Goal: Task Accomplishment & Management: Manage account settings

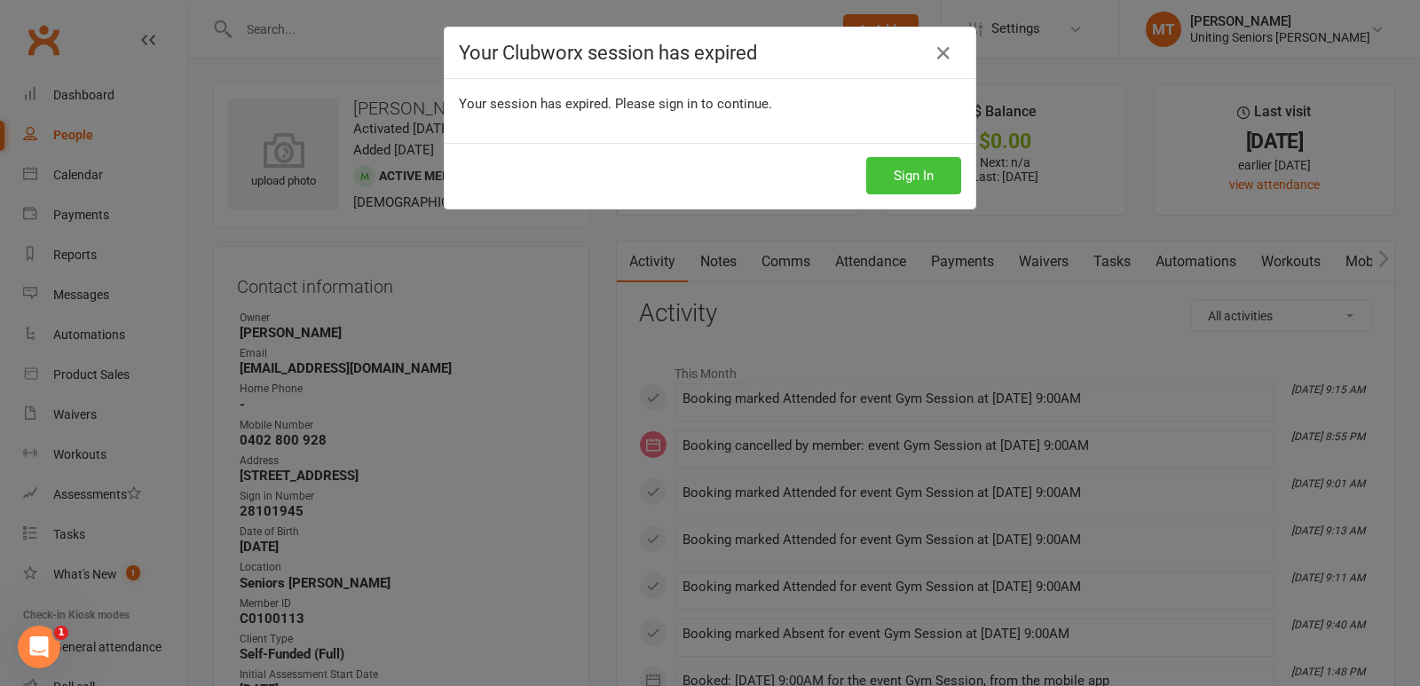
click at [923, 178] on button "Sign In" at bounding box center [913, 175] width 95 height 37
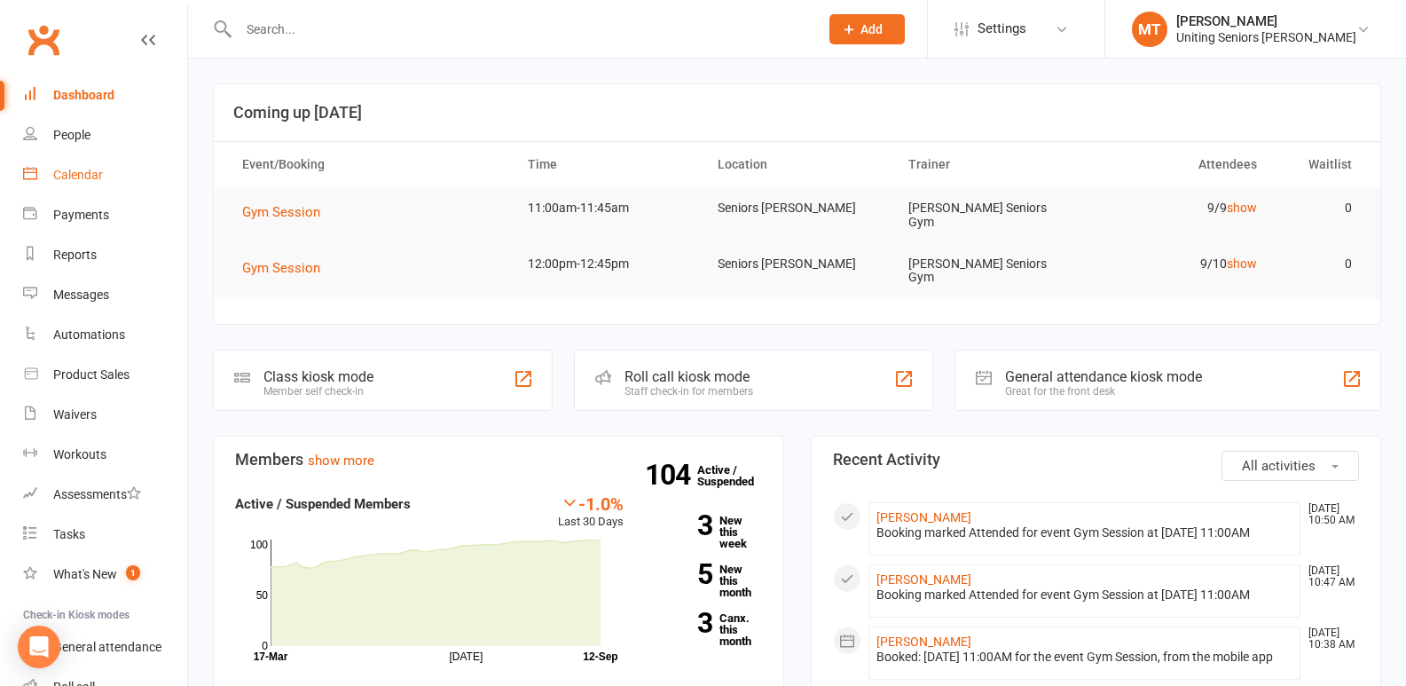
click at [68, 177] on div "Calendar" at bounding box center [78, 175] width 50 height 14
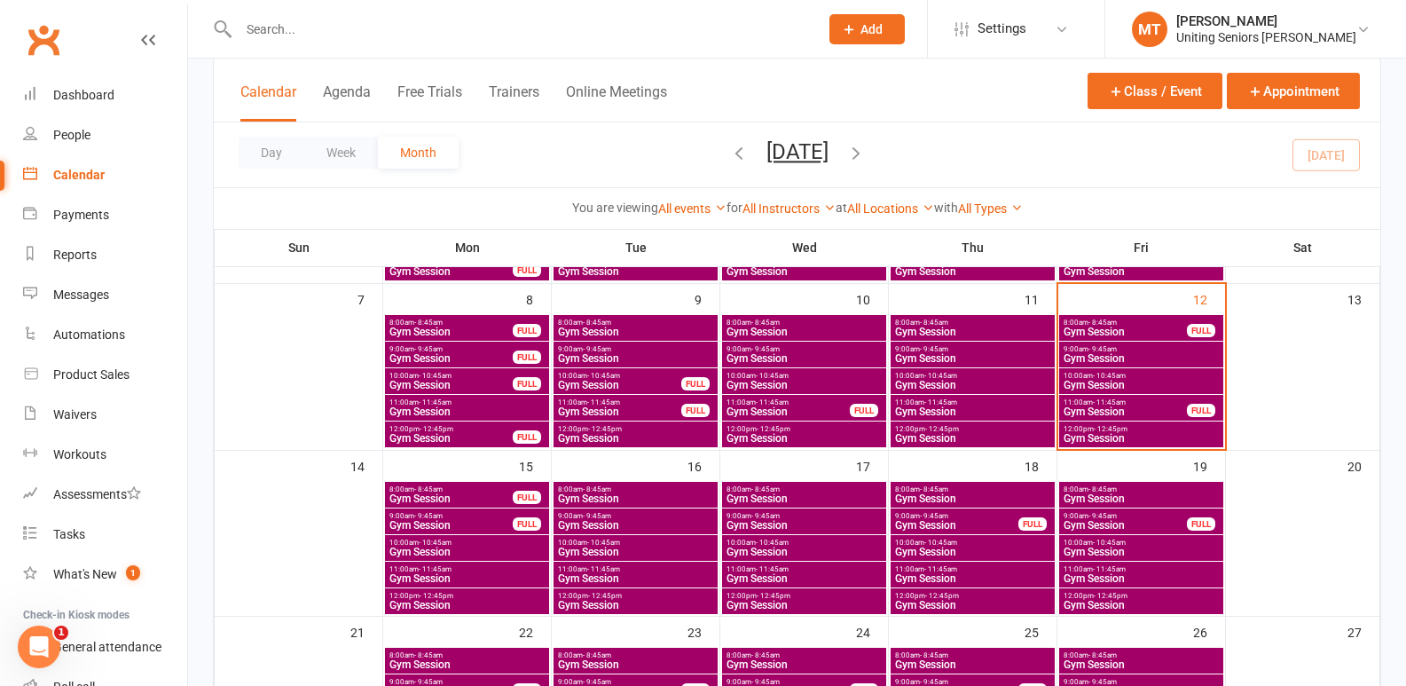
scroll to position [266, 0]
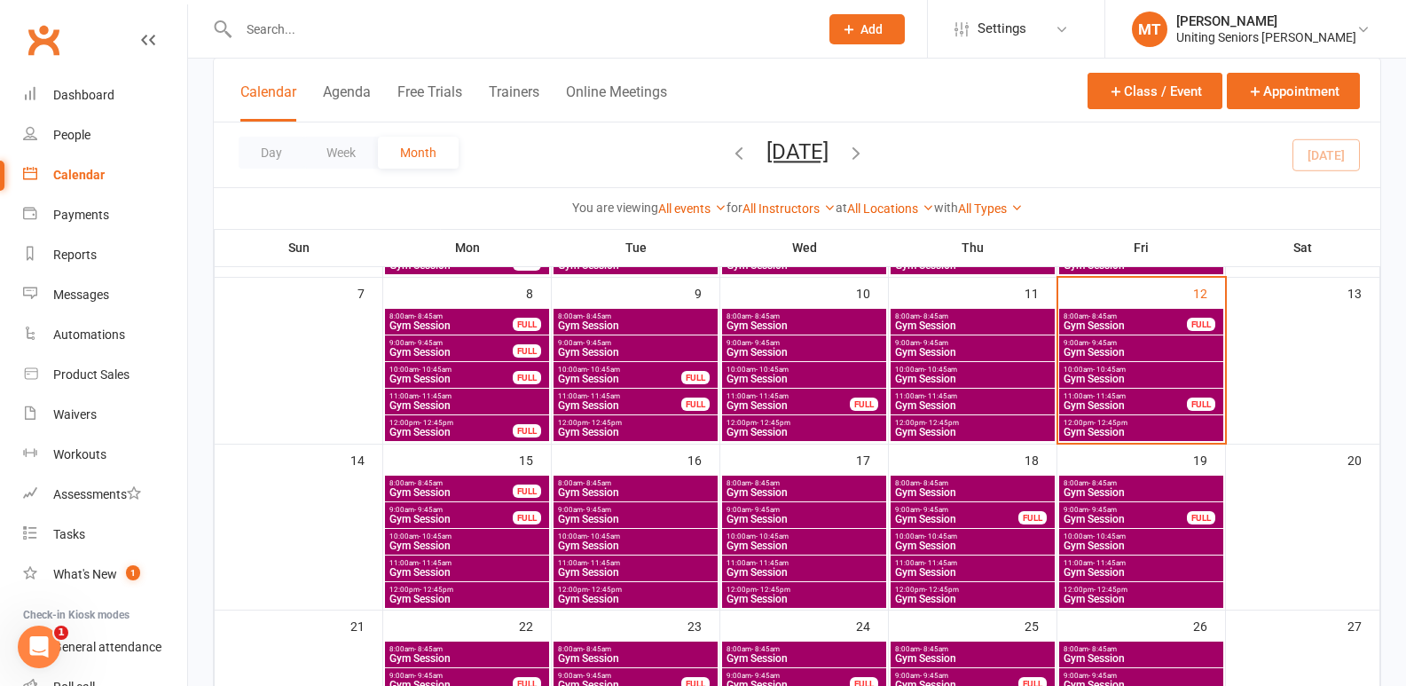
click at [1138, 371] on span "10:00am - 10:45am" at bounding box center [1141, 370] width 157 height 8
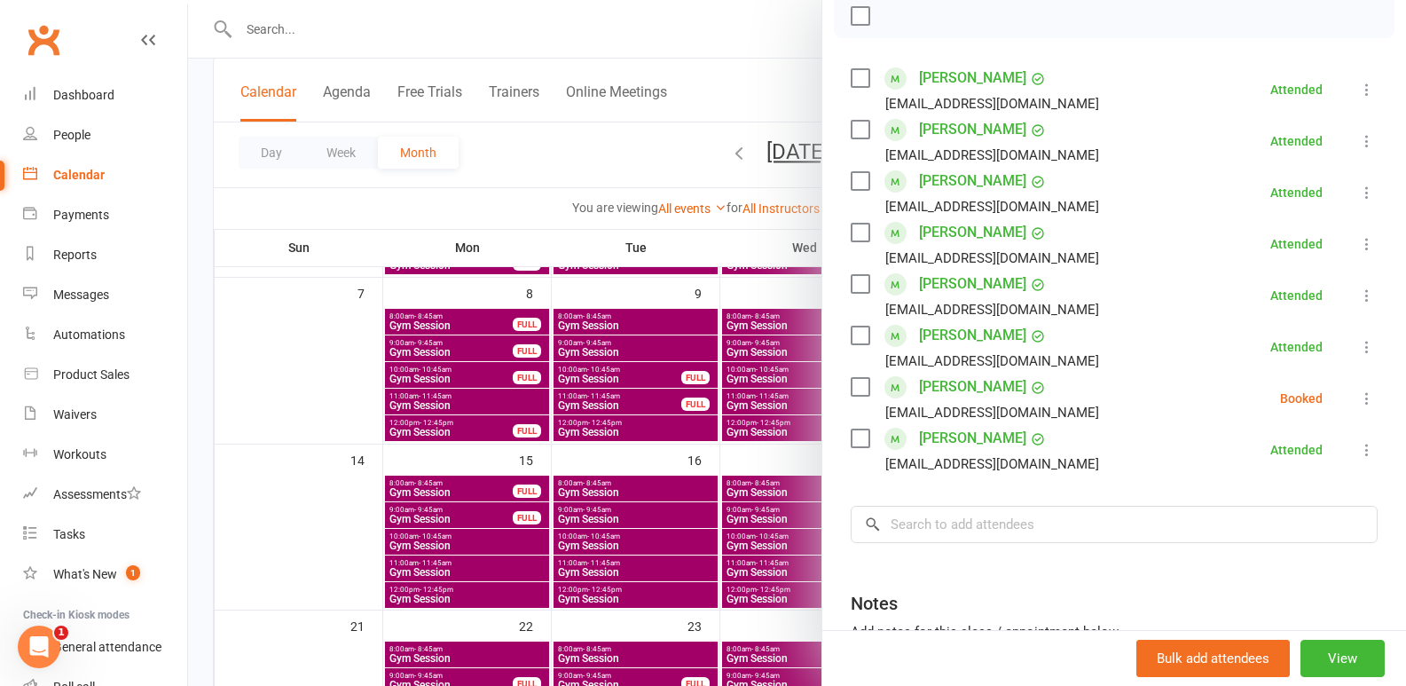
click at [1359, 395] on icon at bounding box center [1368, 399] width 18 height 18
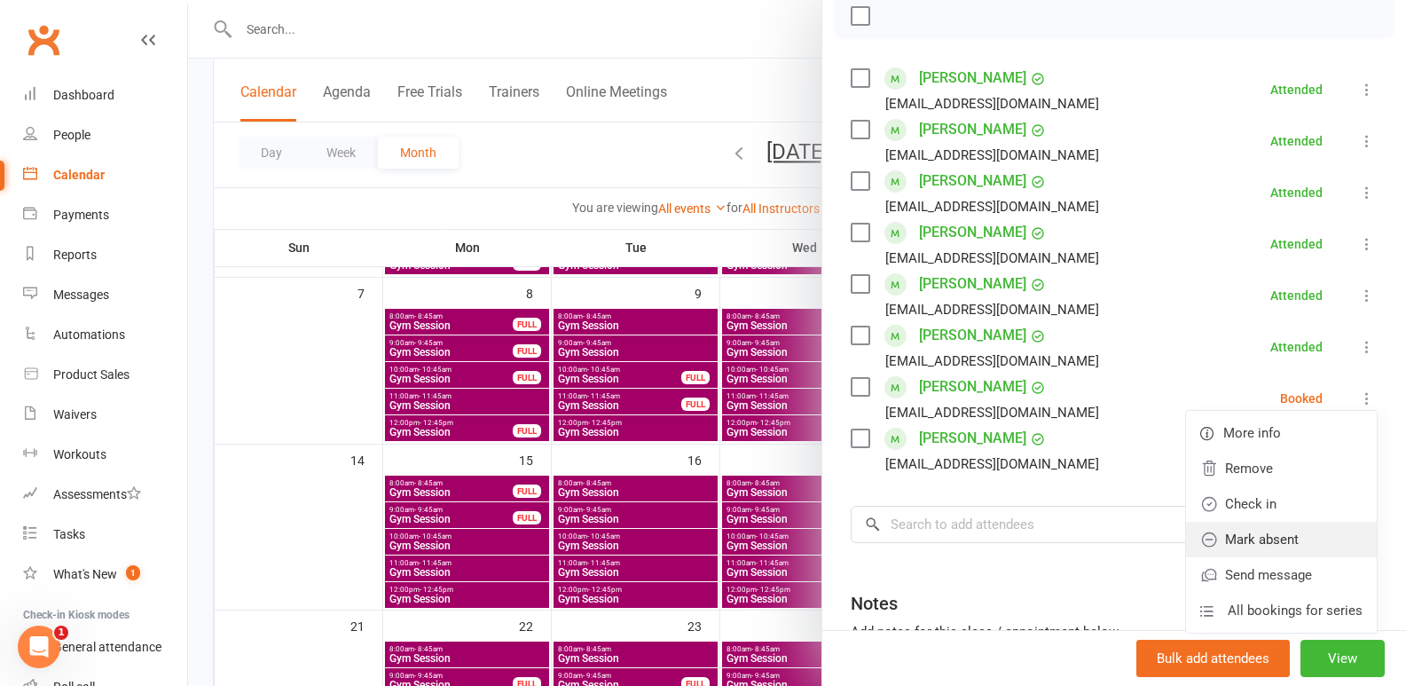
click at [1252, 547] on link "Mark absent" at bounding box center [1281, 539] width 191 height 35
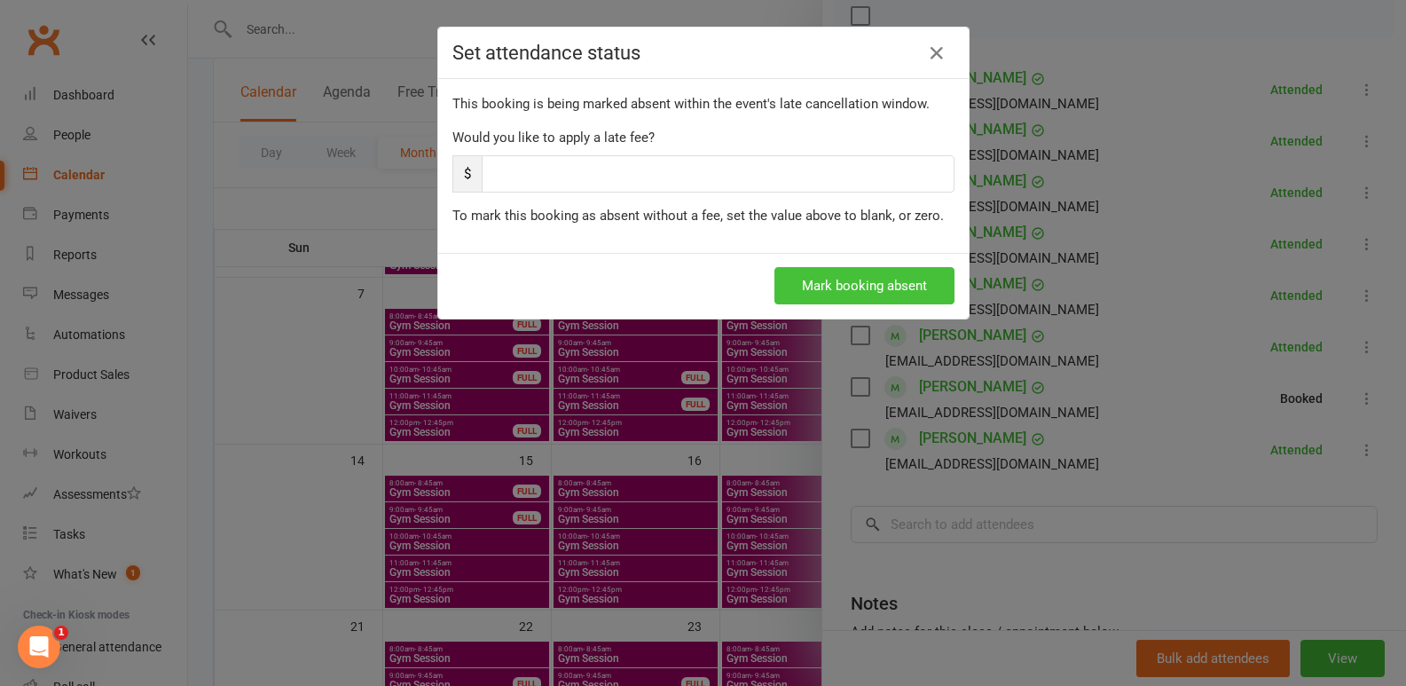
click at [865, 278] on button "Mark booking absent" at bounding box center [865, 285] width 180 height 37
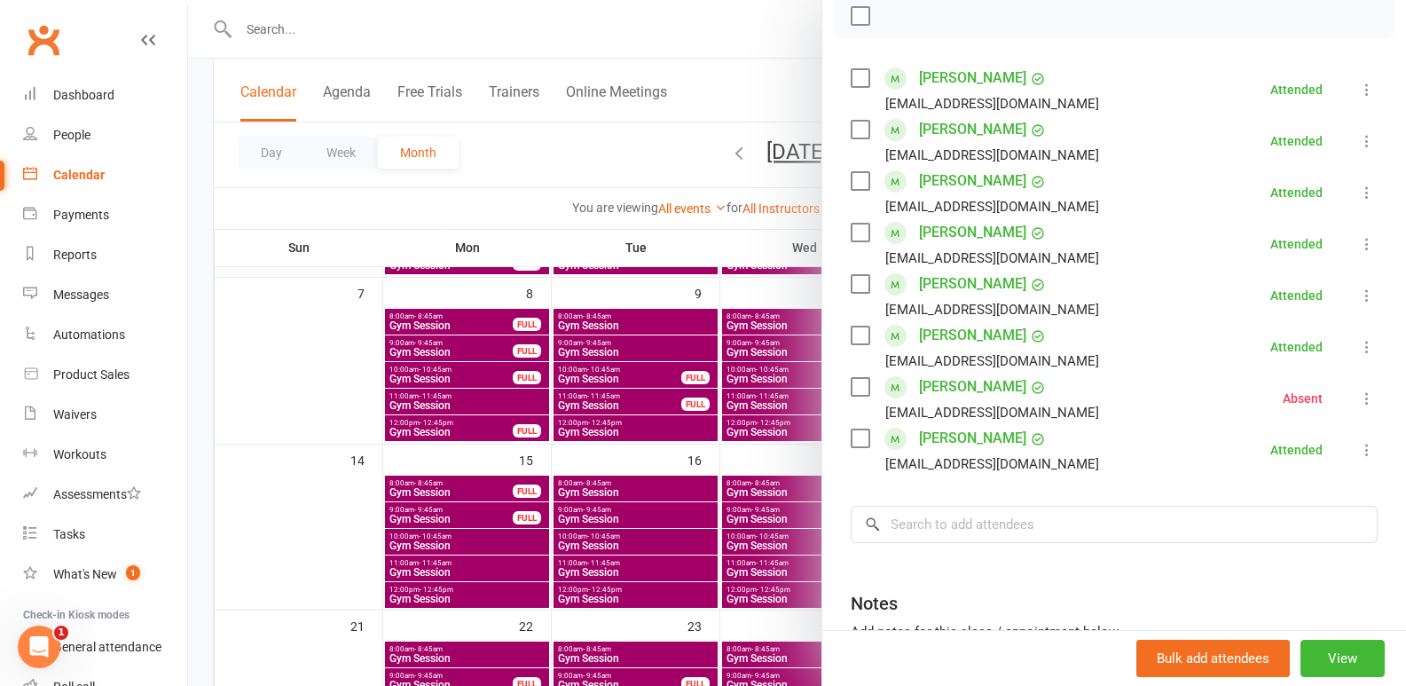
click at [580, 530] on div at bounding box center [797, 343] width 1218 height 686
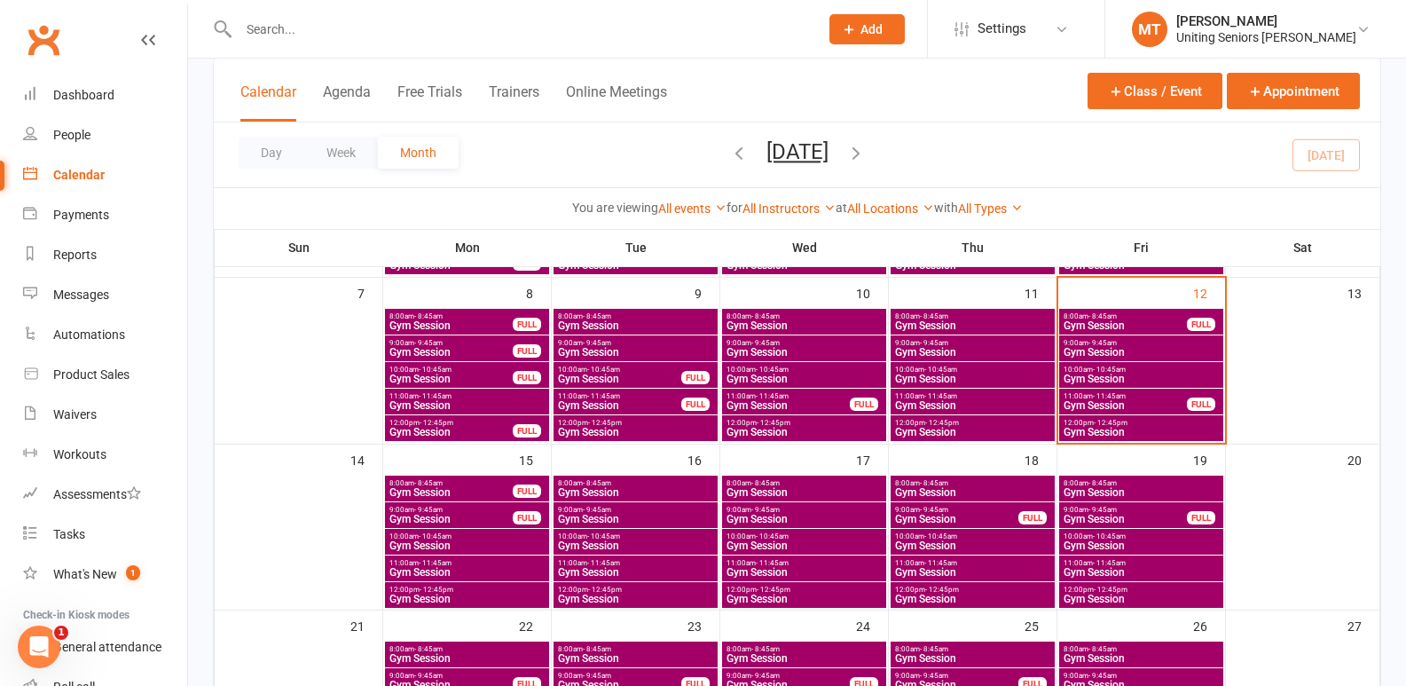
click at [1169, 377] on span "Gym Session" at bounding box center [1141, 379] width 157 height 11
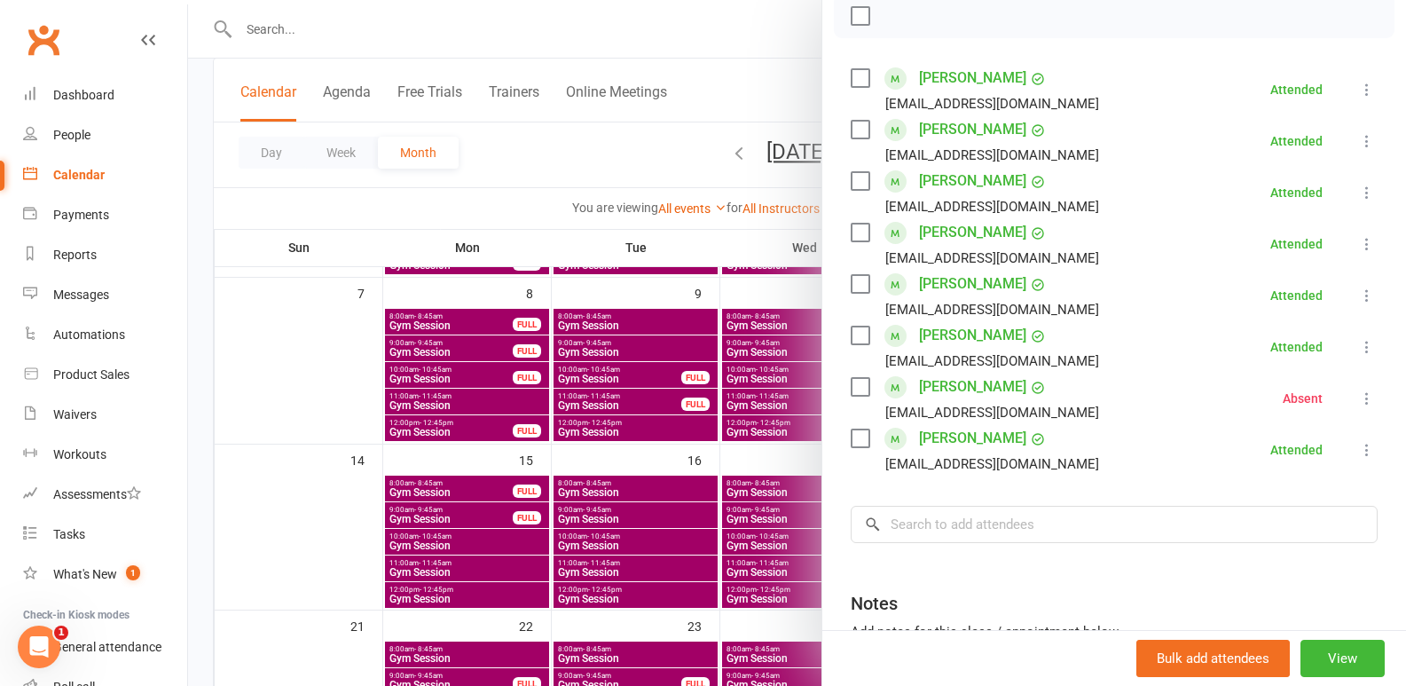
click at [788, 503] on div at bounding box center [797, 343] width 1218 height 686
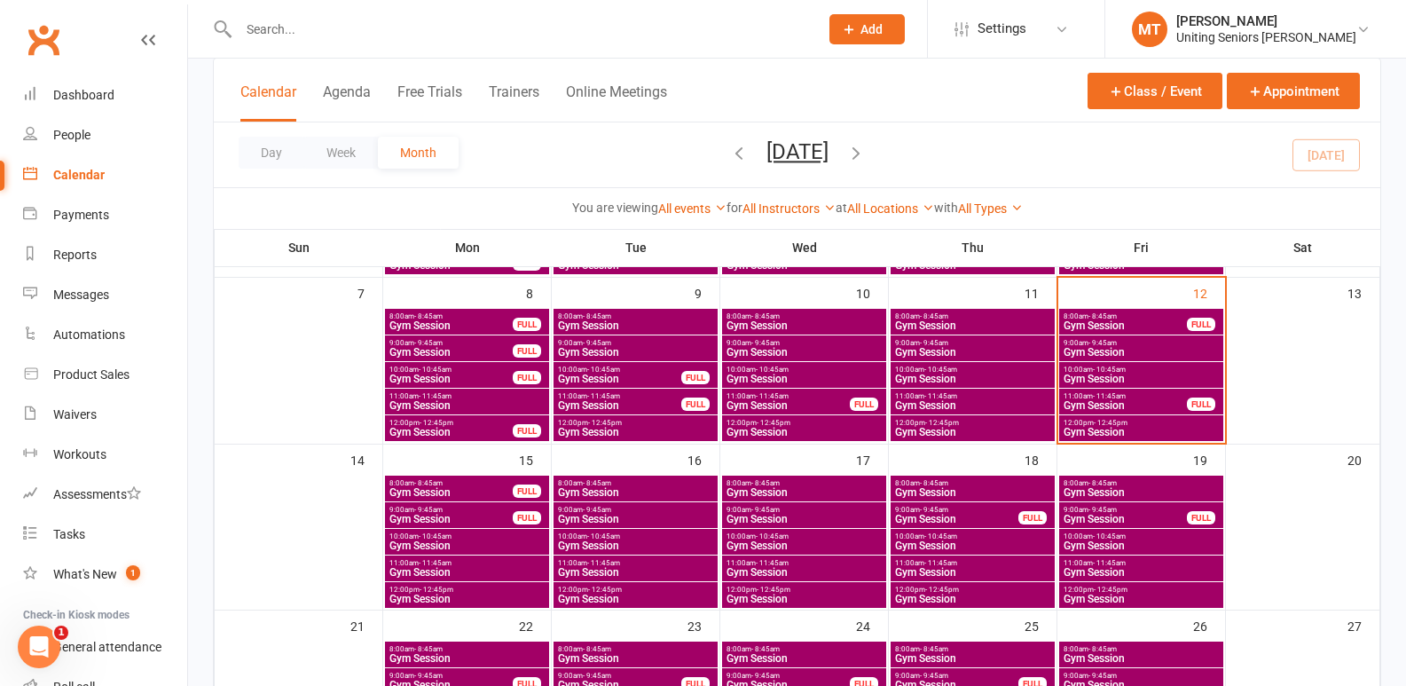
click at [1143, 402] on span "Gym Session" at bounding box center [1125, 405] width 125 height 11
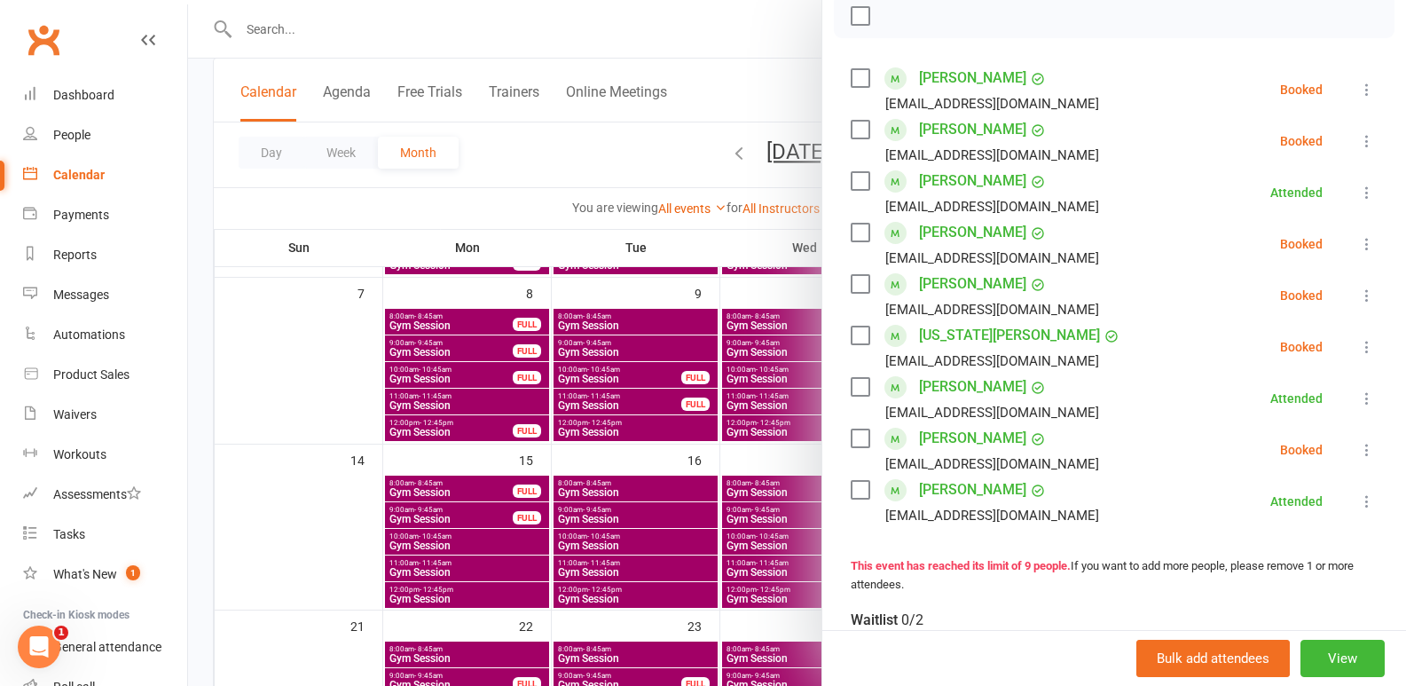
click at [439, 484] on div at bounding box center [797, 343] width 1218 height 686
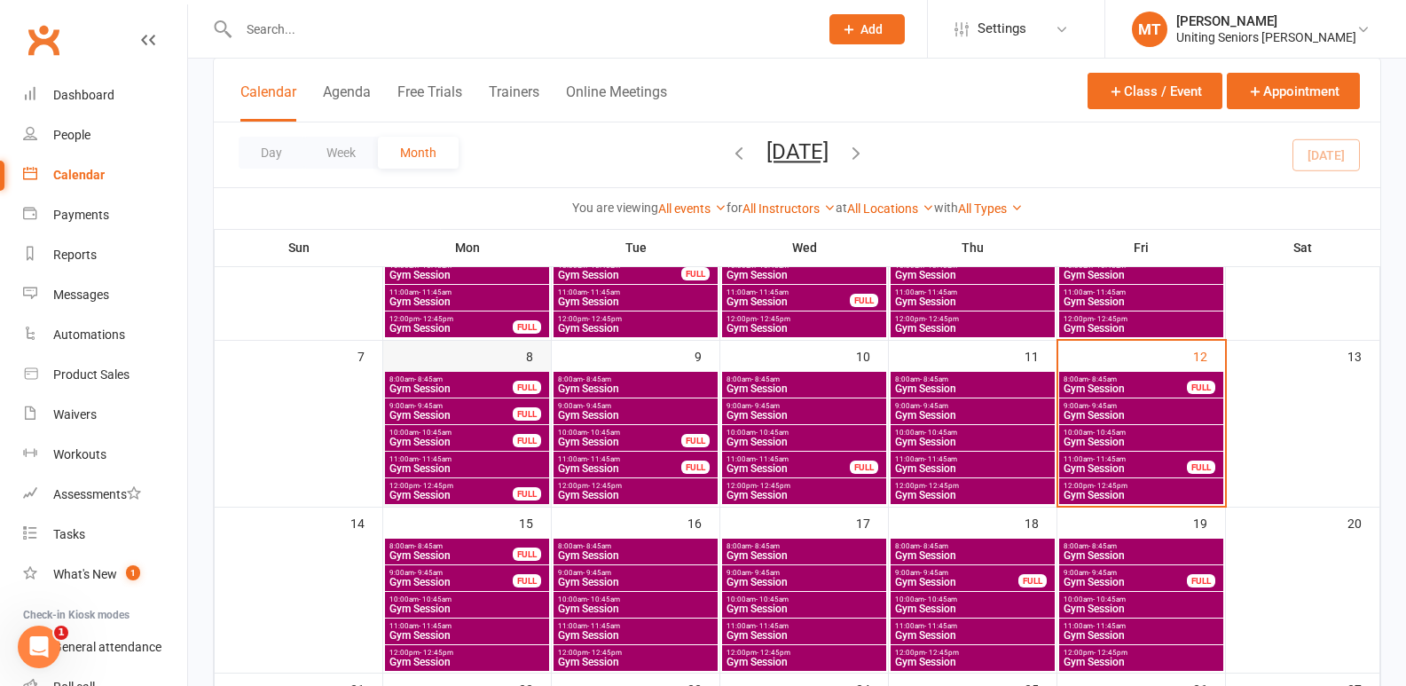
scroll to position [355, 0]
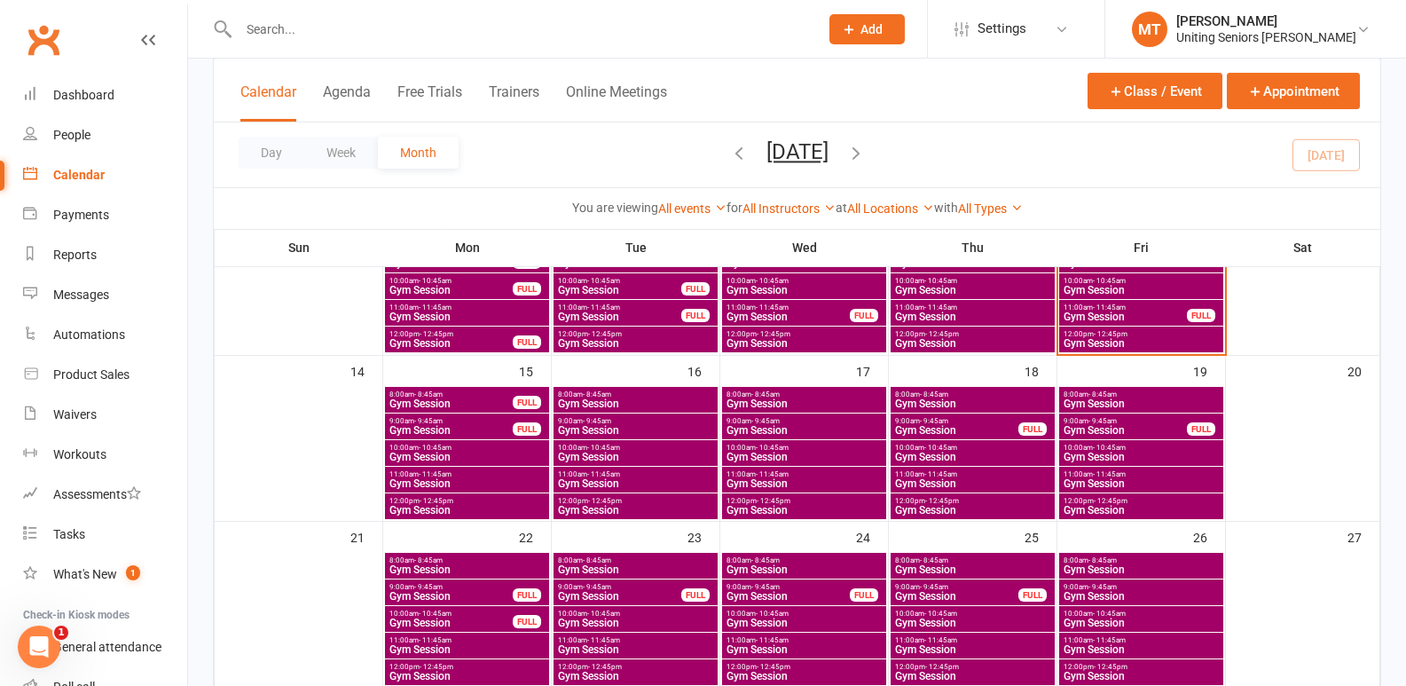
click at [458, 456] on span "Gym Session" at bounding box center [467, 457] width 157 height 11
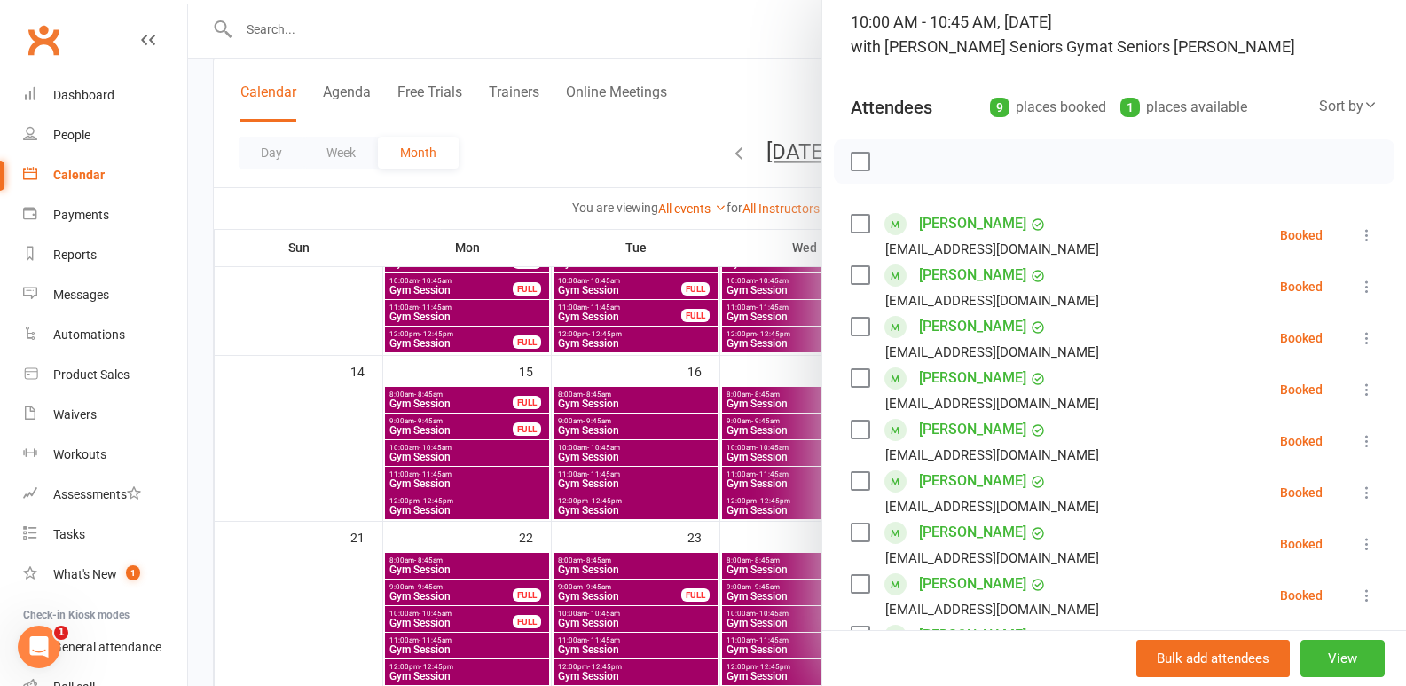
scroll to position [177, 0]
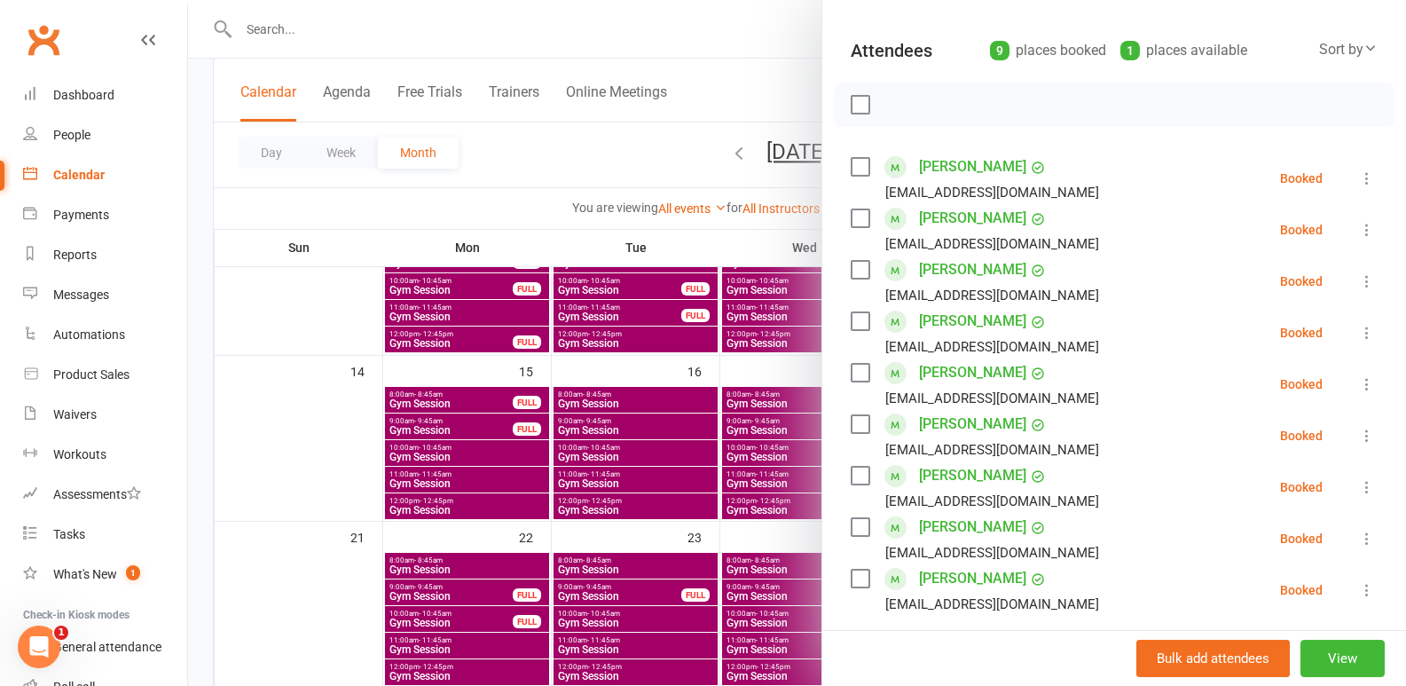
click at [262, 371] on div at bounding box center [797, 343] width 1218 height 686
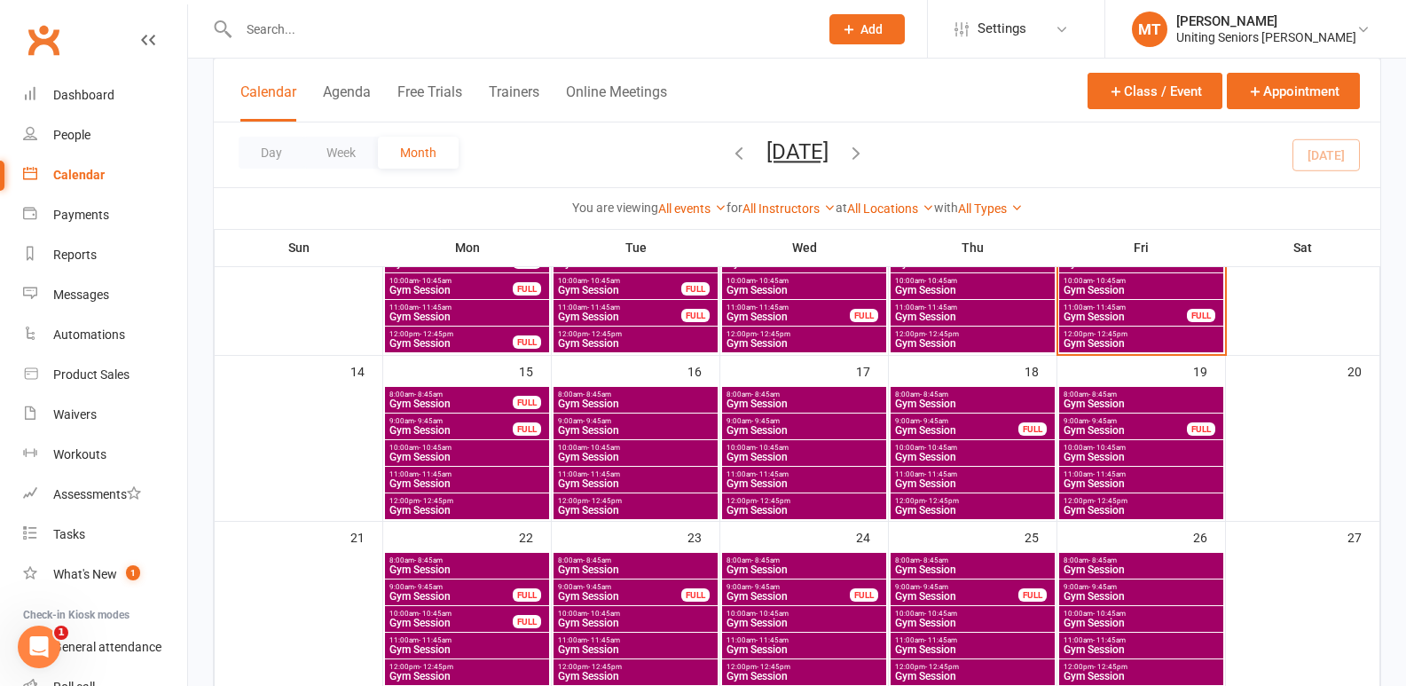
click at [1149, 307] on span "11:00am - 11:45am" at bounding box center [1125, 307] width 125 height 8
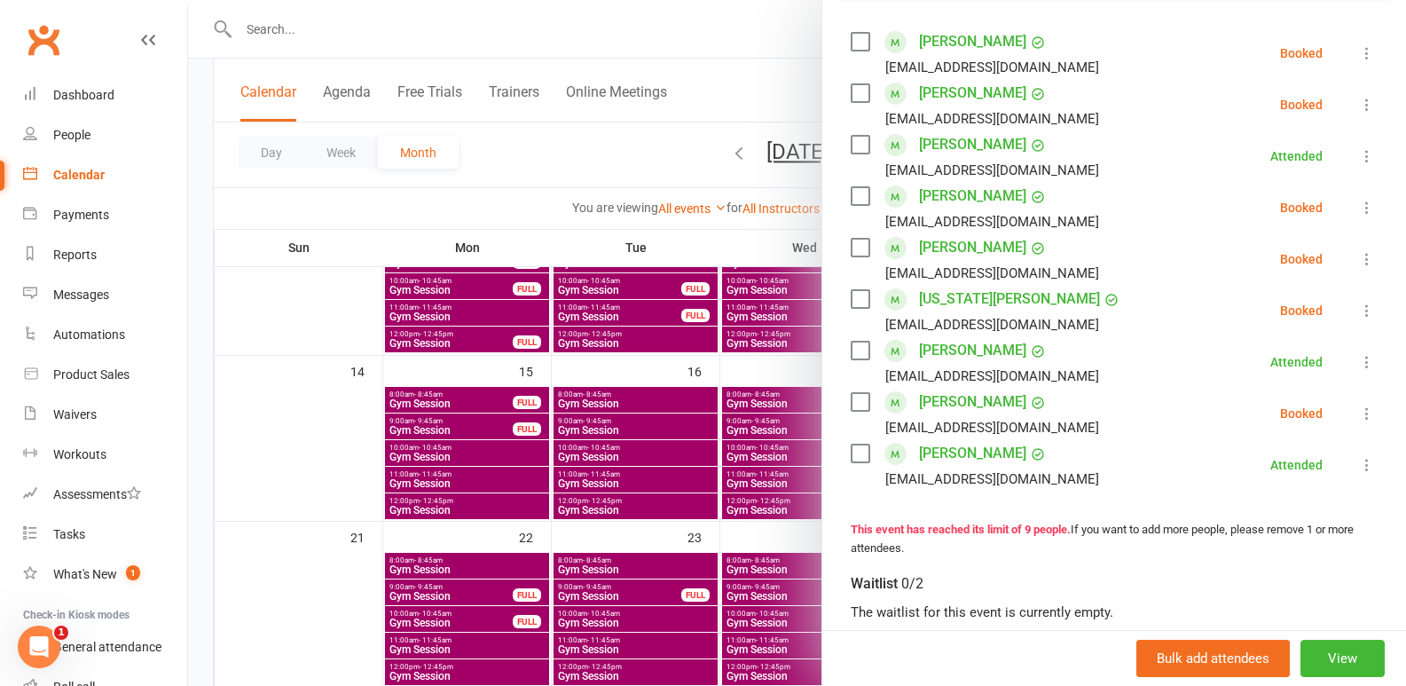
scroll to position [355, 0]
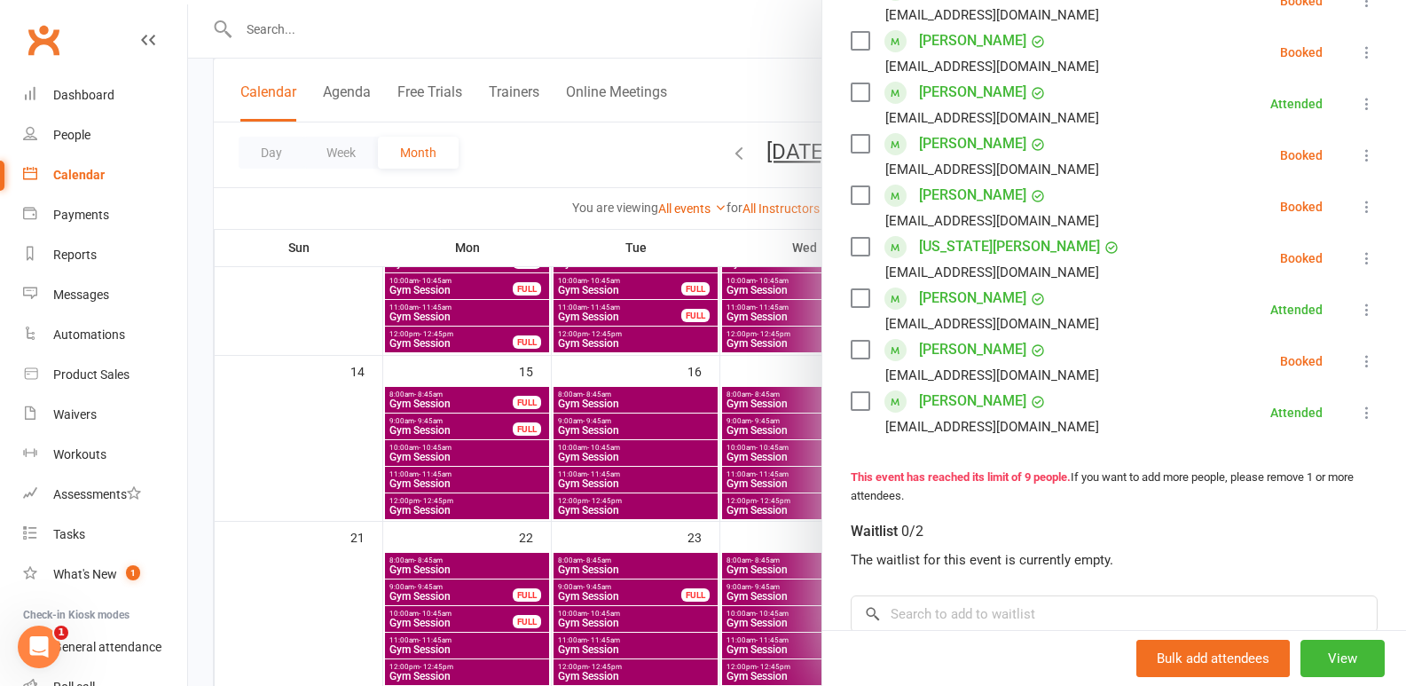
click at [694, 419] on div at bounding box center [797, 343] width 1218 height 686
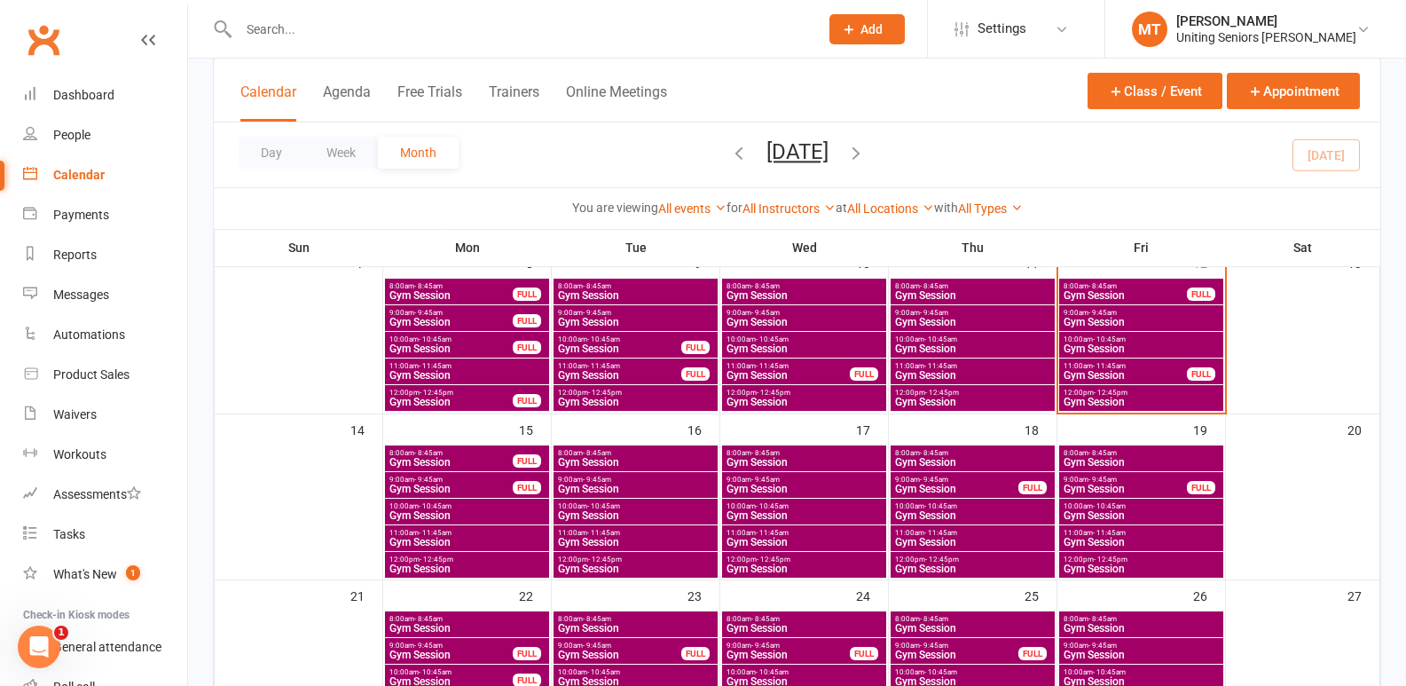
scroll to position [266, 0]
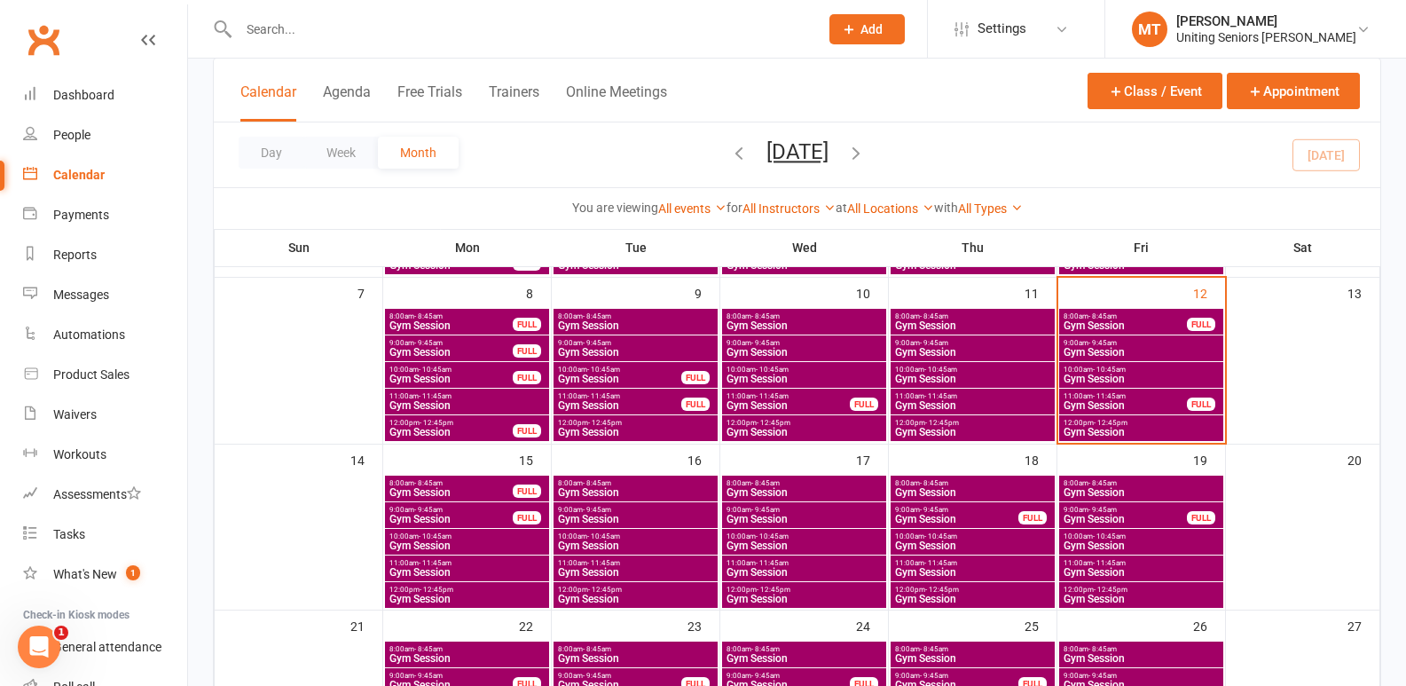
click at [1097, 366] on span "- 10:45am" at bounding box center [1109, 370] width 33 height 8
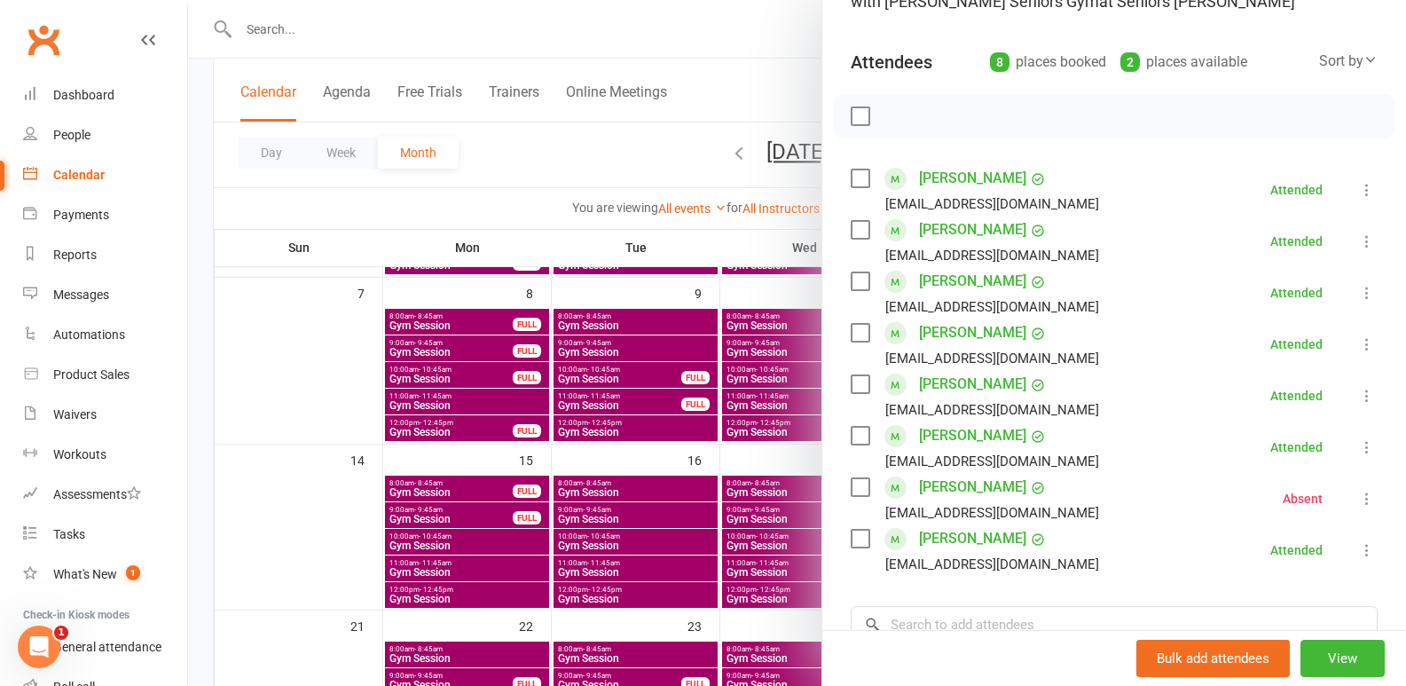
scroll to position [177, 0]
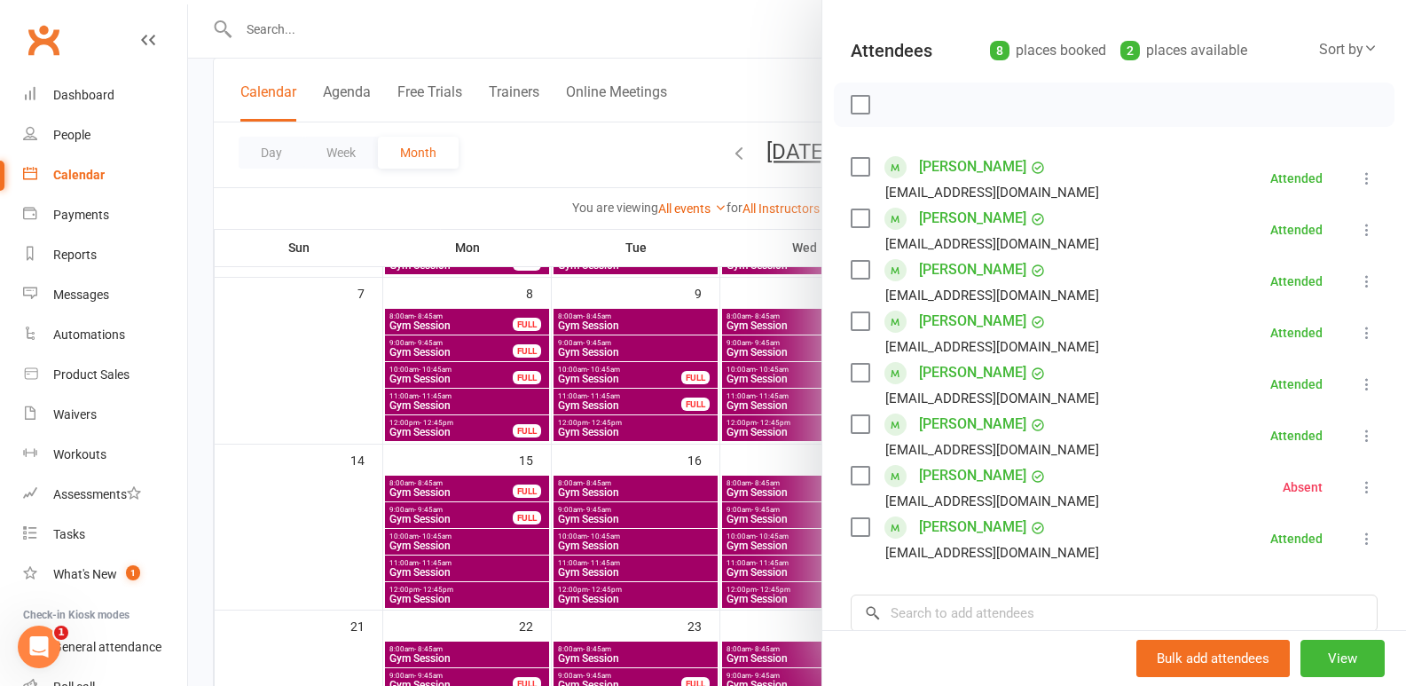
click at [1359, 479] on icon at bounding box center [1368, 487] width 18 height 18
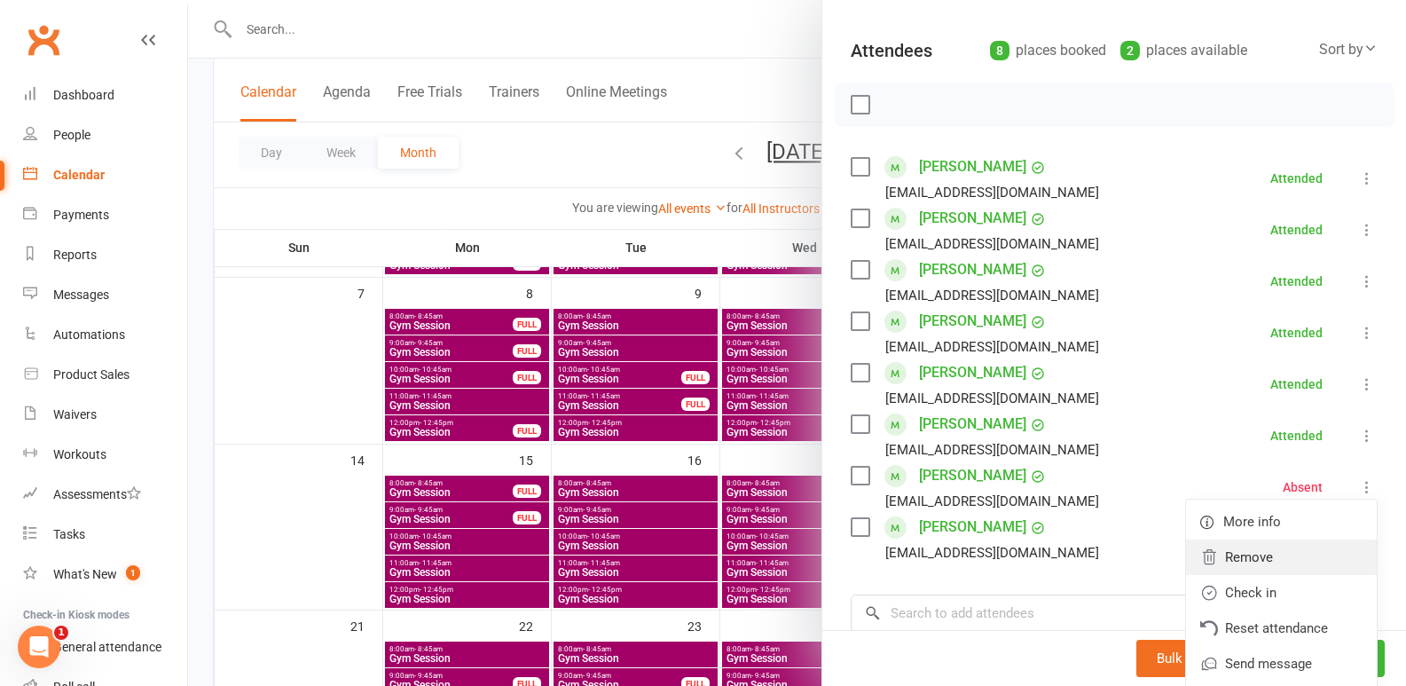
click at [1255, 565] on link "Remove" at bounding box center [1281, 557] width 191 height 35
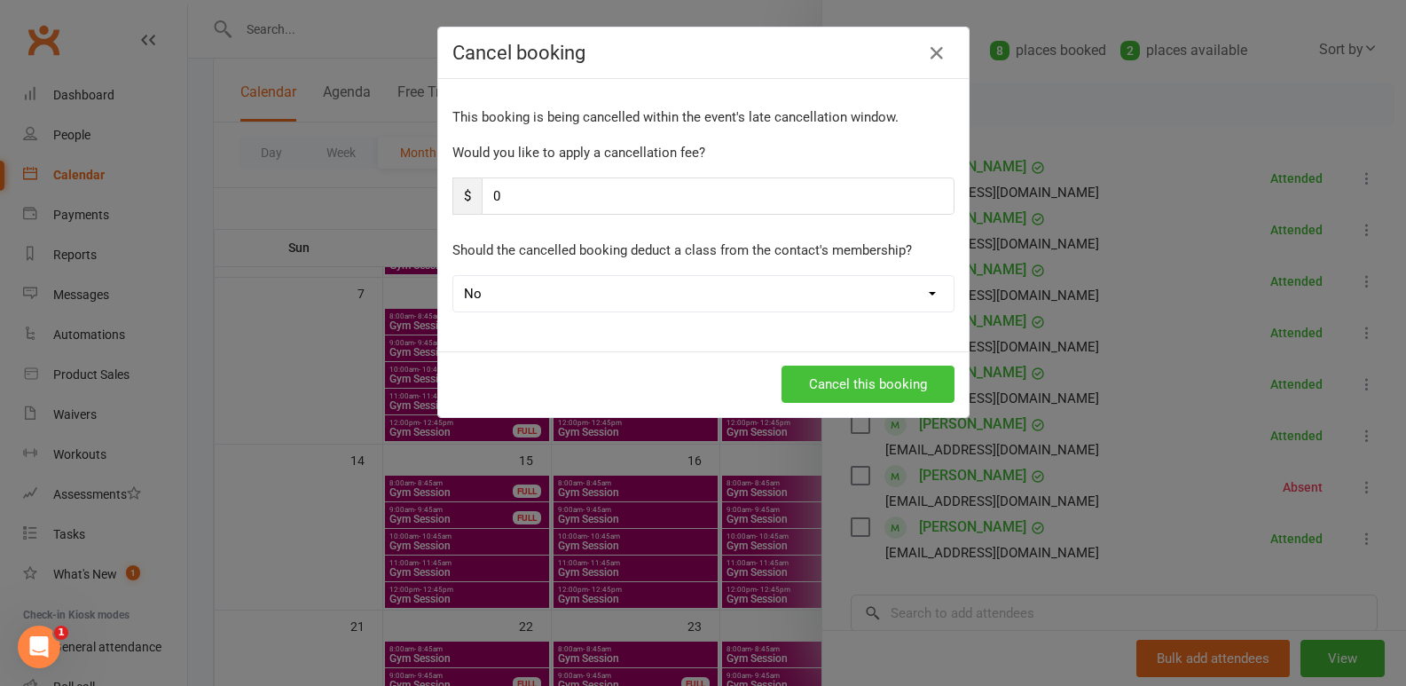
click at [875, 374] on button "Cancel this booking" at bounding box center [868, 384] width 173 height 37
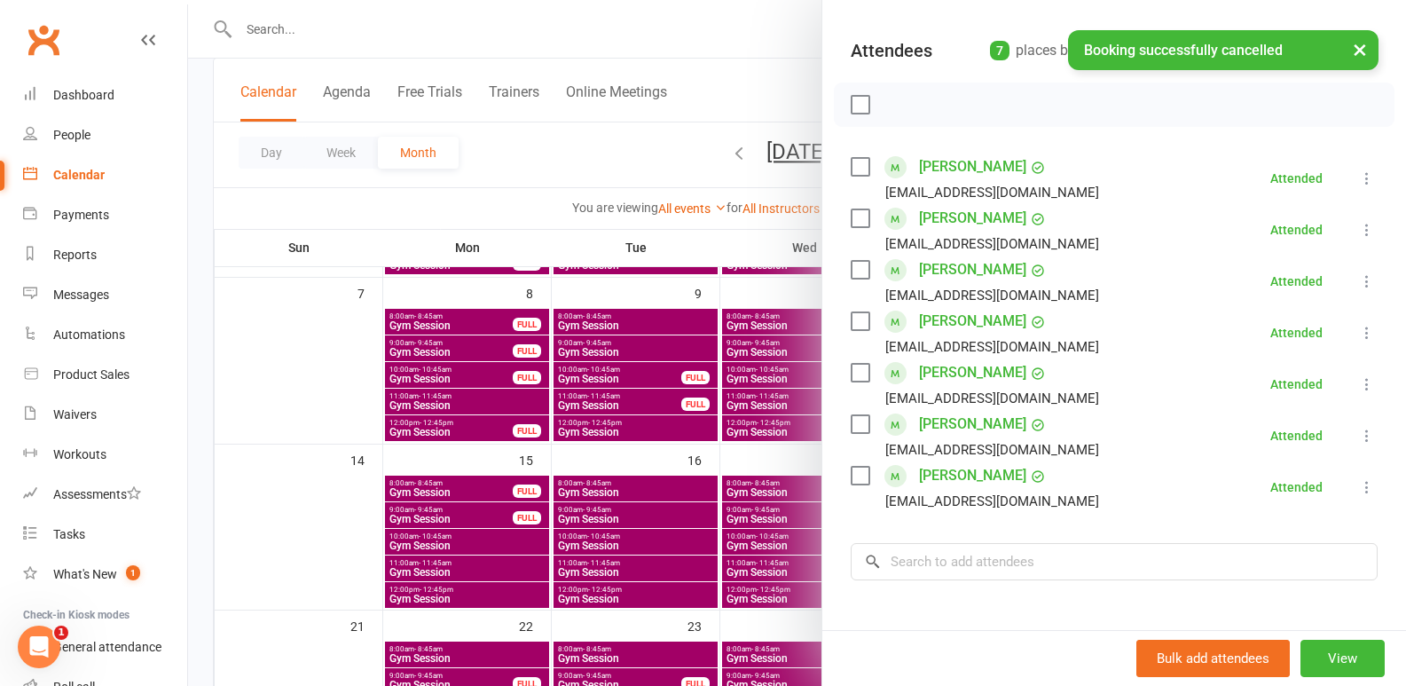
click at [658, 472] on div at bounding box center [797, 343] width 1218 height 686
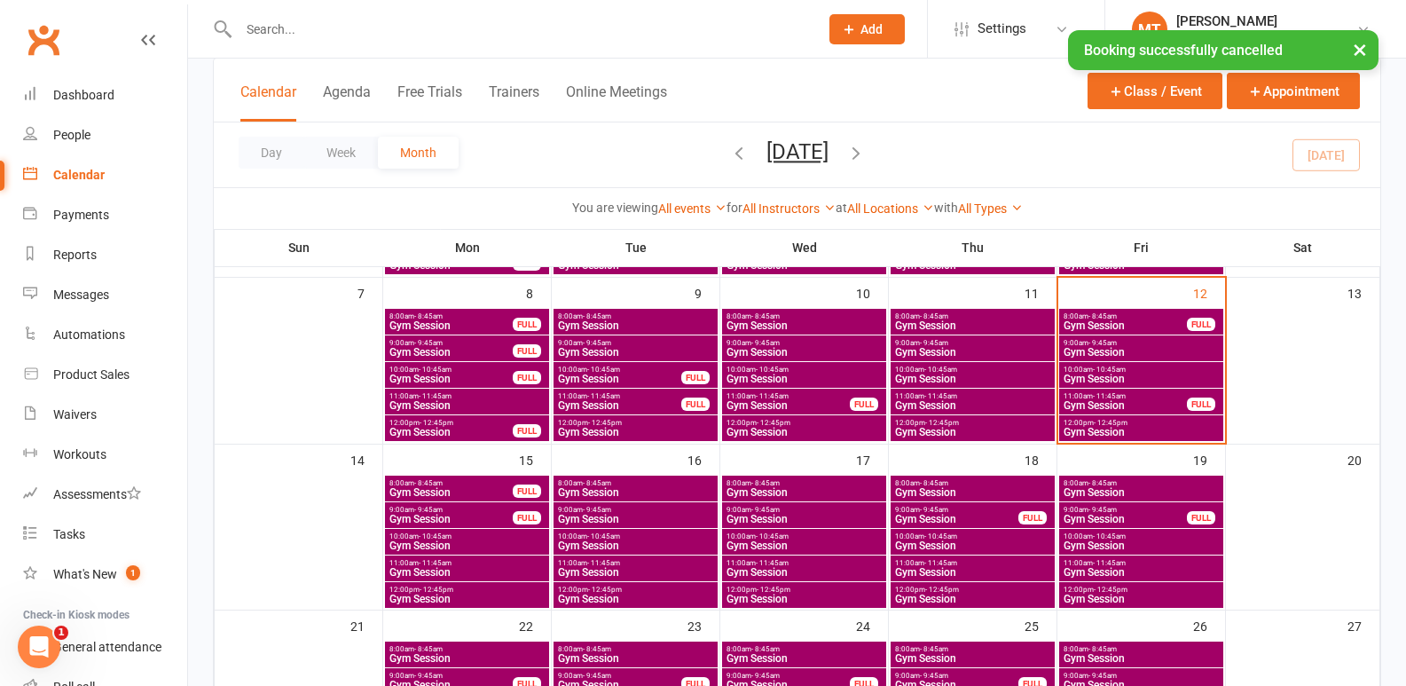
click at [1185, 392] on span "11:00am - 11:45am" at bounding box center [1125, 396] width 125 height 8
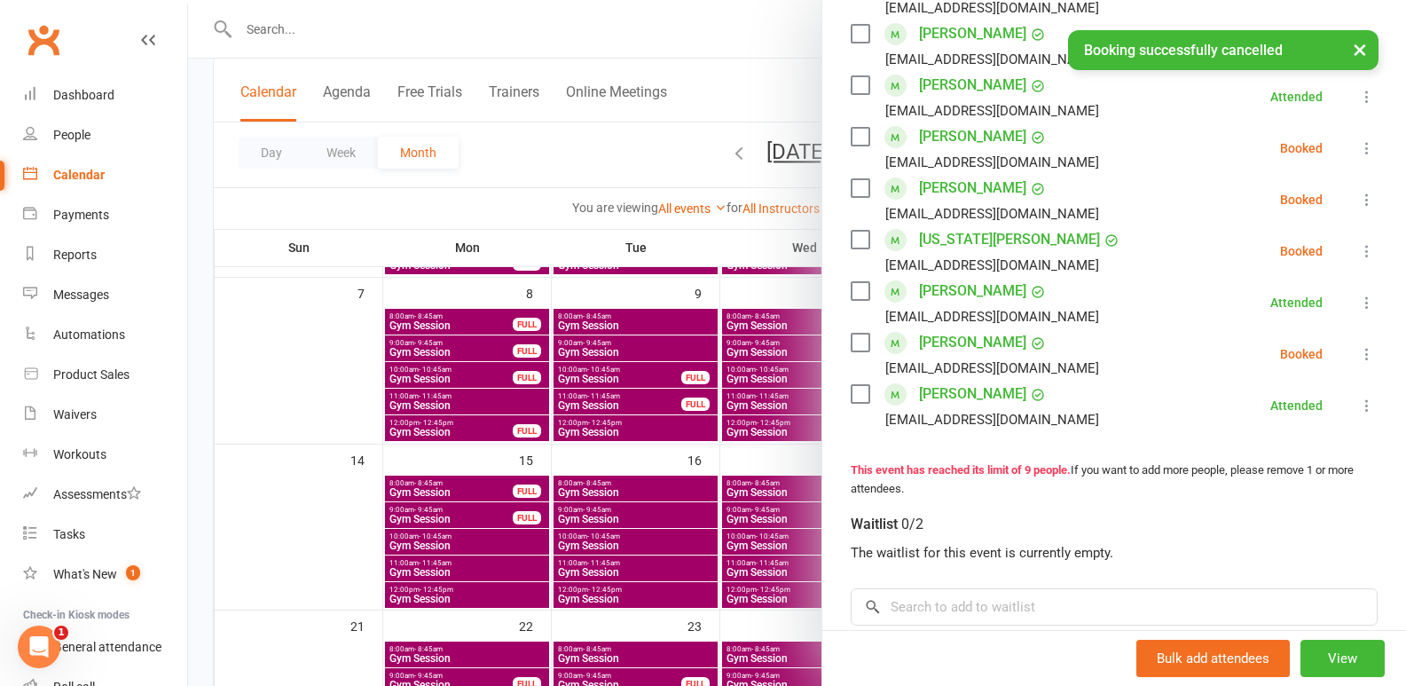
scroll to position [444, 0]
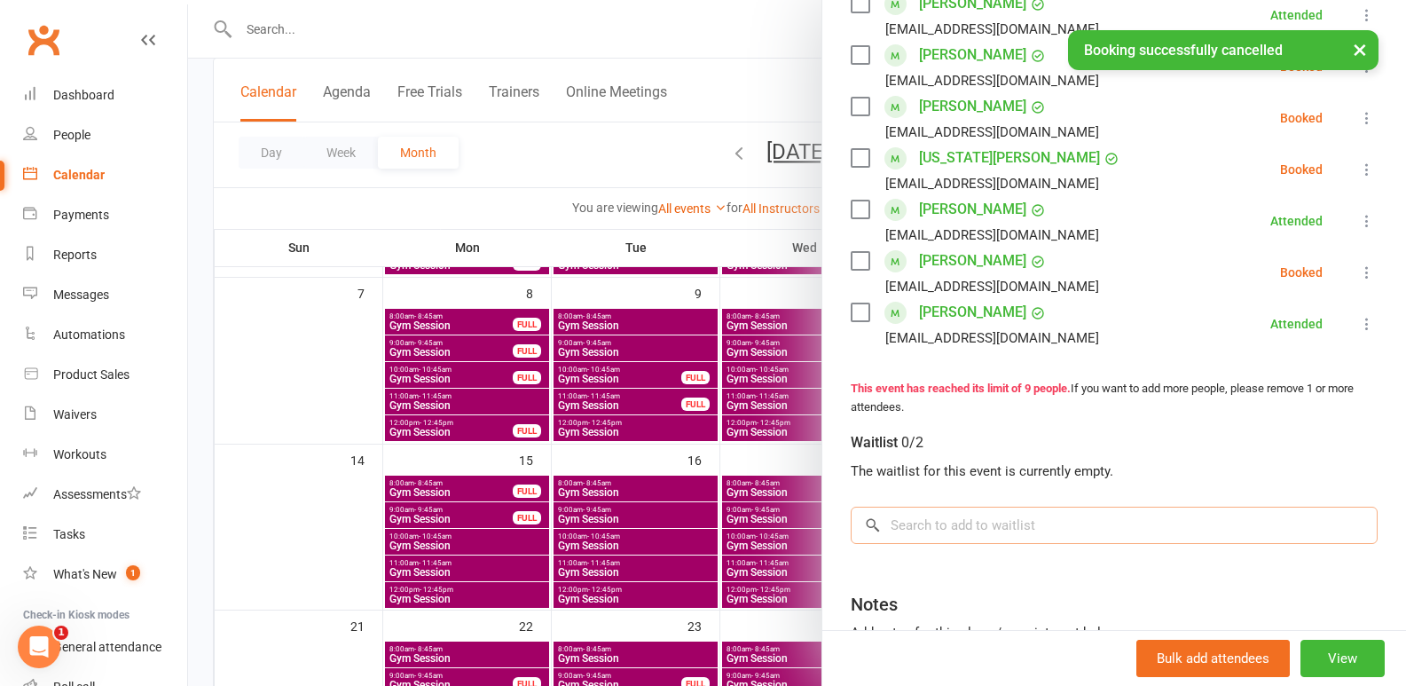
click at [939, 518] on input "search" at bounding box center [1114, 525] width 527 height 37
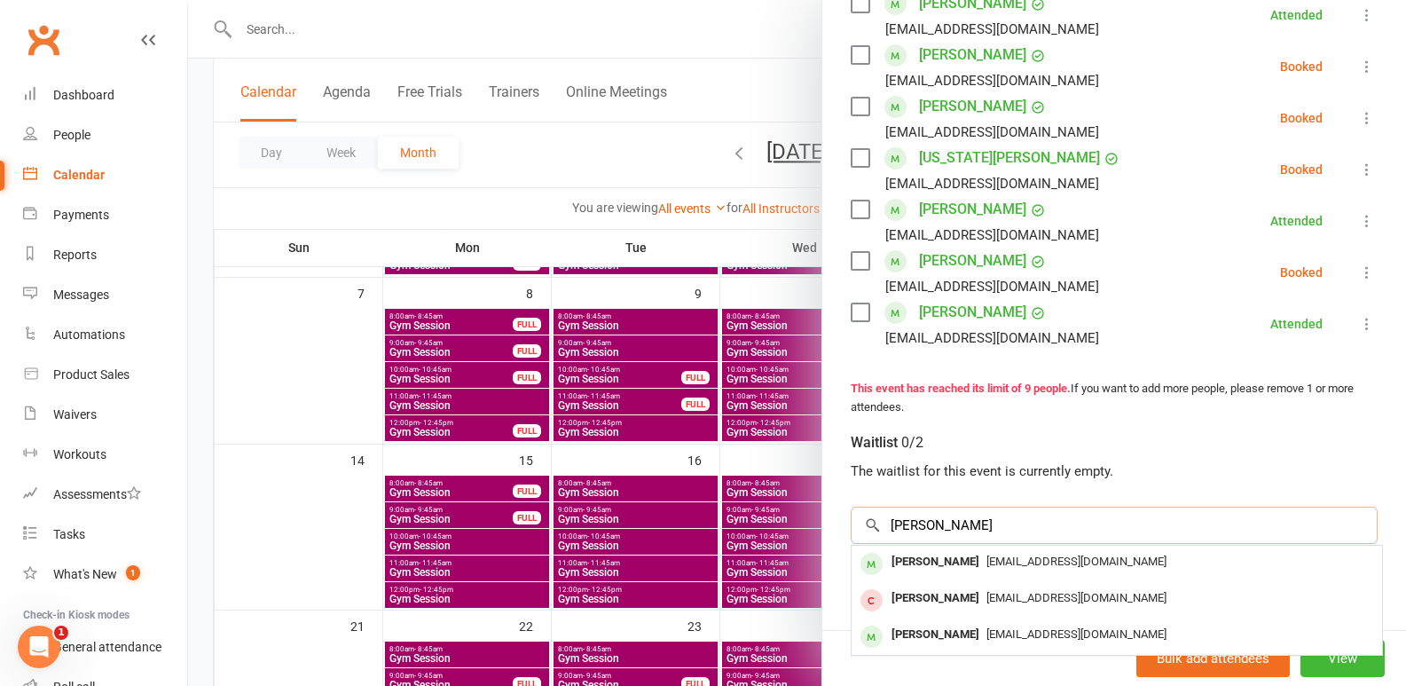
type input "[PERSON_NAME]"
click at [1010, 567] on span "[EMAIL_ADDRESS][DOMAIN_NAME]" at bounding box center [1077, 561] width 180 height 13
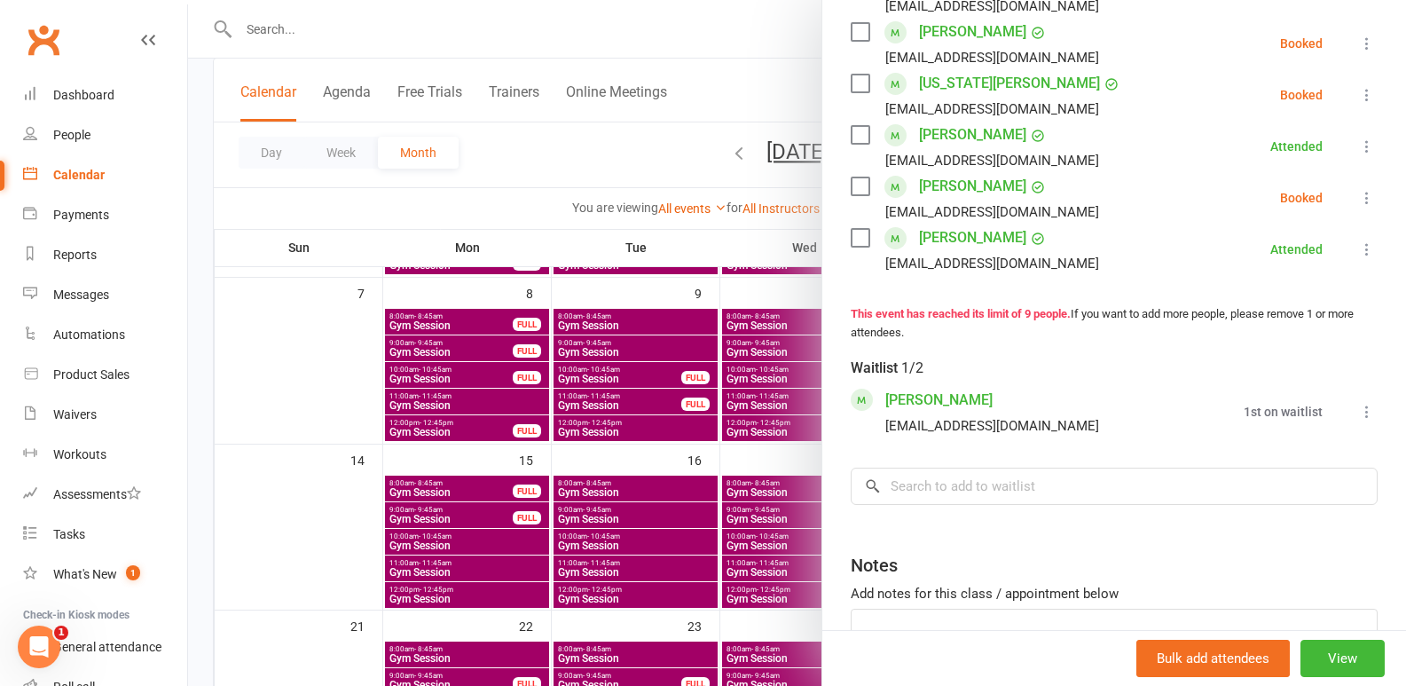
scroll to position [555, 0]
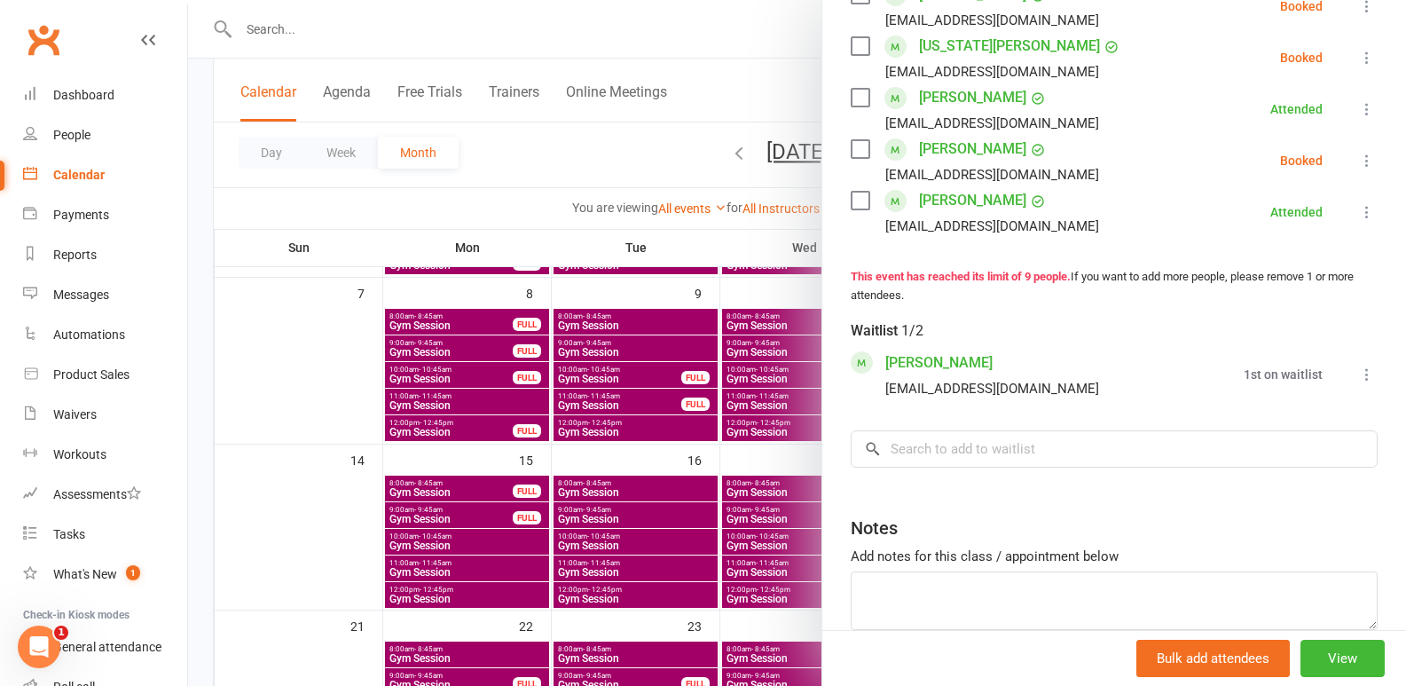
click at [1326, 400] on li "[PERSON_NAME] [PERSON_NAME][EMAIL_ADDRESS][DOMAIN_NAME] 1st on waitlist Book no…" at bounding box center [1114, 374] width 527 height 51
click at [1359, 383] on icon at bounding box center [1368, 375] width 18 height 18
click at [1245, 427] on link "Book now" at bounding box center [1281, 408] width 191 height 35
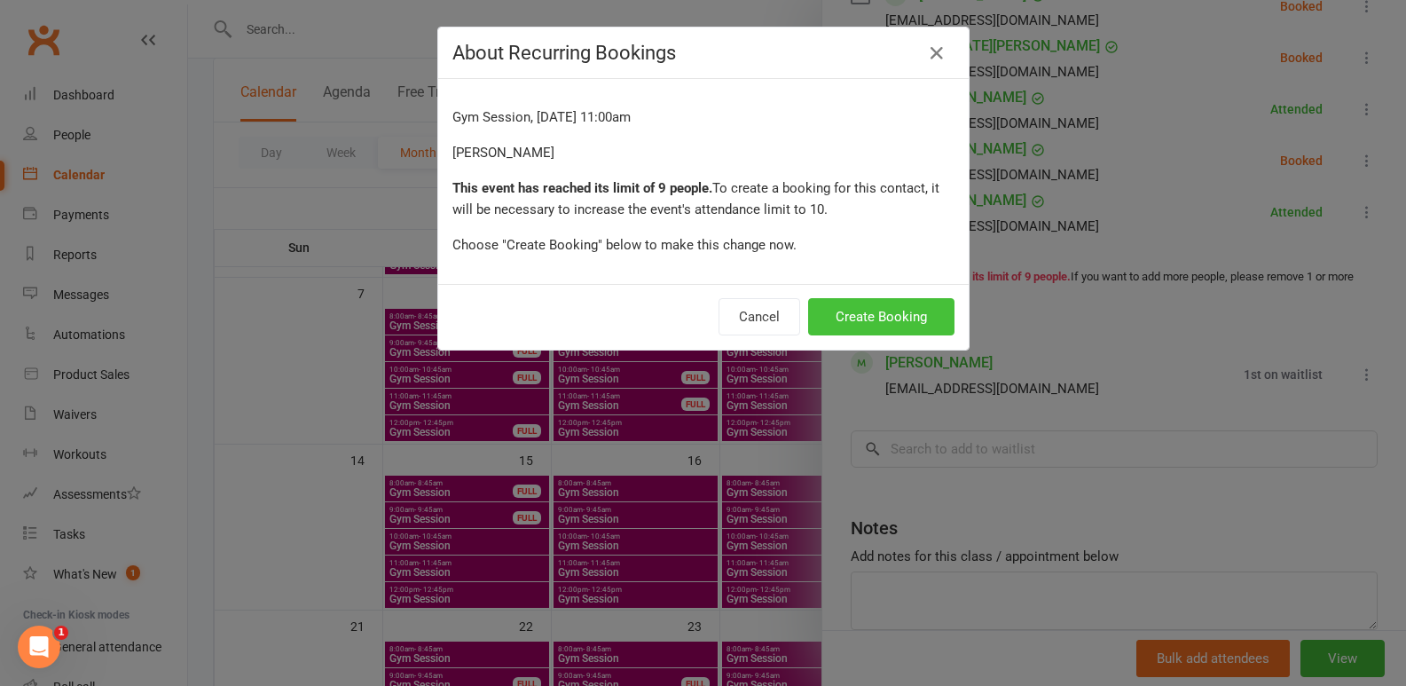
click at [909, 317] on button "Create Booking" at bounding box center [881, 316] width 146 height 37
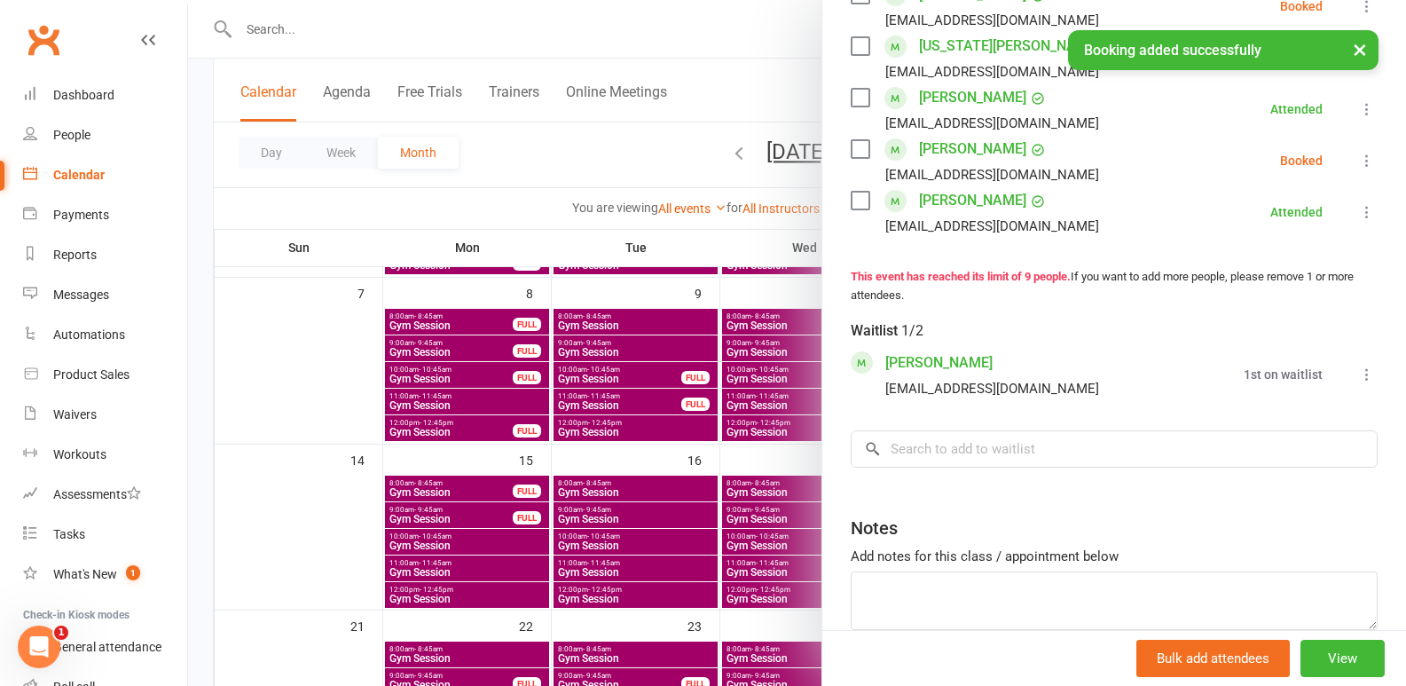
scroll to position [532, 0]
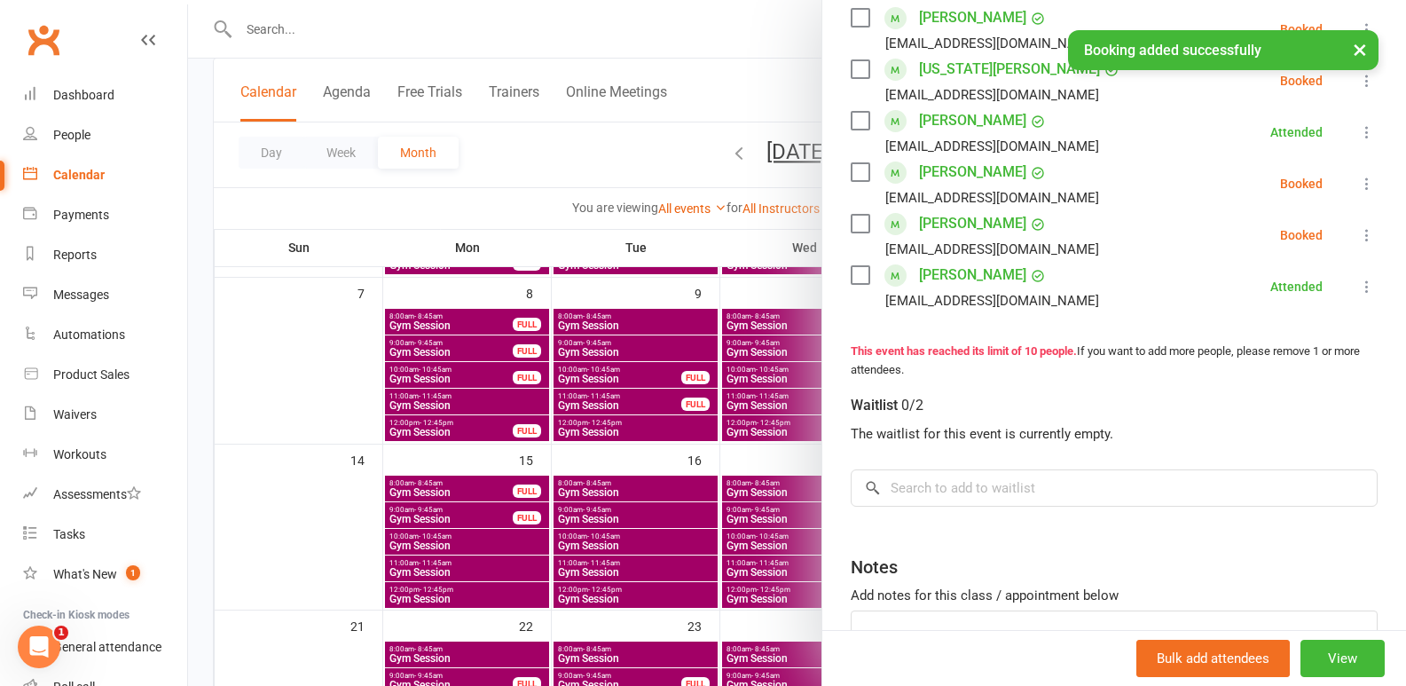
click at [1359, 232] on icon at bounding box center [1368, 235] width 18 height 18
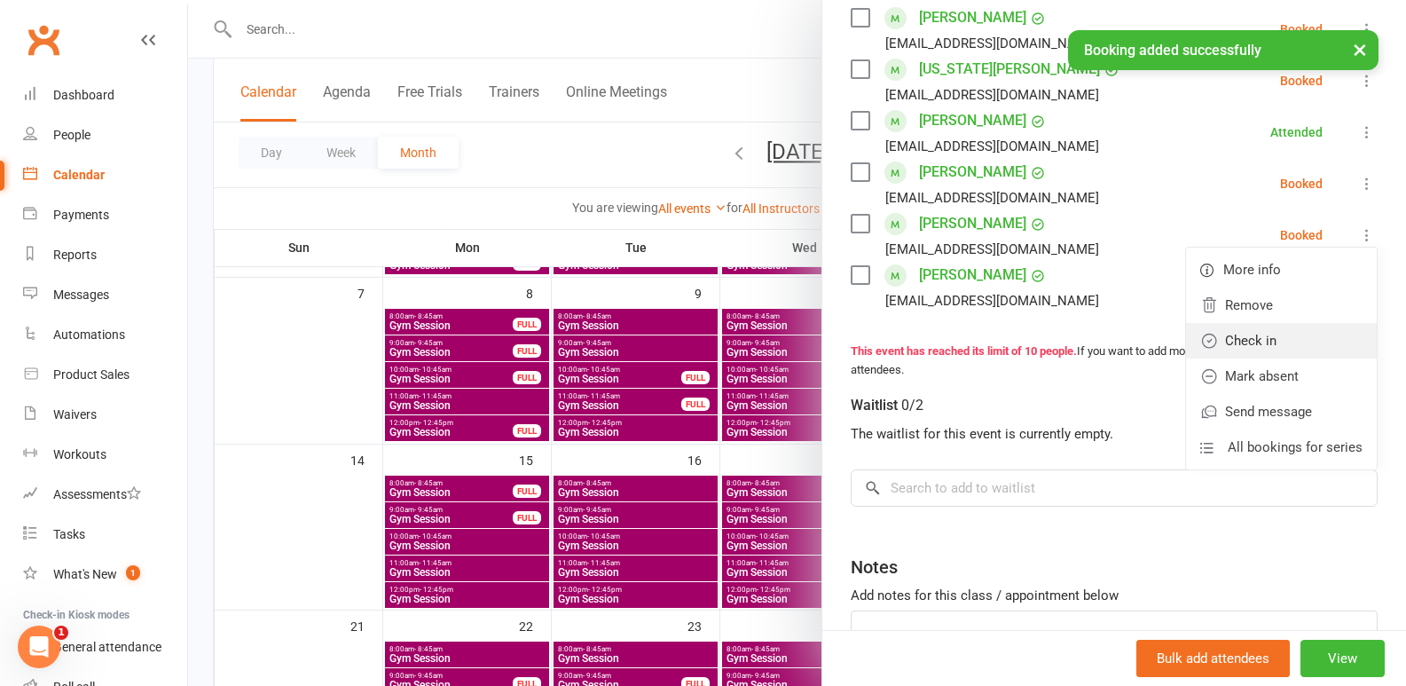
click at [1246, 335] on link "Check in" at bounding box center [1281, 340] width 191 height 35
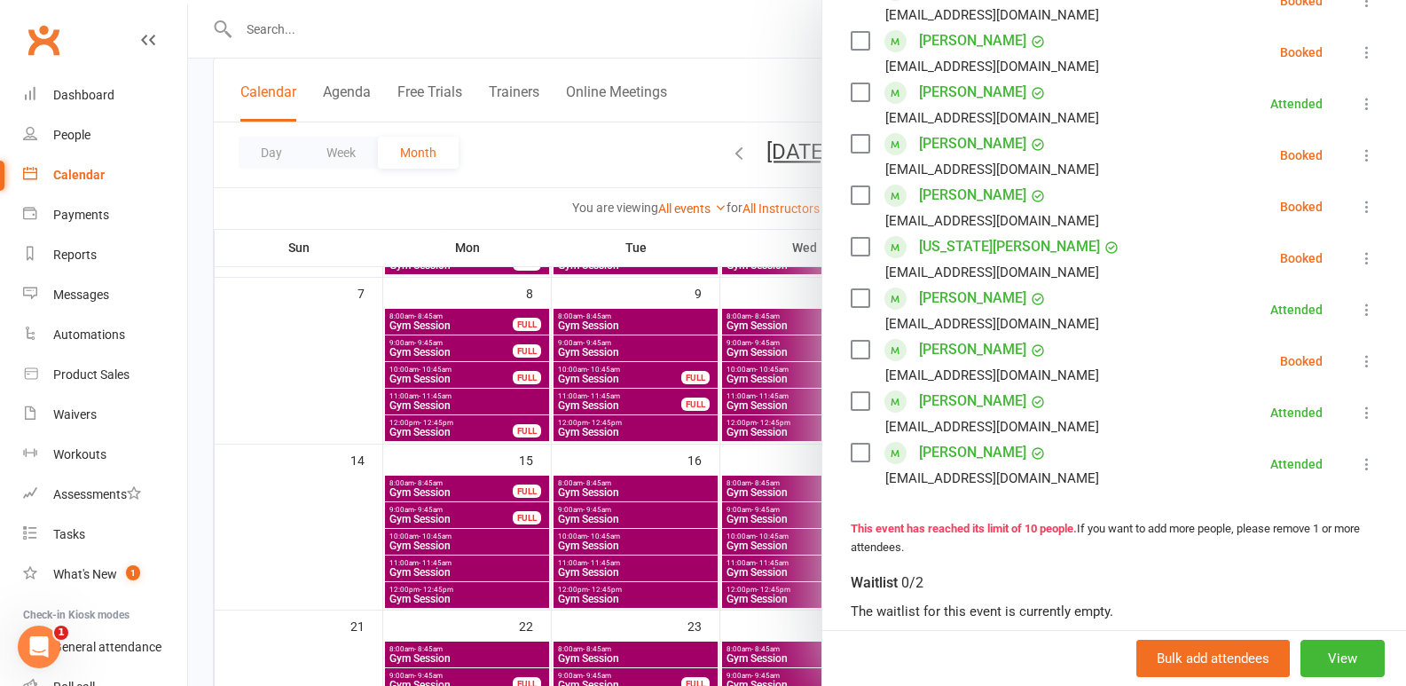
scroll to position [266, 0]
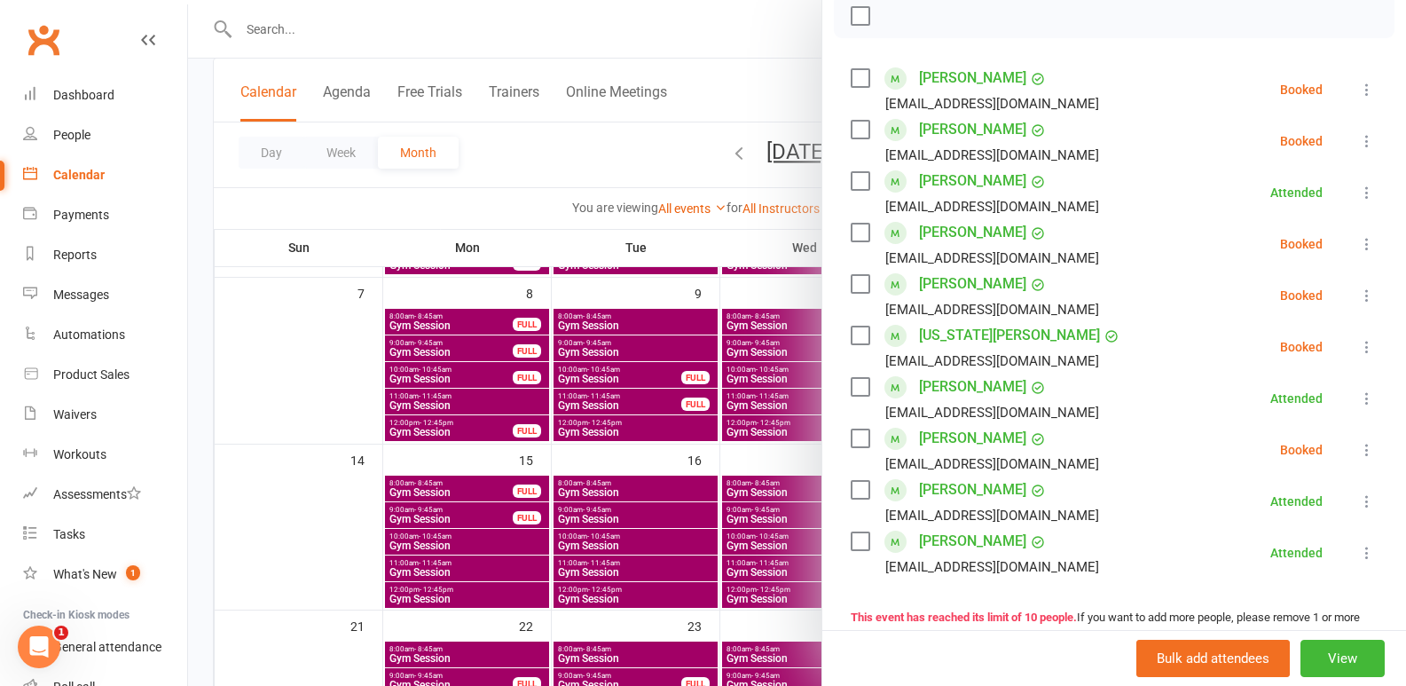
click at [1359, 295] on icon at bounding box center [1368, 296] width 18 height 18
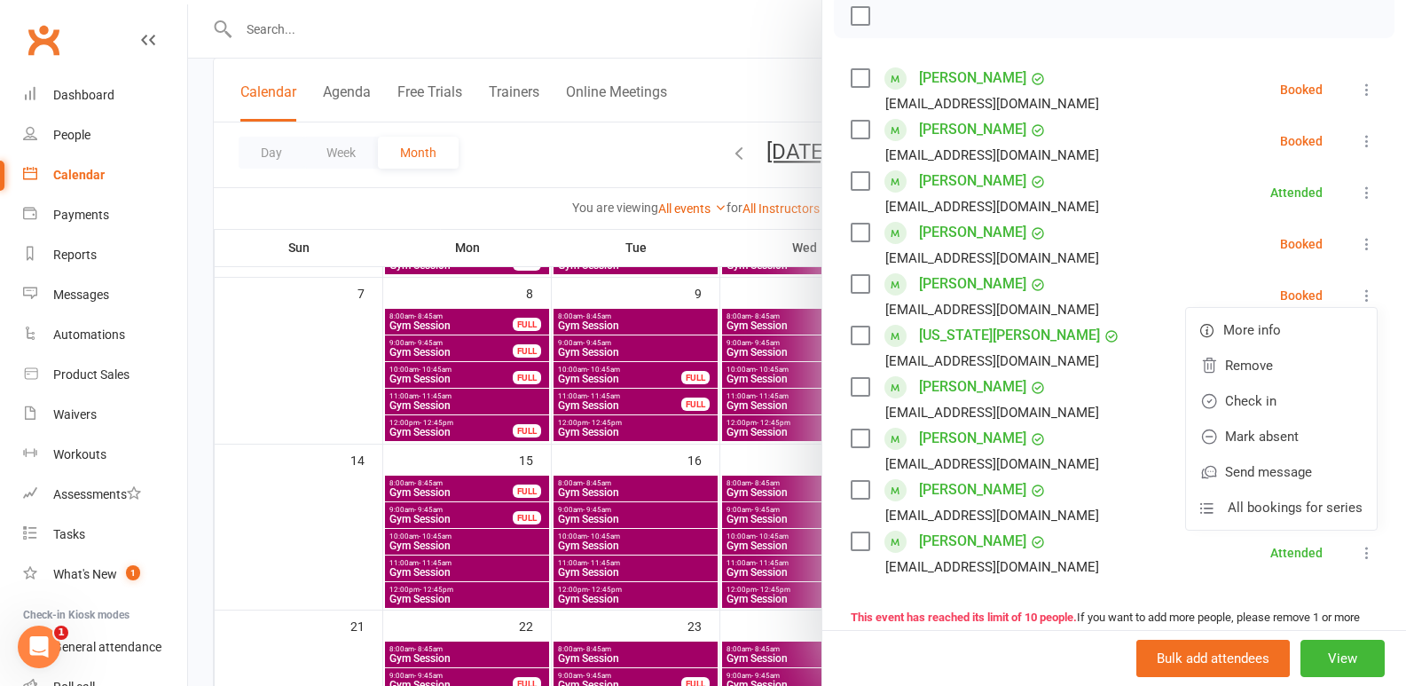
click at [1112, 291] on li "[PERSON_NAME] [EMAIL_ADDRESS][DOMAIN_NAME] Booked More info Remove Check in Mar…" at bounding box center [1114, 295] width 527 height 51
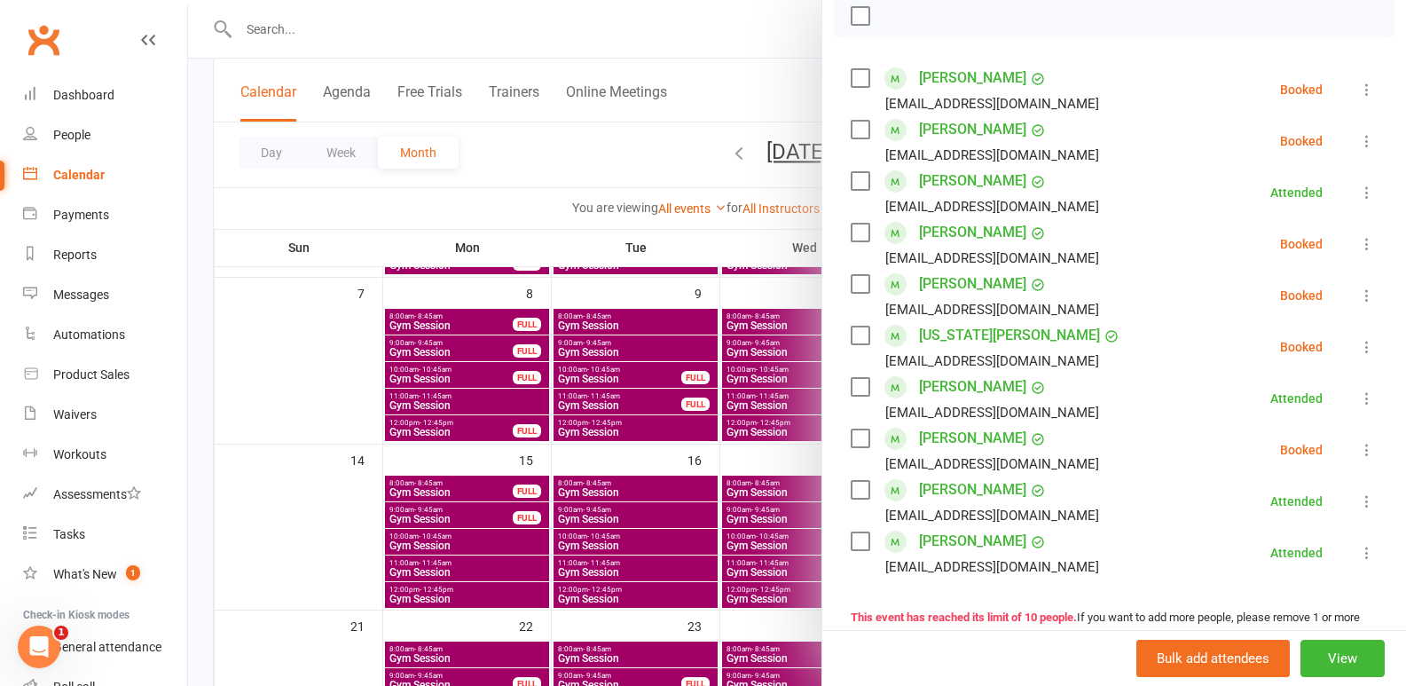
click at [389, 399] on div at bounding box center [797, 343] width 1218 height 686
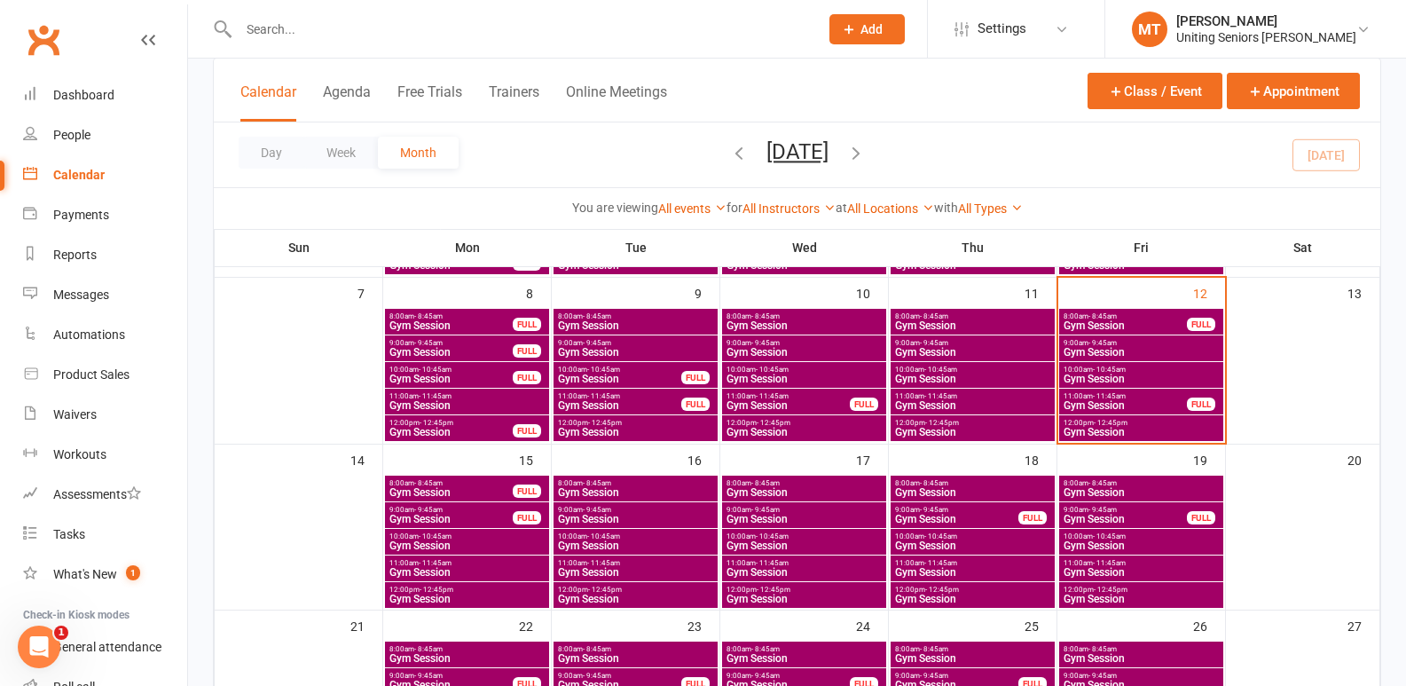
click at [446, 514] on span "Gym Session" at bounding box center [451, 519] width 125 height 11
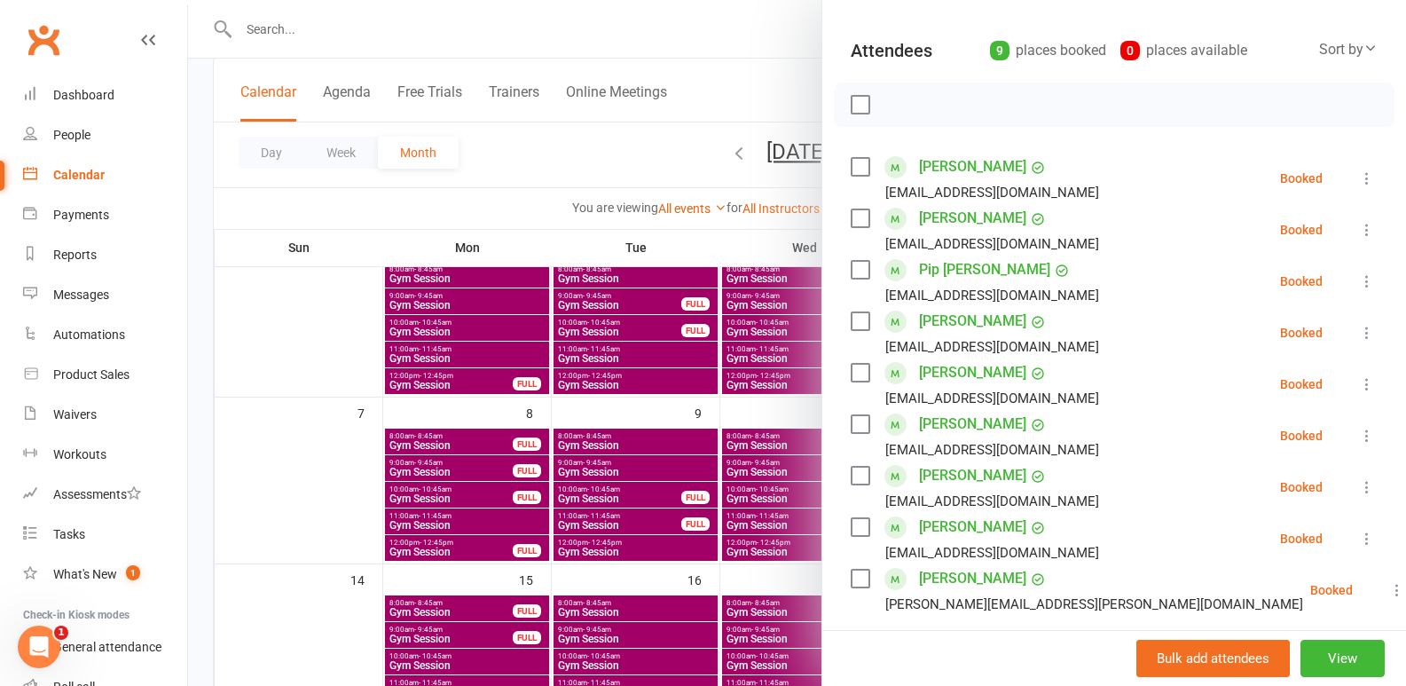
scroll to position [177, 0]
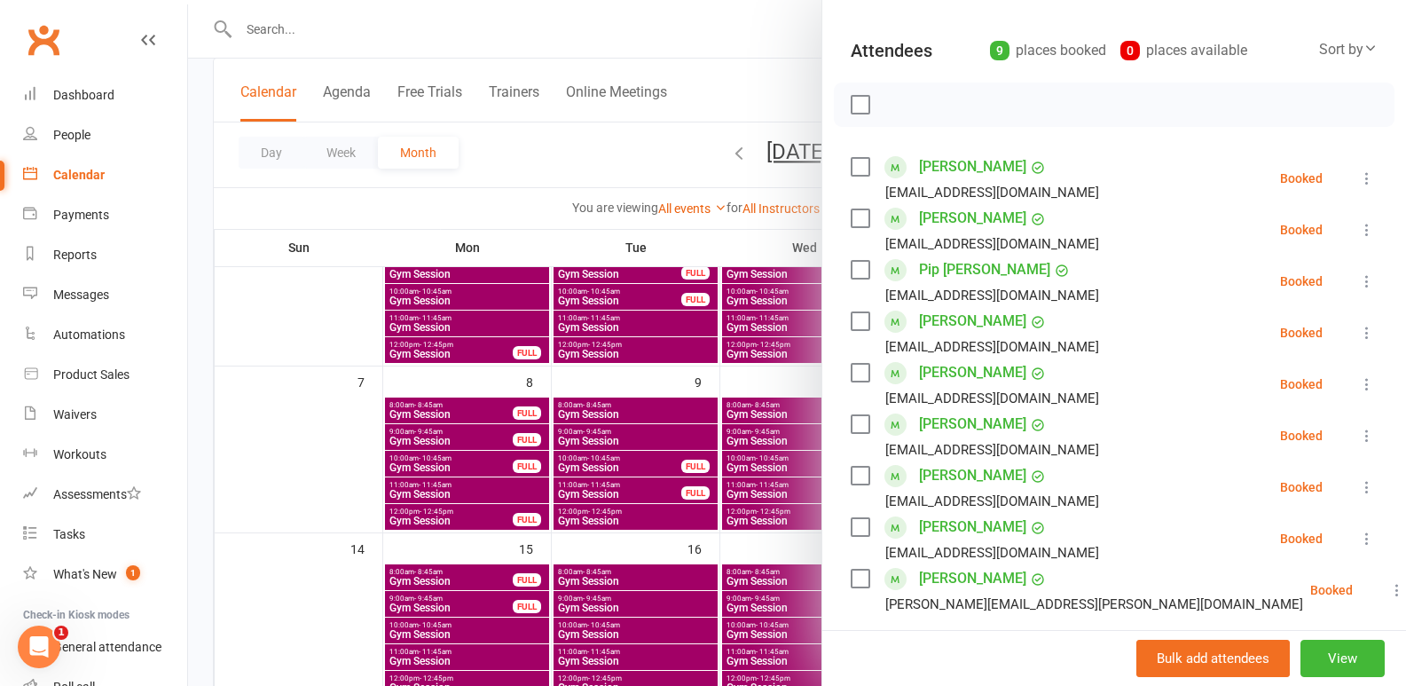
click at [381, 485] on div at bounding box center [797, 343] width 1218 height 686
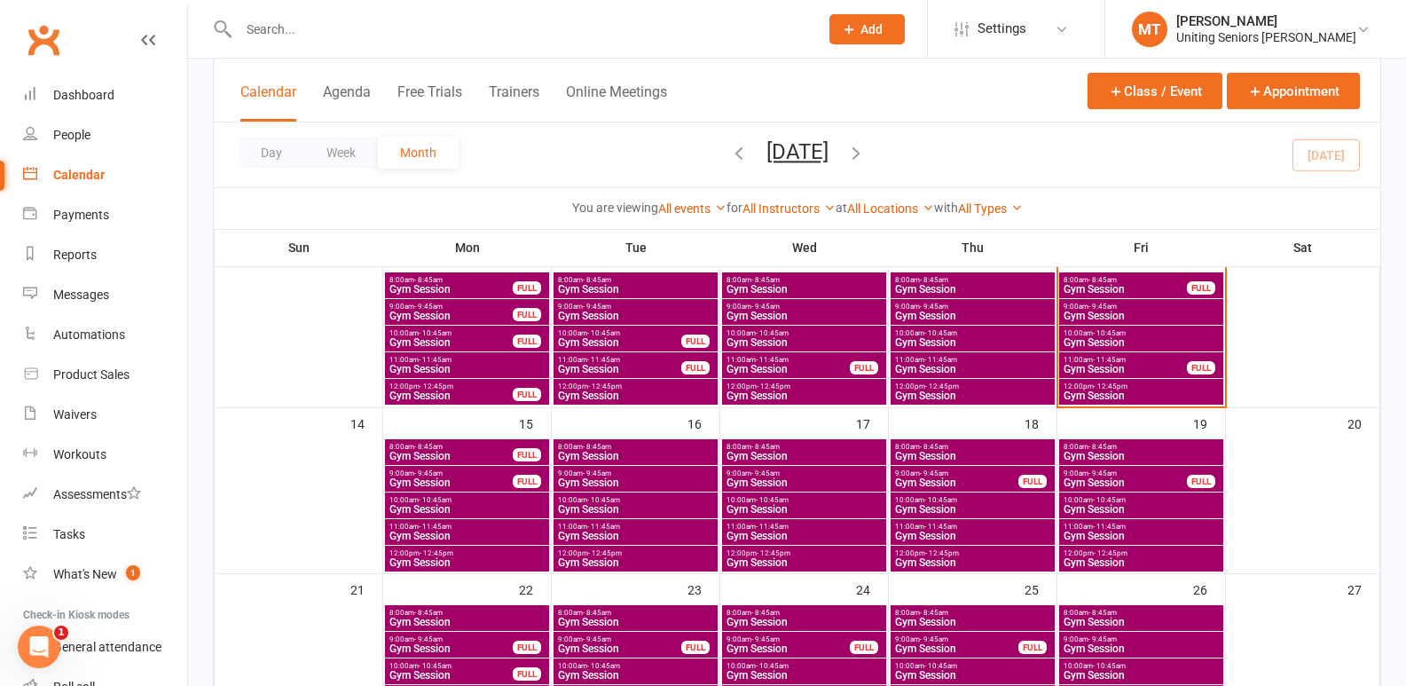
scroll to position [266, 0]
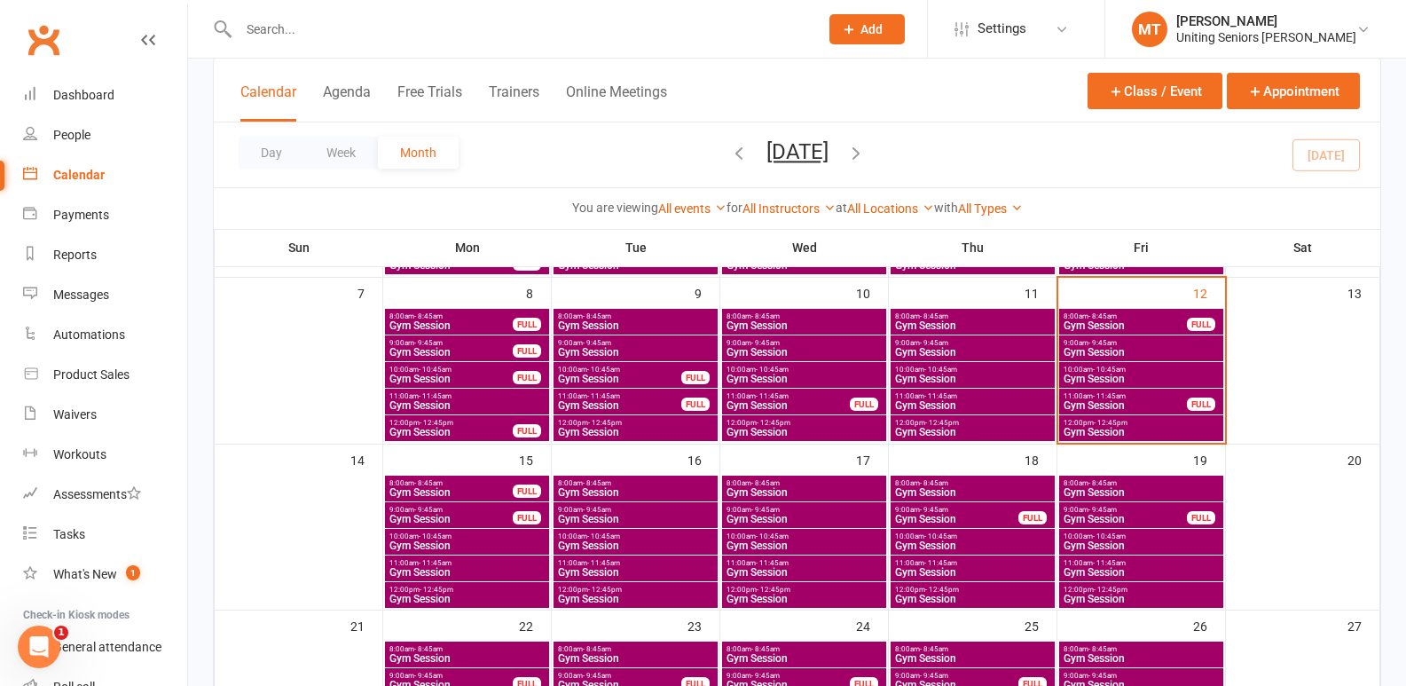
click at [456, 421] on span "12:00pm - 12:45pm" at bounding box center [451, 423] width 125 height 8
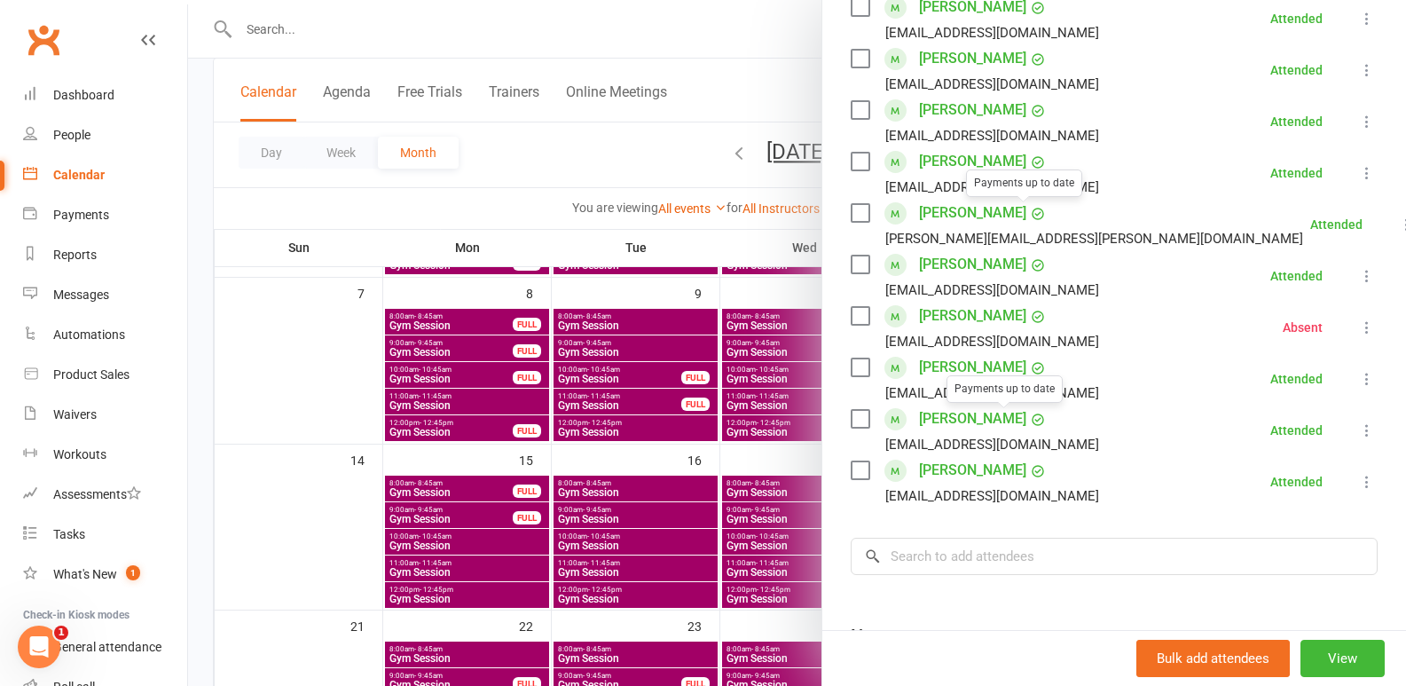
scroll to position [444, 0]
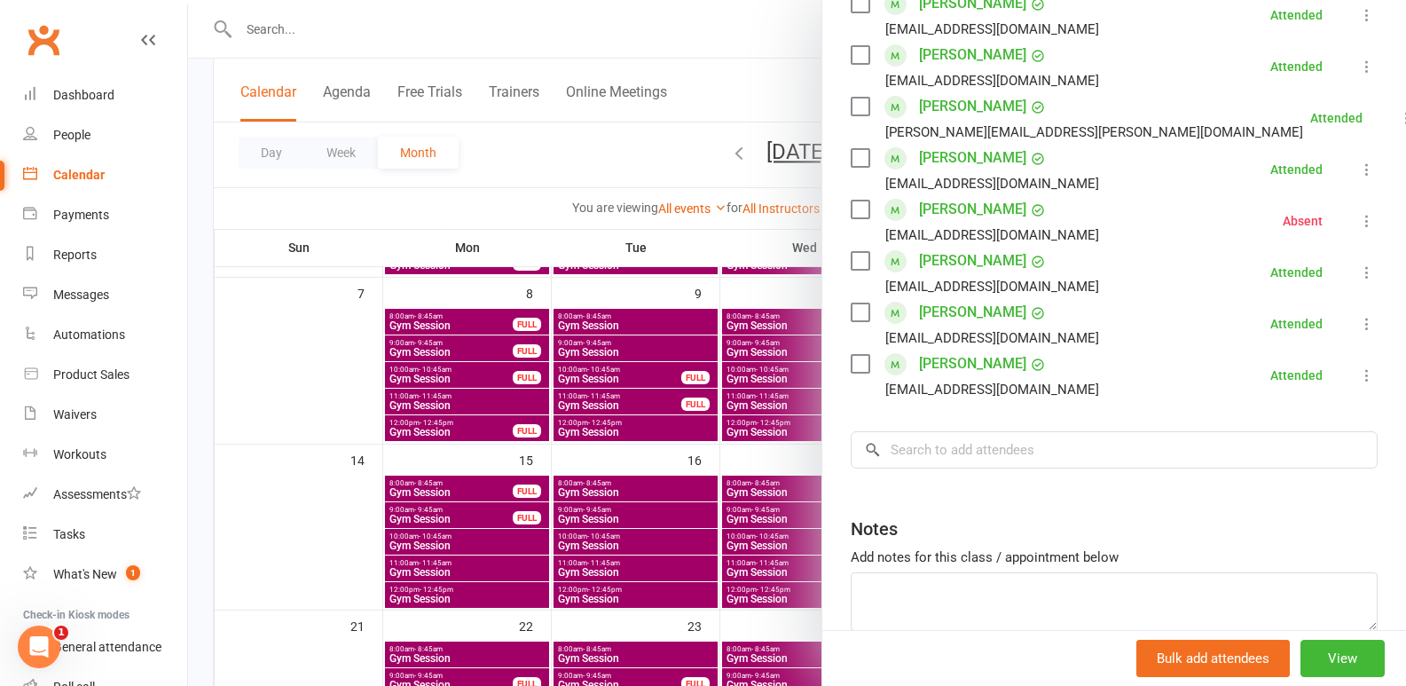
click at [434, 348] on div at bounding box center [797, 343] width 1218 height 686
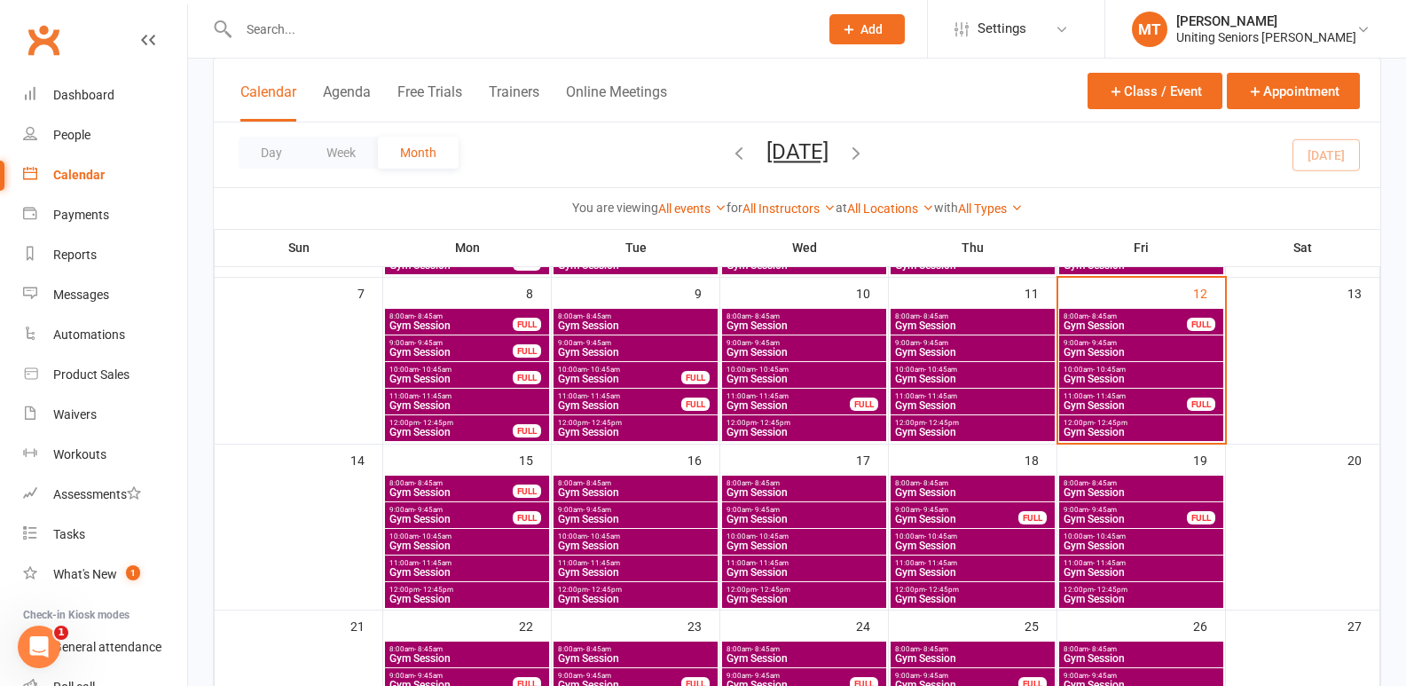
click at [443, 343] on span "9:00am - 9:45am" at bounding box center [451, 343] width 125 height 8
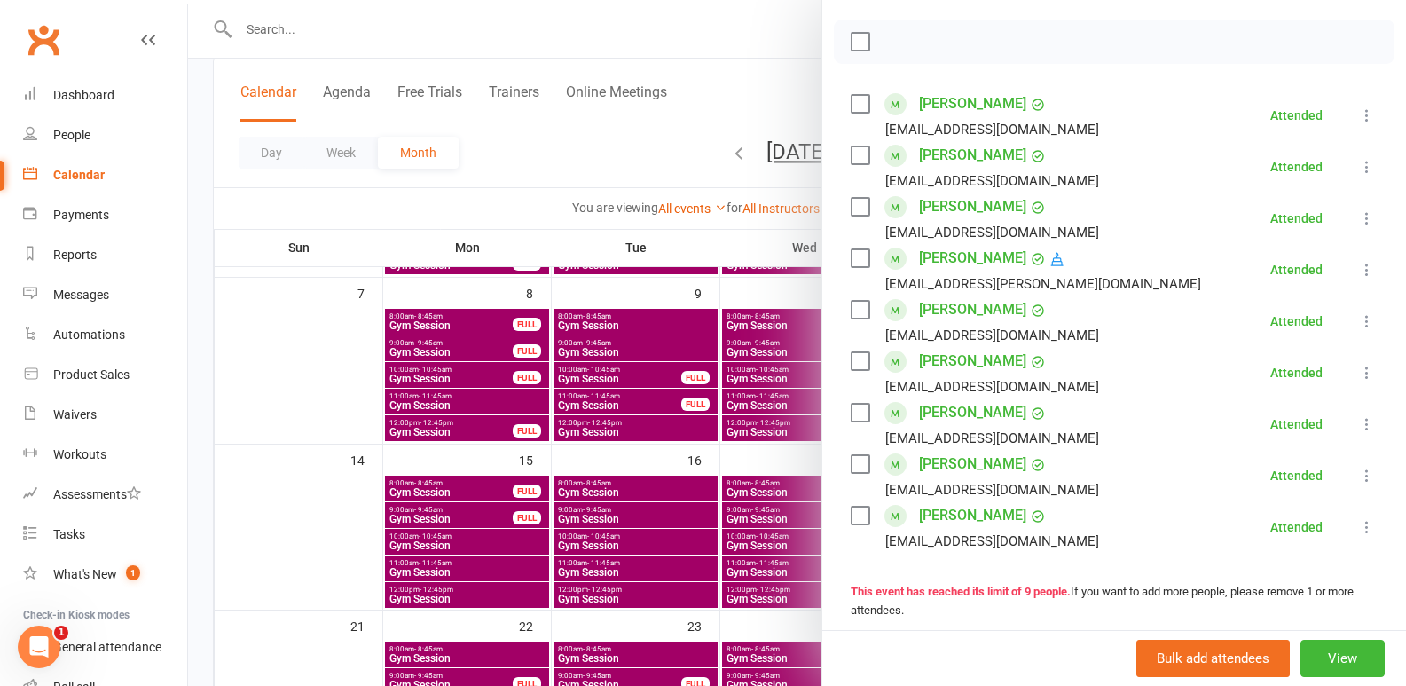
scroll to position [266, 0]
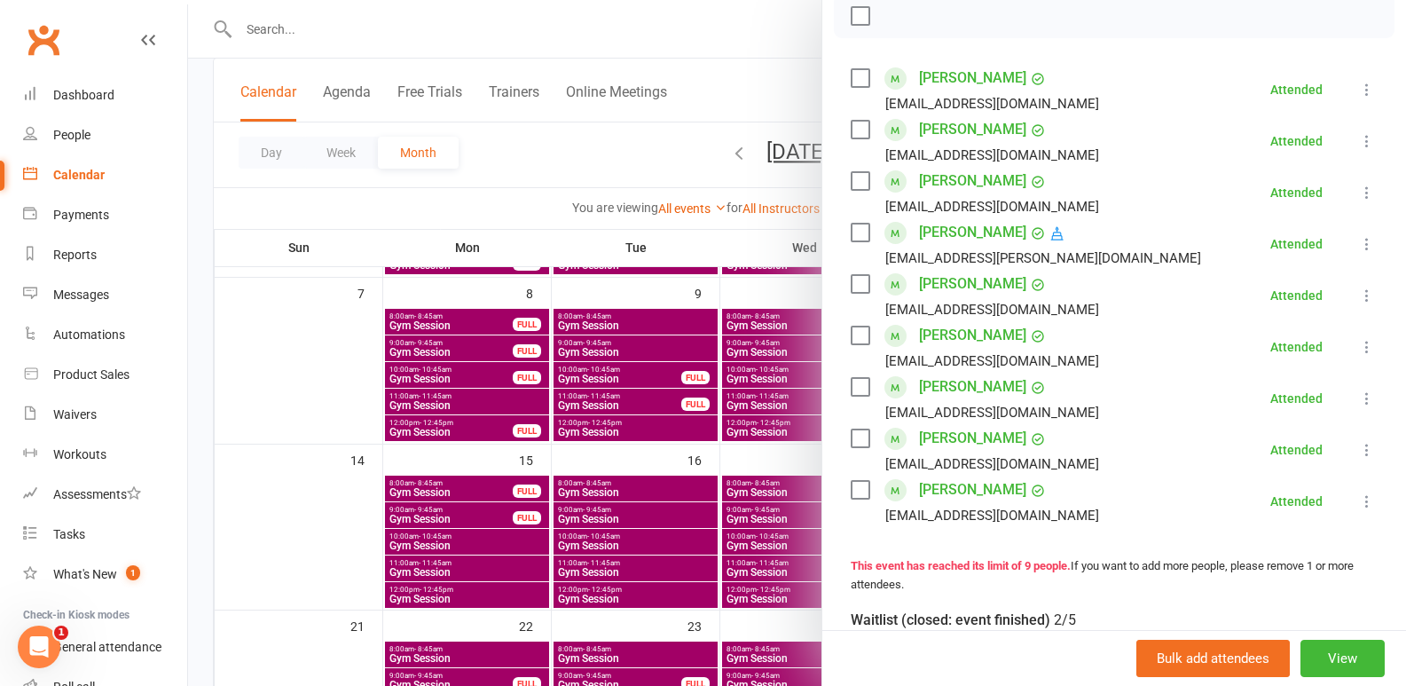
click at [322, 355] on div at bounding box center [797, 343] width 1218 height 686
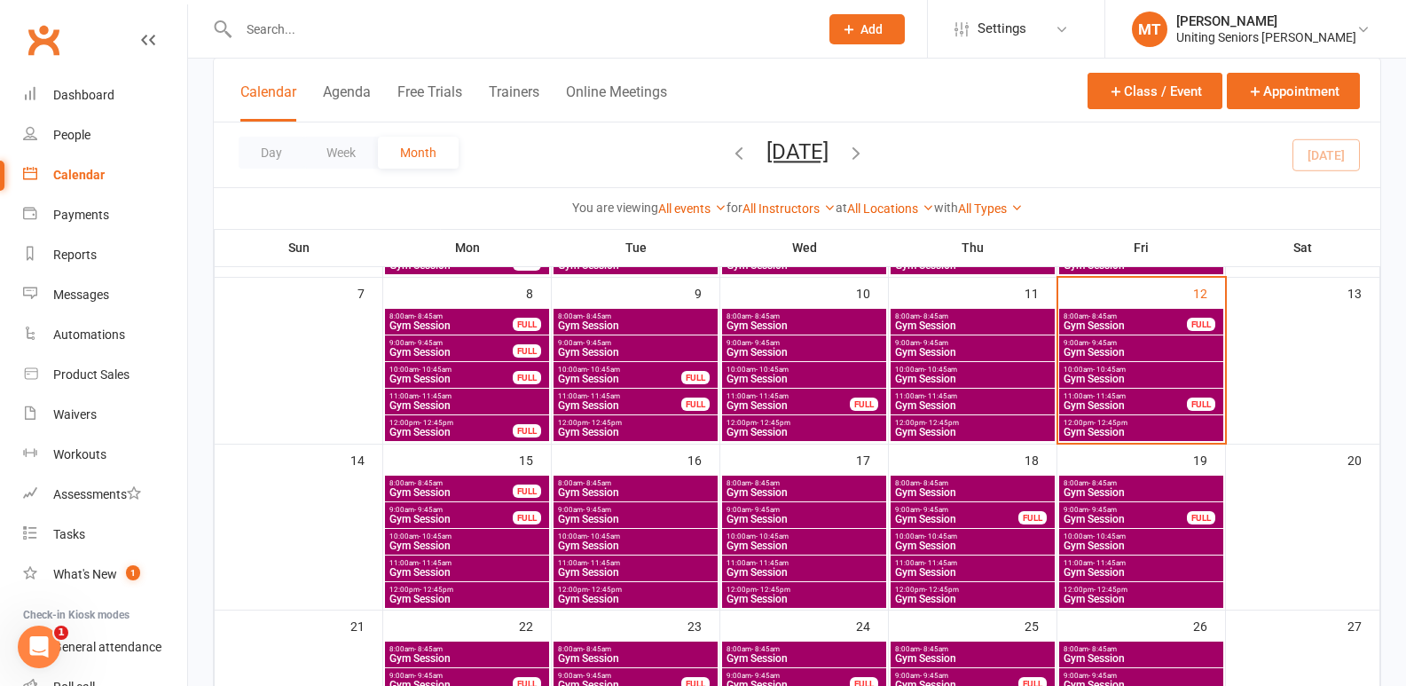
click at [475, 372] on span "10:00am - 10:45am" at bounding box center [451, 370] width 125 height 8
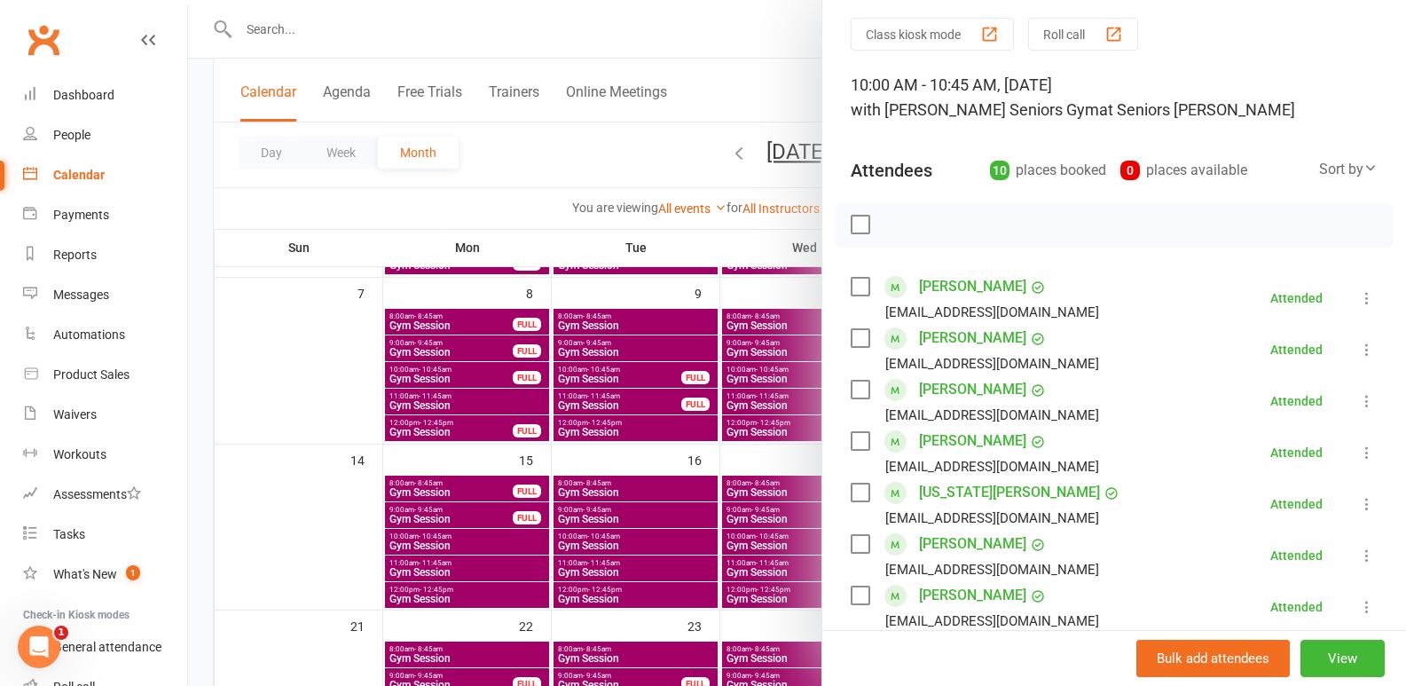
scroll to position [89, 0]
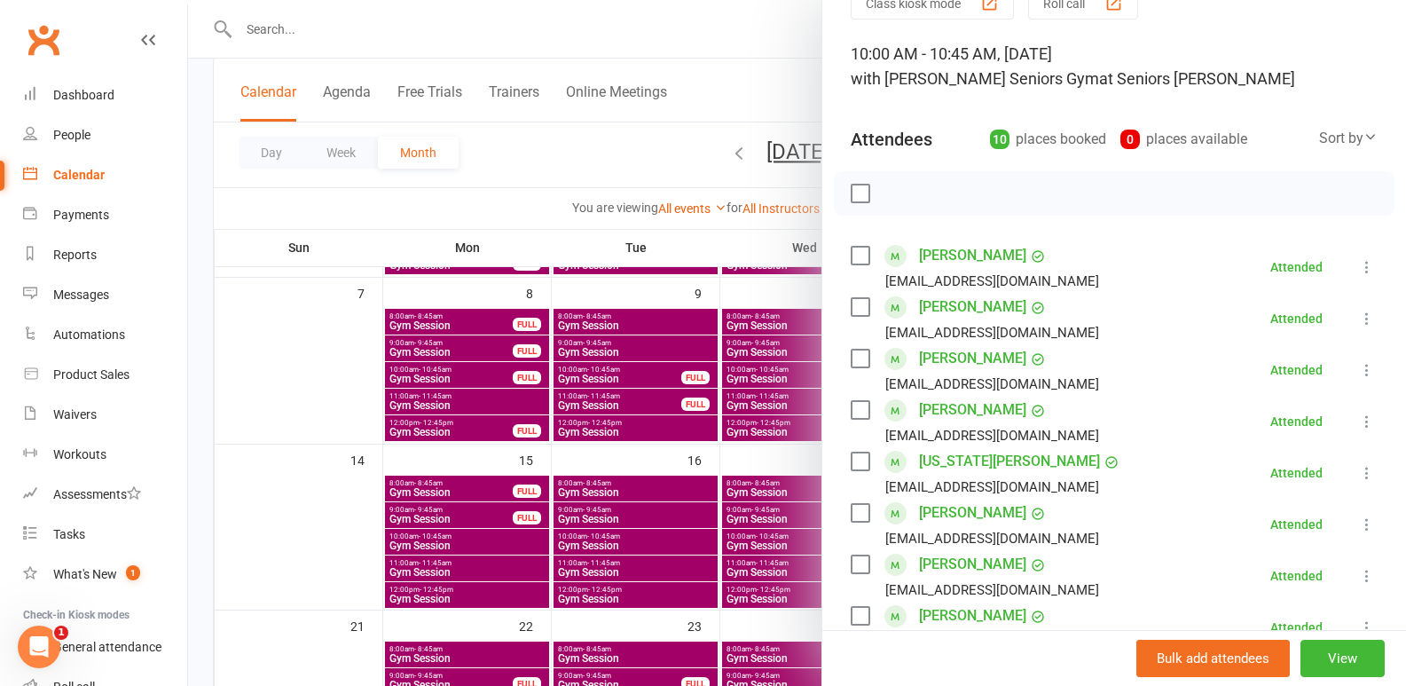
drag, startPoint x: 1334, startPoint y: 270, endPoint x: 1321, endPoint y: 278, distance: 14.8
click at [1359, 272] on icon at bounding box center [1368, 267] width 18 height 18
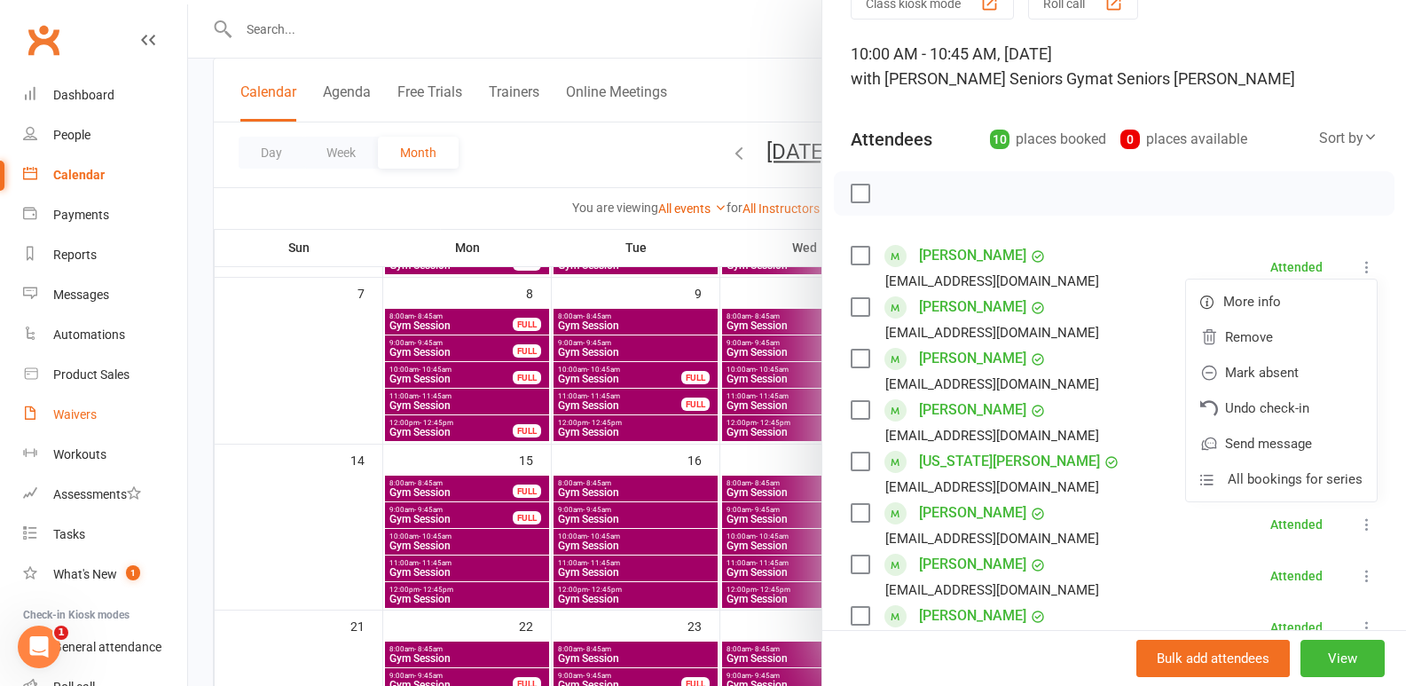
click at [162, 395] on link "Waivers" at bounding box center [105, 415] width 164 height 40
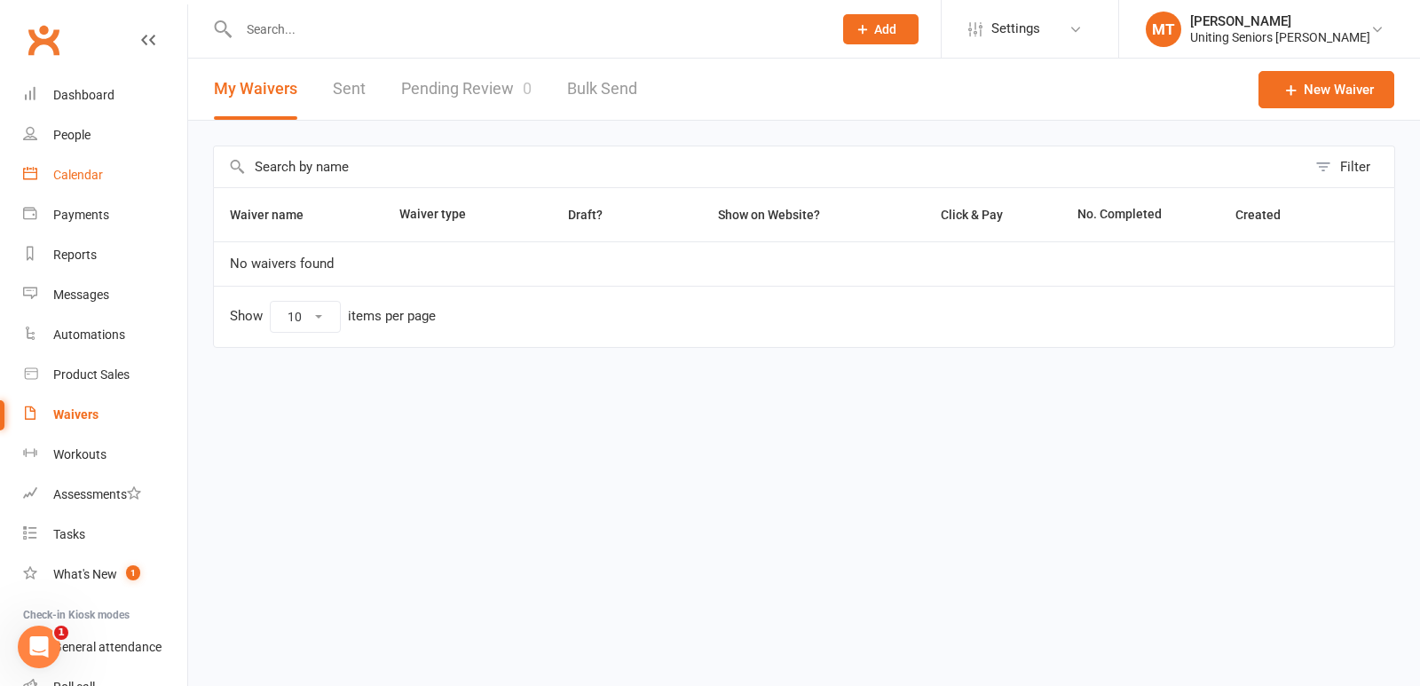
click at [110, 182] on link "Calendar" at bounding box center [105, 175] width 164 height 40
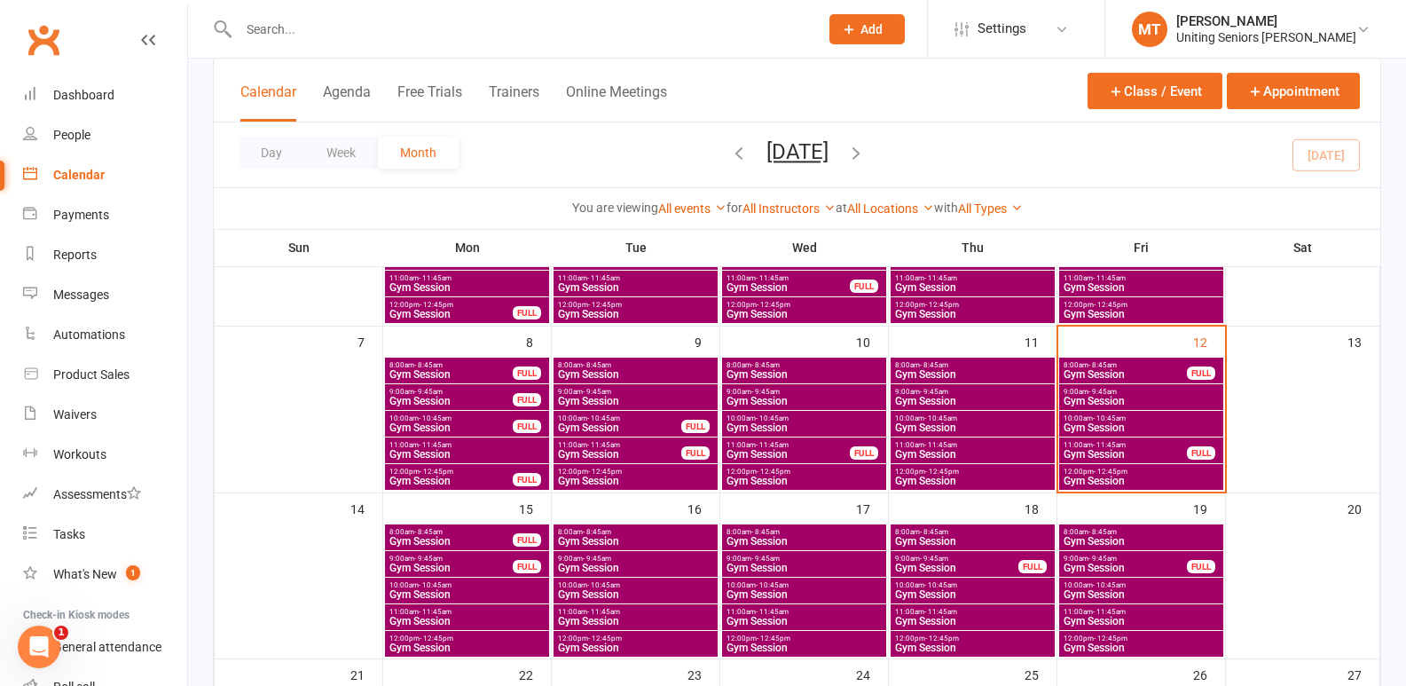
scroll to position [266, 0]
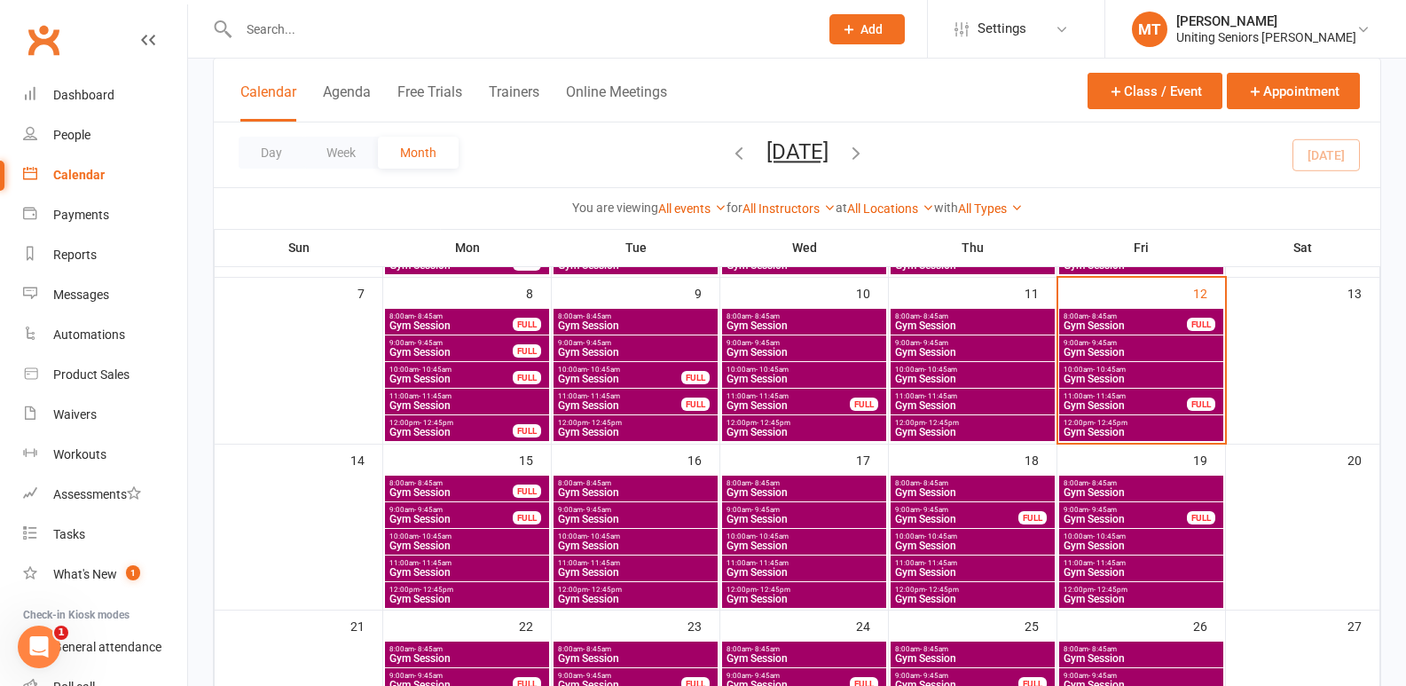
click at [478, 541] on span "Gym Session" at bounding box center [467, 545] width 157 height 11
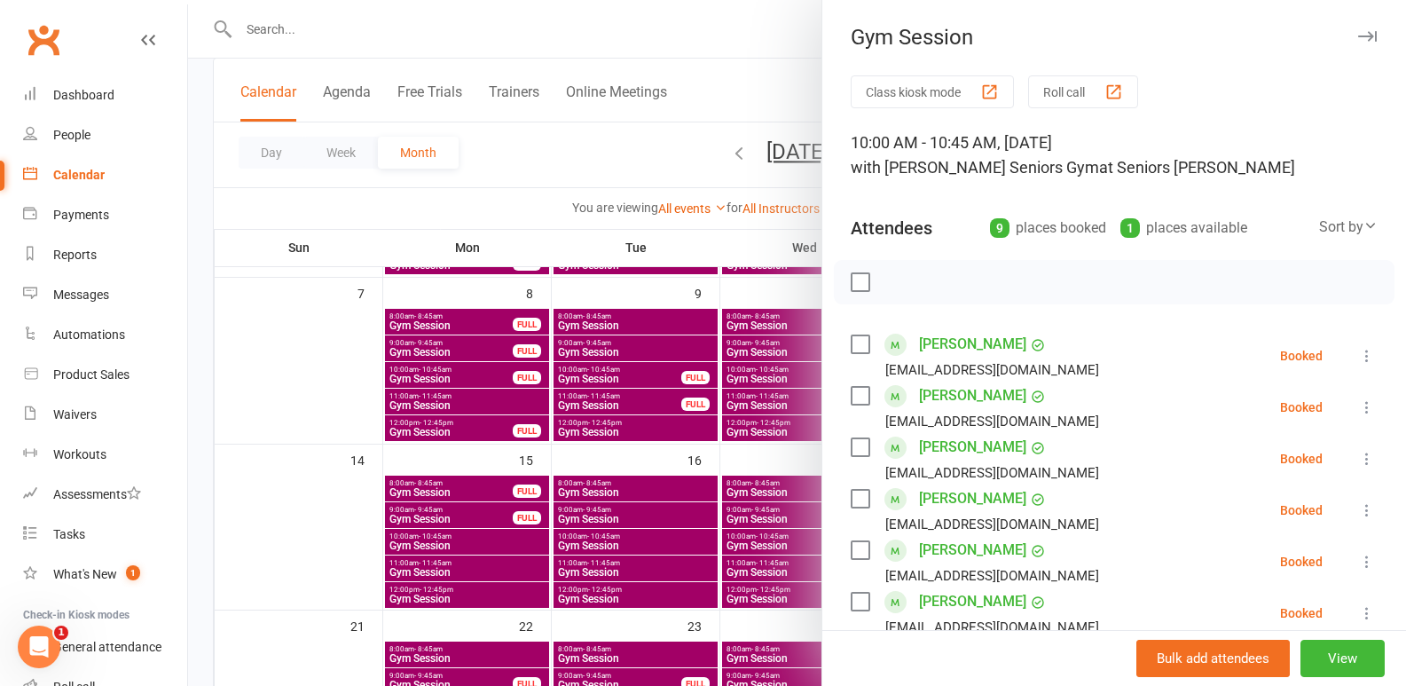
scroll to position [89, 0]
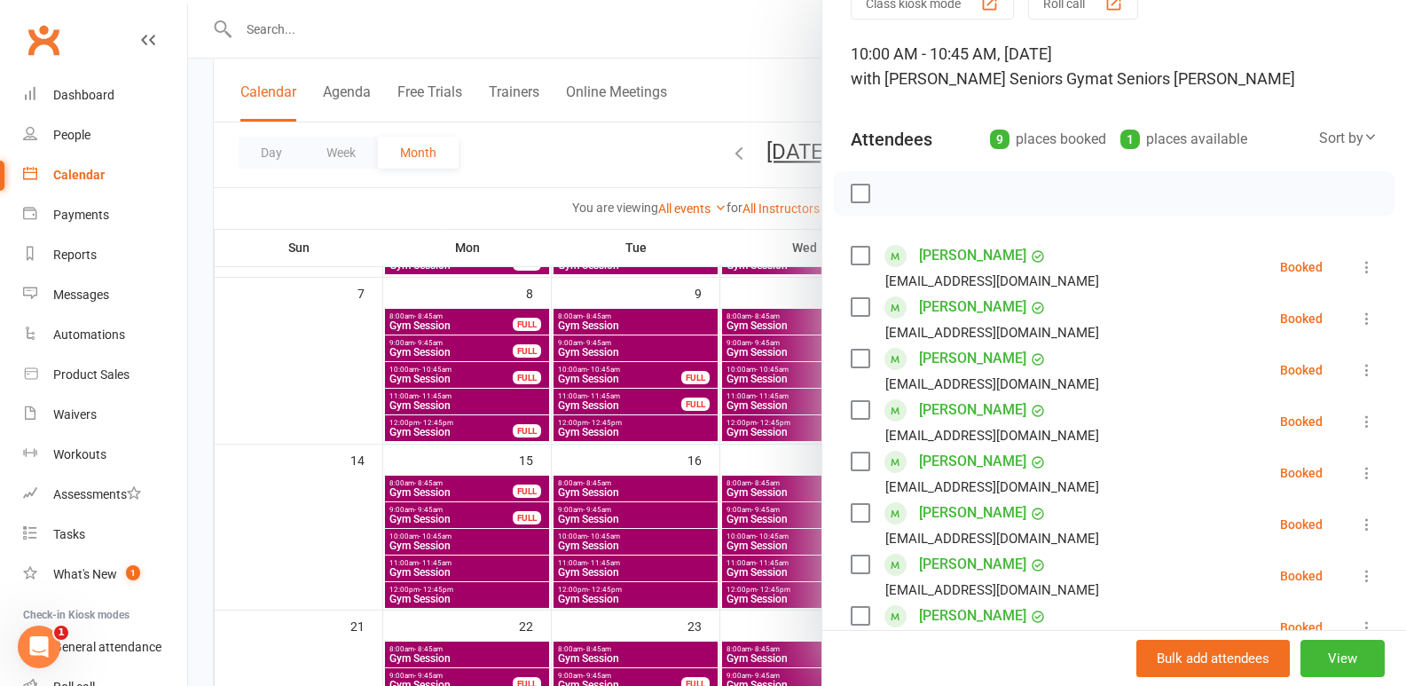
click at [465, 517] on div at bounding box center [797, 343] width 1218 height 686
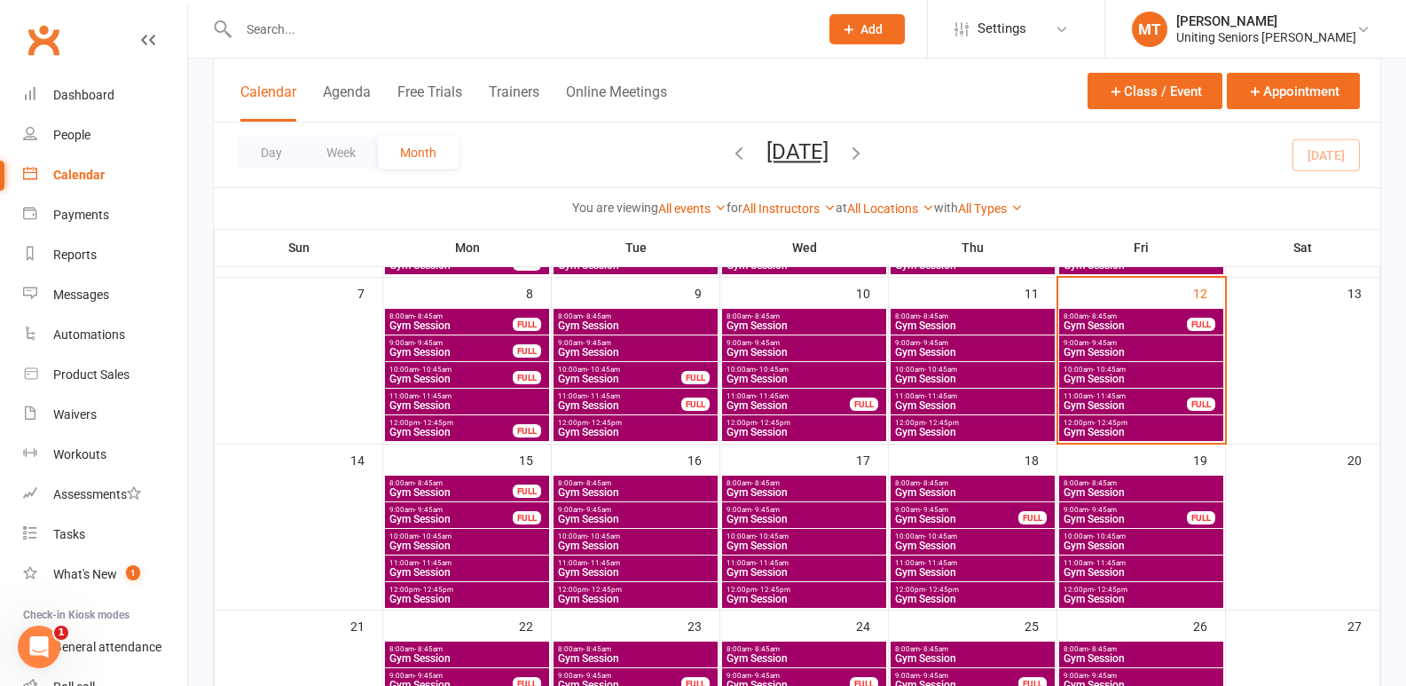
click at [476, 511] on span "9:00am - 9:45am" at bounding box center [451, 510] width 125 height 8
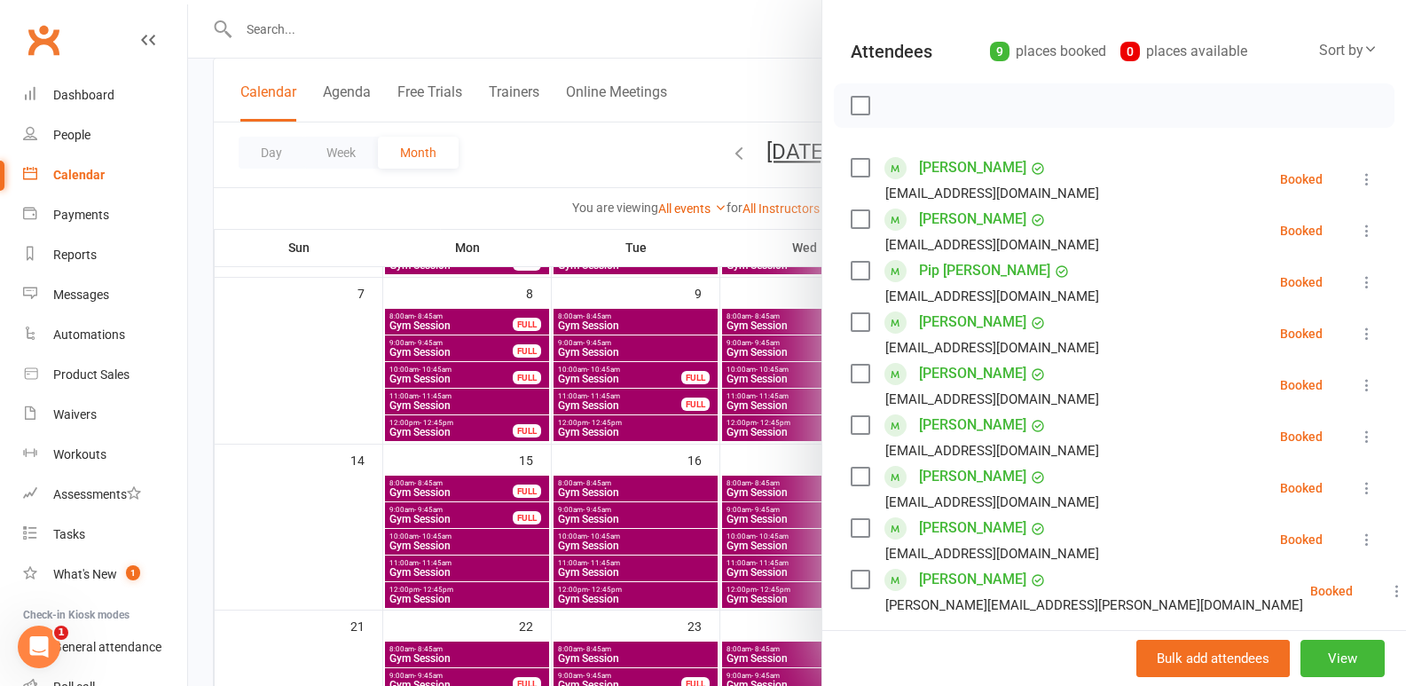
scroll to position [177, 0]
click at [1359, 229] on icon at bounding box center [1368, 230] width 18 height 18
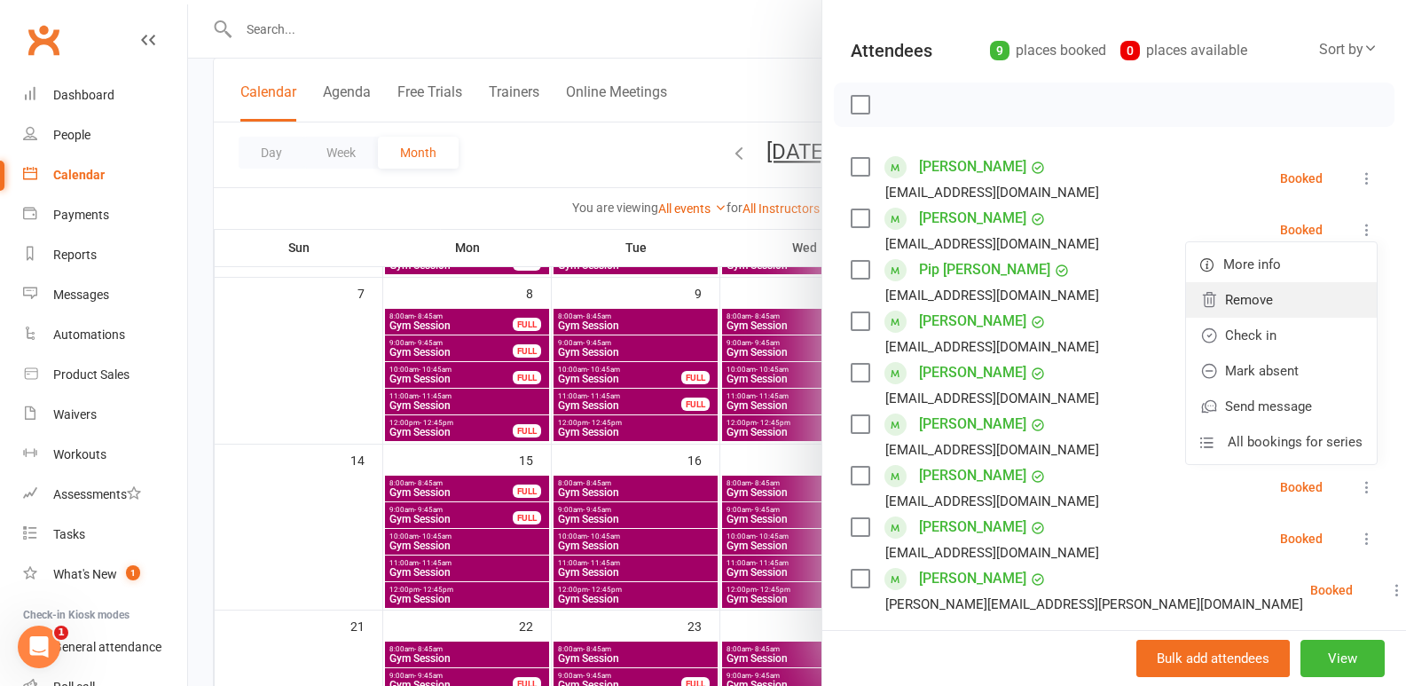
click at [1256, 311] on link "Remove" at bounding box center [1281, 299] width 191 height 35
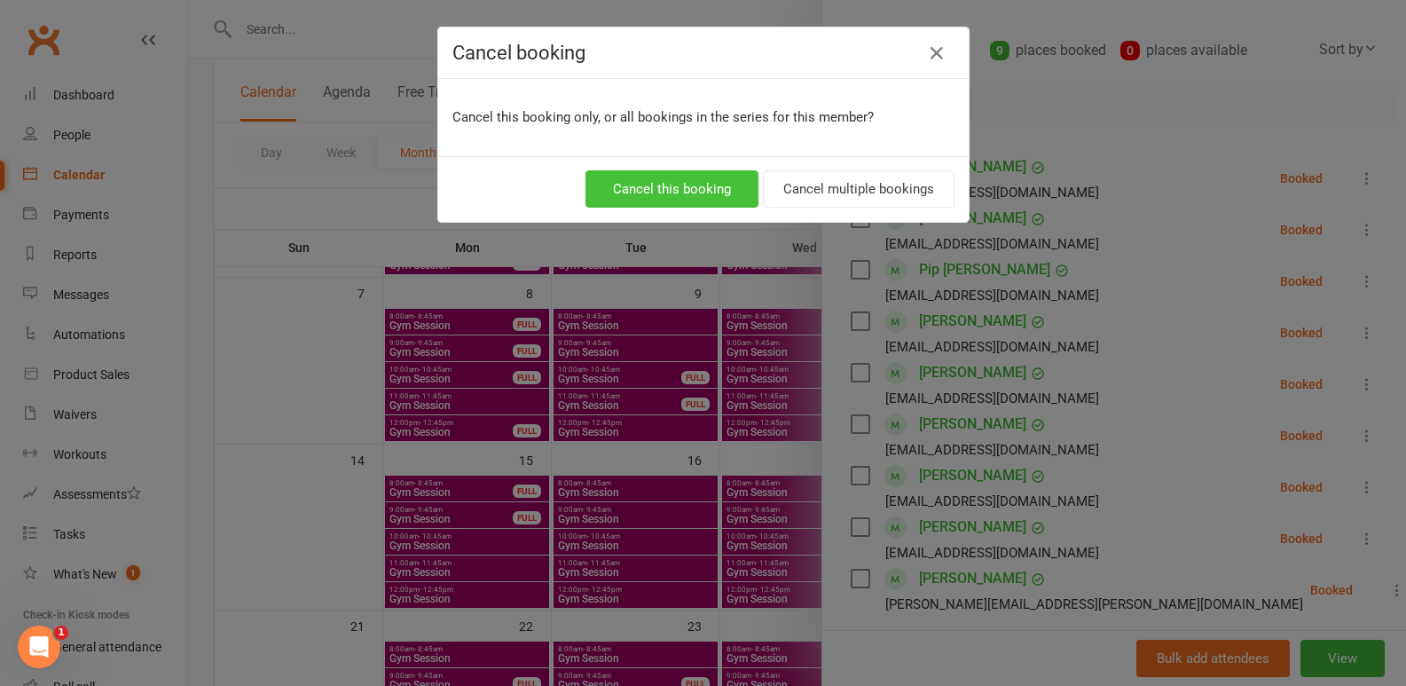
click at [634, 192] on button "Cancel this booking" at bounding box center [672, 188] width 173 height 37
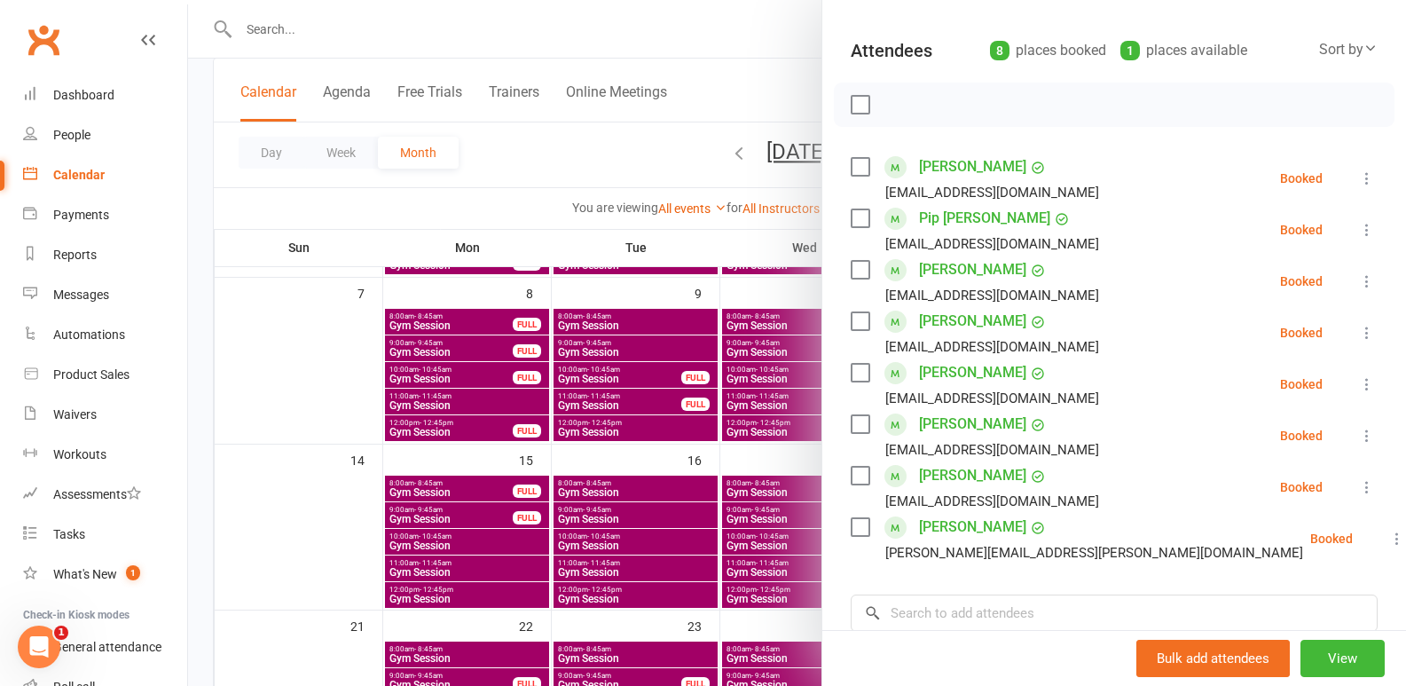
click at [255, 500] on div at bounding box center [797, 343] width 1218 height 686
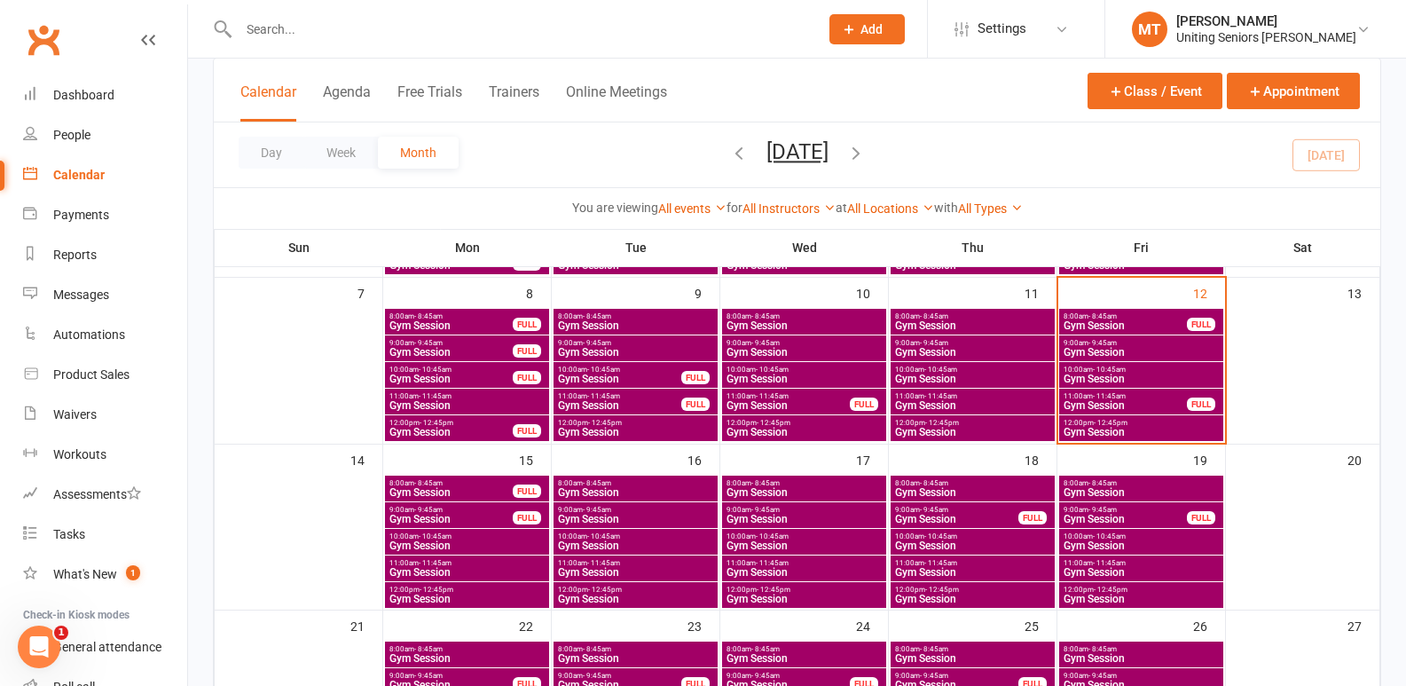
click at [499, 38] on input "text" at bounding box center [519, 29] width 573 height 25
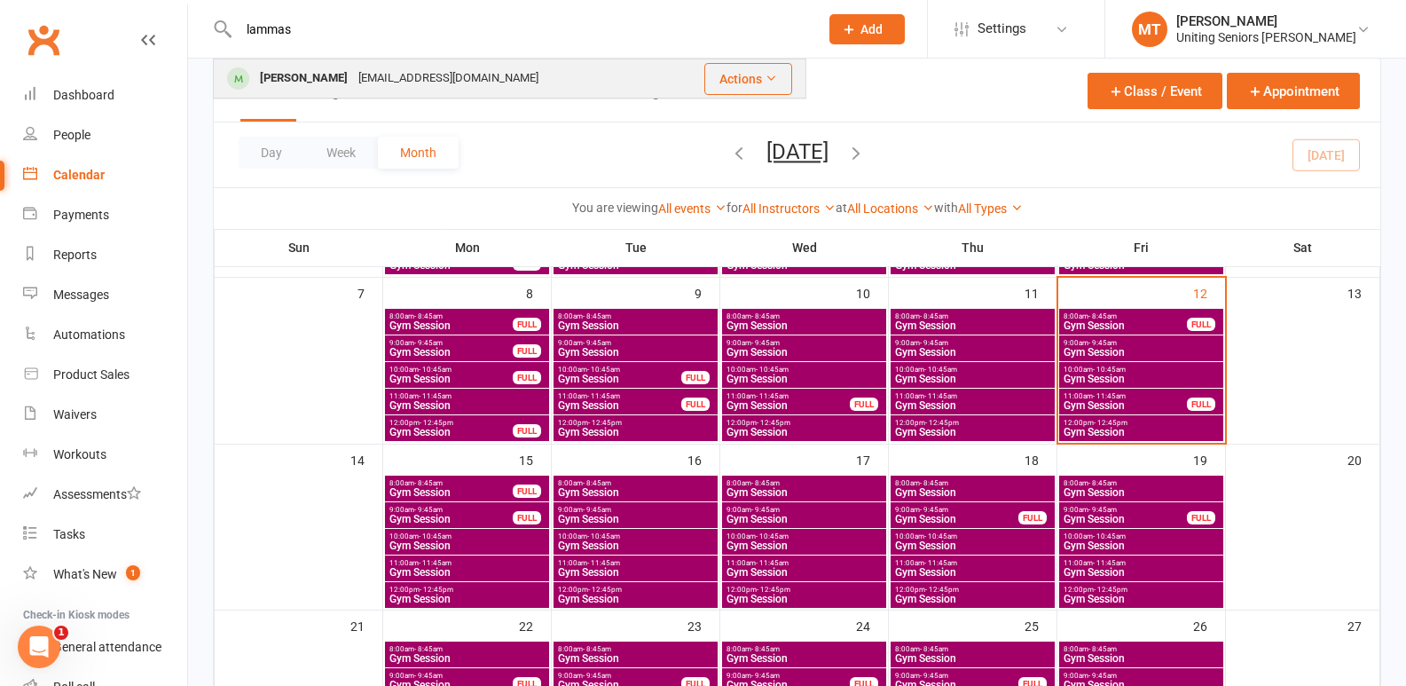
type input "lammas"
click at [445, 83] on div "[EMAIL_ADDRESS][DOMAIN_NAME]" at bounding box center [448, 79] width 191 height 26
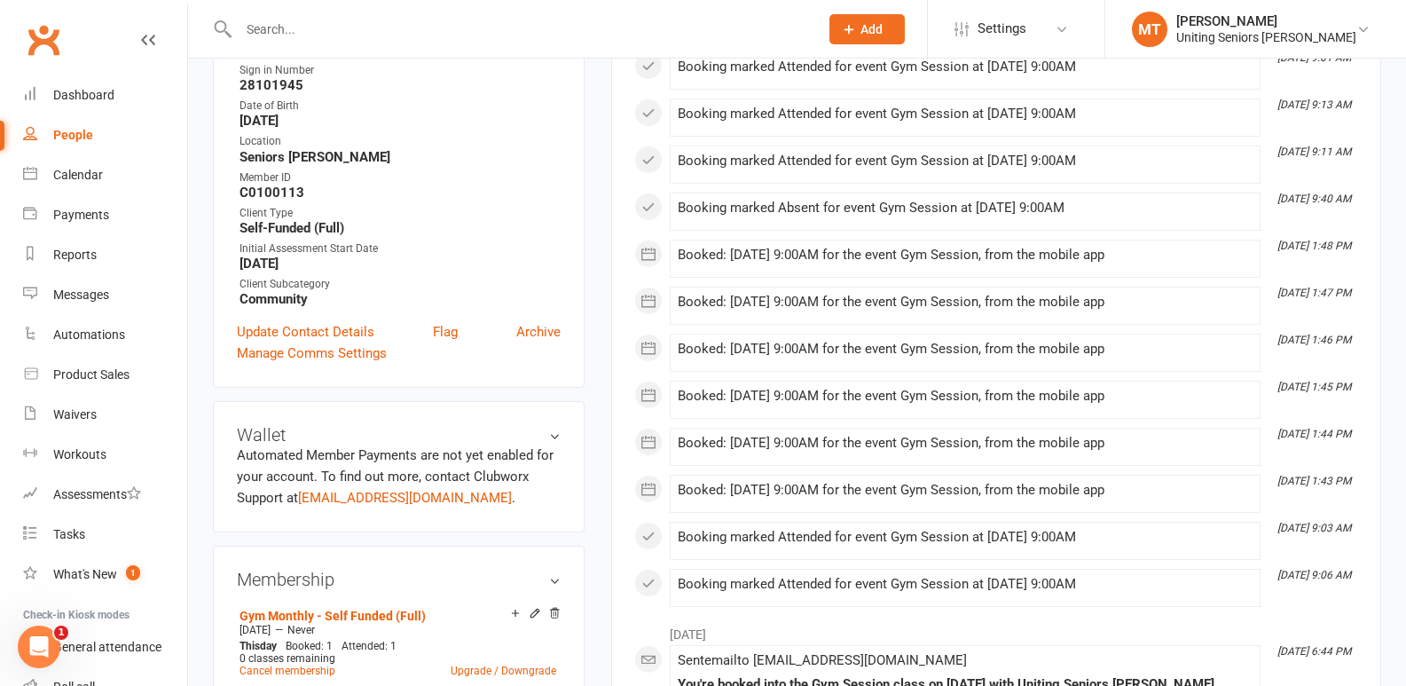
scroll to position [710, 0]
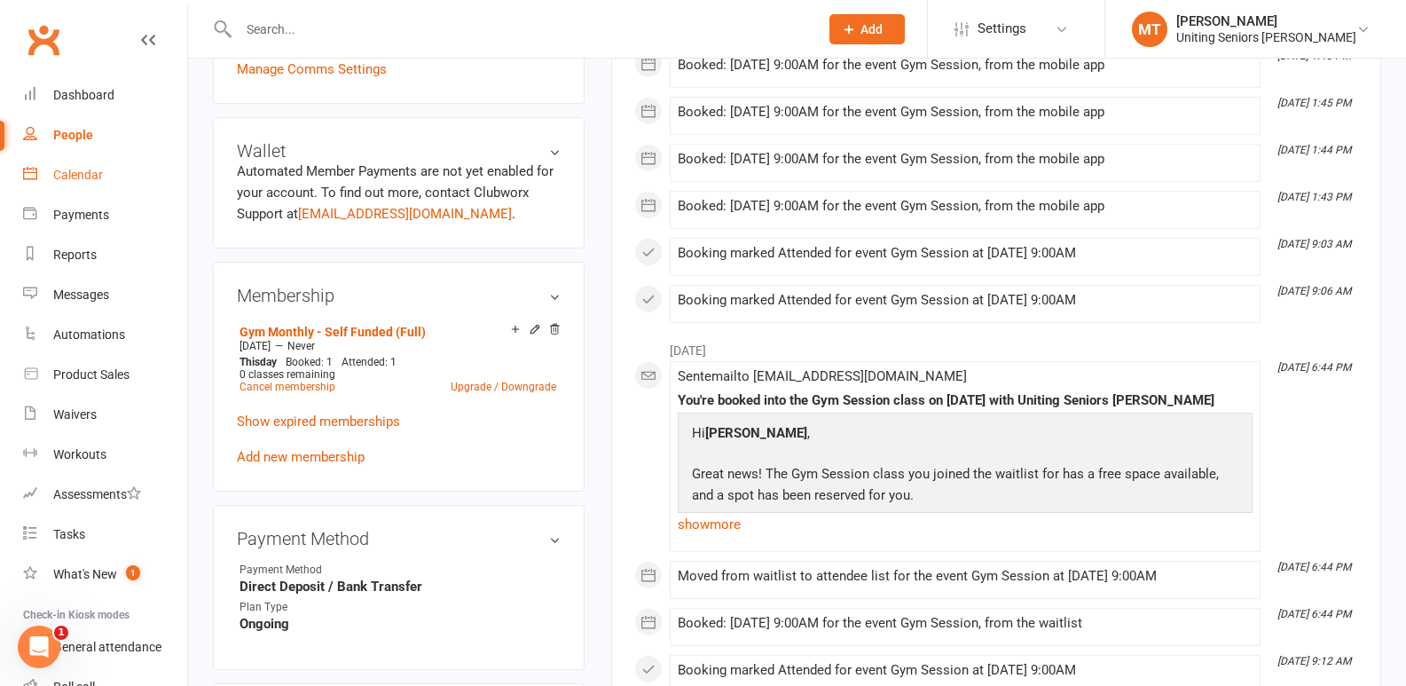
click at [110, 165] on link "Calendar" at bounding box center [105, 175] width 164 height 40
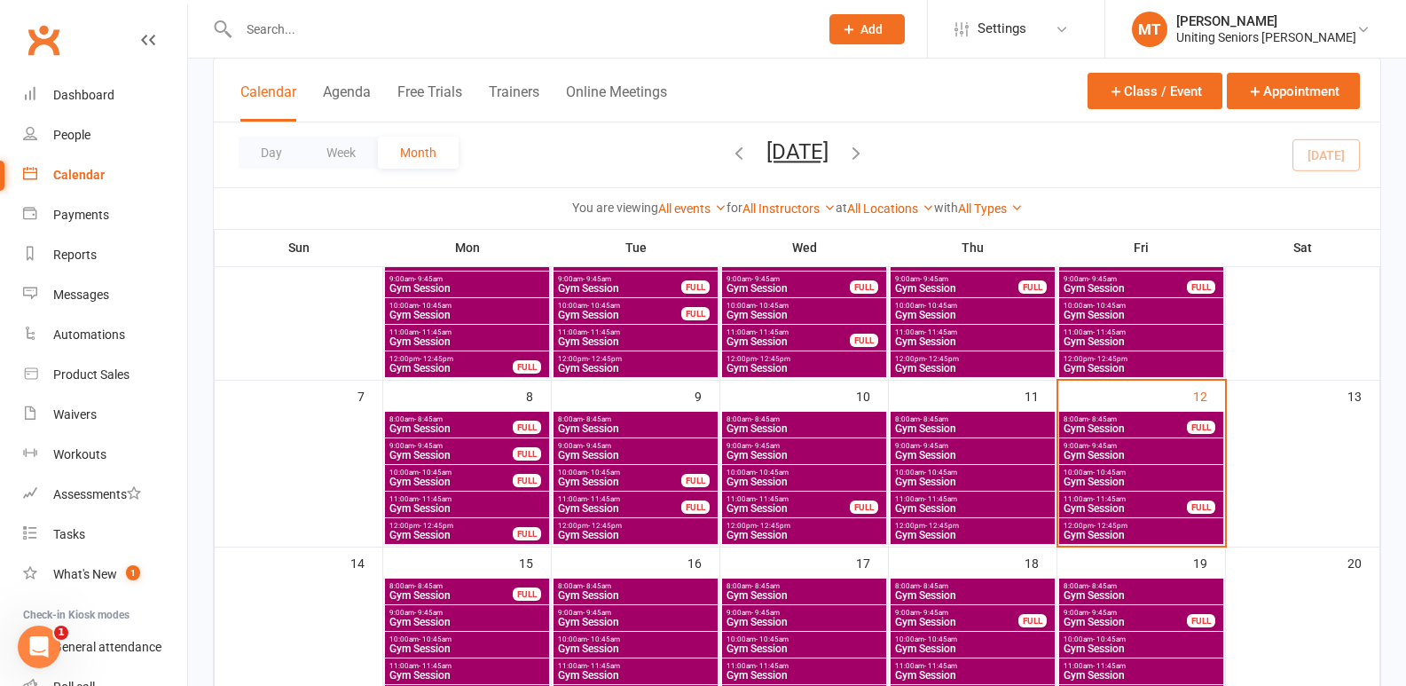
scroll to position [177, 0]
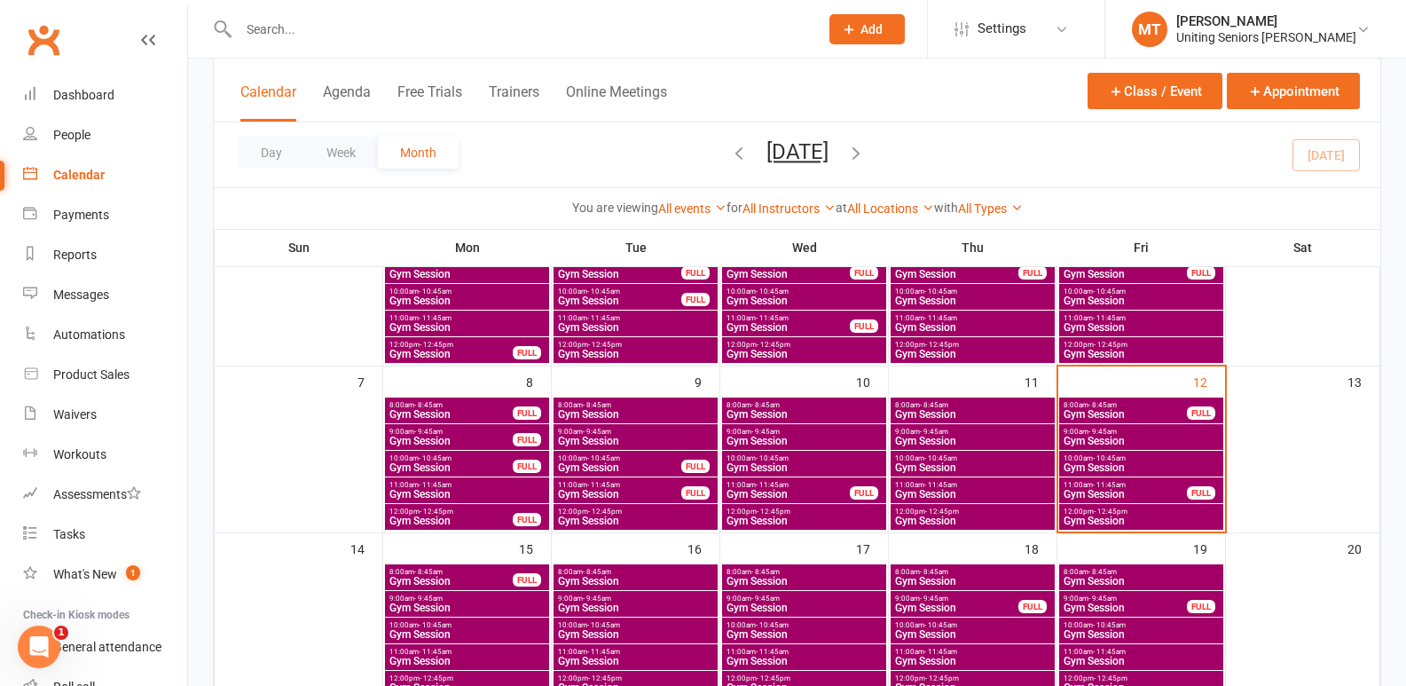
click at [1108, 465] on span "Gym Session" at bounding box center [1141, 467] width 157 height 11
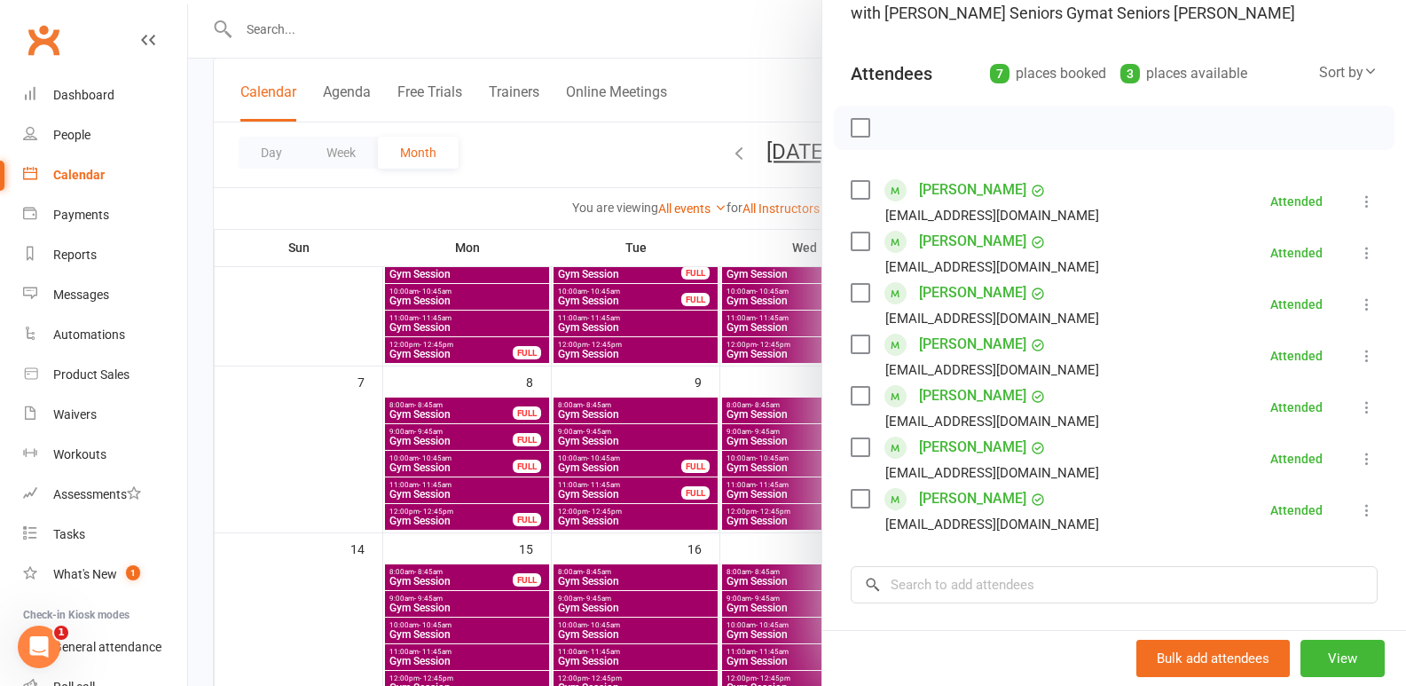
scroll to position [89, 0]
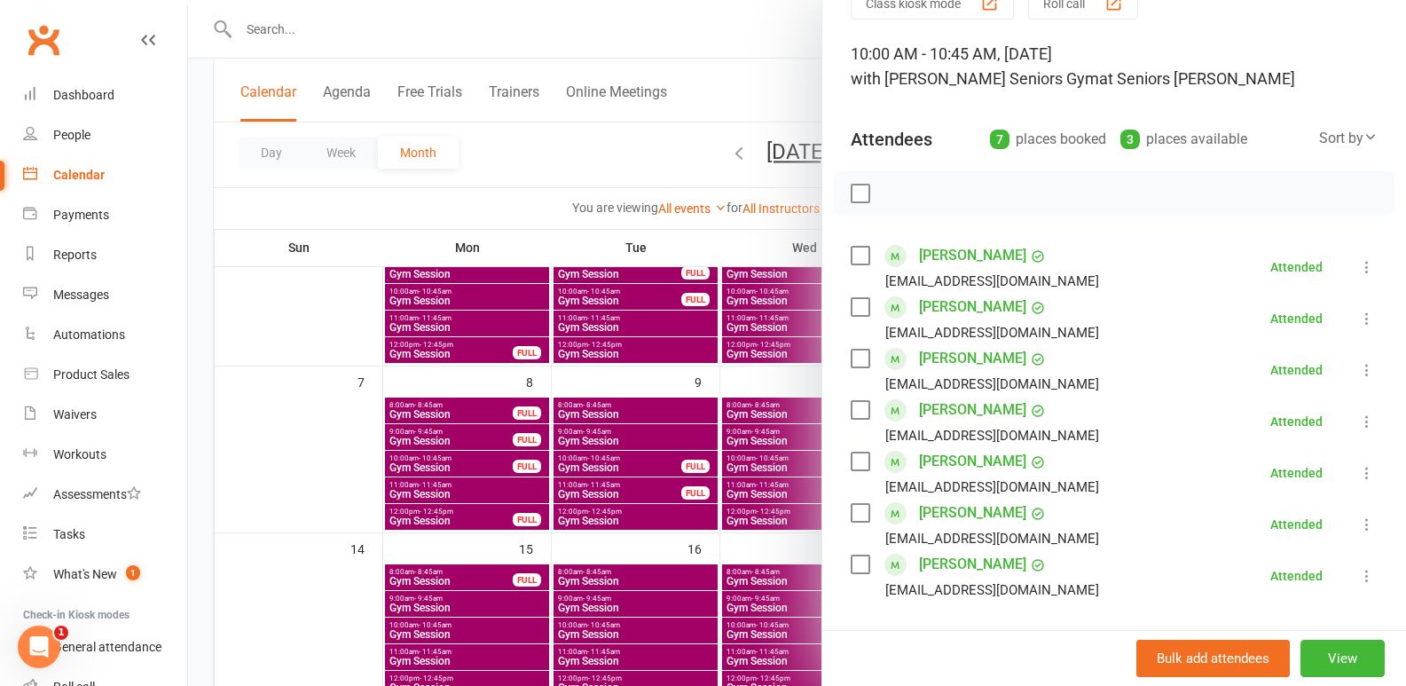
click at [564, 445] on div at bounding box center [797, 343] width 1218 height 686
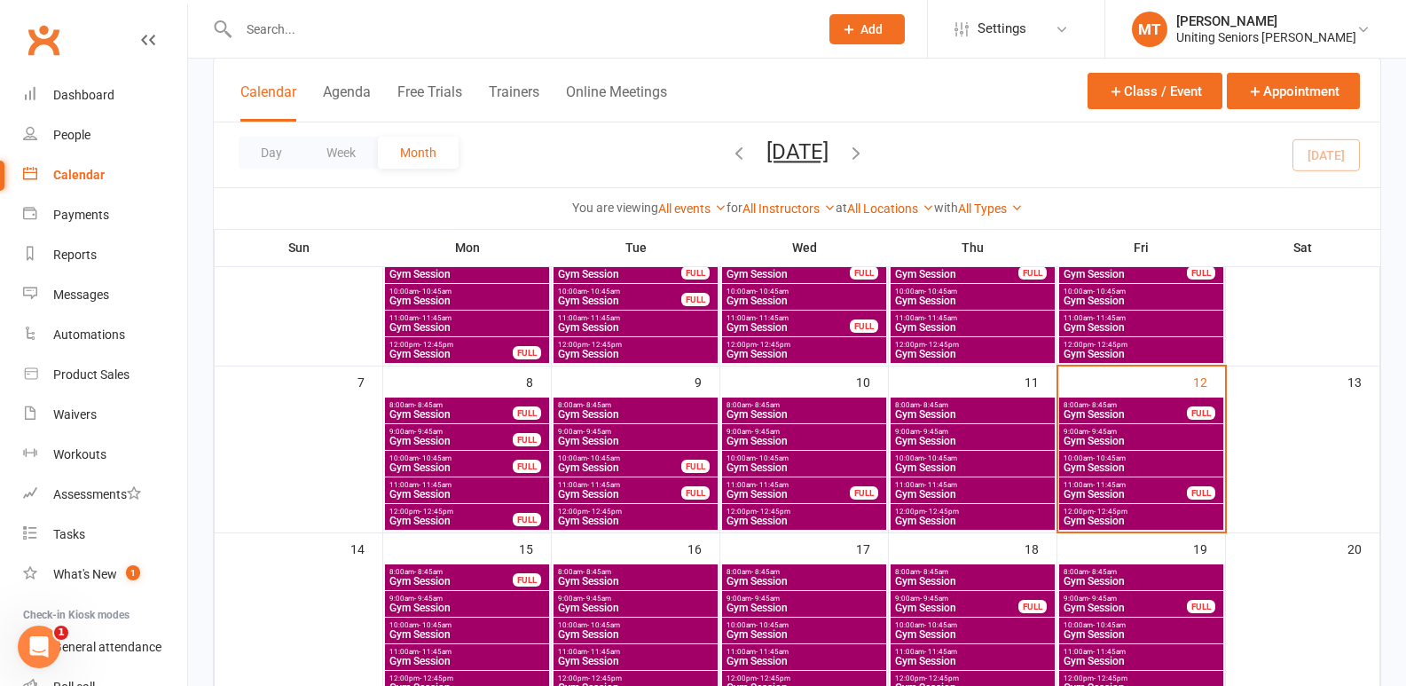
click at [1128, 491] on span "Gym Session" at bounding box center [1125, 494] width 125 height 11
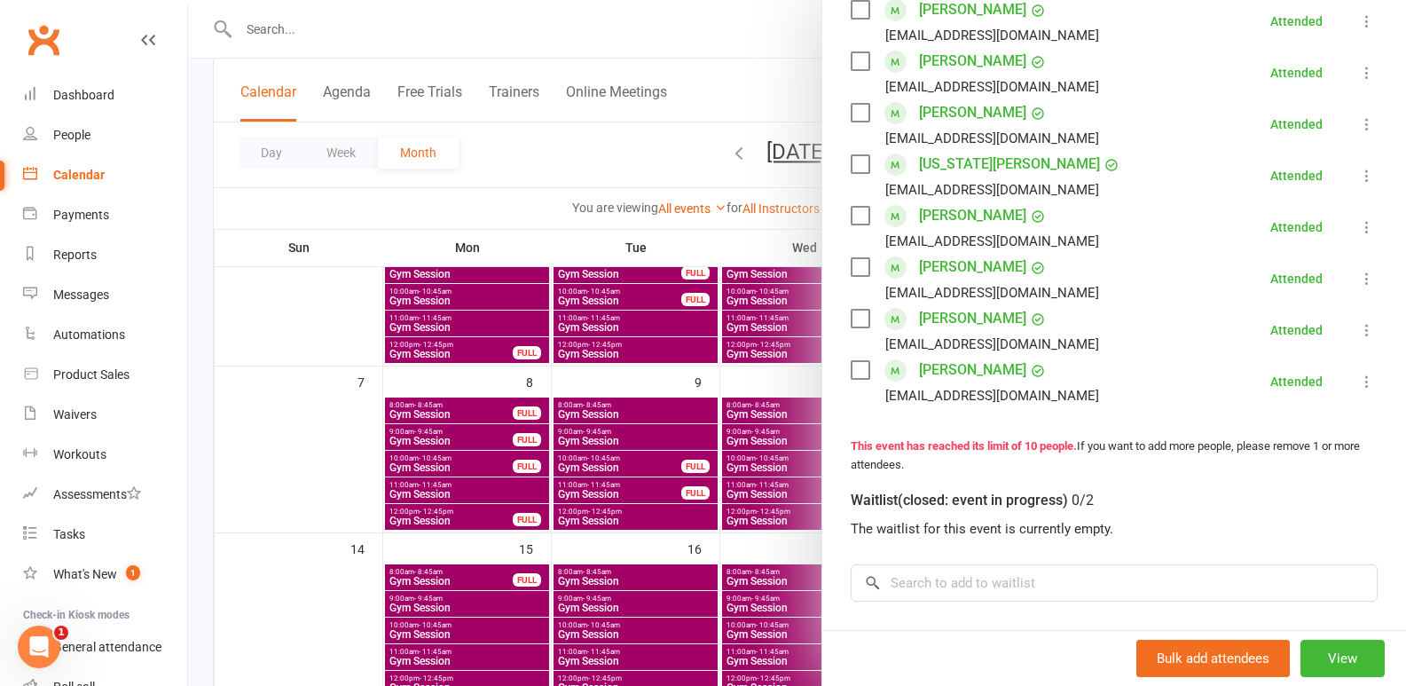
scroll to position [532, 0]
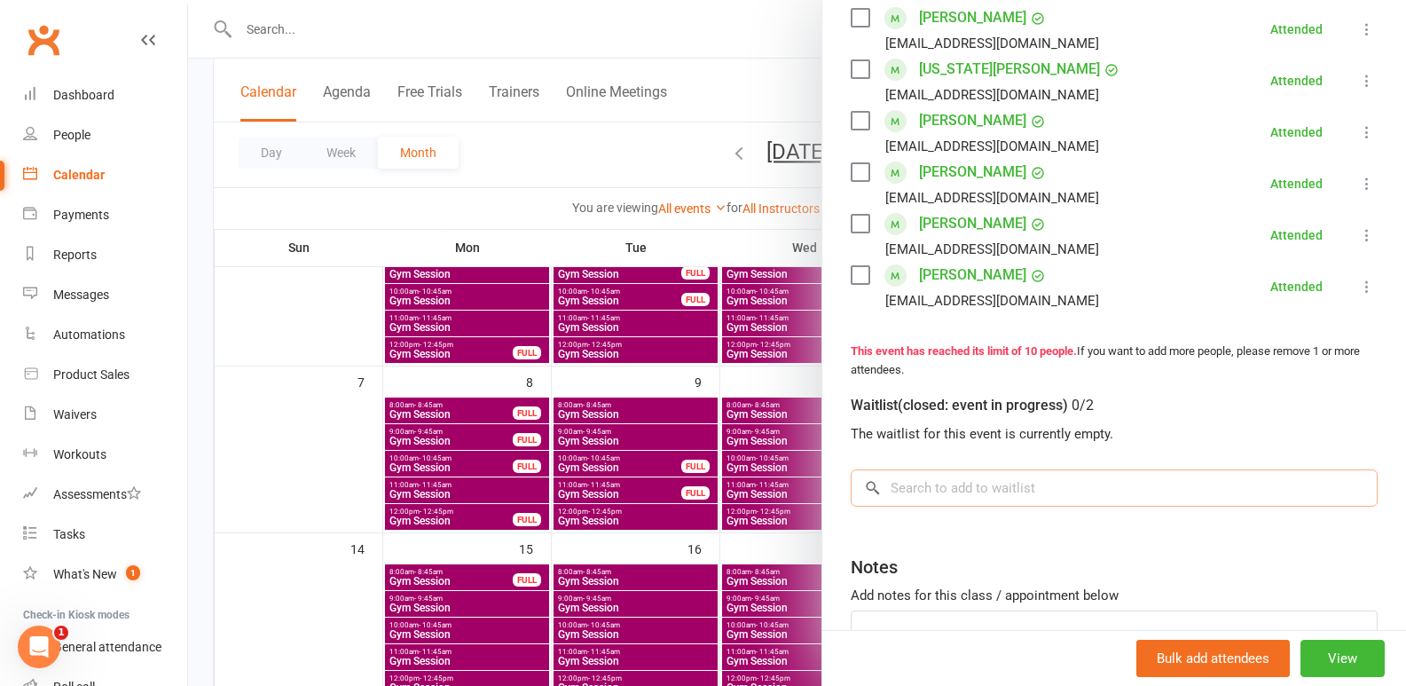
click at [1012, 484] on input "search" at bounding box center [1114, 487] width 527 height 37
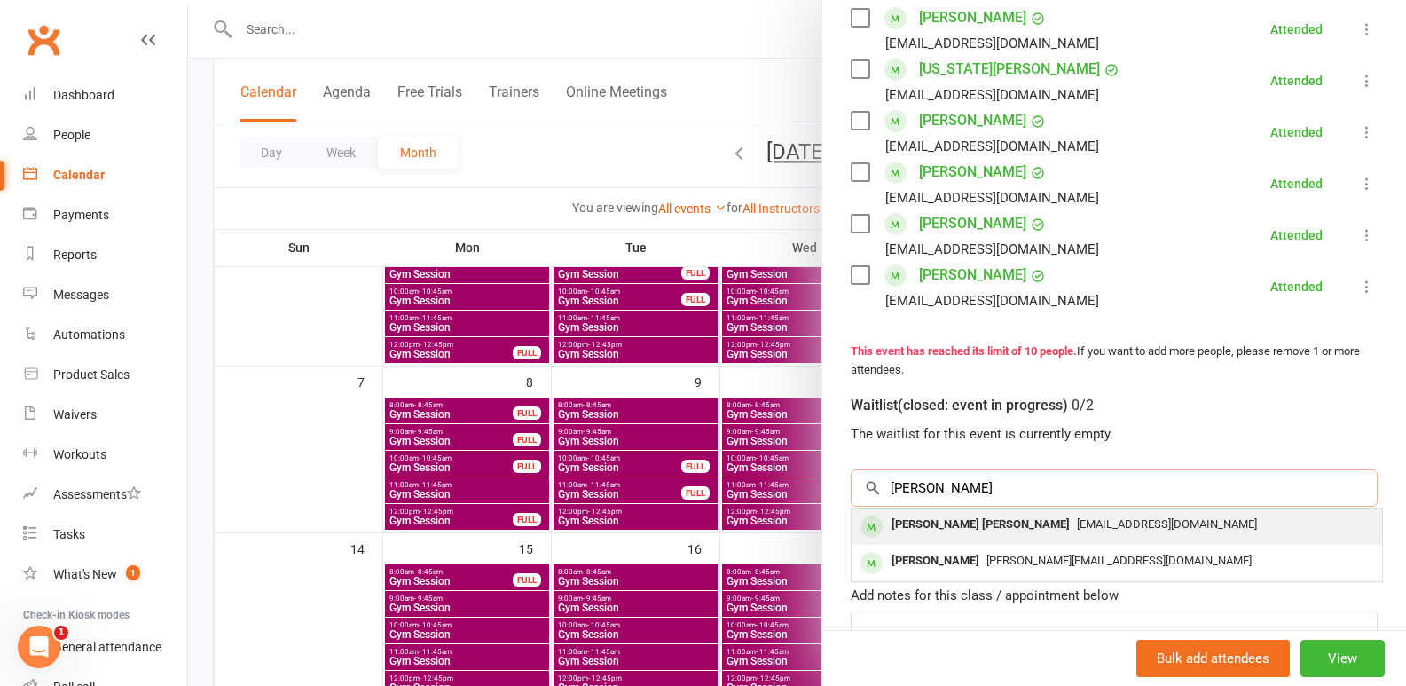
type input "[PERSON_NAME]"
click at [1016, 533] on div "[EMAIL_ADDRESS][DOMAIN_NAME]" at bounding box center [1117, 525] width 516 height 26
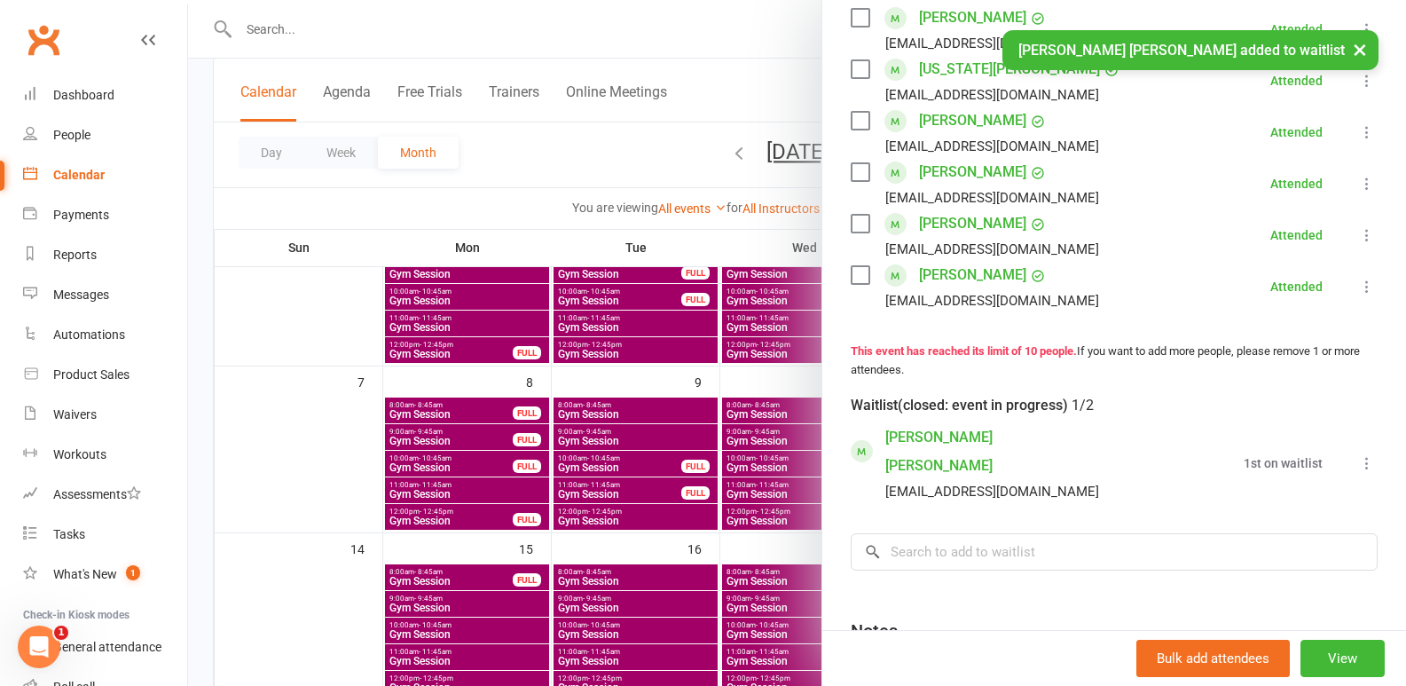
scroll to position [555, 0]
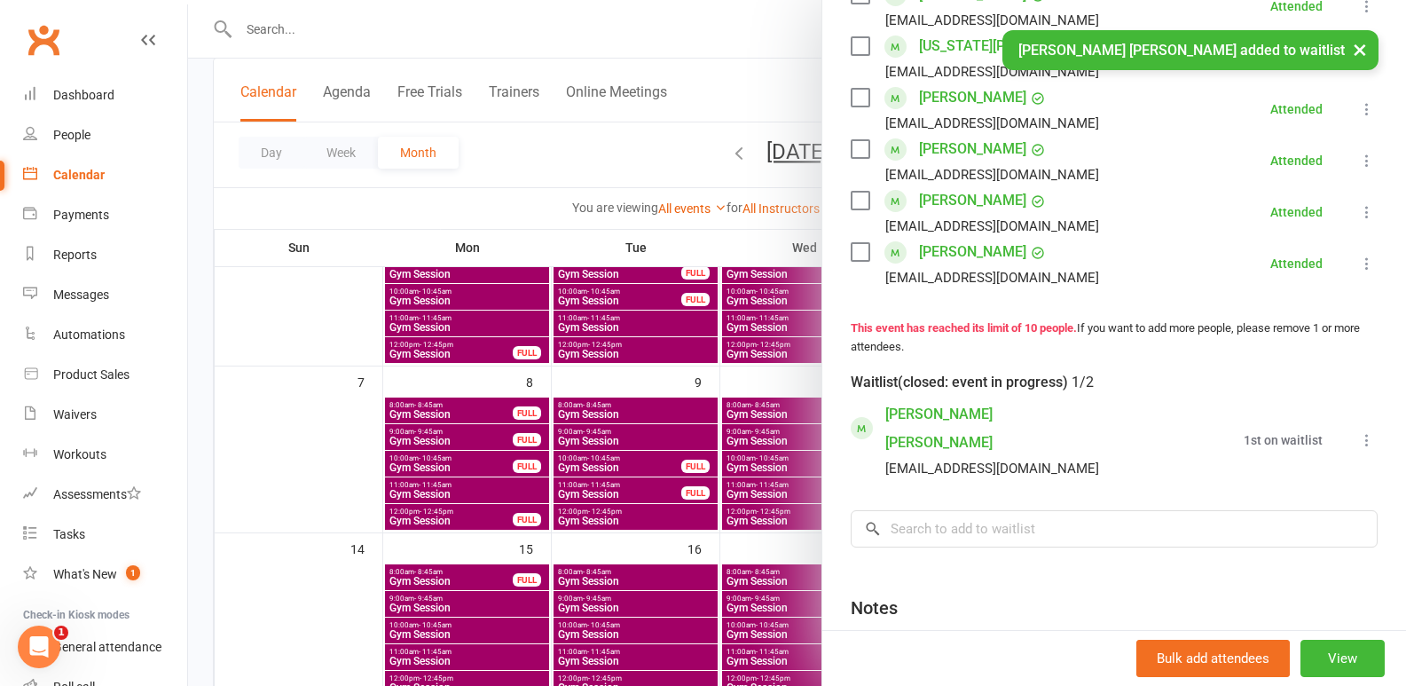
click at [1359, 449] on icon at bounding box center [1368, 440] width 18 height 18
click at [1290, 492] on link "Book now" at bounding box center [1281, 474] width 191 height 35
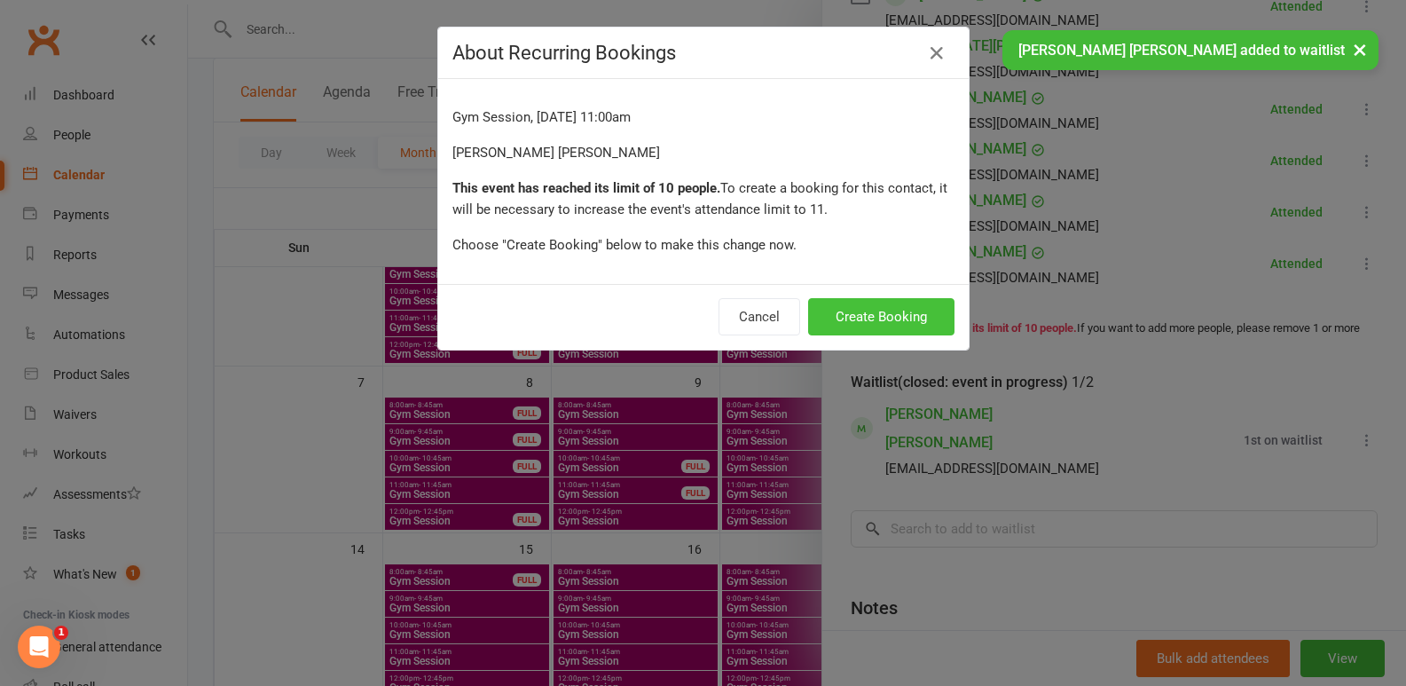
click at [863, 307] on button "Create Booking" at bounding box center [881, 316] width 146 height 37
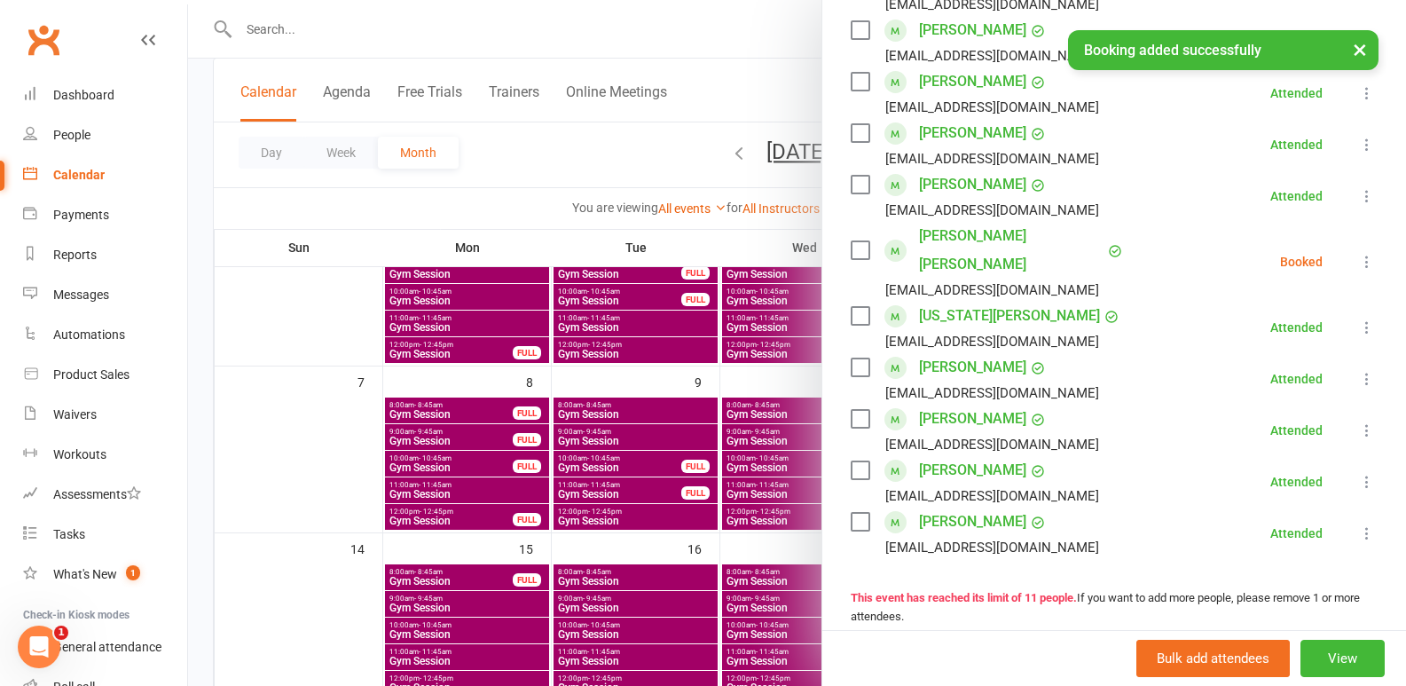
scroll to position [355, 0]
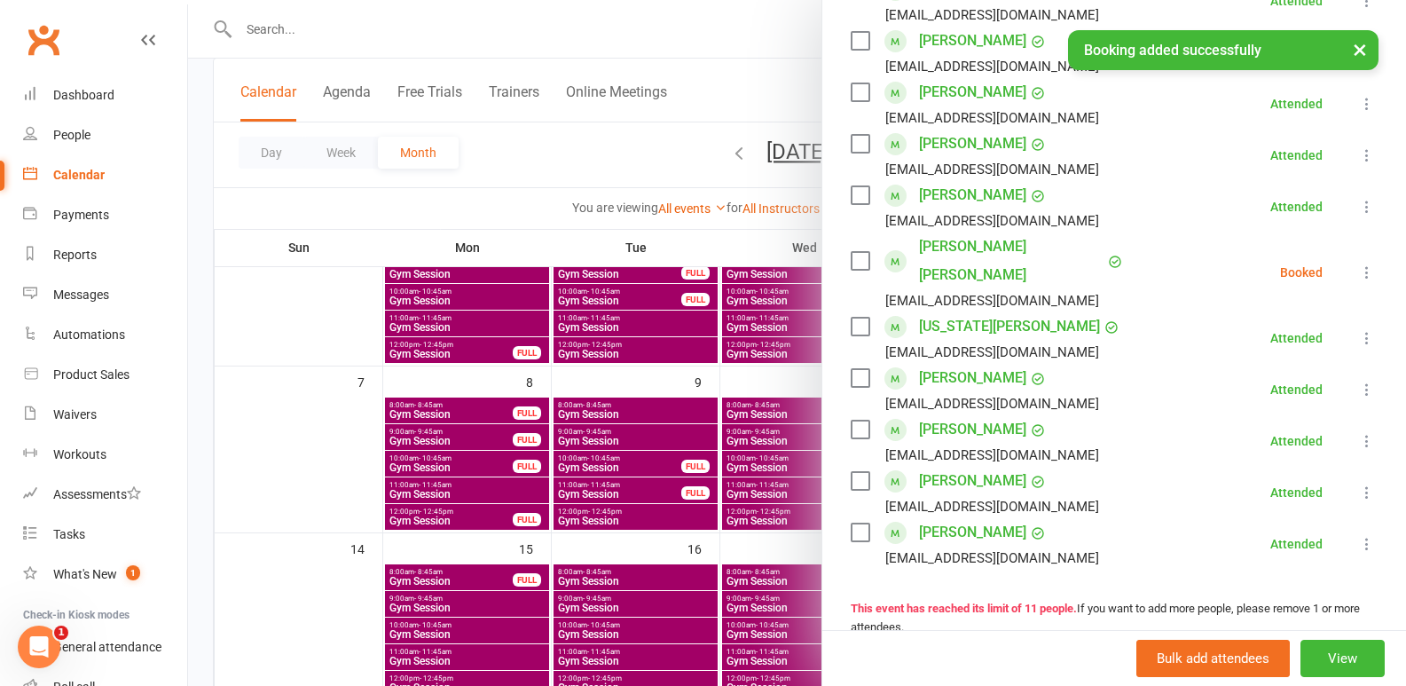
click at [1357, 262] on button at bounding box center [1367, 272] width 21 height 21
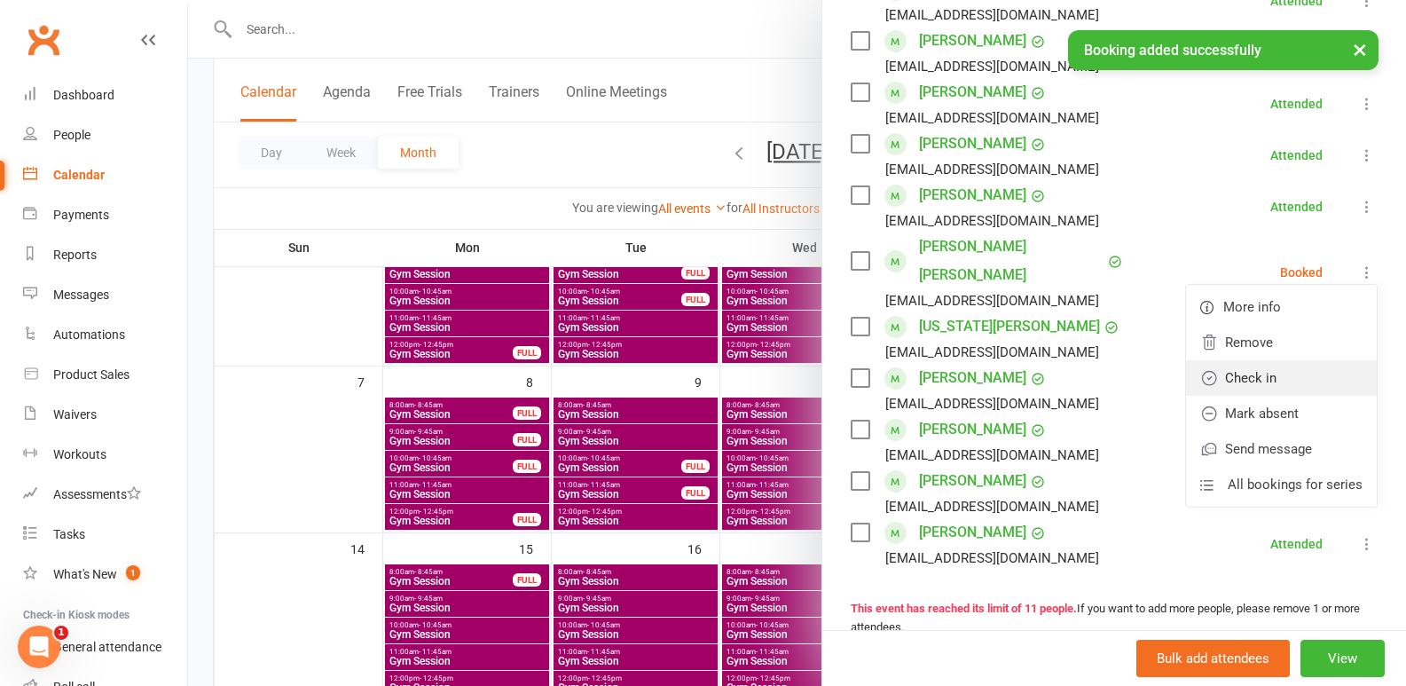
click at [1249, 360] on link "Check in" at bounding box center [1281, 377] width 191 height 35
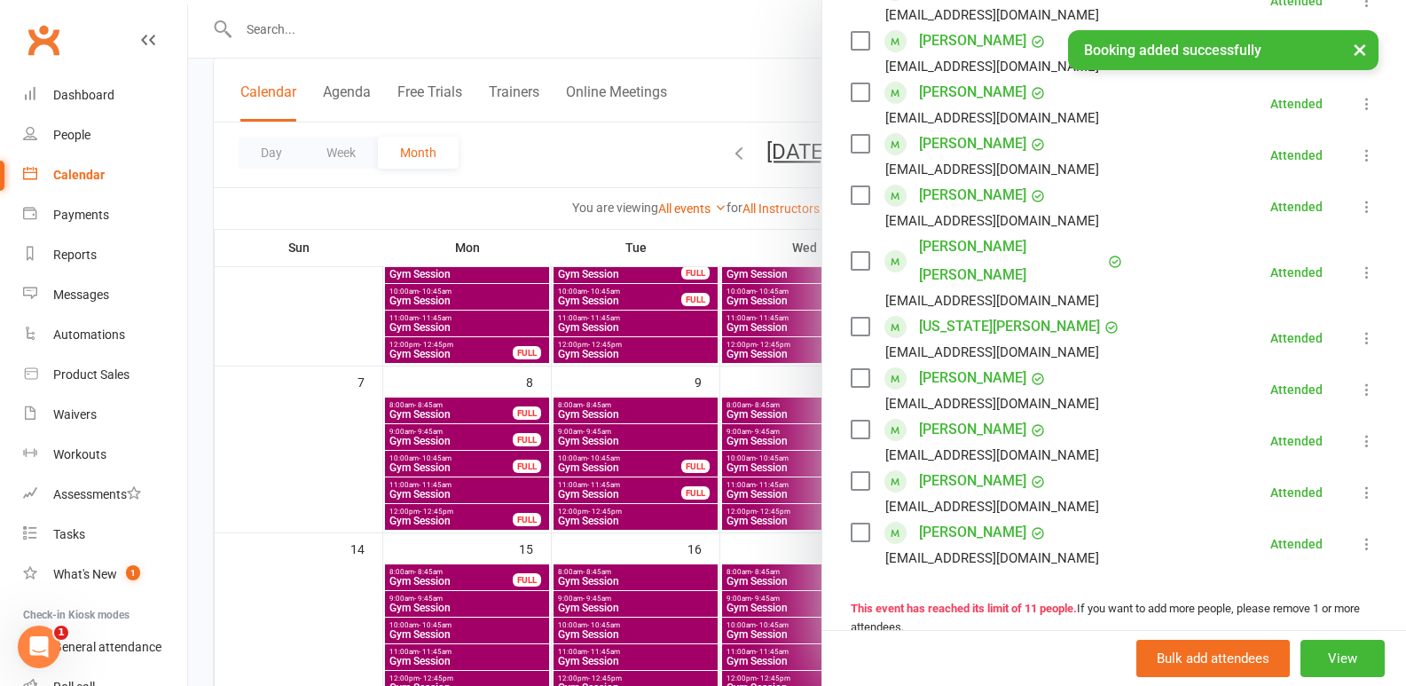
click at [410, 423] on div at bounding box center [797, 343] width 1218 height 686
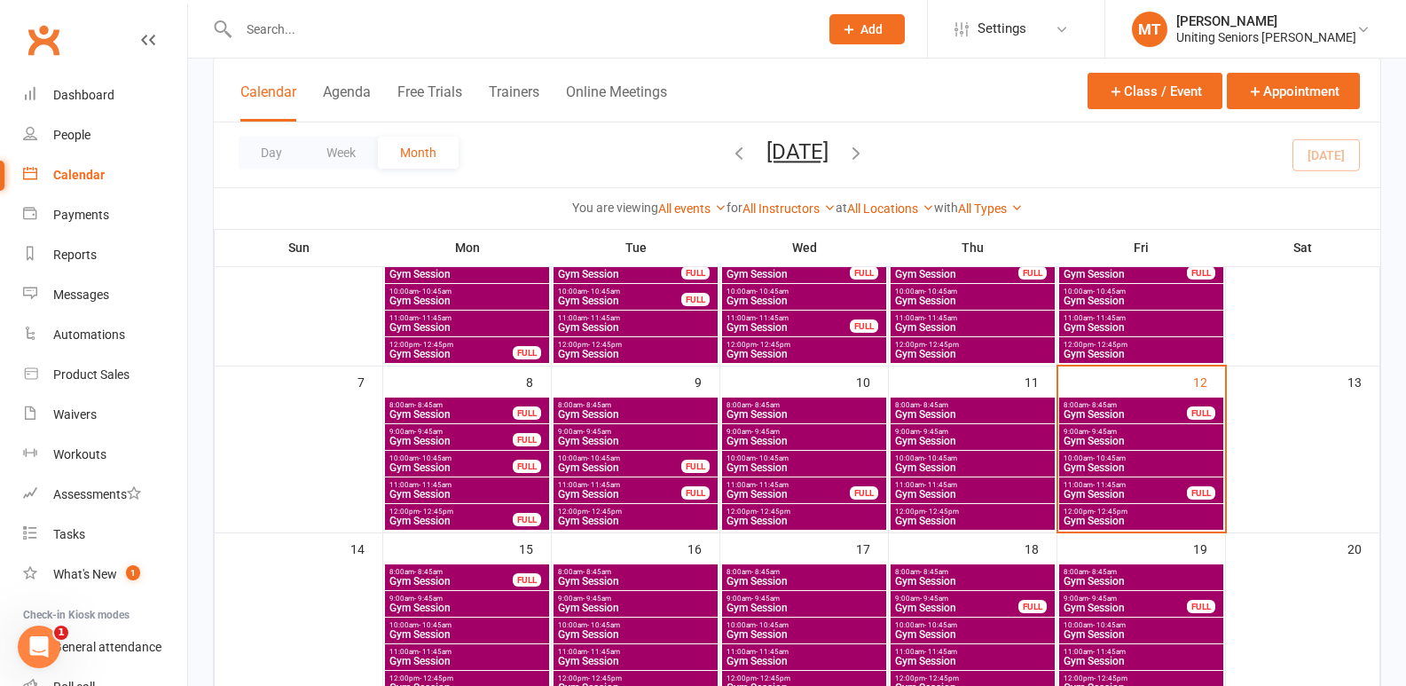
click at [1124, 513] on span "- 12:45pm" at bounding box center [1111, 512] width 34 height 8
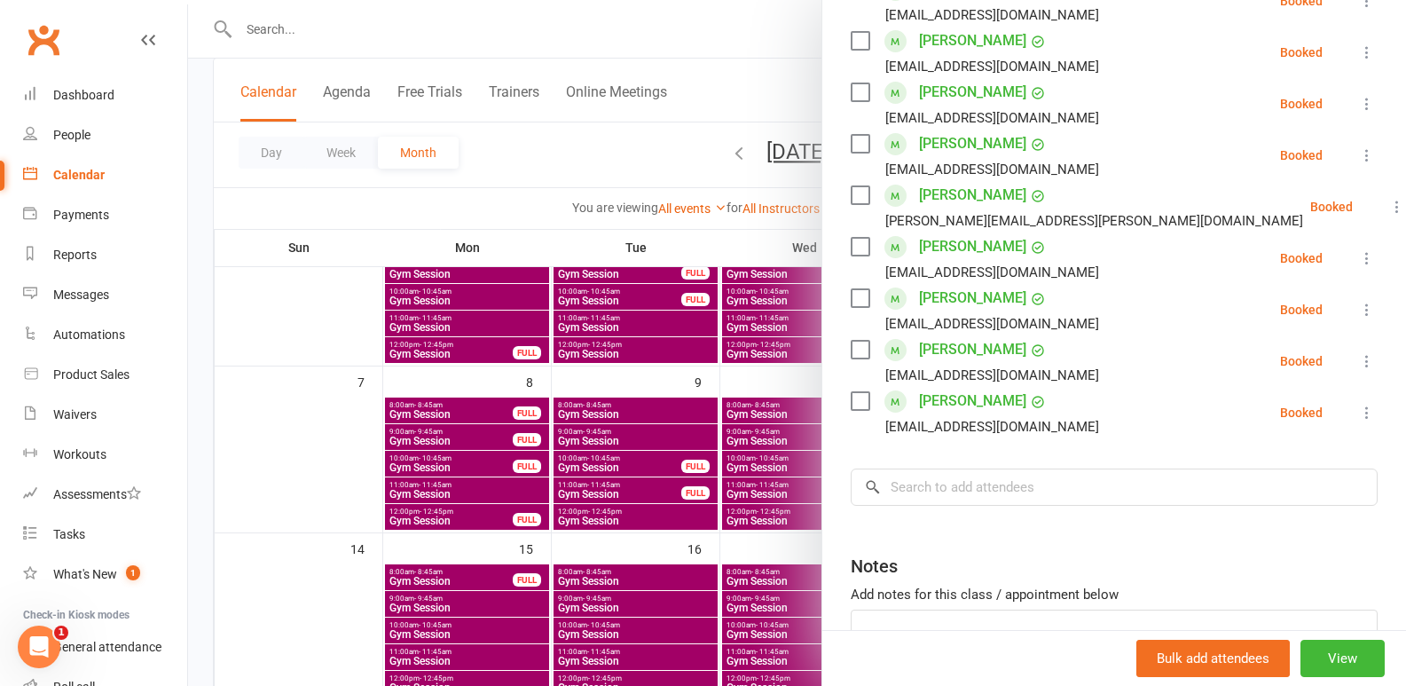
drag, startPoint x: 512, startPoint y: 390, endPoint x: 540, endPoint y: 396, distance: 28.0
click at [513, 390] on div at bounding box center [797, 343] width 1218 height 686
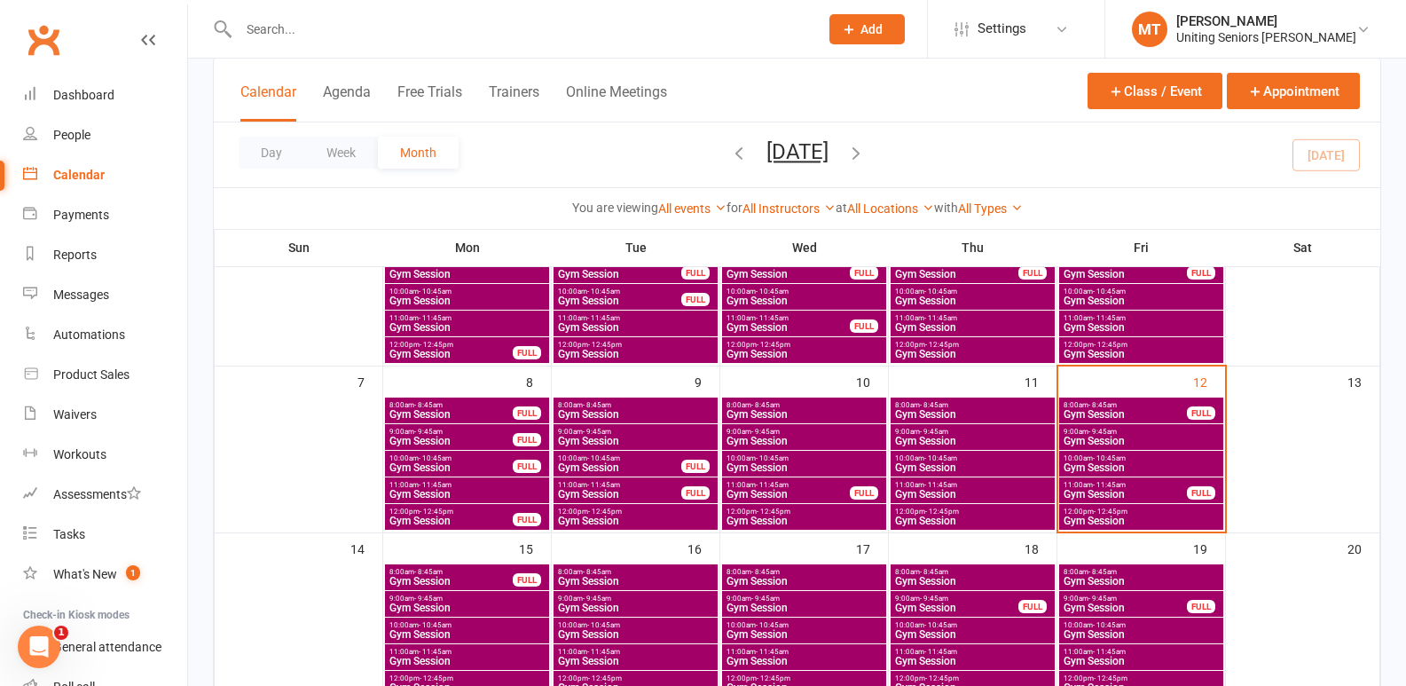
click at [1179, 457] on span "10:00am - 10:45am" at bounding box center [1141, 458] width 157 height 8
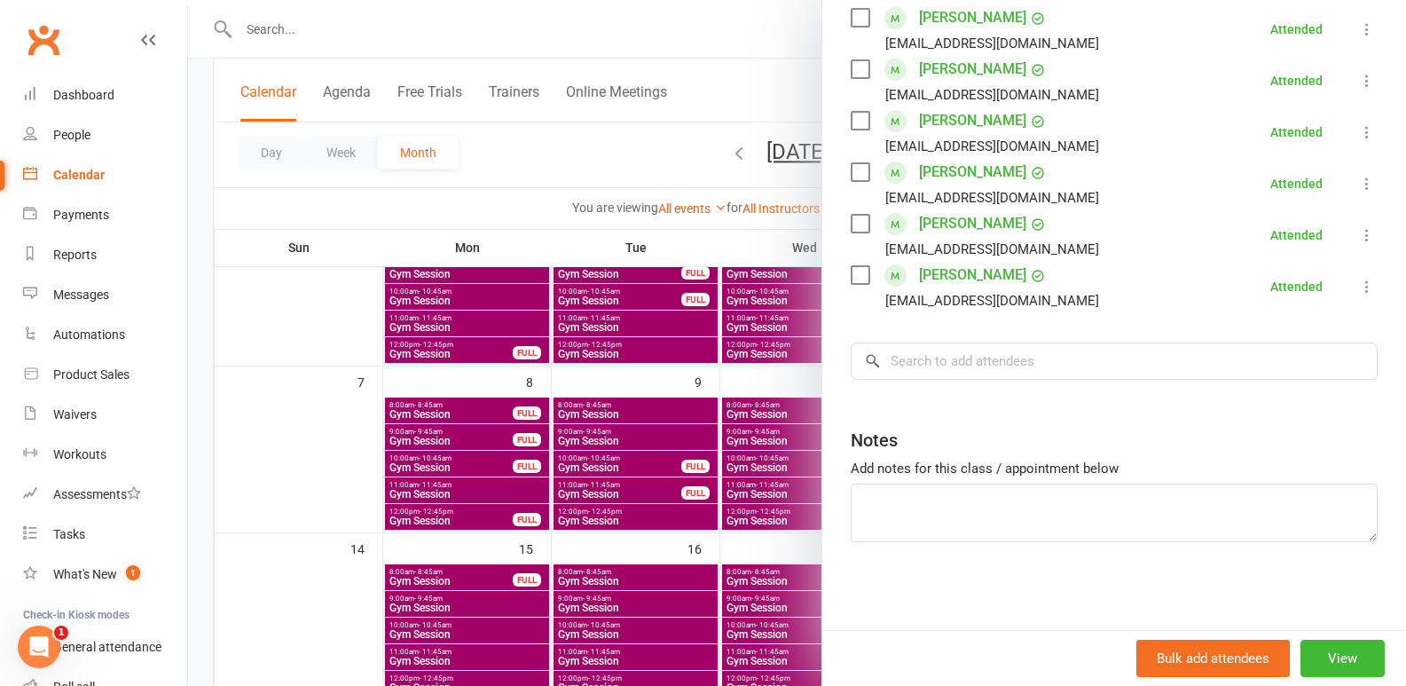
scroll to position [379, 0]
click at [561, 451] on div at bounding box center [797, 343] width 1218 height 686
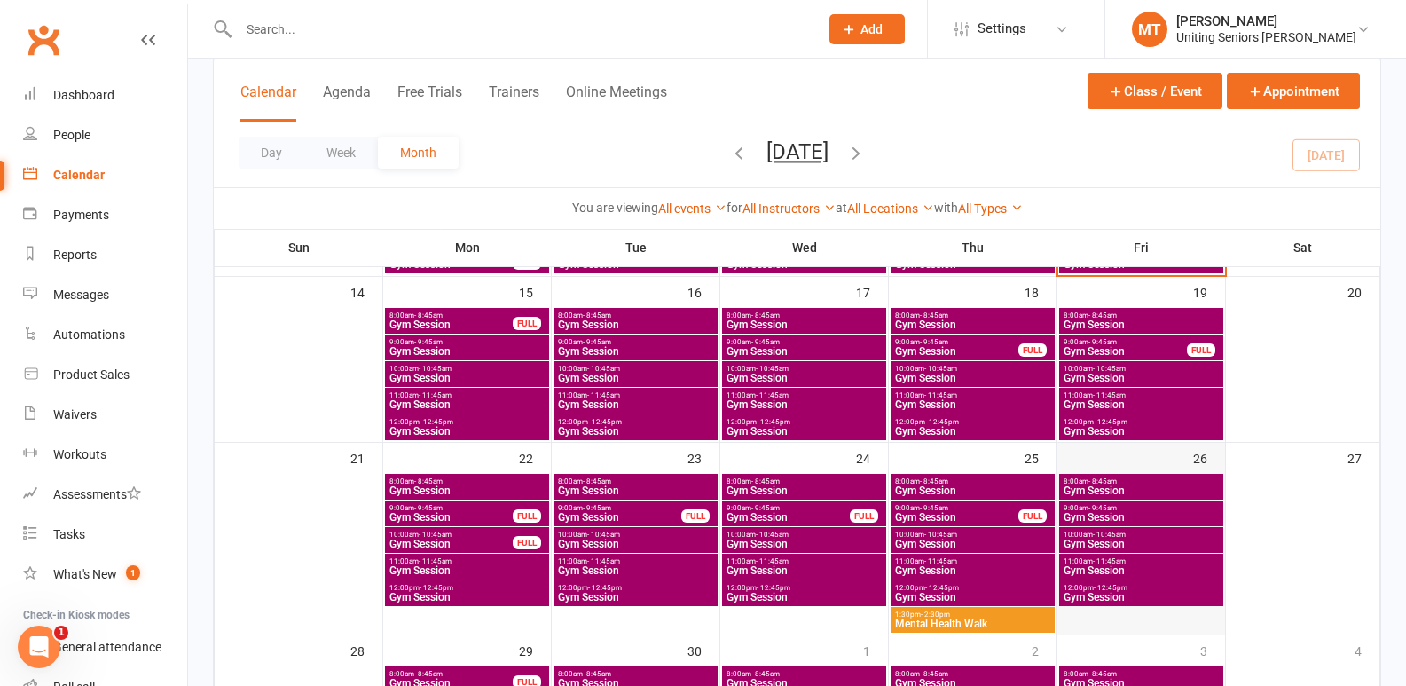
scroll to position [444, 0]
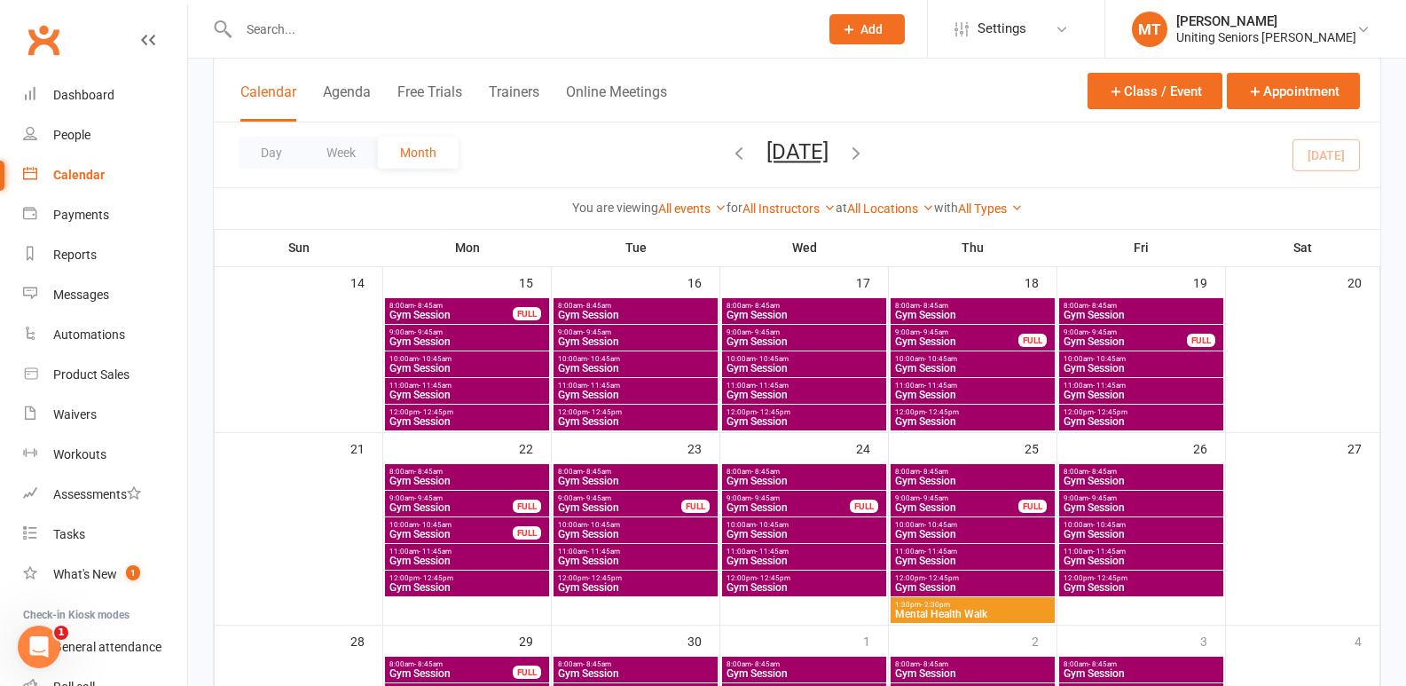
click at [1138, 395] on span "Gym Session" at bounding box center [1141, 395] width 157 height 11
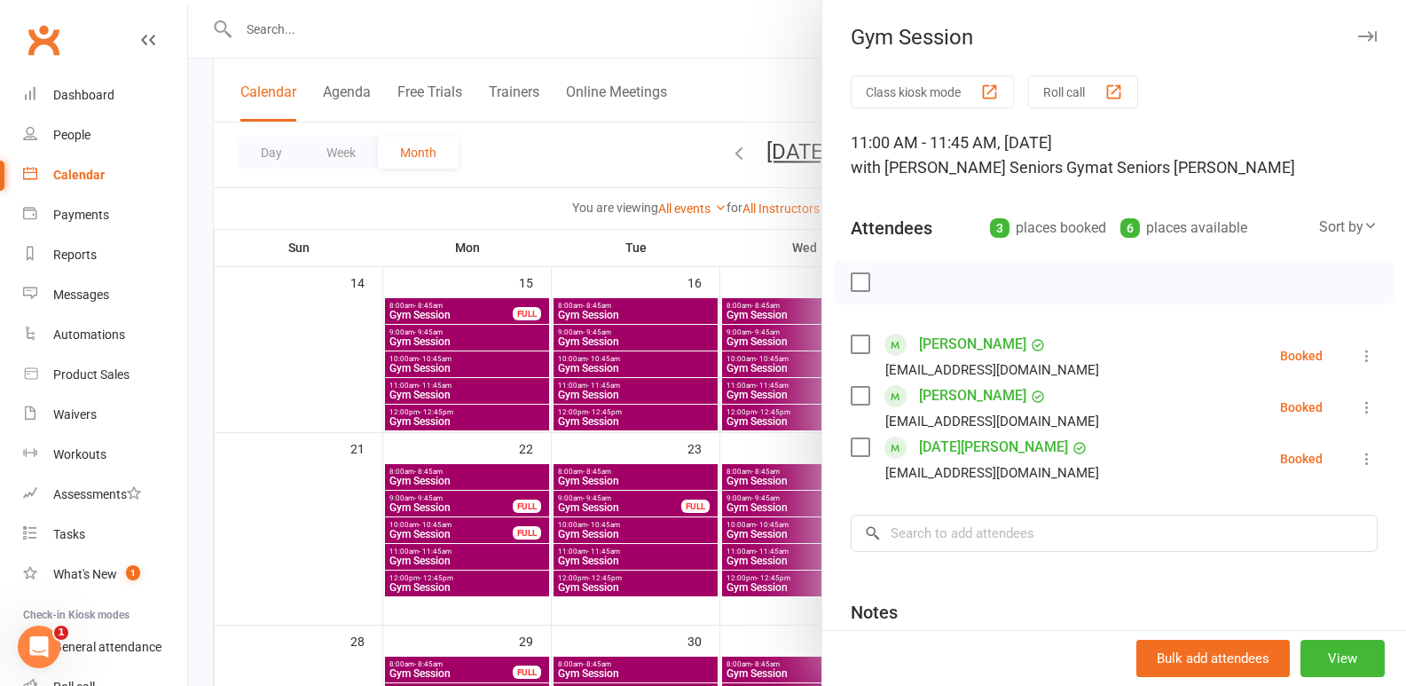
drag, startPoint x: 645, startPoint y: 469, endPoint x: 1034, endPoint y: 423, distance: 391.4
click at [645, 470] on div at bounding box center [797, 343] width 1218 height 686
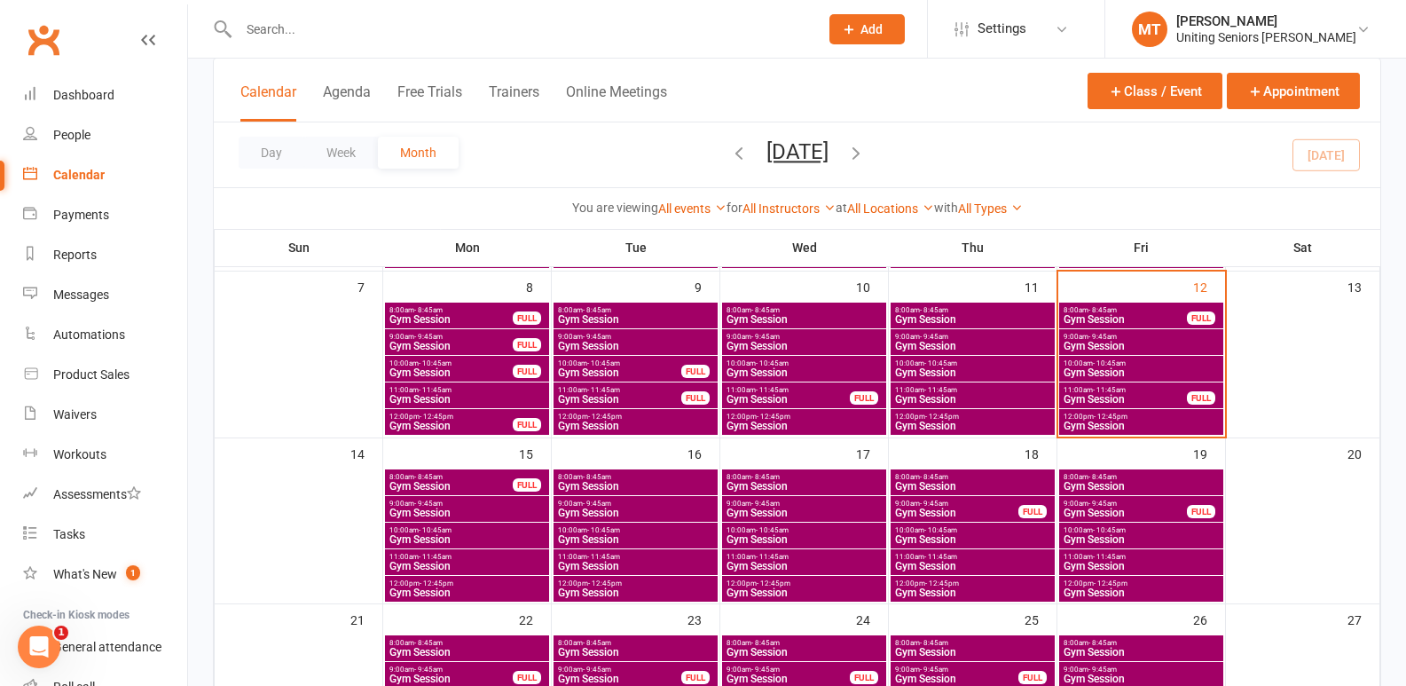
scroll to position [266, 0]
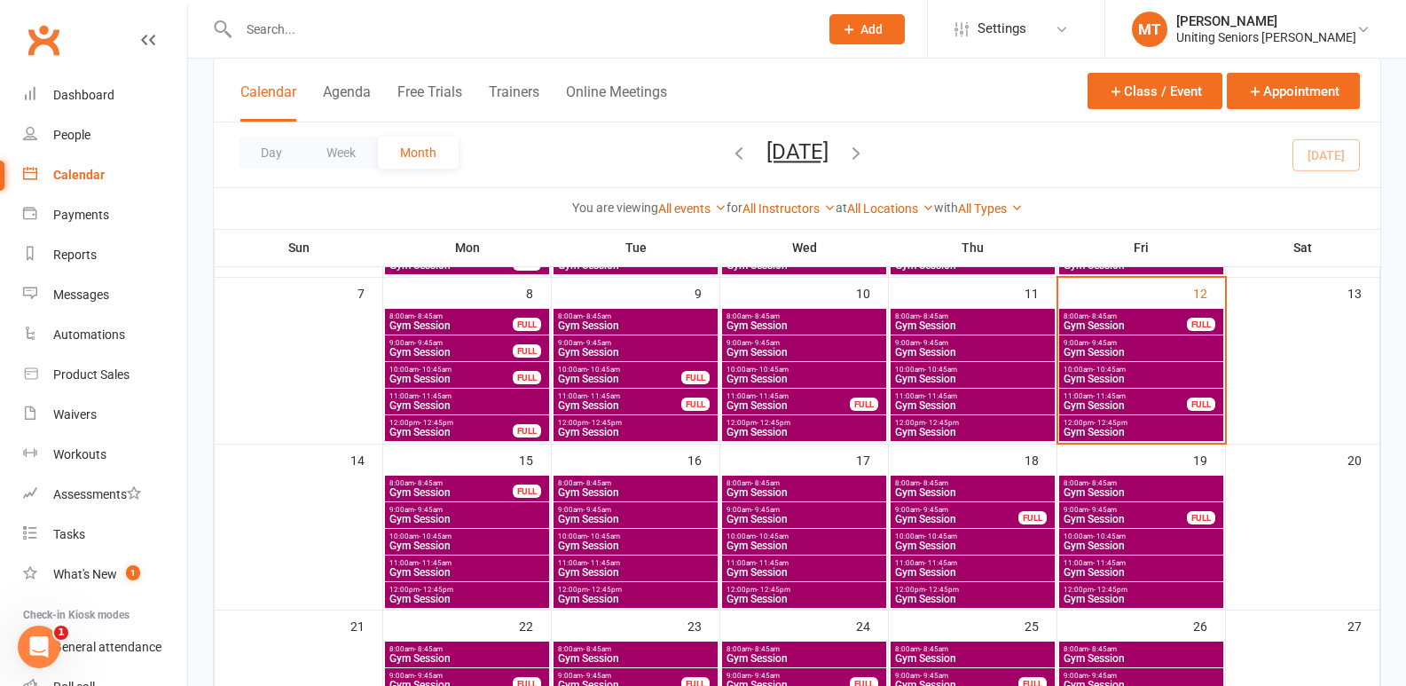
click at [1104, 397] on span "- 11:45am" at bounding box center [1109, 396] width 33 height 8
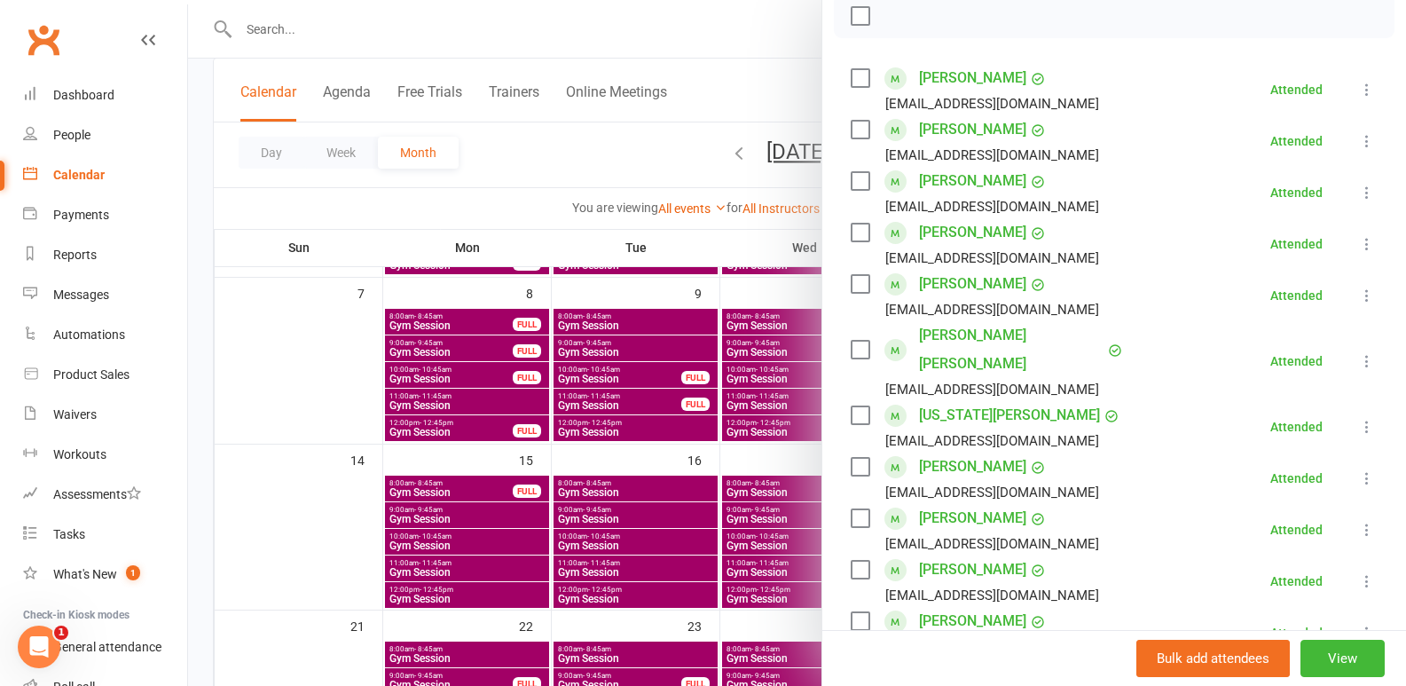
click at [716, 429] on div at bounding box center [797, 343] width 1218 height 686
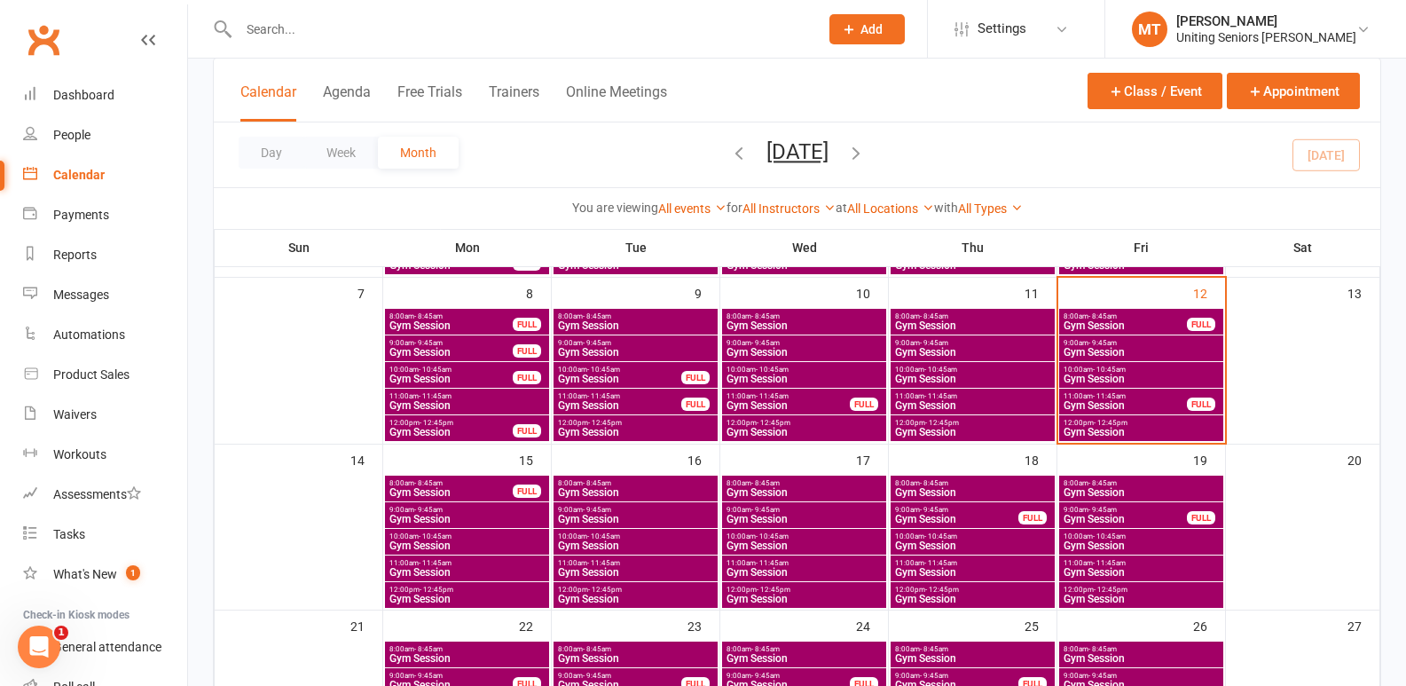
click at [1201, 571] on span "Gym Session" at bounding box center [1141, 572] width 157 height 11
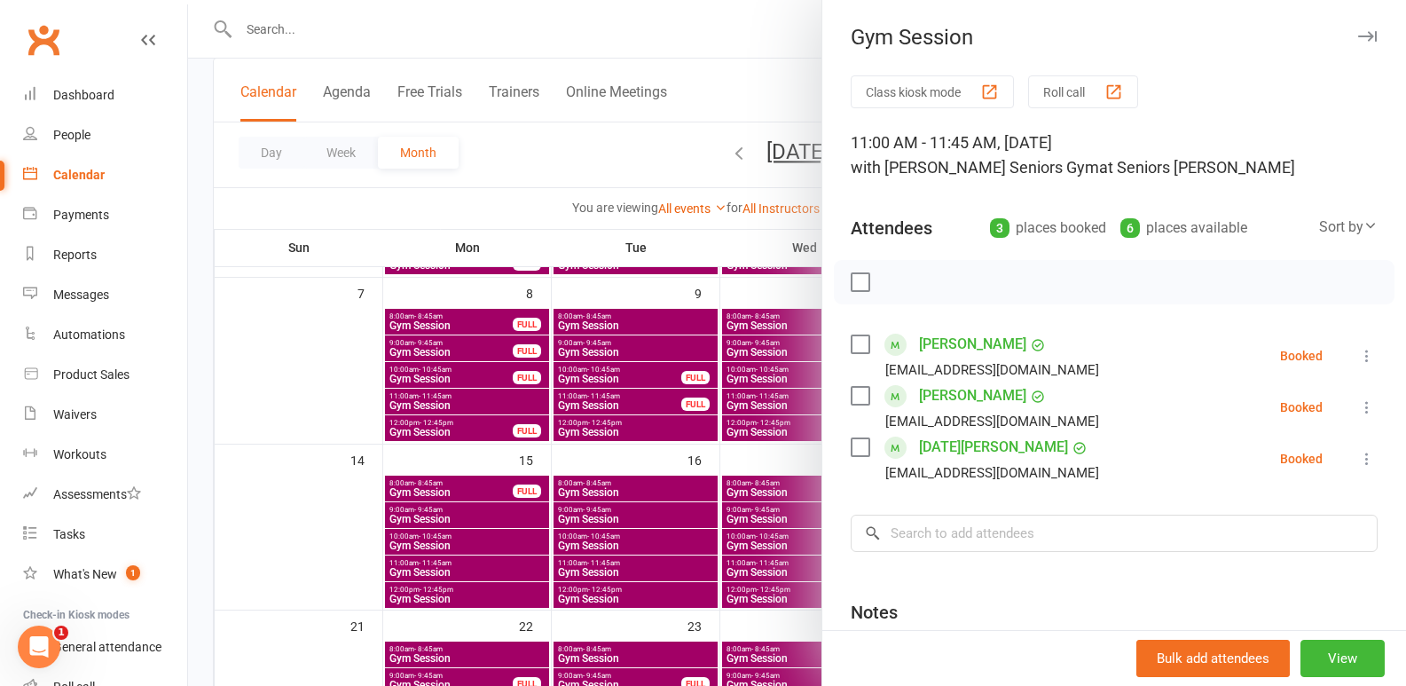
drag, startPoint x: 532, startPoint y: 448, endPoint x: 592, endPoint y: 447, distance: 60.3
click at [532, 448] on div at bounding box center [797, 343] width 1218 height 686
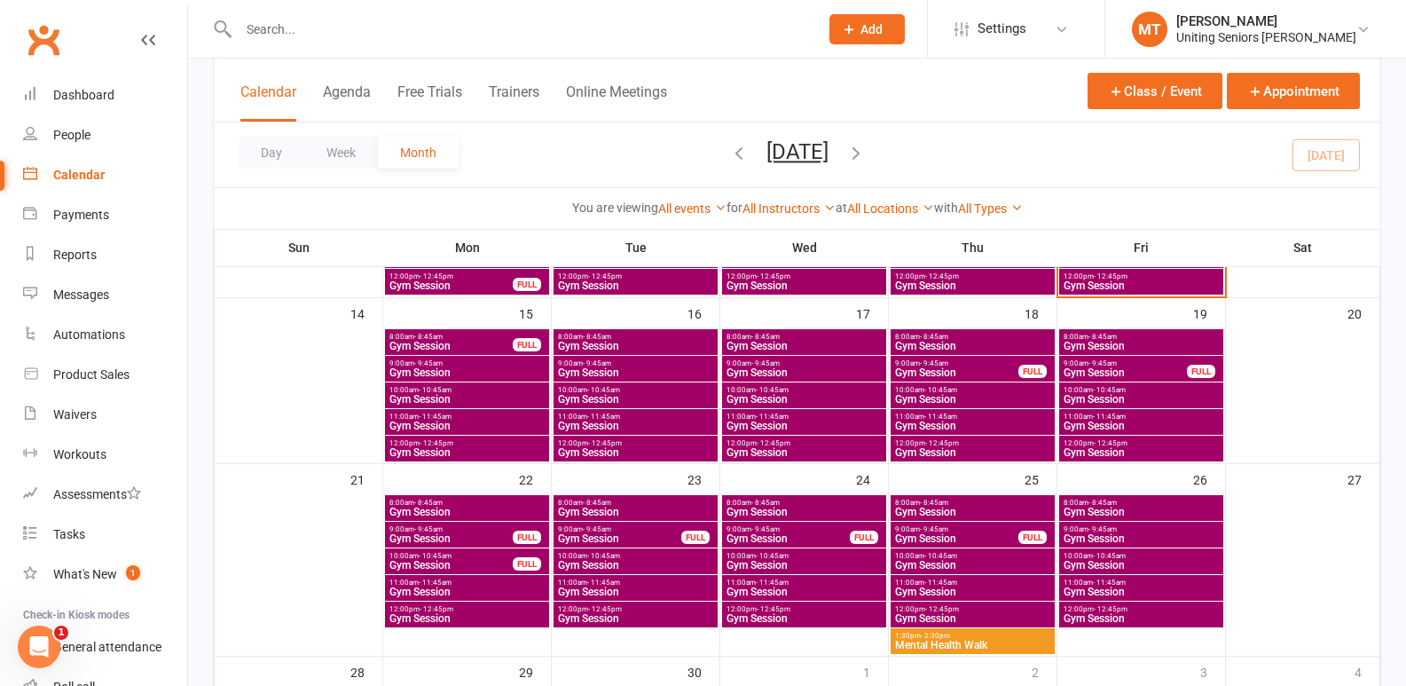
scroll to position [444, 0]
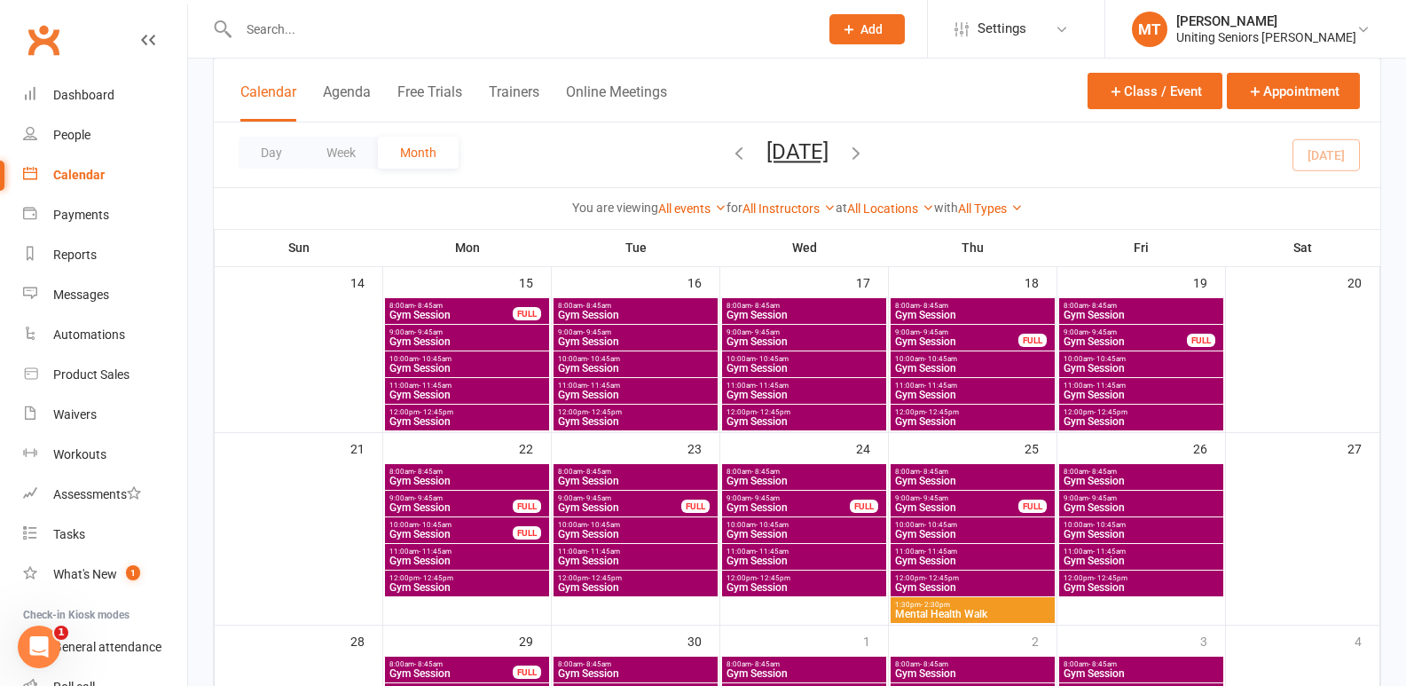
click at [1149, 548] on span "11:00am - 11:45am" at bounding box center [1141, 551] width 157 height 8
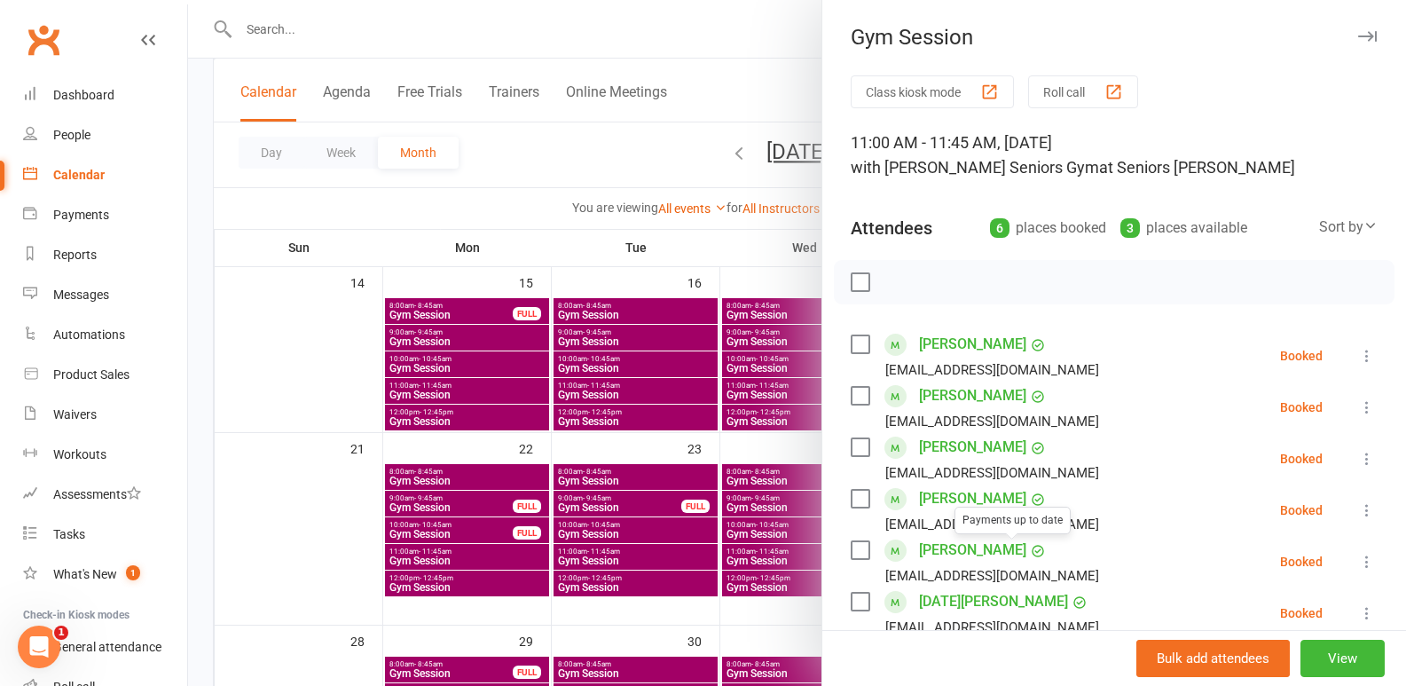
scroll to position [266, 0]
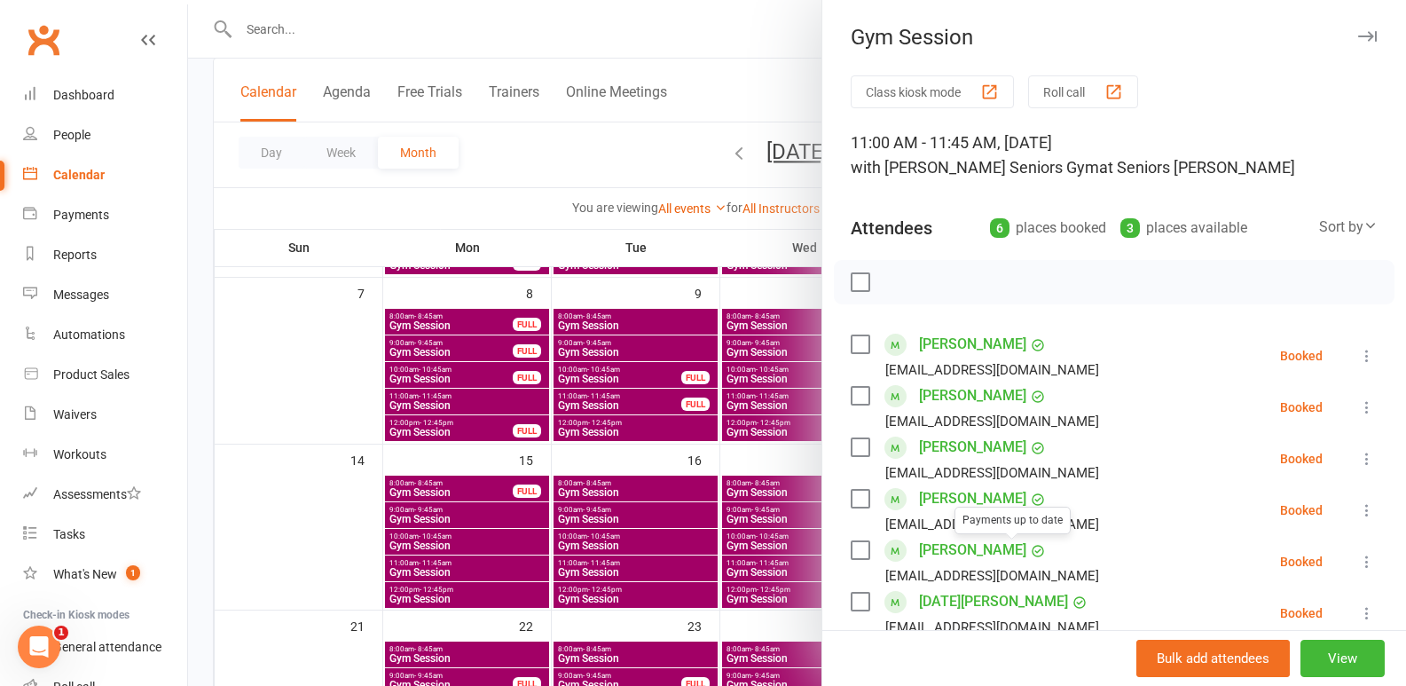
click at [716, 444] on div at bounding box center [797, 343] width 1218 height 686
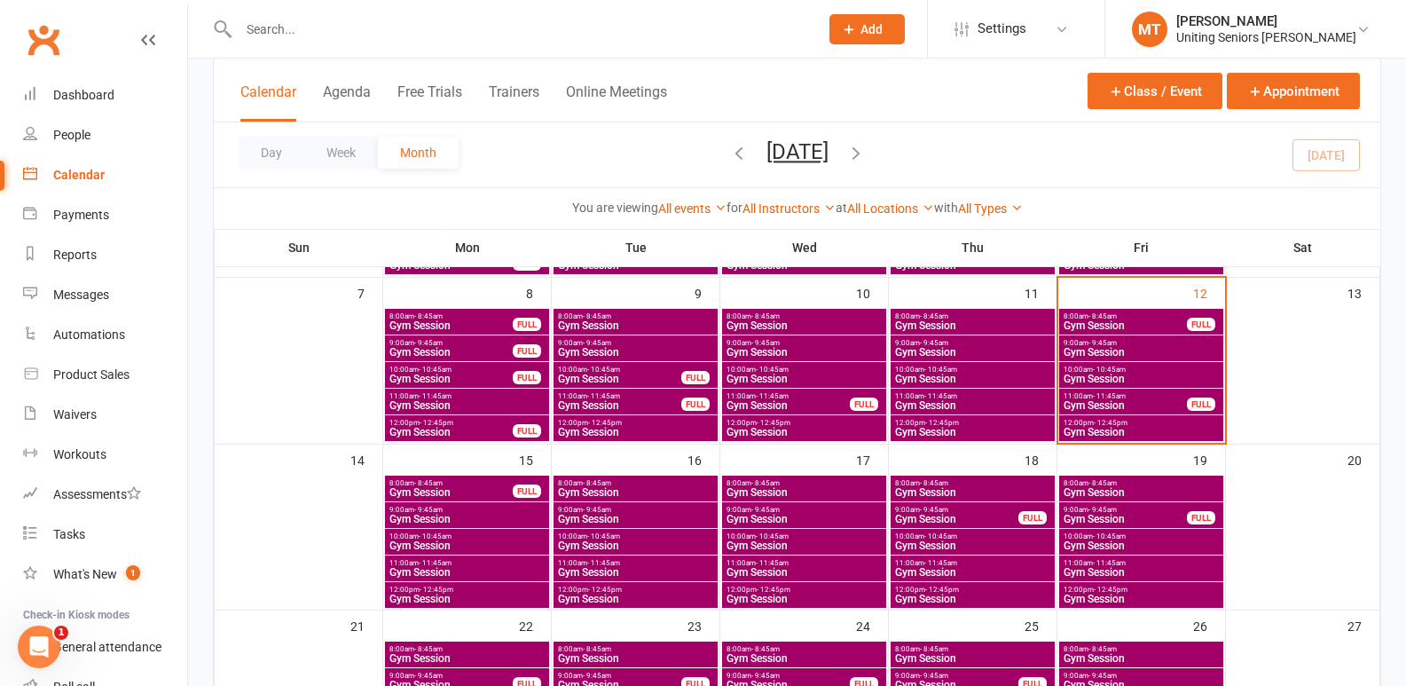
click at [1089, 567] on span "Gym Session" at bounding box center [1141, 572] width 157 height 11
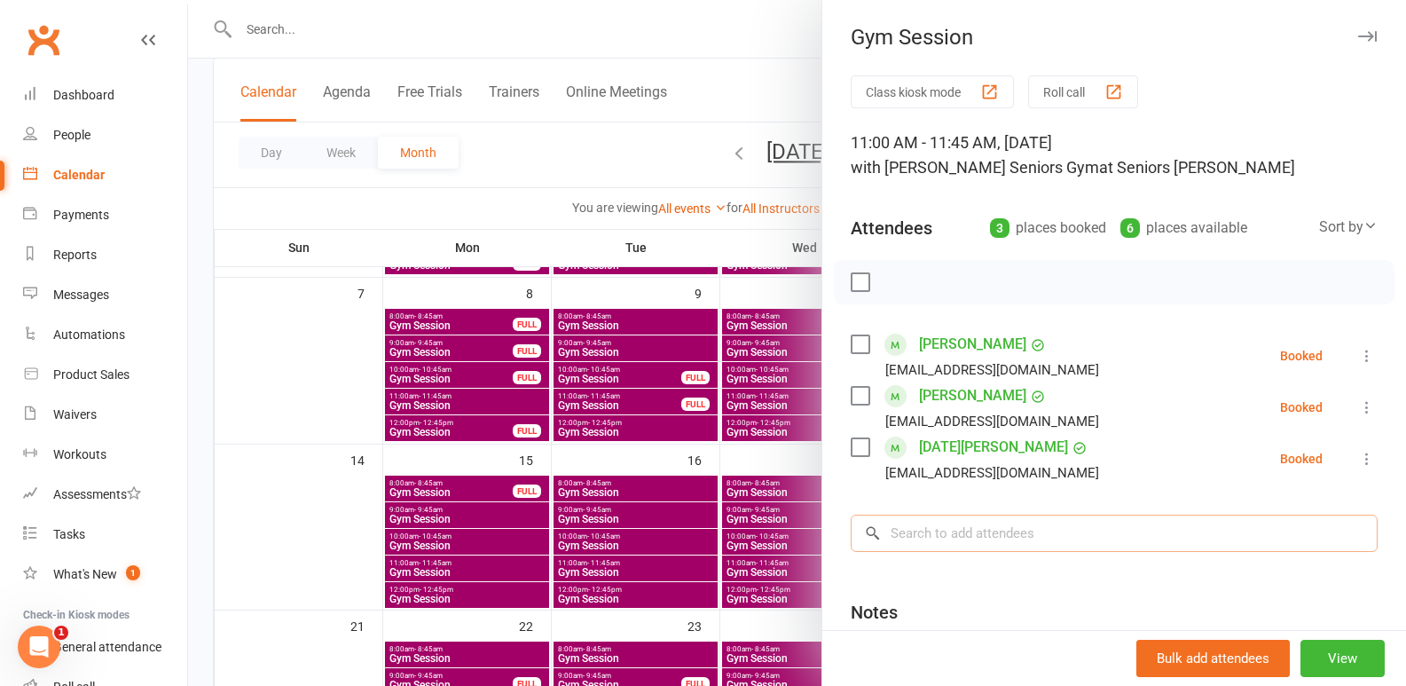
drag, startPoint x: 993, startPoint y: 521, endPoint x: 993, endPoint y: 511, distance: 9.8
click at [993, 518] on input "search" at bounding box center [1114, 533] width 527 height 37
type input "a"
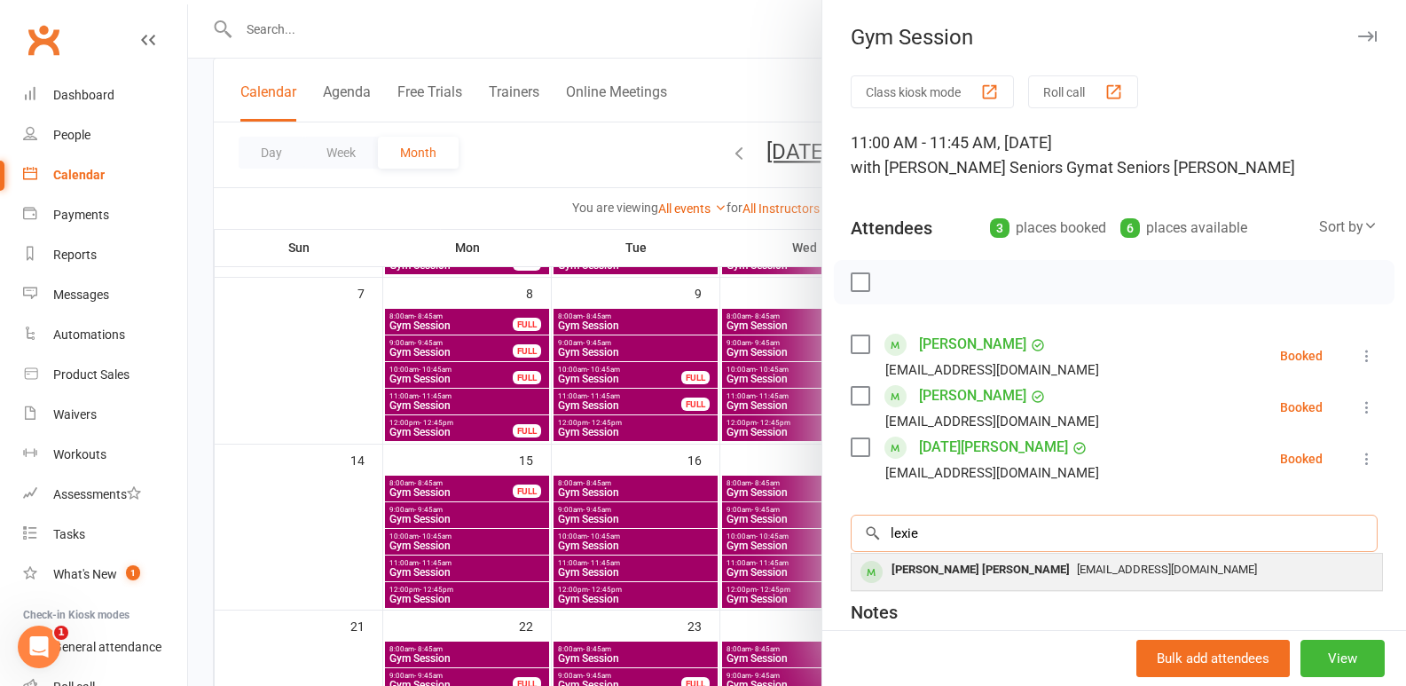
type input "lexie"
click at [1091, 566] on div "[EMAIL_ADDRESS][DOMAIN_NAME]" at bounding box center [1117, 570] width 516 height 26
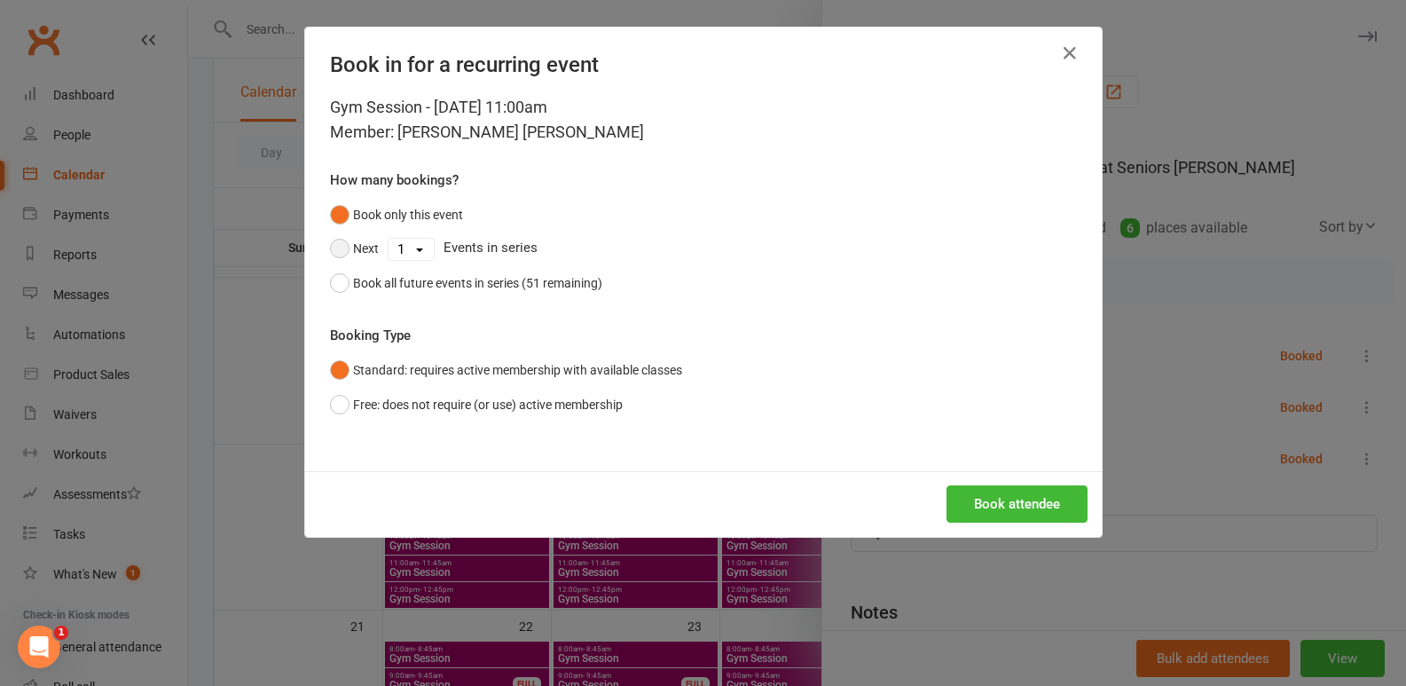
click at [350, 255] on button "Next" at bounding box center [354, 249] width 49 height 34
click at [407, 254] on select "1 2 3 4 5 6 7 8 9 10 11 12 13 14 15 16 17 18 19 20 21 22 23 24 25 26 27 28 29 3…" at bounding box center [411, 249] width 45 height 21
click at [495, 304] on div "Gym Session - [DATE] 11:00am Member: [PERSON_NAME] [PERSON_NAME] many bookings?…" at bounding box center [703, 283] width 797 height 376
click at [429, 279] on div "Book all future events in series (51 remaining)" at bounding box center [477, 283] width 249 height 20
click at [1003, 503] on button "Book attendee" at bounding box center [1017, 503] width 141 height 37
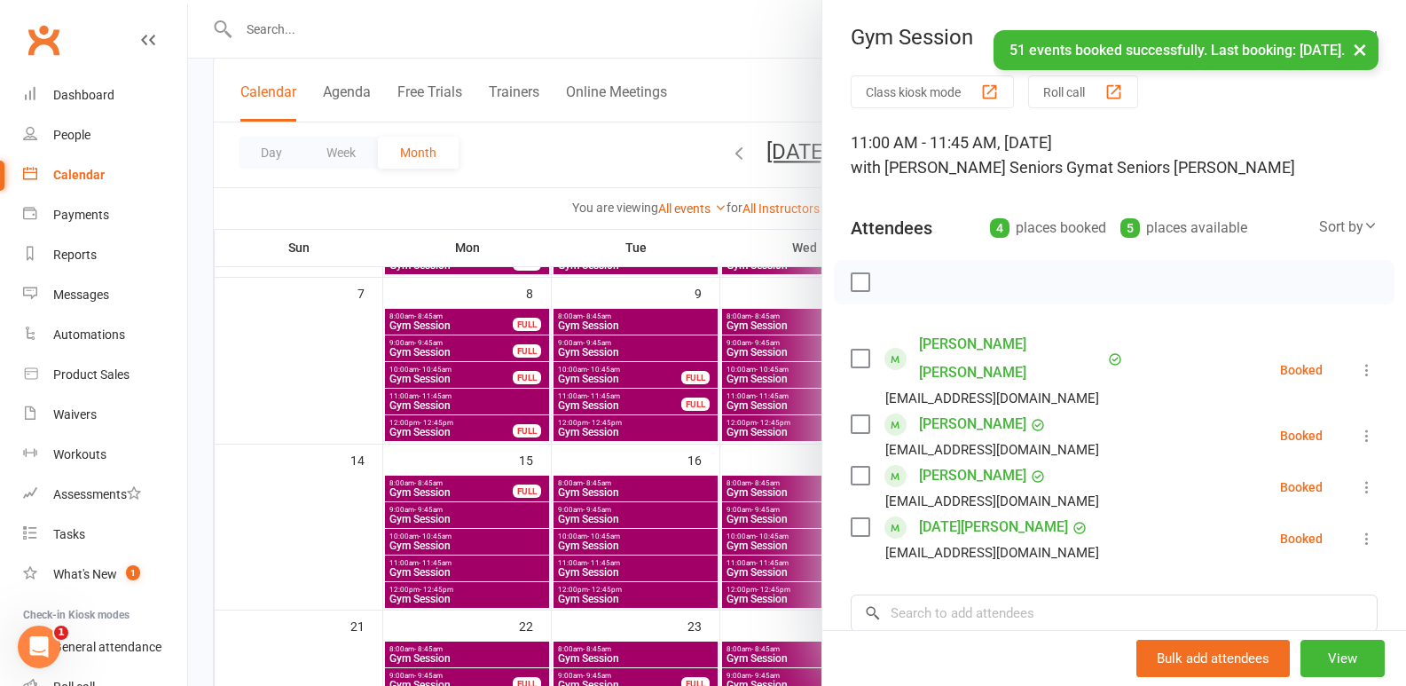
click at [637, 476] on div at bounding box center [797, 343] width 1218 height 686
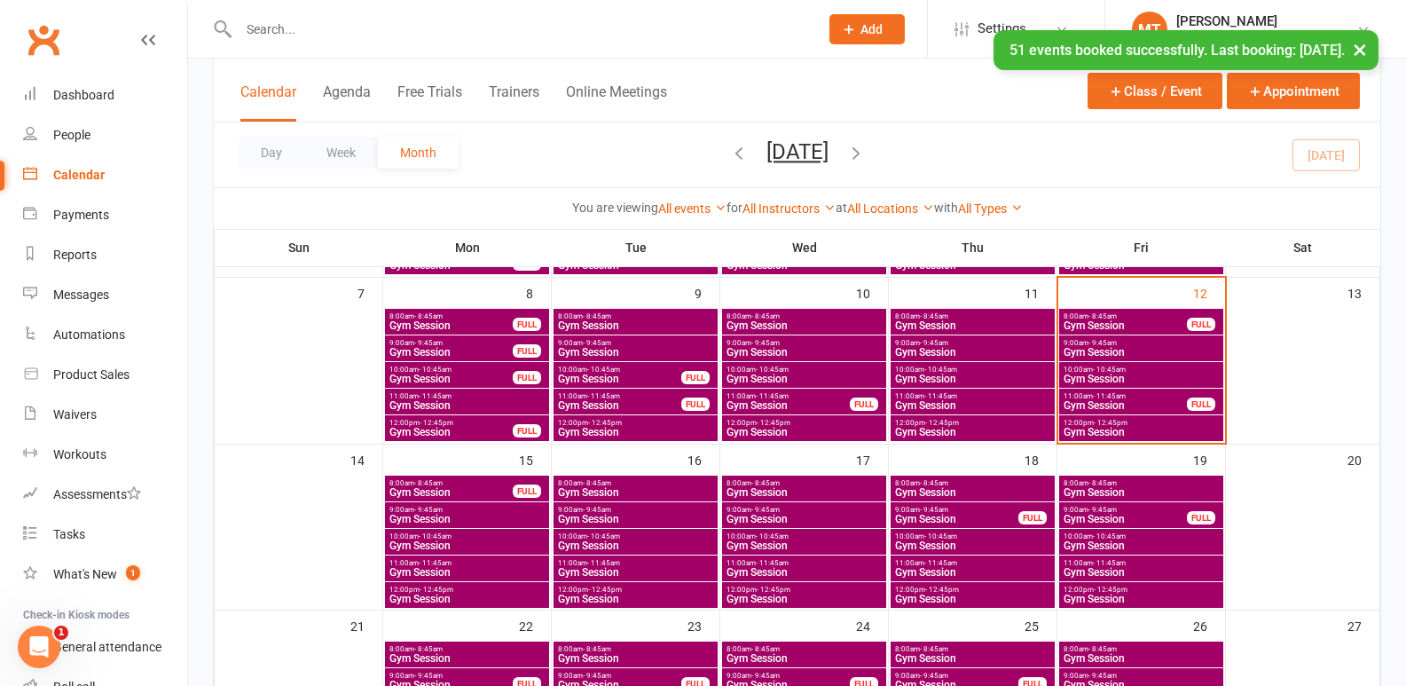
click at [441, 567] on span "Gym Session" at bounding box center [467, 572] width 157 height 11
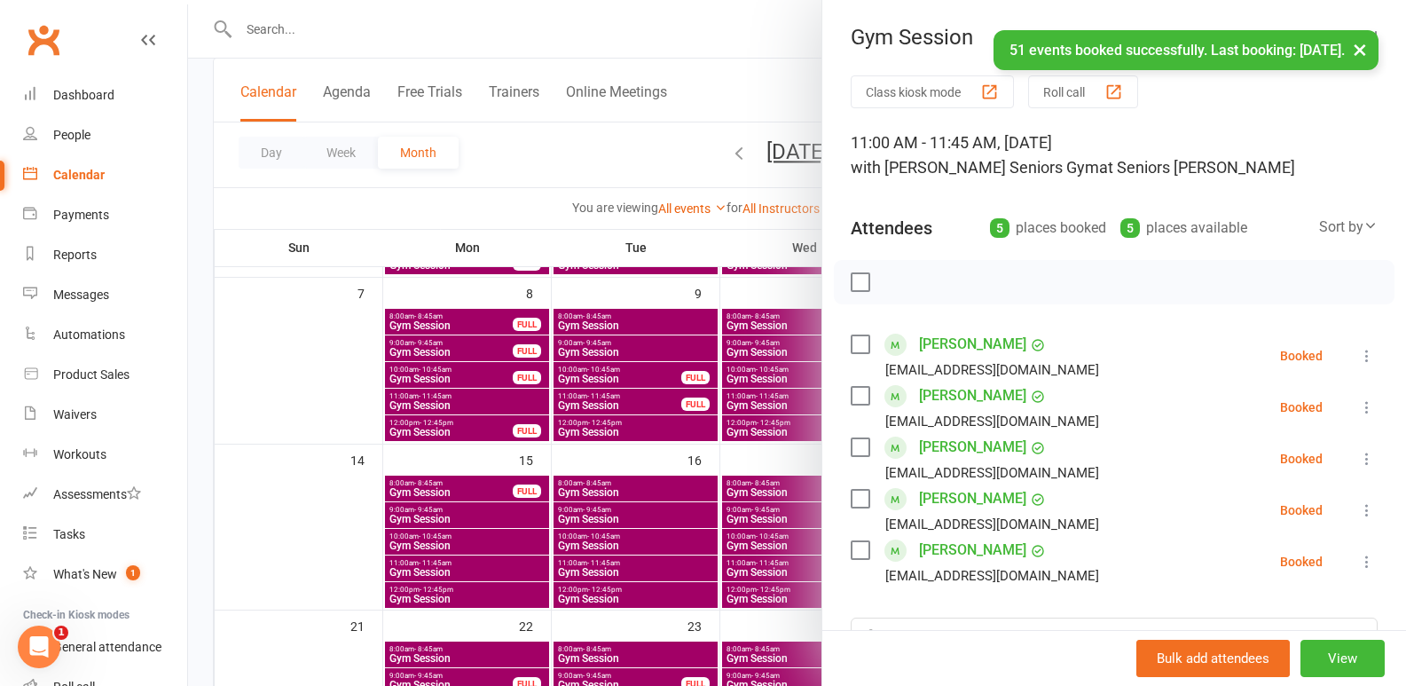
click at [539, 562] on div at bounding box center [797, 343] width 1218 height 686
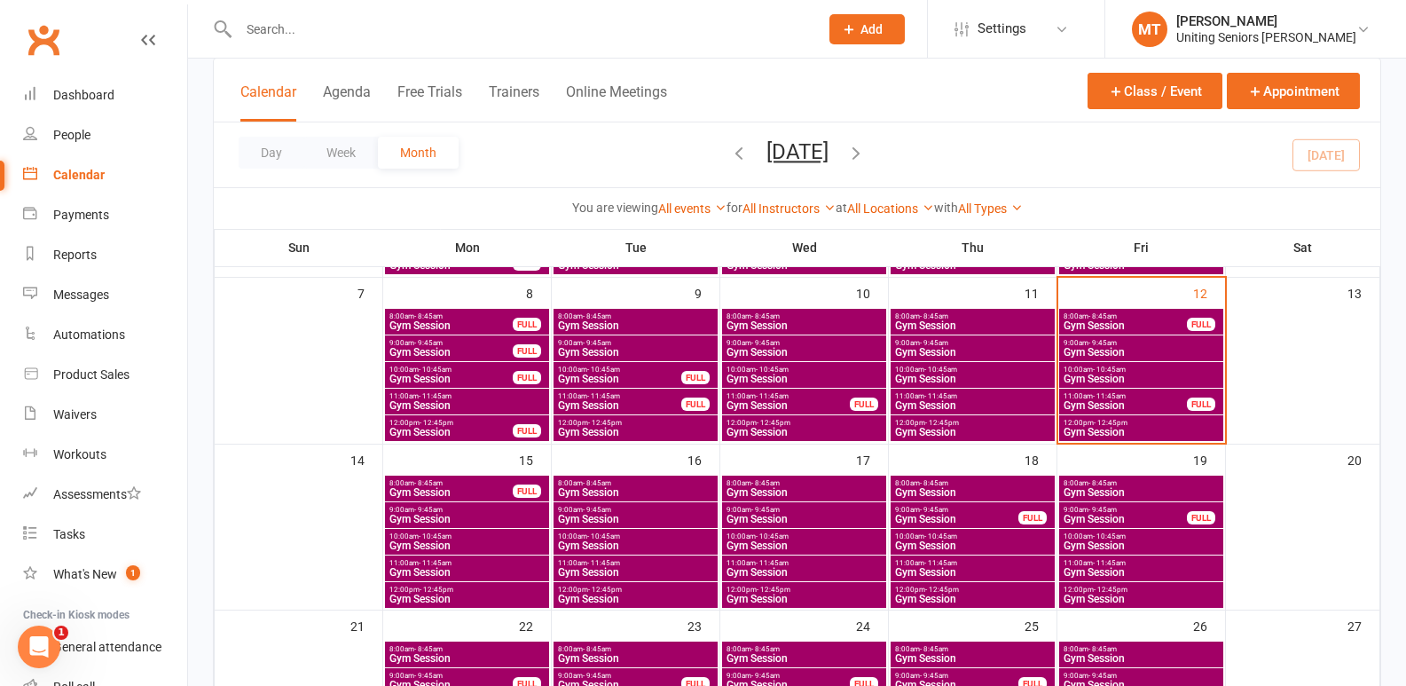
click at [650, 571] on span "Gym Session" at bounding box center [635, 572] width 157 height 11
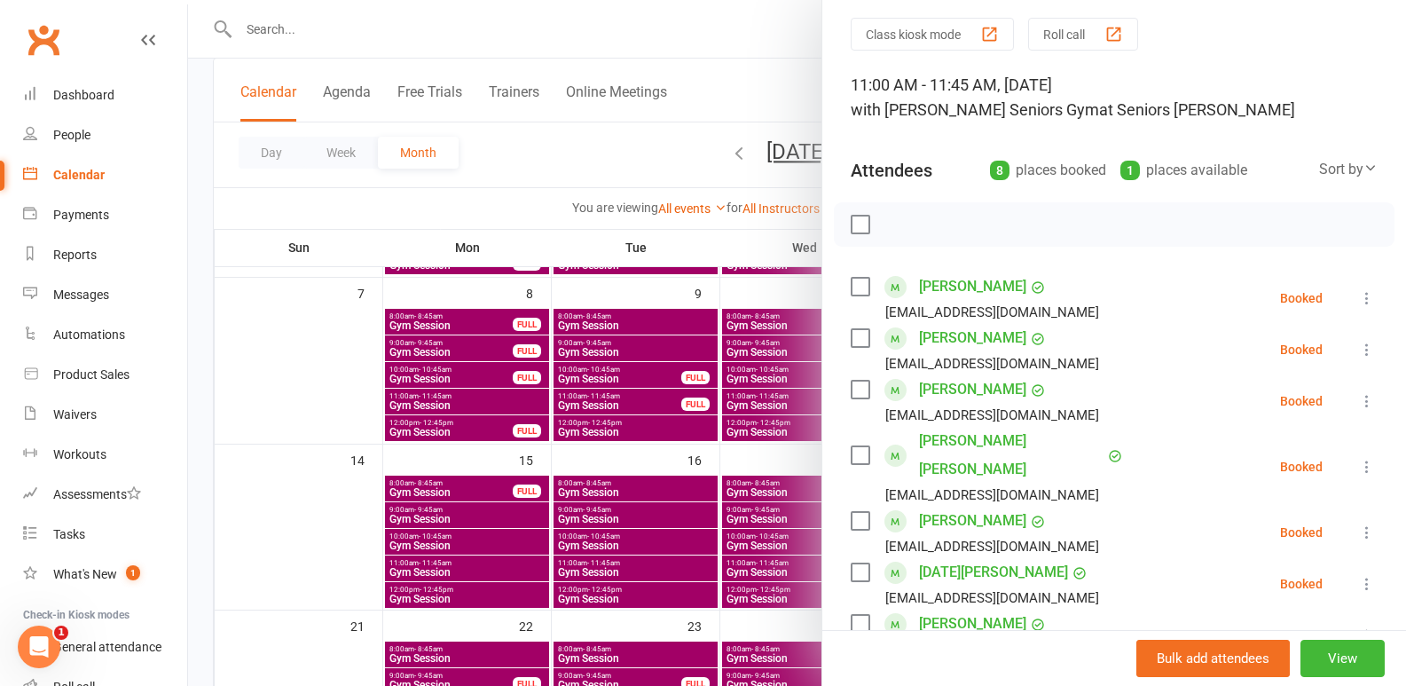
scroll to position [89, 0]
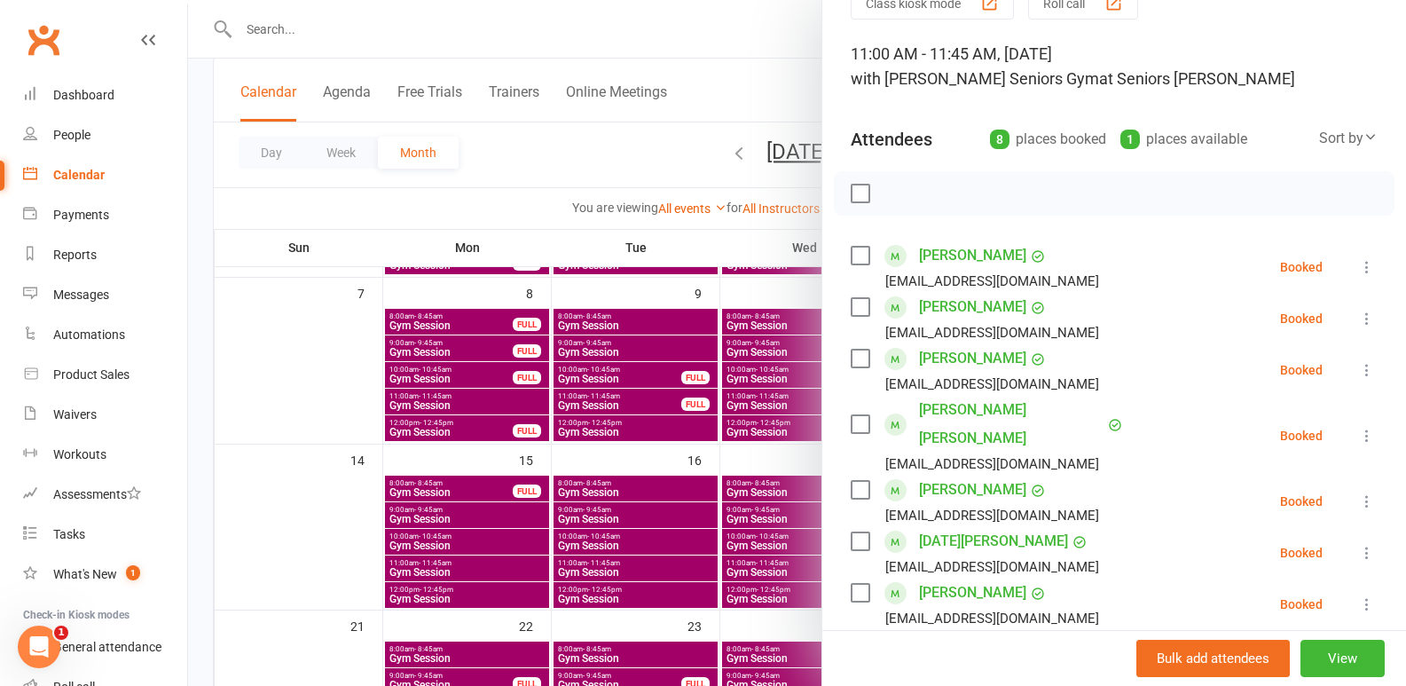
click at [669, 524] on div at bounding box center [797, 343] width 1218 height 686
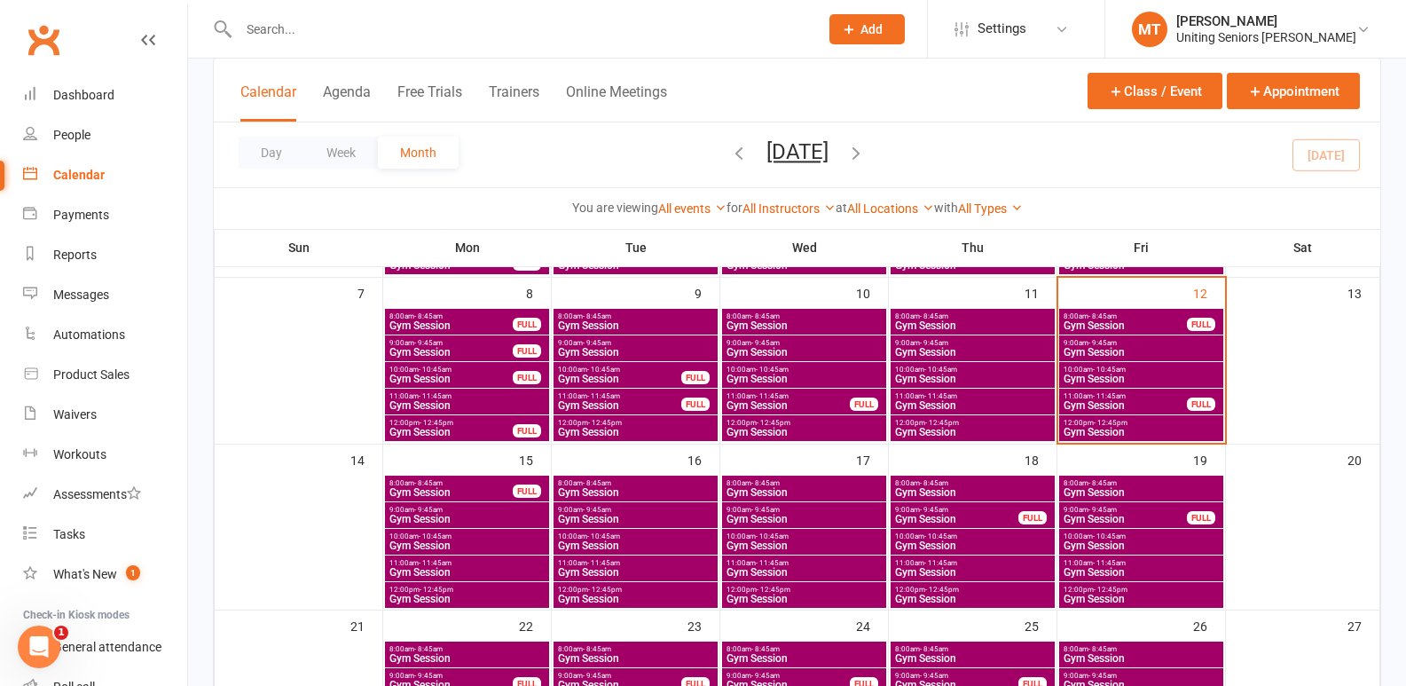
click at [790, 568] on span "Gym Session" at bounding box center [804, 572] width 157 height 11
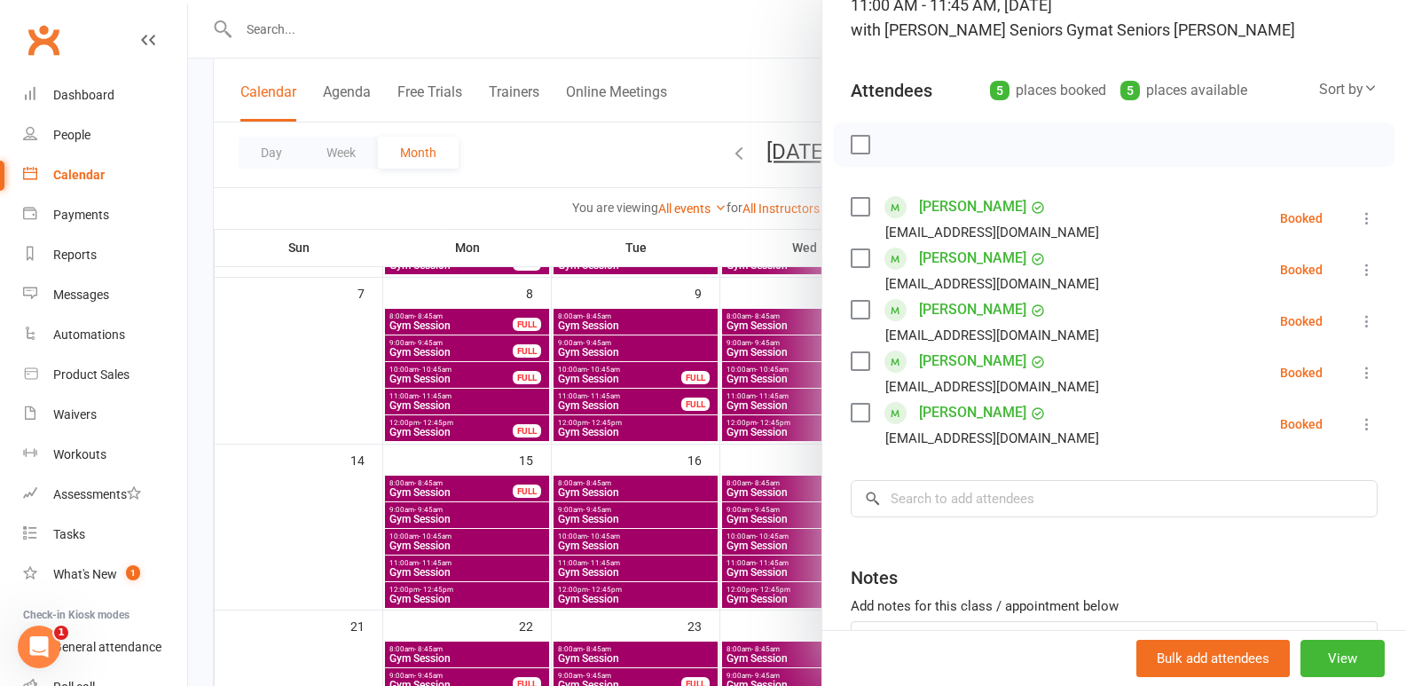
scroll to position [177, 0]
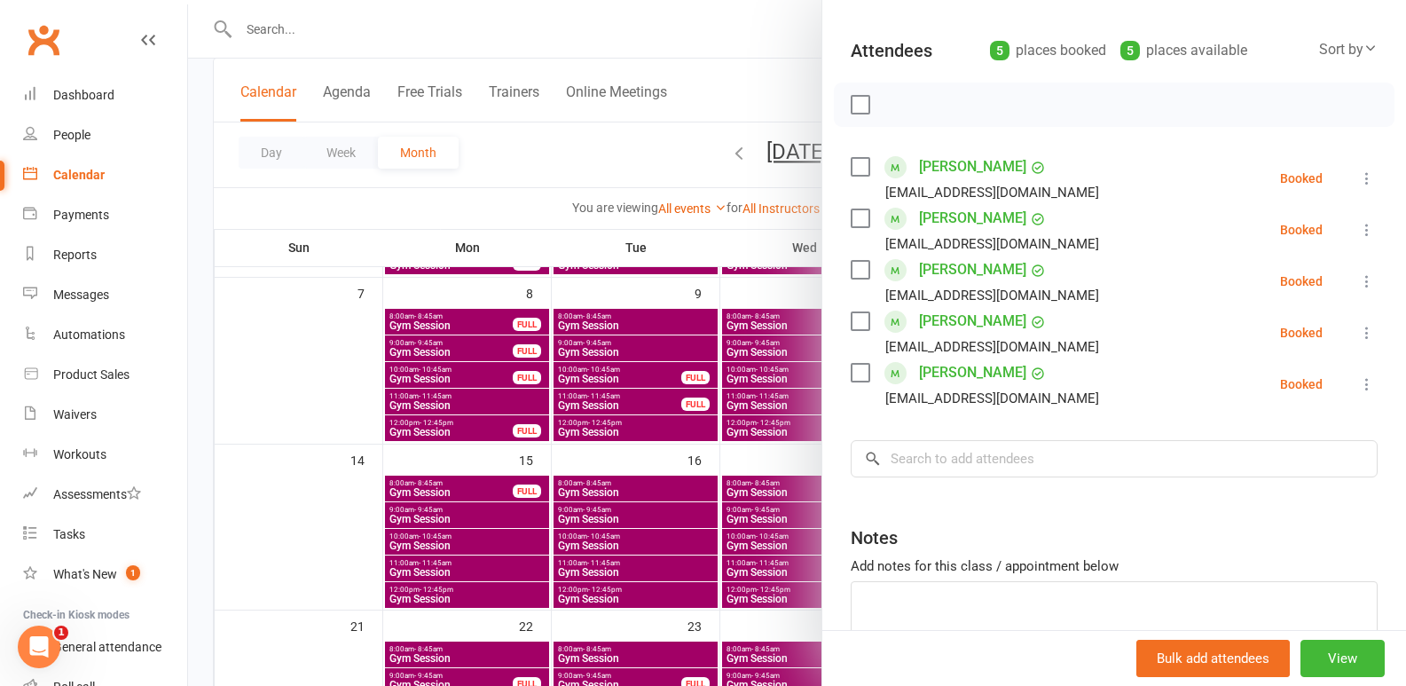
click at [693, 519] on div at bounding box center [797, 343] width 1218 height 686
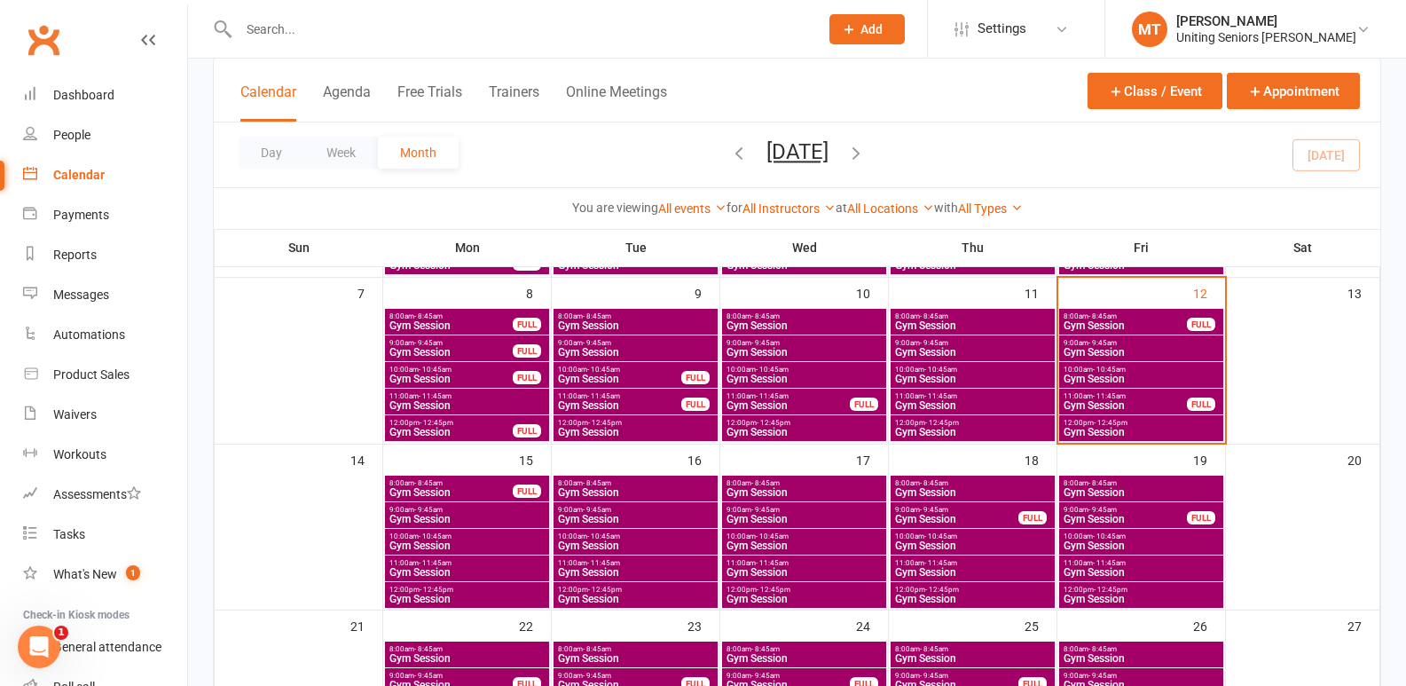
click at [1114, 570] on span "Gym Session" at bounding box center [1141, 572] width 157 height 11
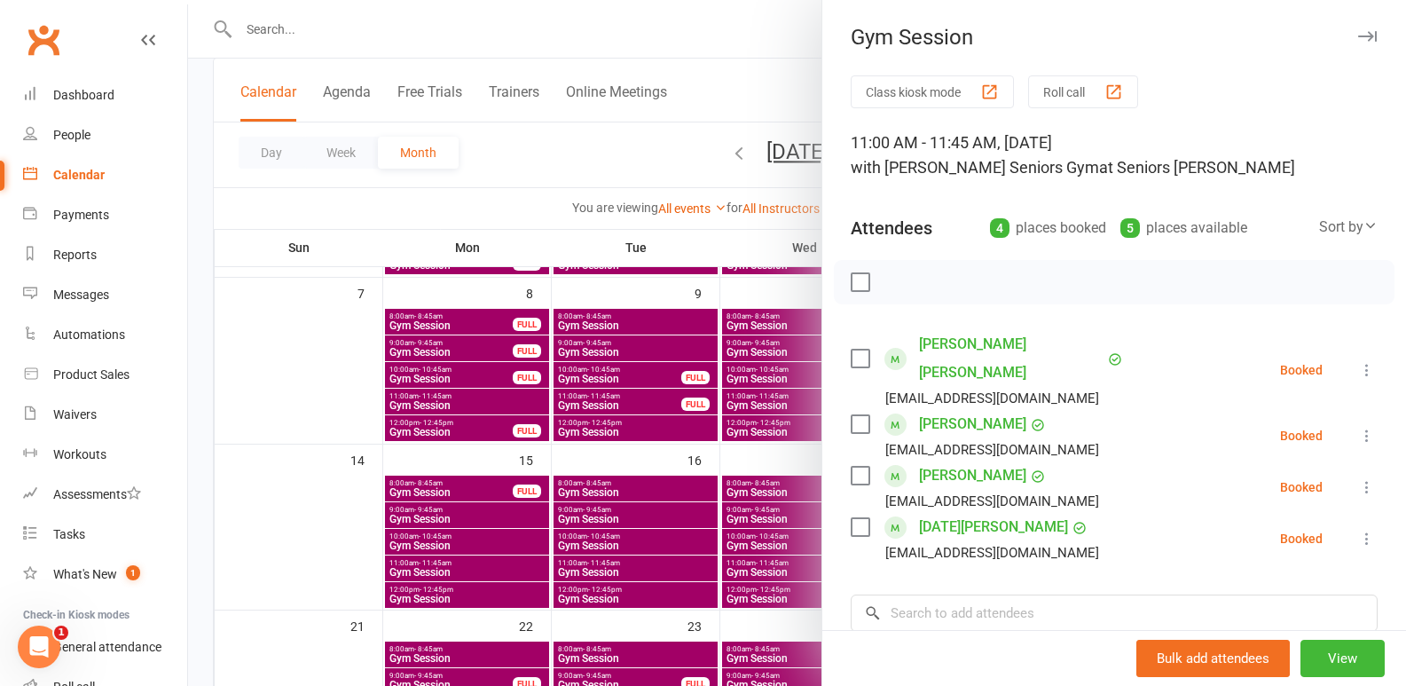
drag, startPoint x: 626, startPoint y: 492, endPoint x: 971, endPoint y: 546, distance: 348.4
click at [629, 494] on div at bounding box center [797, 343] width 1218 height 686
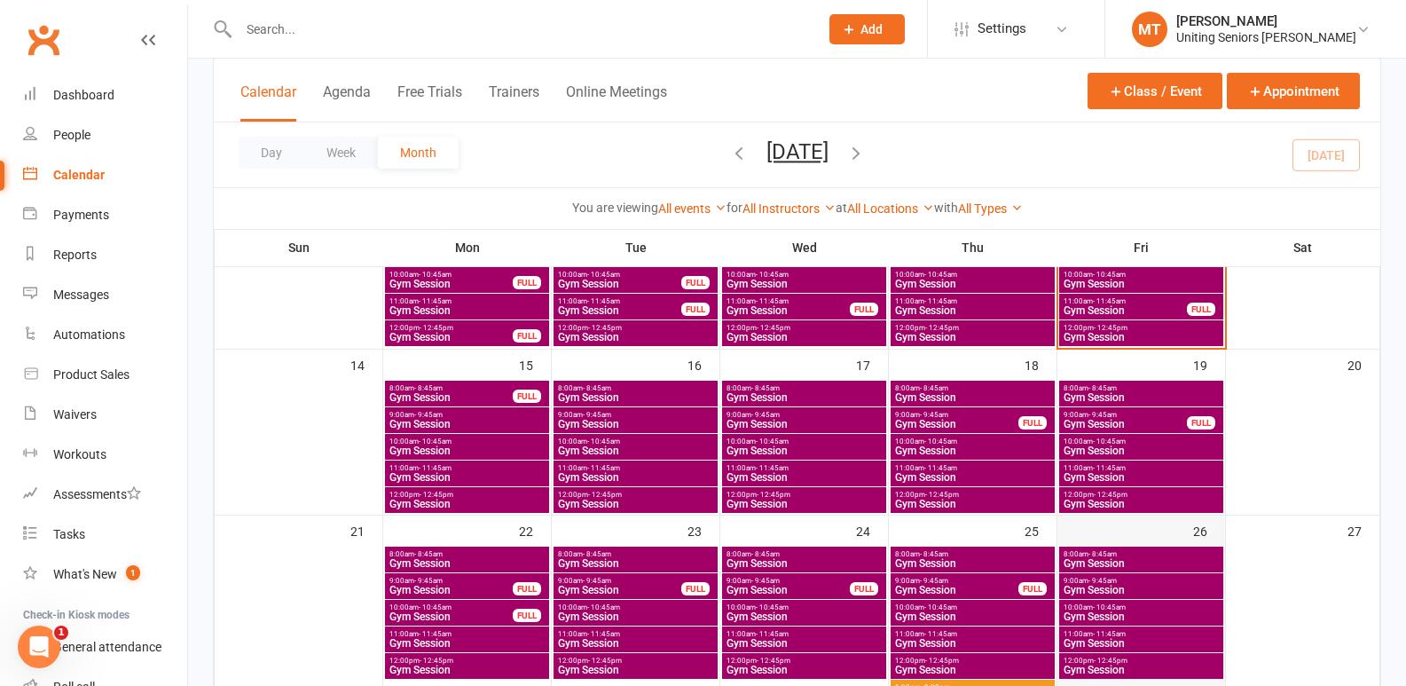
scroll to position [532, 0]
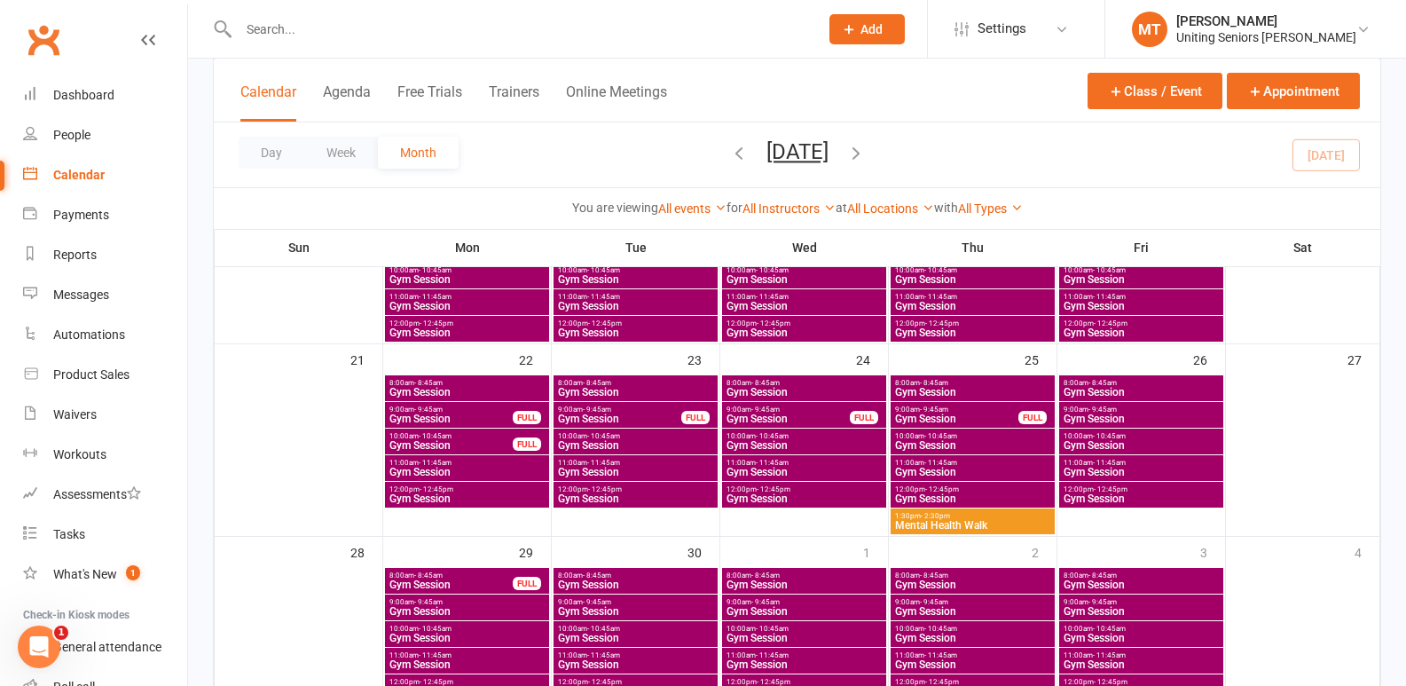
click at [920, 461] on span "11:00am - 11:45am" at bounding box center [972, 463] width 157 height 8
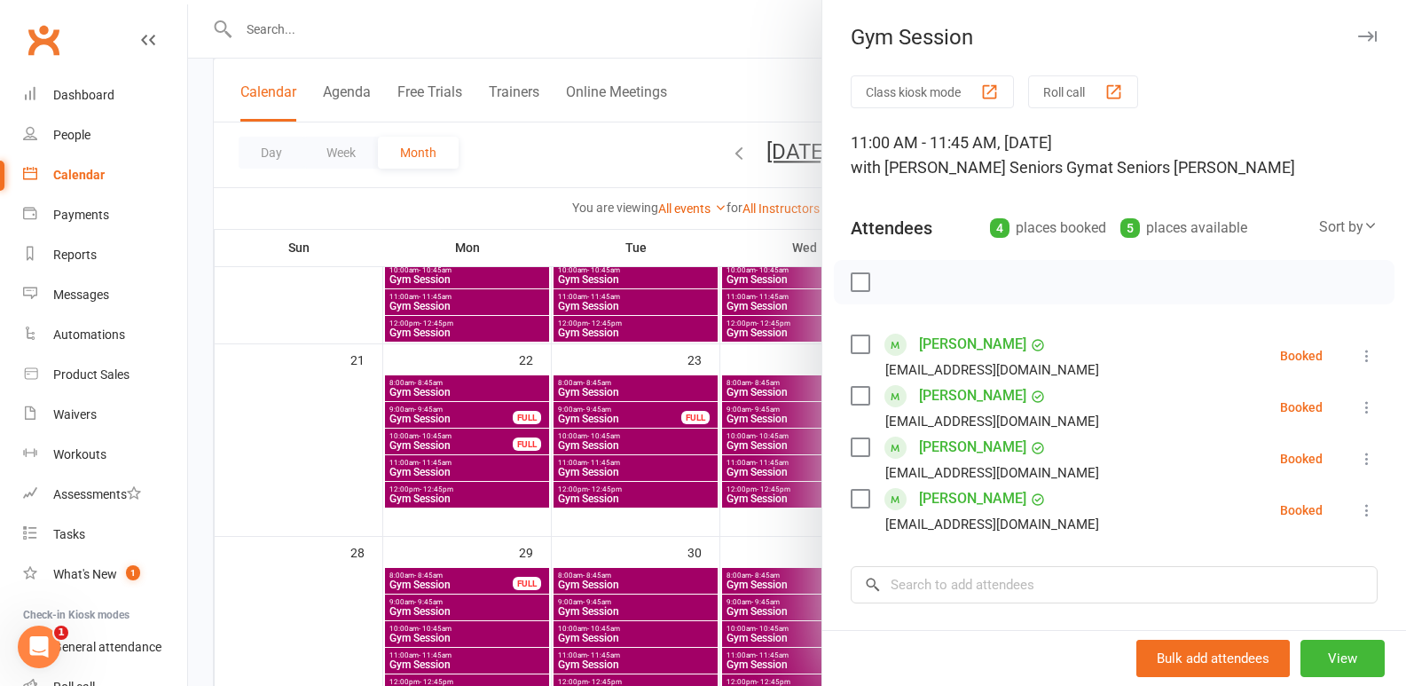
click at [501, 445] on div at bounding box center [797, 343] width 1218 height 686
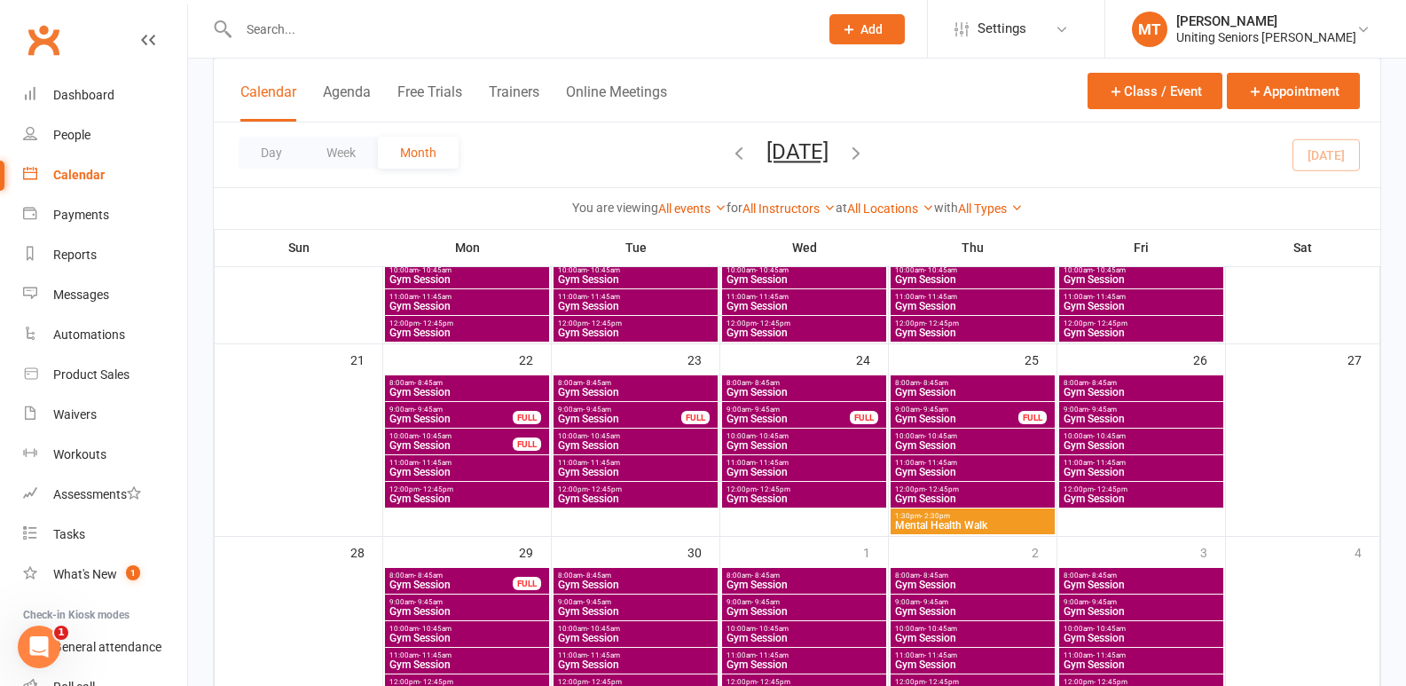
click at [1068, 469] on span "Gym Session" at bounding box center [1141, 472] width 157 height 11
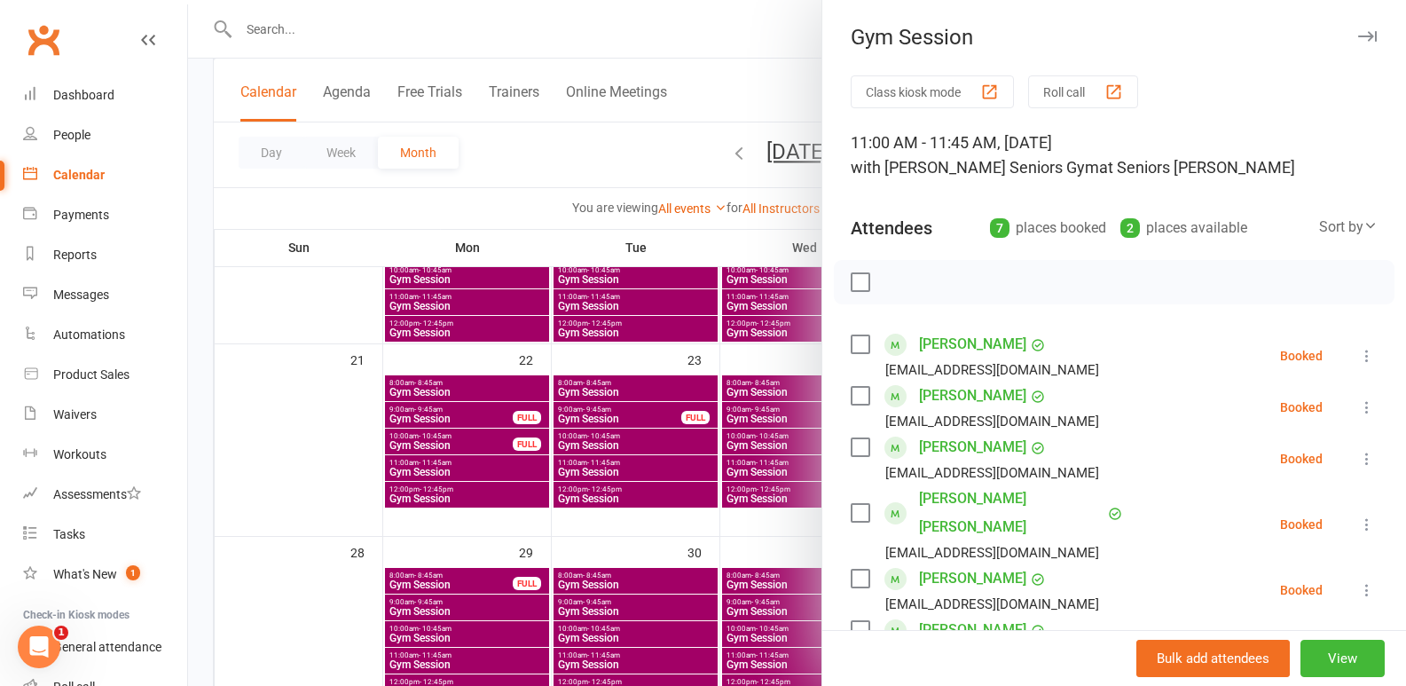
scroll to position [89, 0]
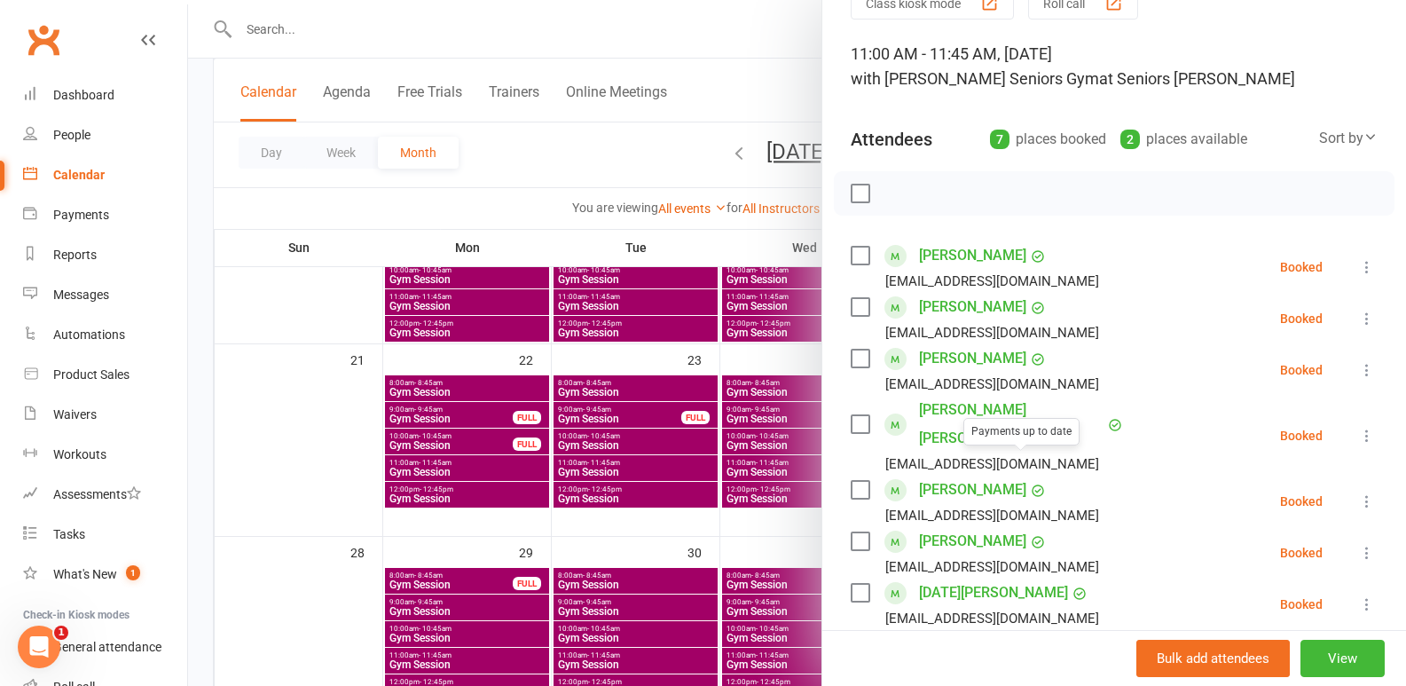
drag, startPoint x: 722, startPoint y: 469, endPoint x: 1283, endPoint y: 576, distance: 571.0
click at [723, 469] on div at bounding box center [797, 343] width 1218 height 686
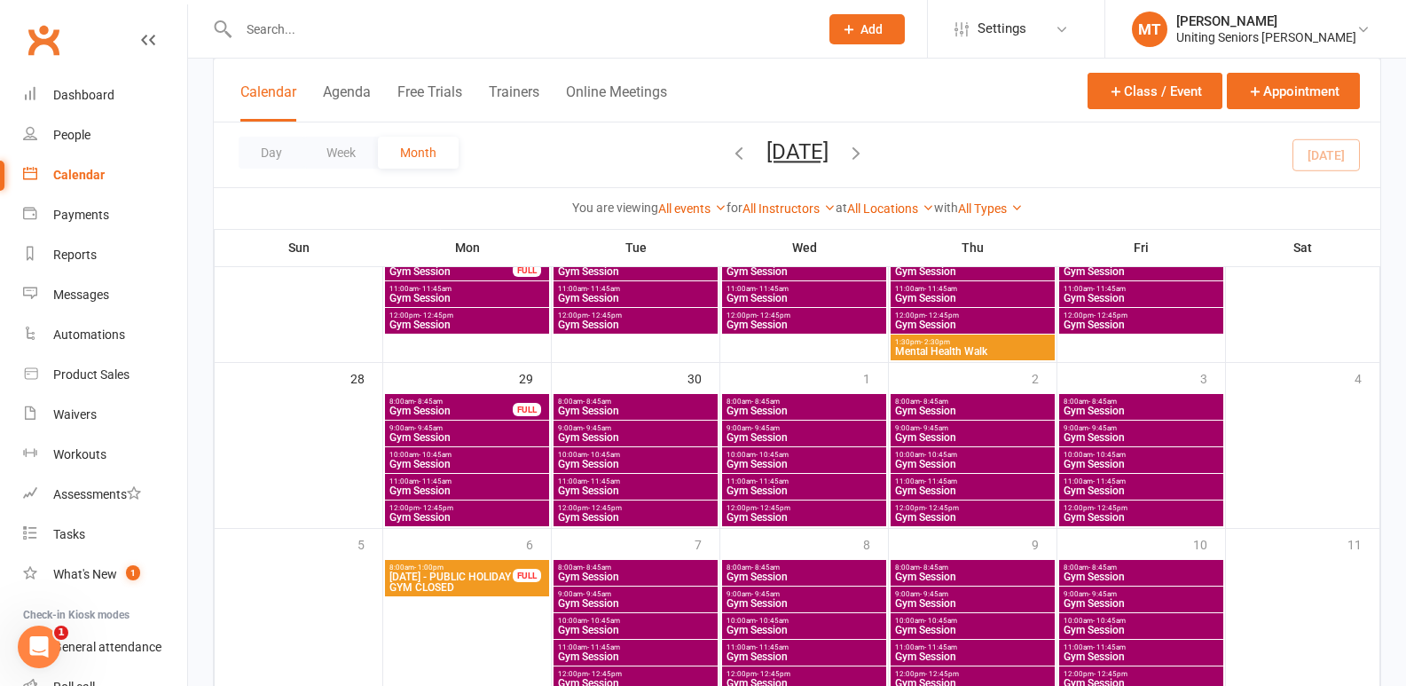
scroll to position [710, 0]
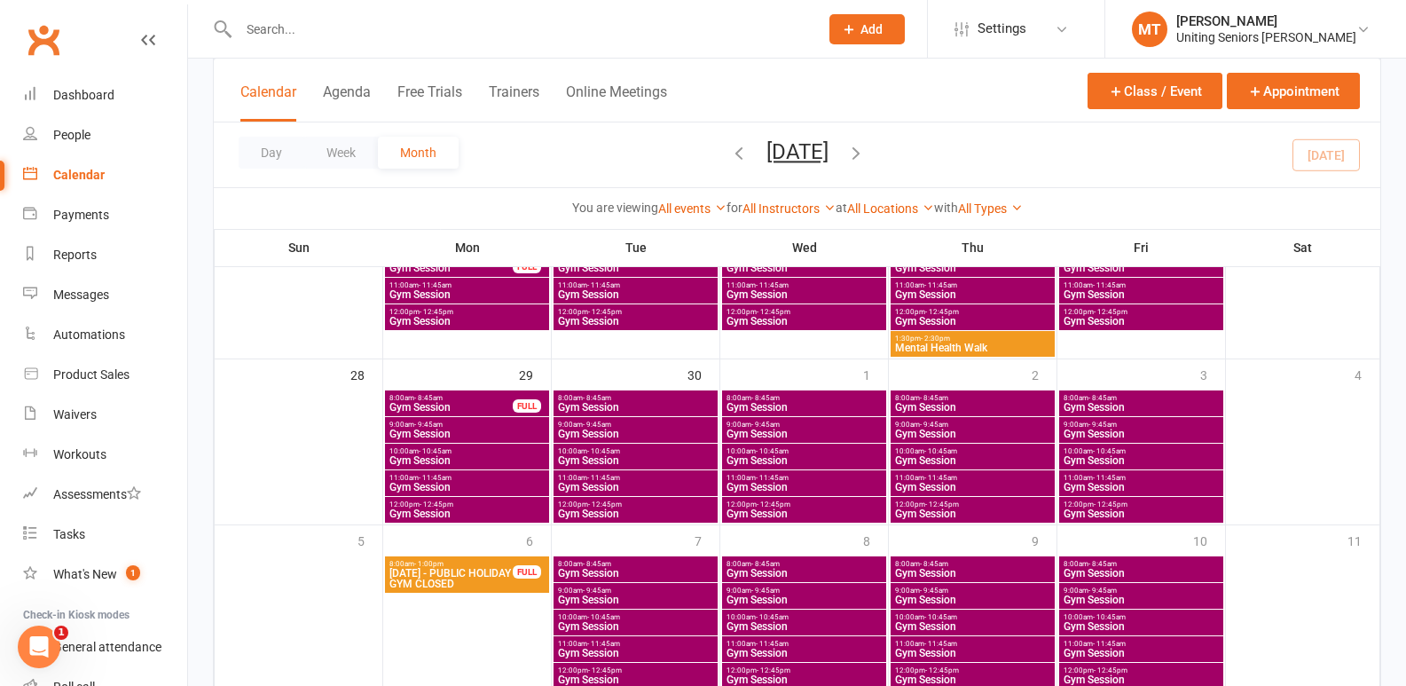
click at [1153, 484] on span "Gym Session" at bounding box center [1141, 487] width 157 height 11
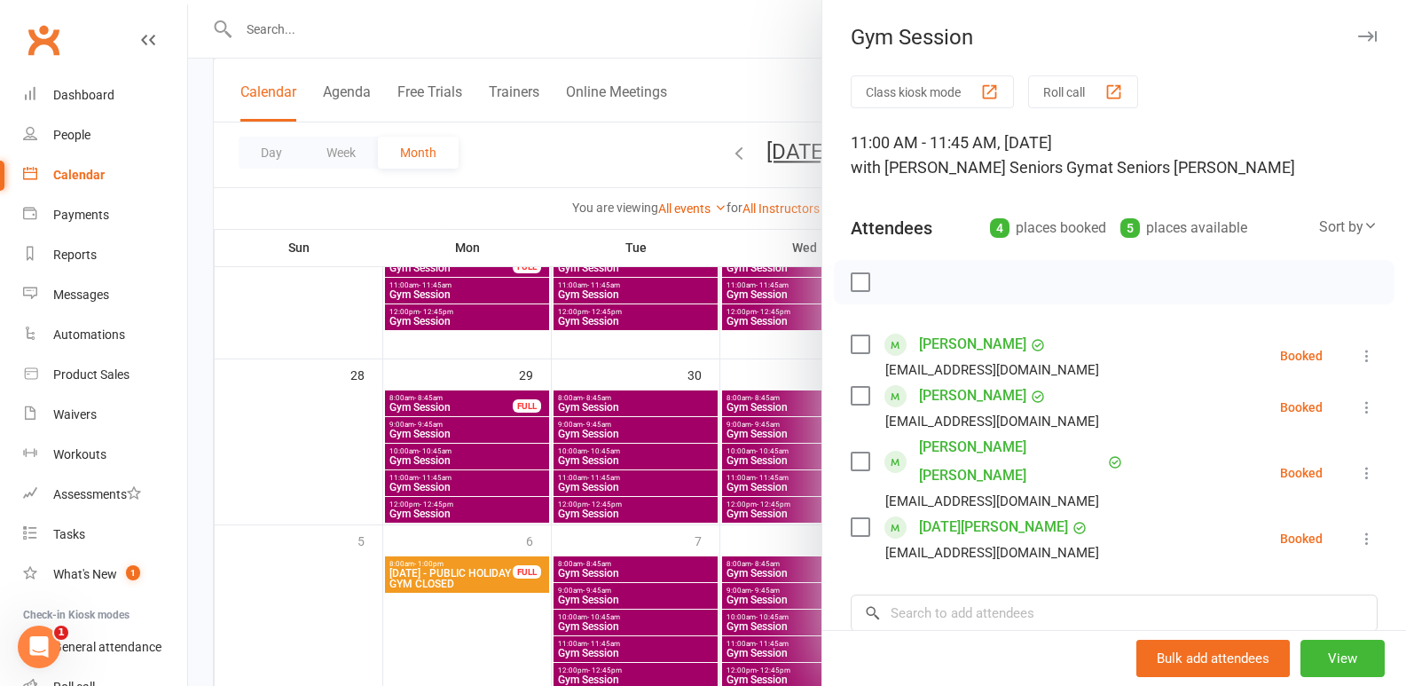
scroll to position [89, 0]
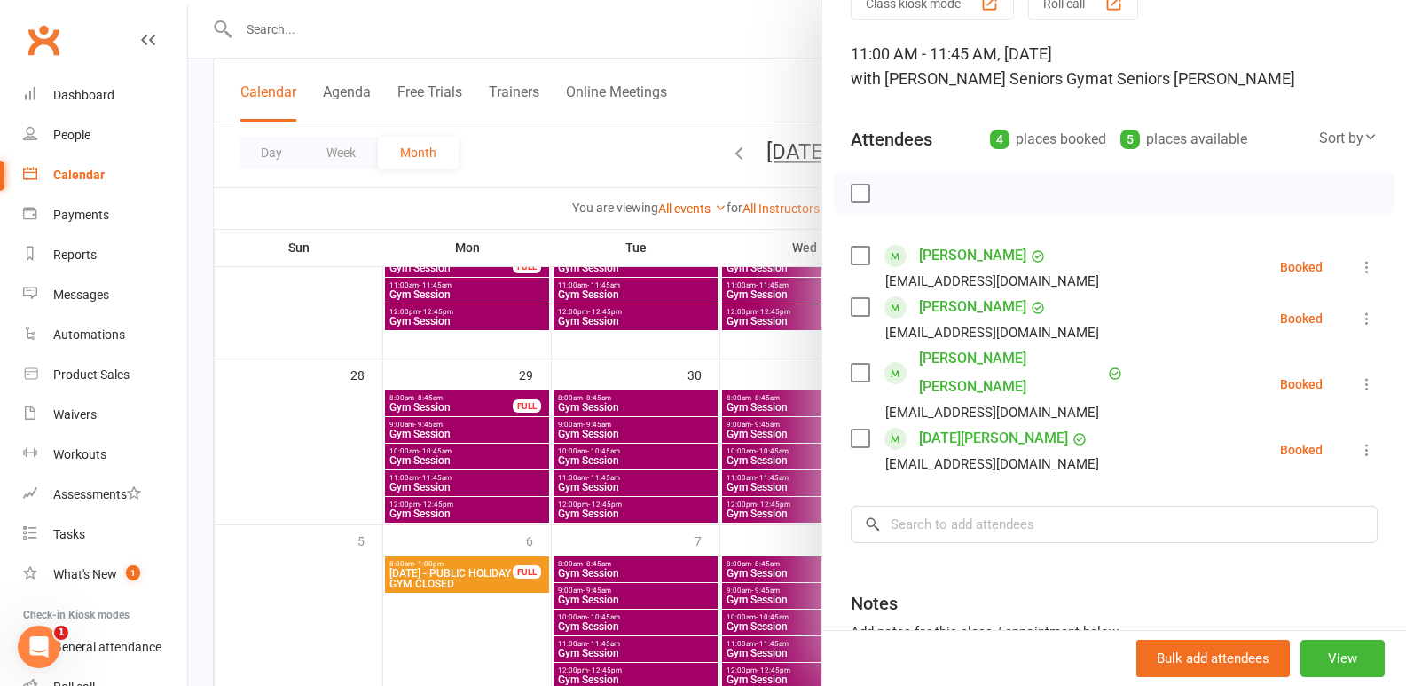
click at [635, 481] on div at bounding box center [797, 343] width 1218 height 686
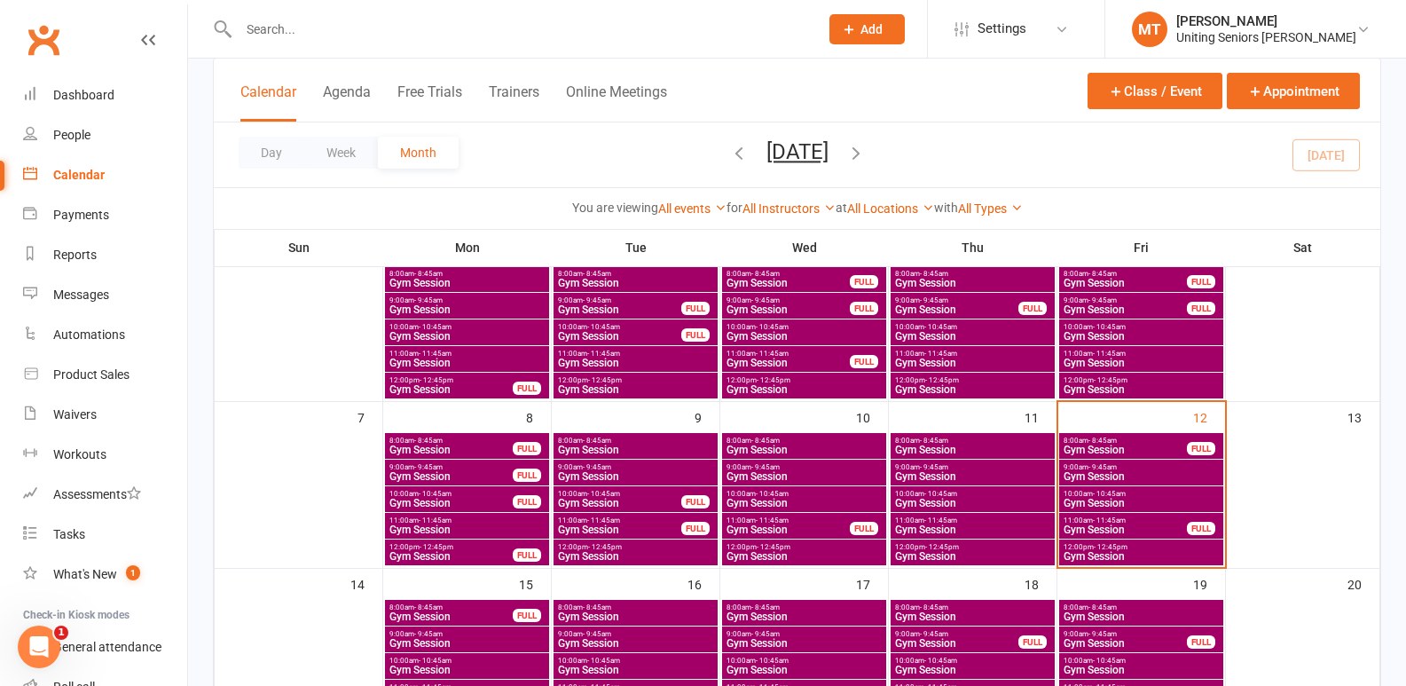
scroll to position [177, 0]
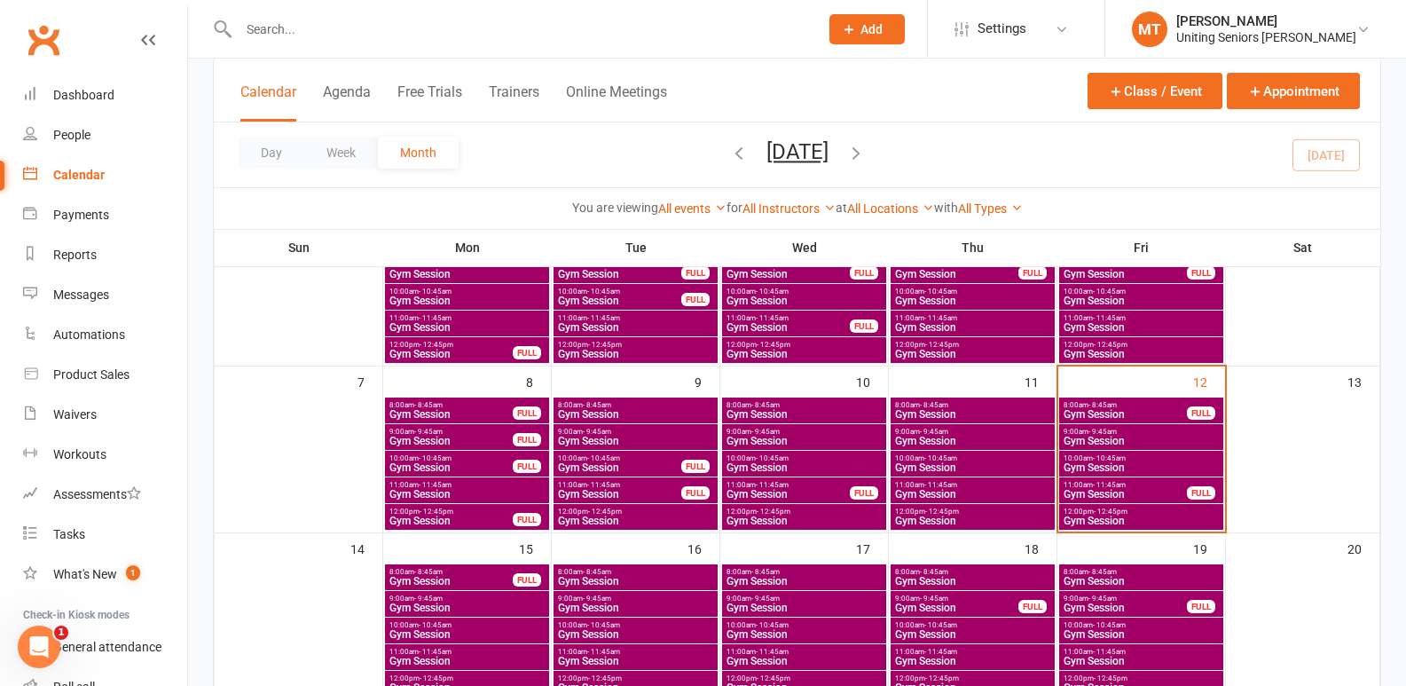
click at [1134, 413] on span "Gym Session" at bounding box center [1125, 414] width 125 height 11
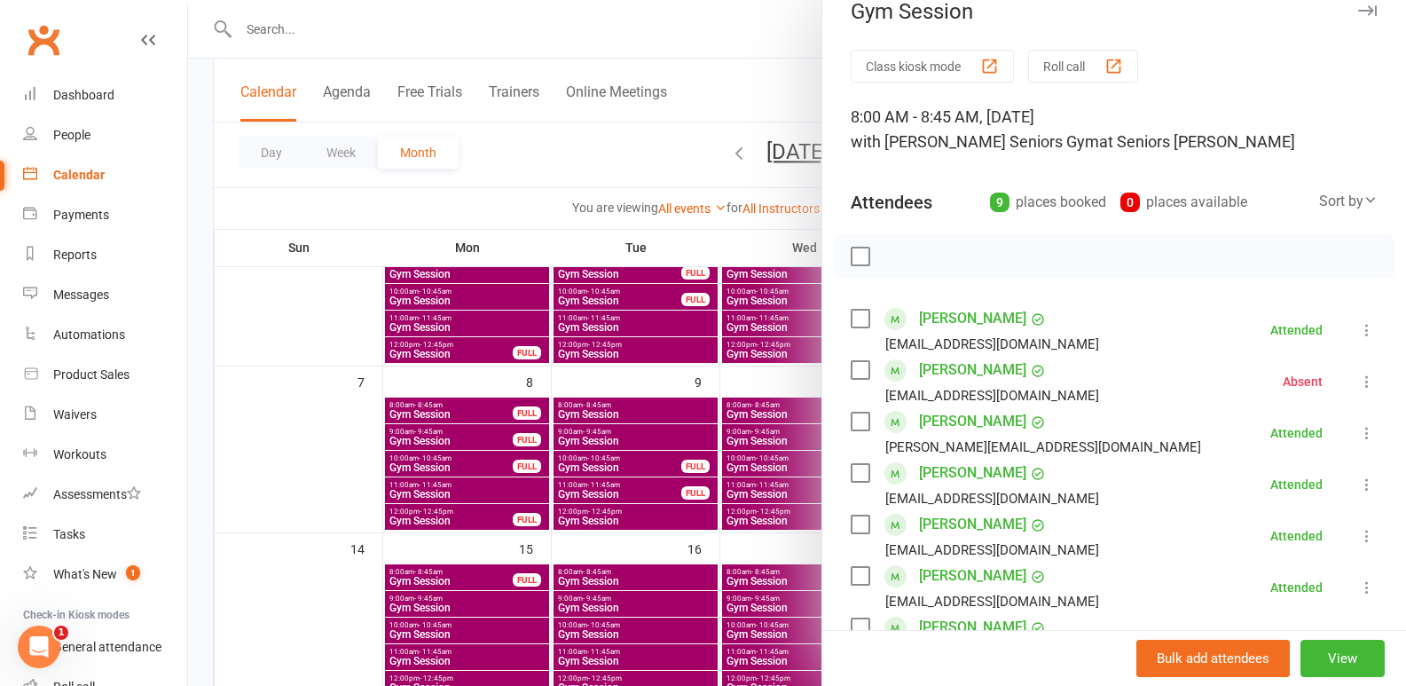
scroll to position [0, 0]
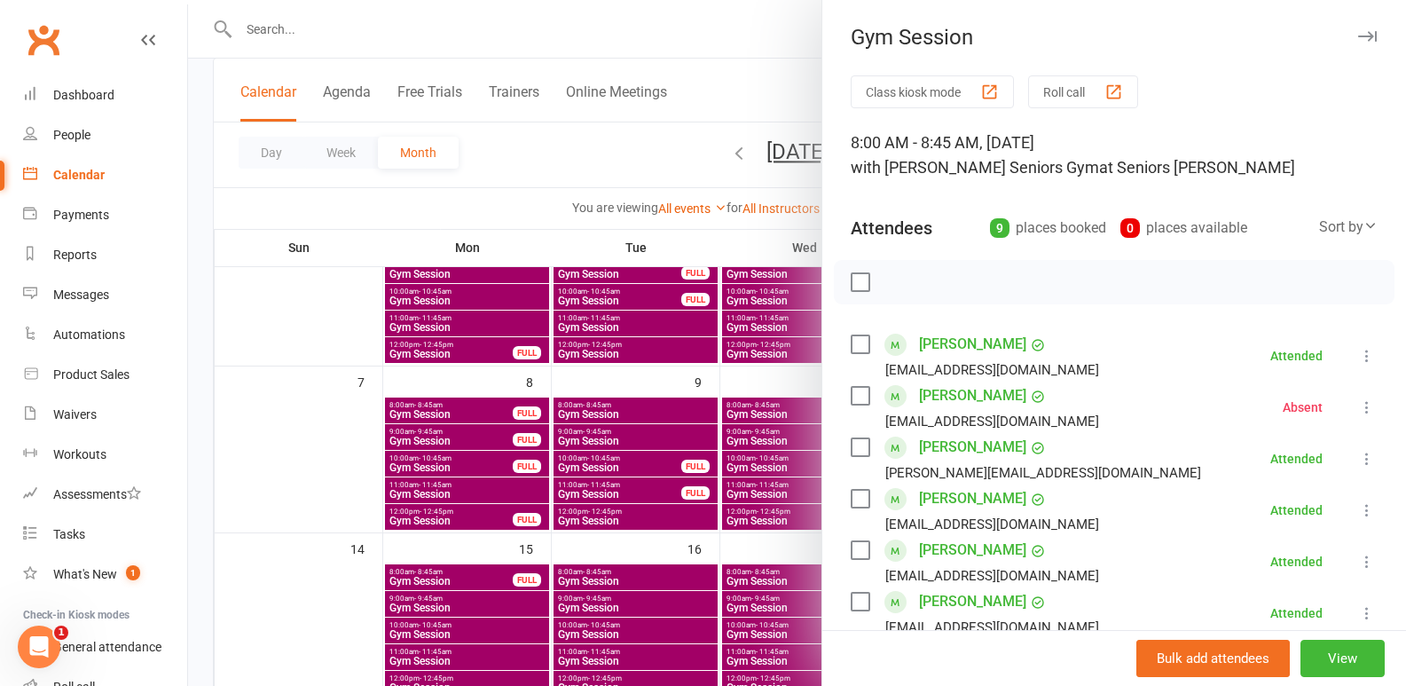
click at [768, 548] on div at bounding box center [797, 343] width 1218 height 686
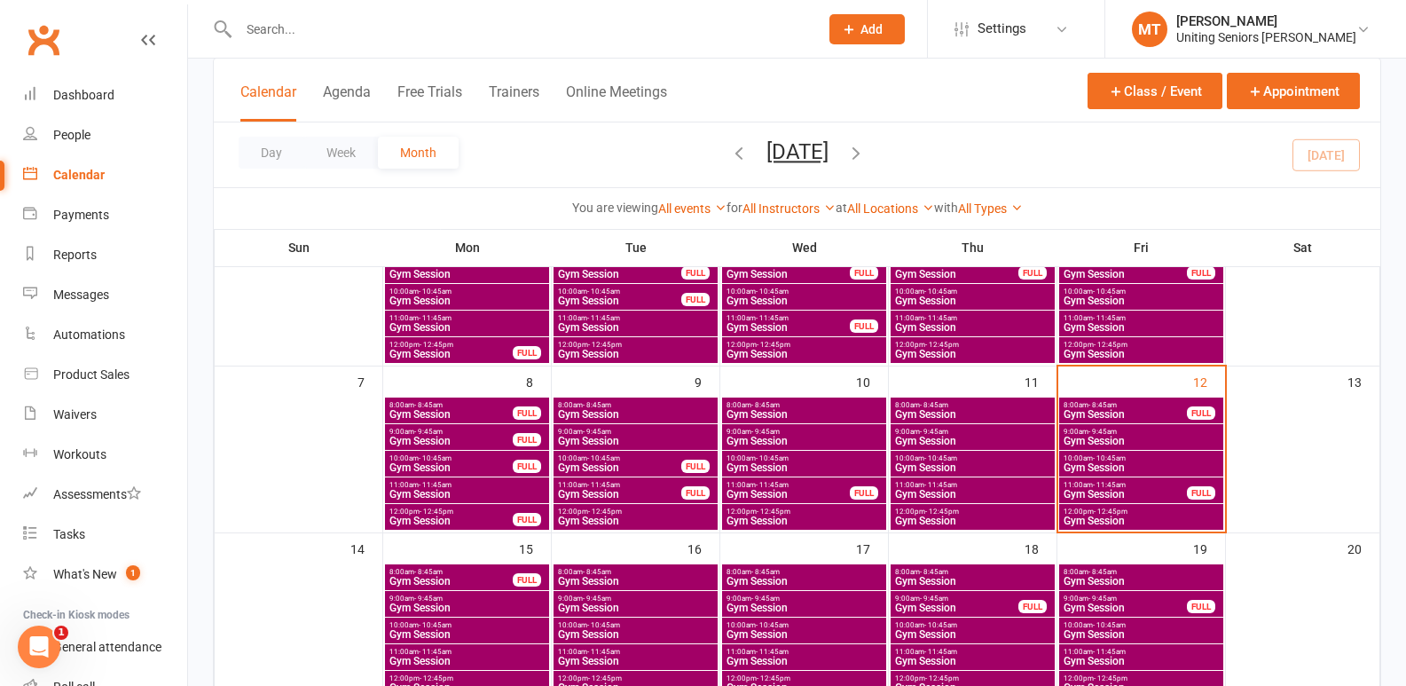
click at [1156, 446] on div "9:00am - 9:45am Gym Session" at bounding box center [1141, 437] width 164 height 26
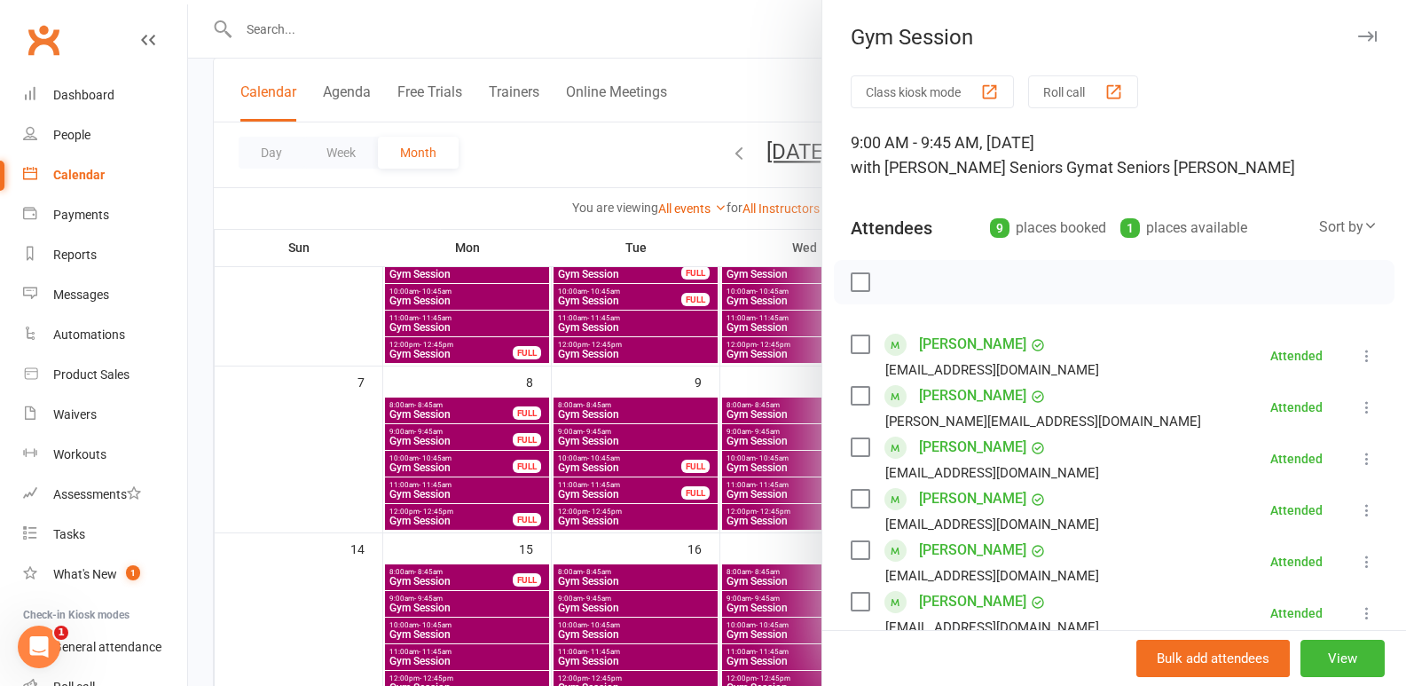
scroll to position [266, 0]
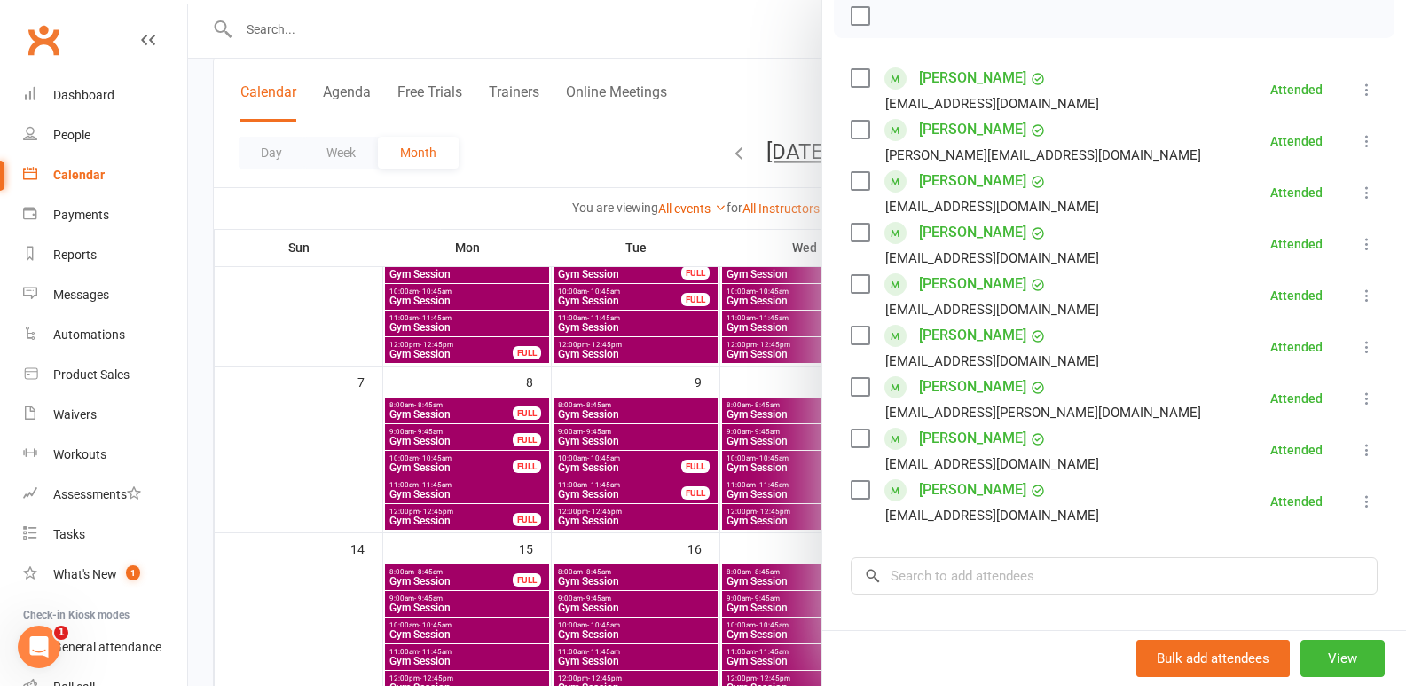
click at [785, 510] on div at bounding box center [797, 343] width 1218 height 686
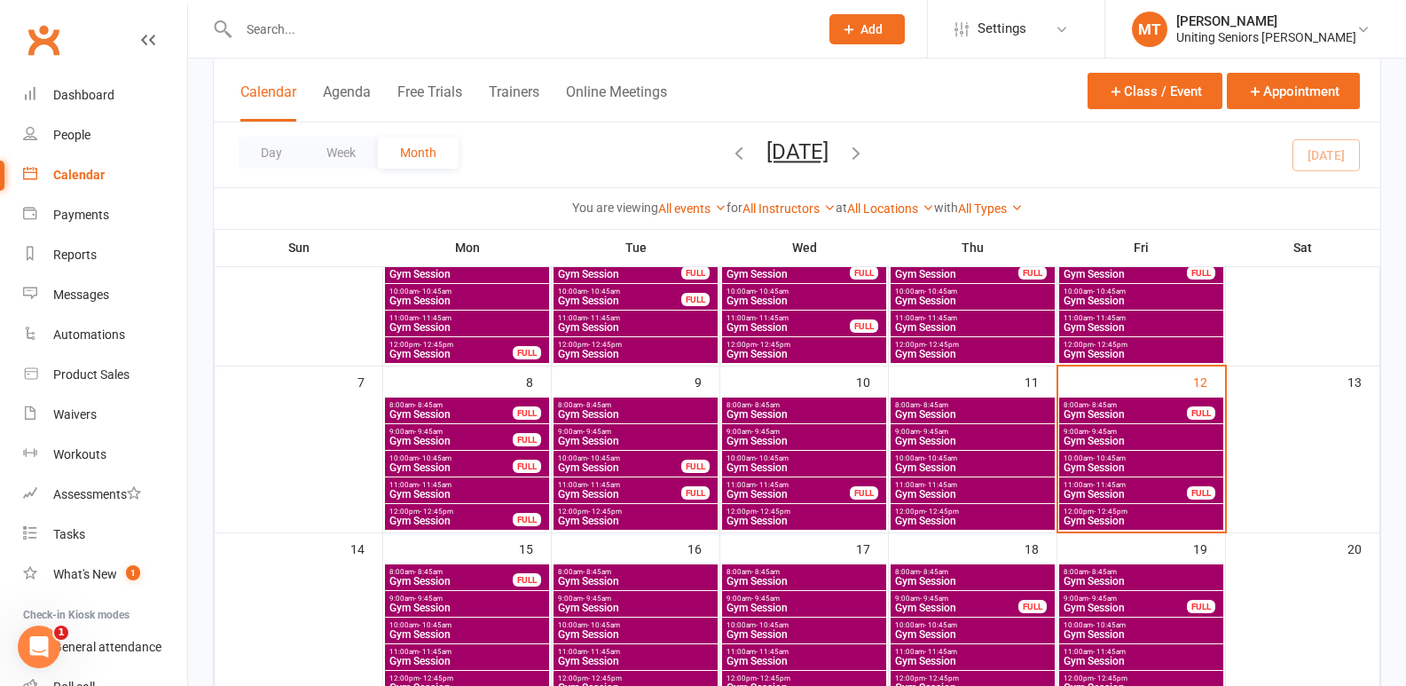
click at [1138, 463] on span "Gym Session" at bounding box center [1141, 467] width 157 height 11
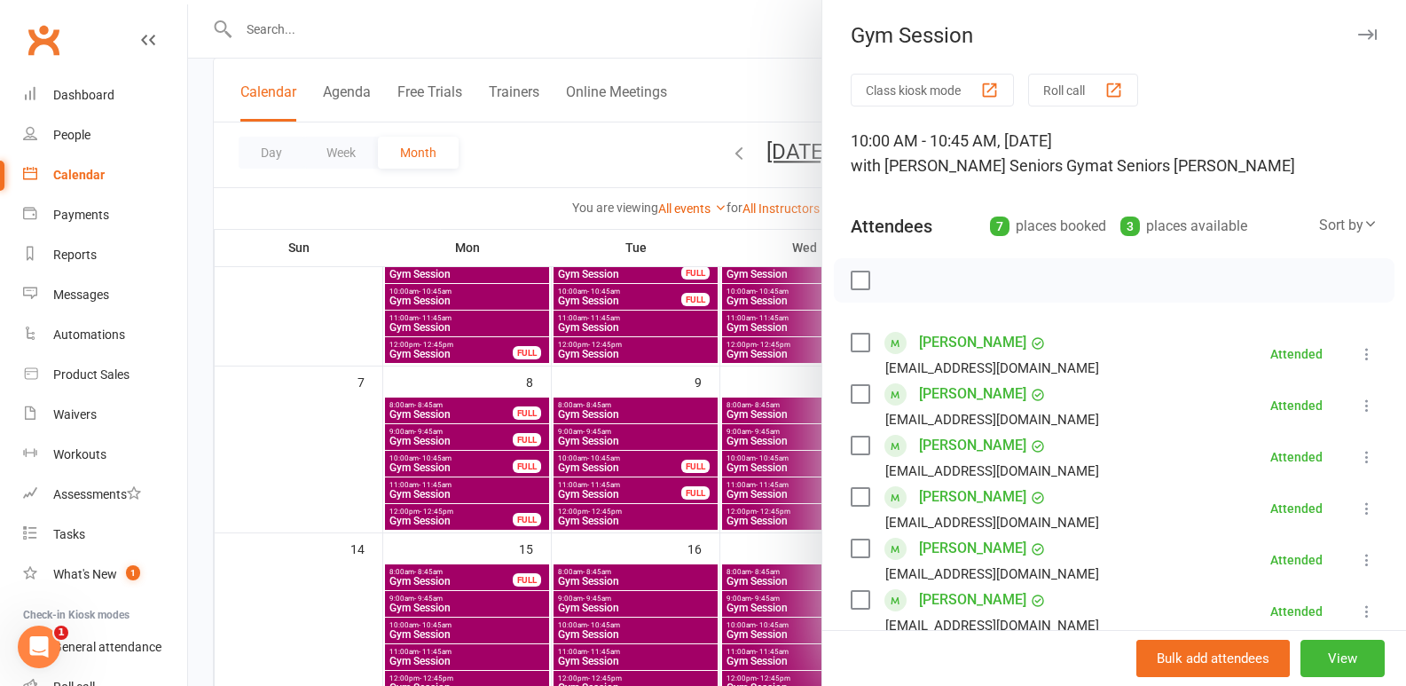
scroll to position [0, 0]
click at [678, 530] on div at bounding box center [797, 343] width 1218 height 686
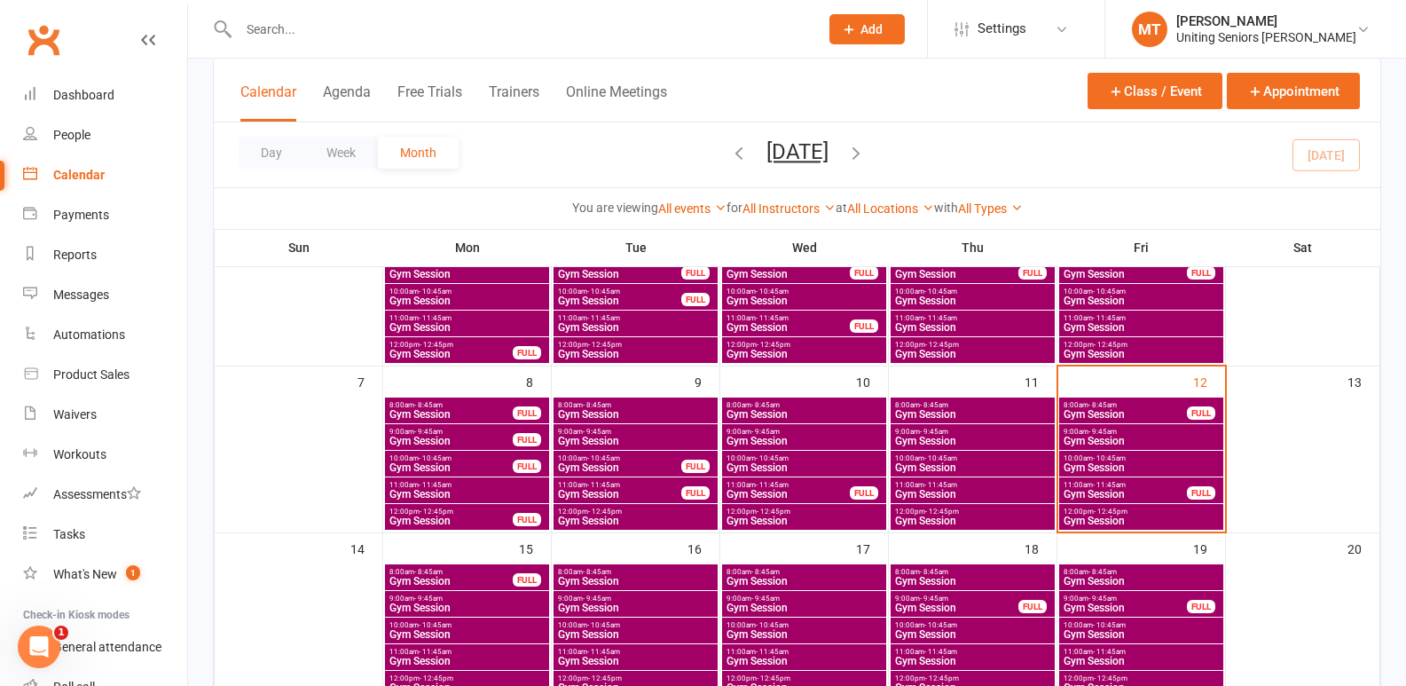
click at [1147, 493] on span "Gym Session" at bounding box center [1125, 494] width 125 height 11
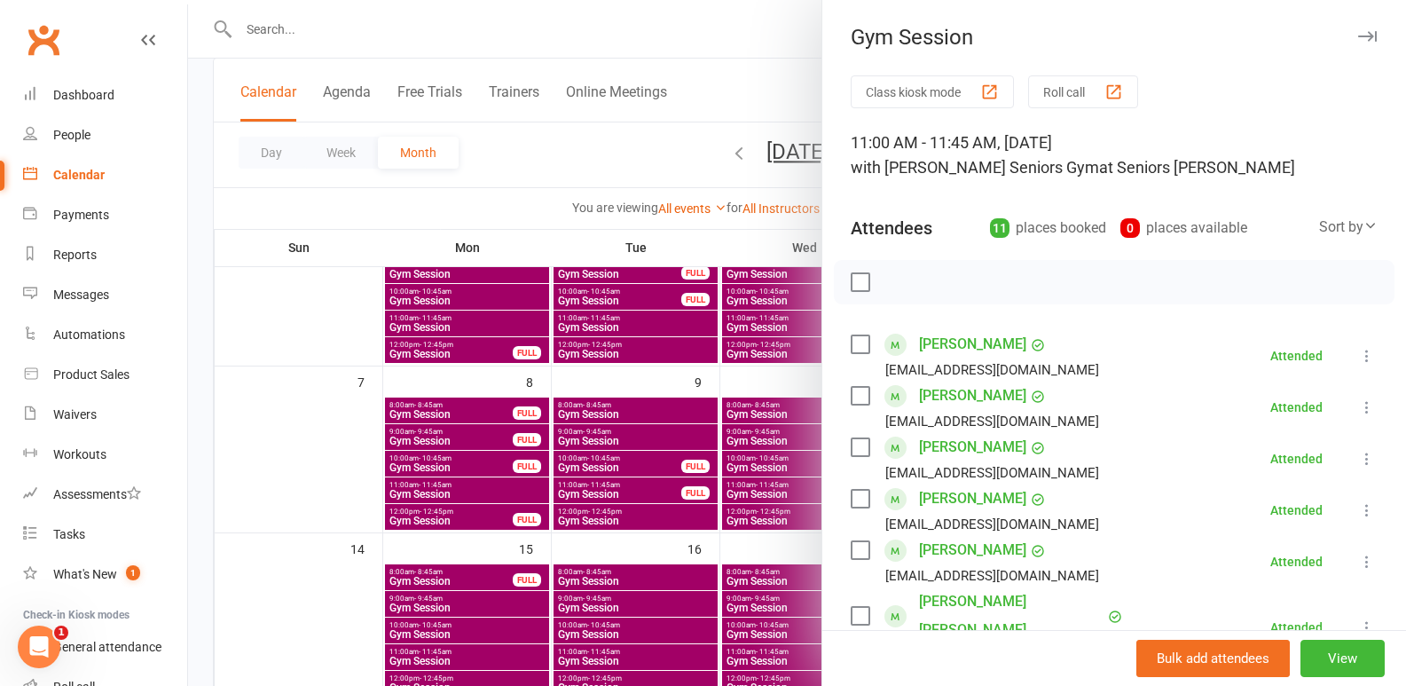
click at [763, 535] on div at bounding box center [797, 343] width 1218 height 686
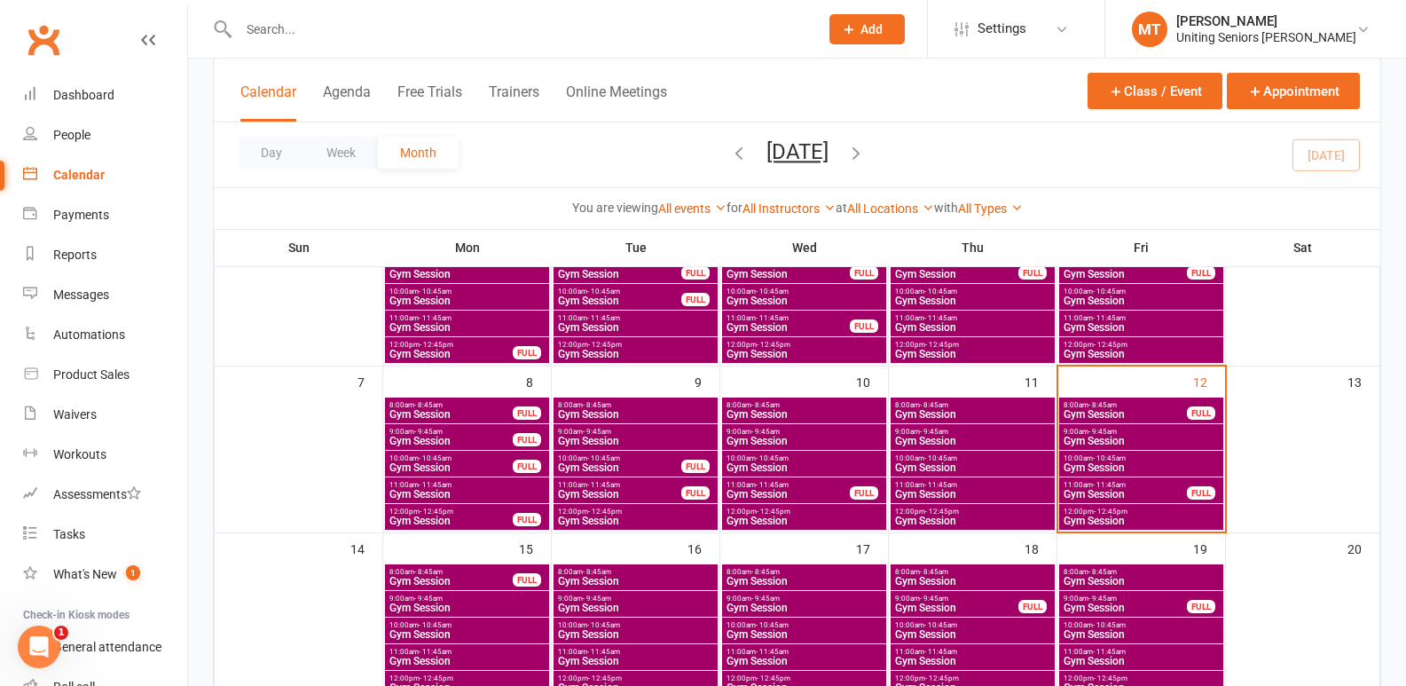
click at [1152, 517] on span "Gym Session" at bounding box center [1141, 521] width 157 height 11
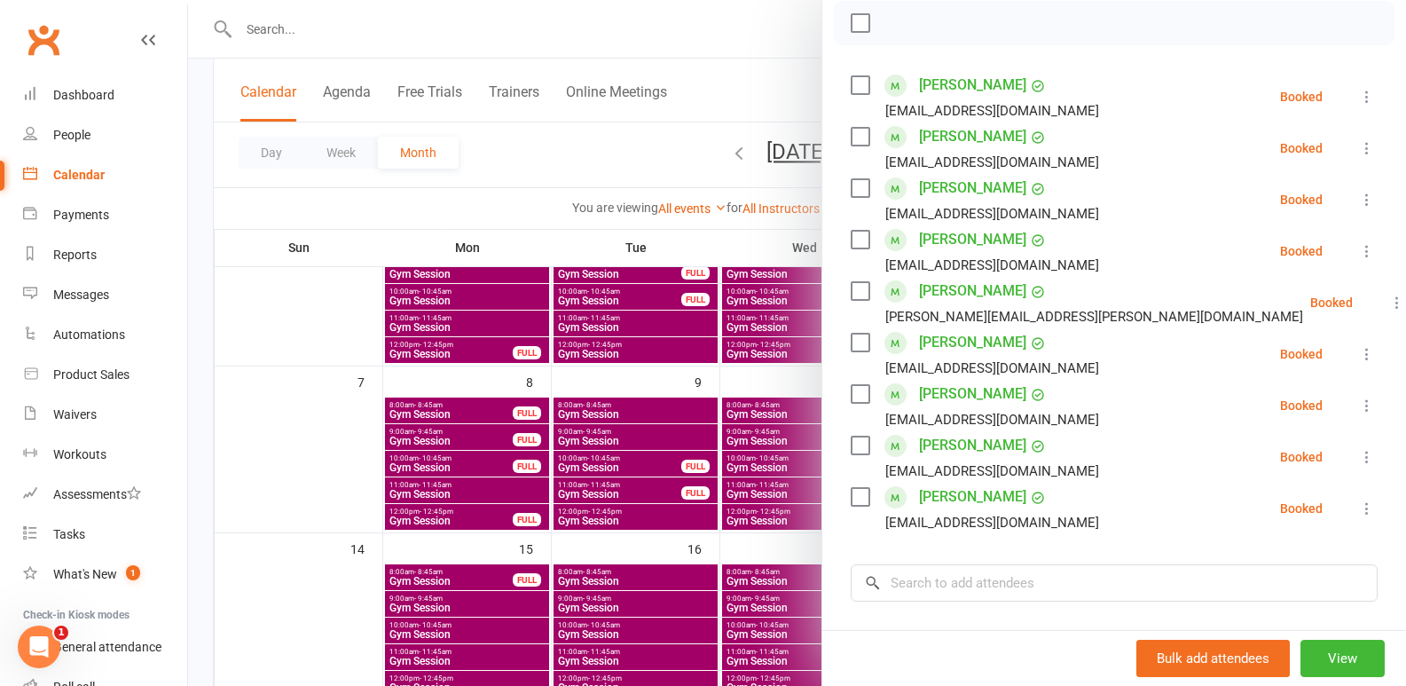
scroll to position [266, 0]
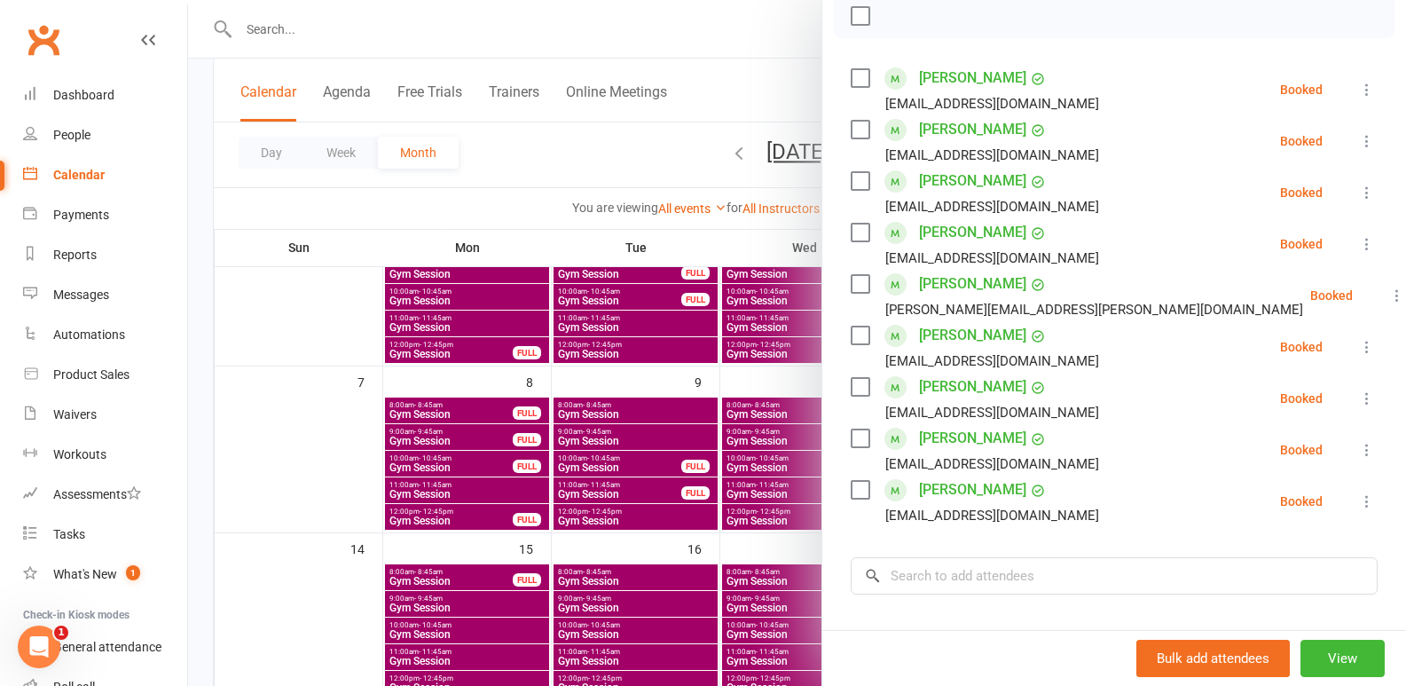
click at [280, 25] on div at bounding box center [797, 343] width 1218 height 686
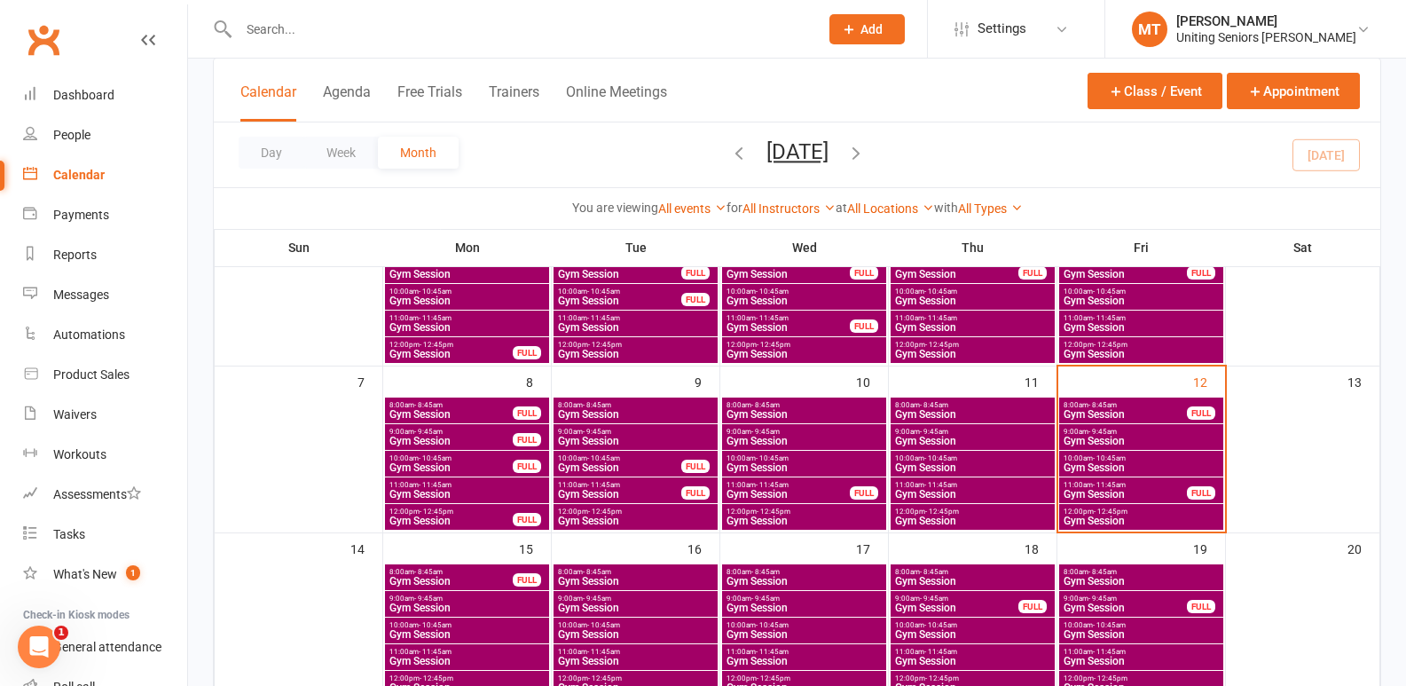
click at [293, 38] on input "text" at bounding box center [519, 29] width 573 height 25
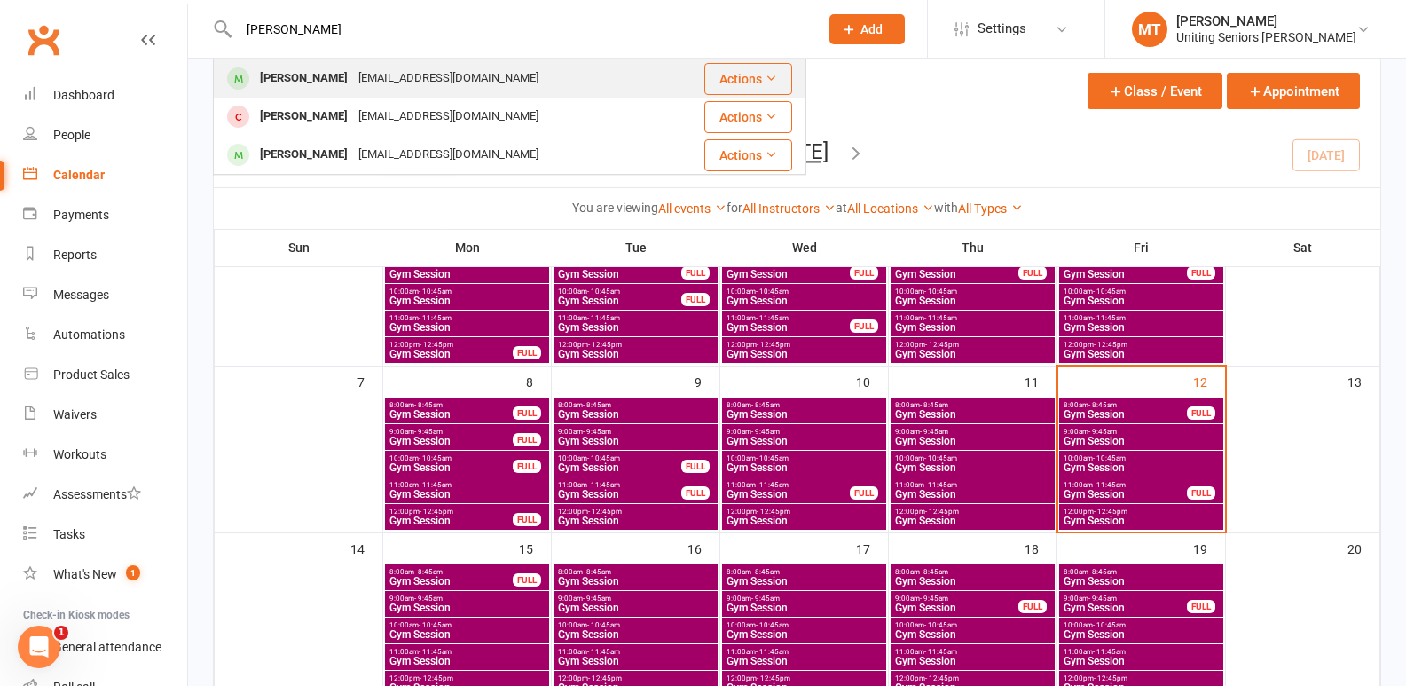
type input "[PERSON_NAME]"
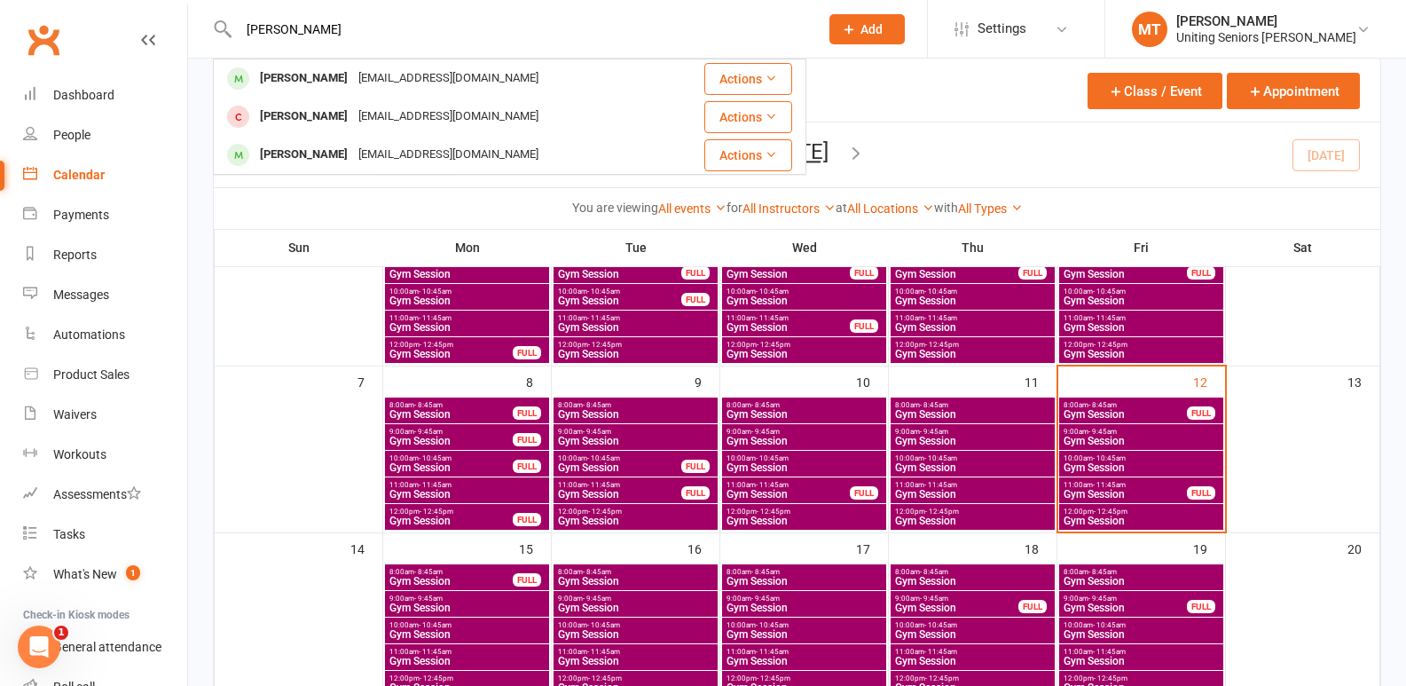
drag, startPoint x: 334, startPoint y: 68, endPoint x: 353, endPoint y: 52, distance: 25.2
click at [353, 68] on div "[EMAIL_ADDRESS][DOMAIN_NAME]" at bounding box center [448, 79] width 191 height 26
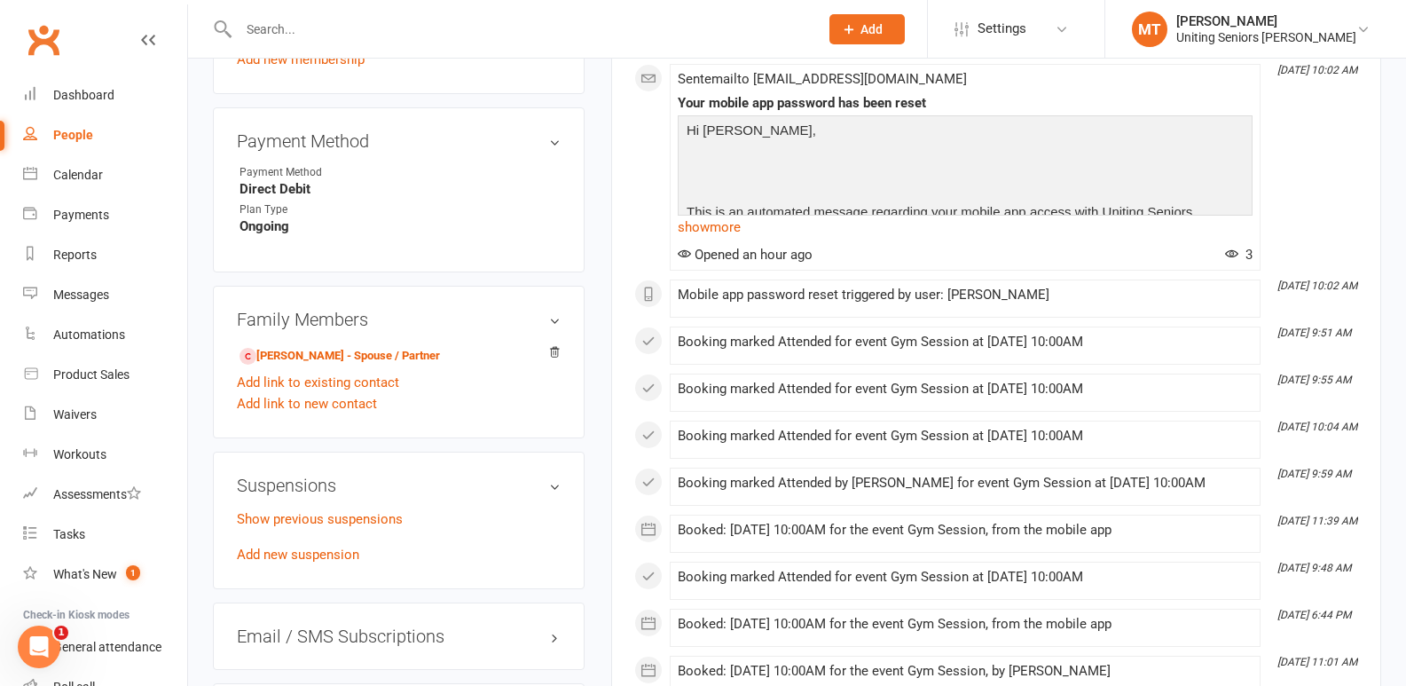
scroll to position [1154, 0]
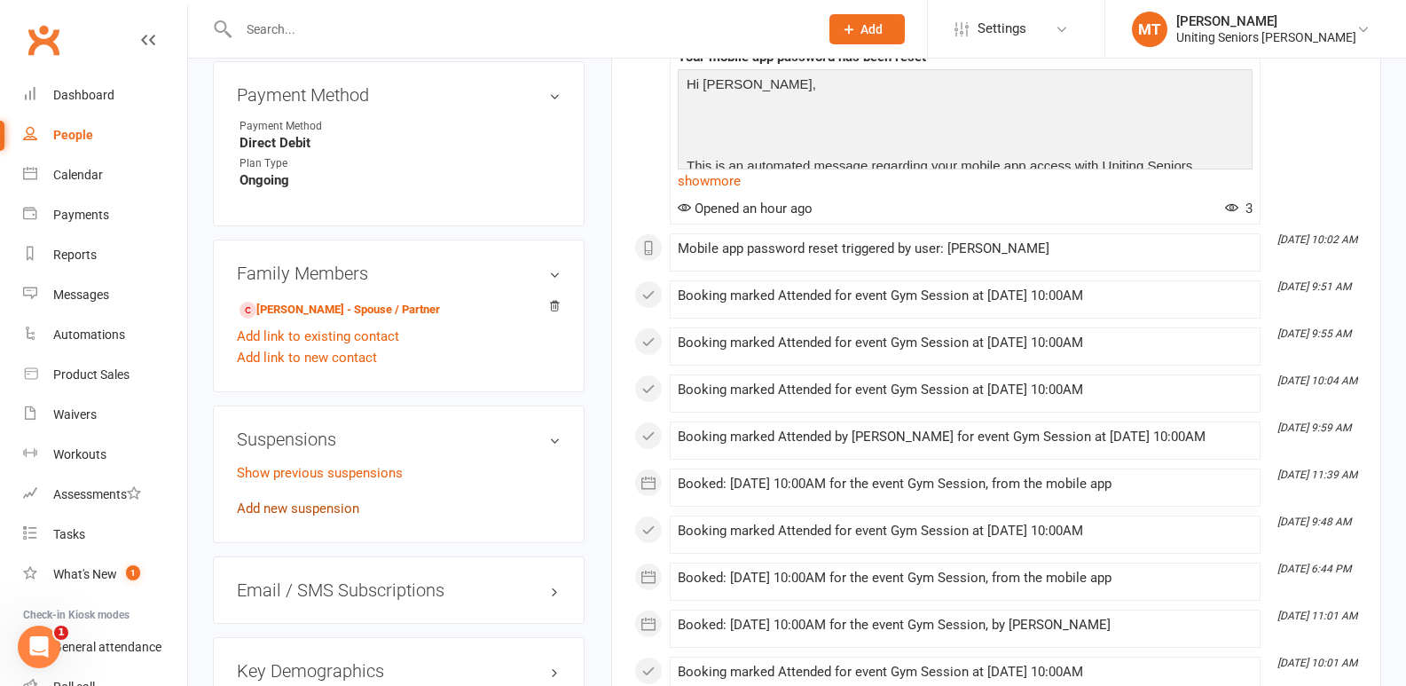
click at [324, 505] on link "Add new suspension" at bounding box center [298, 508] width 122 height 16
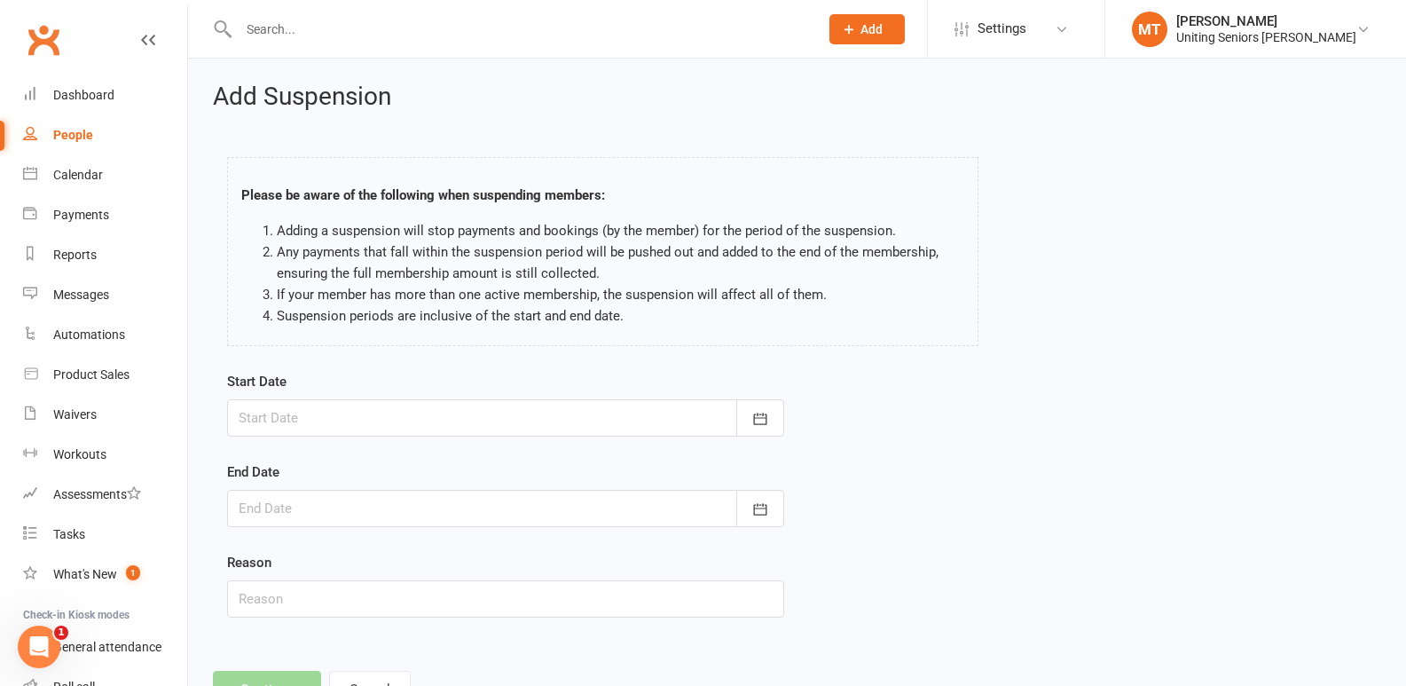
click at [398, 407] on div at bounding box center [505, 417] width 557 height 37
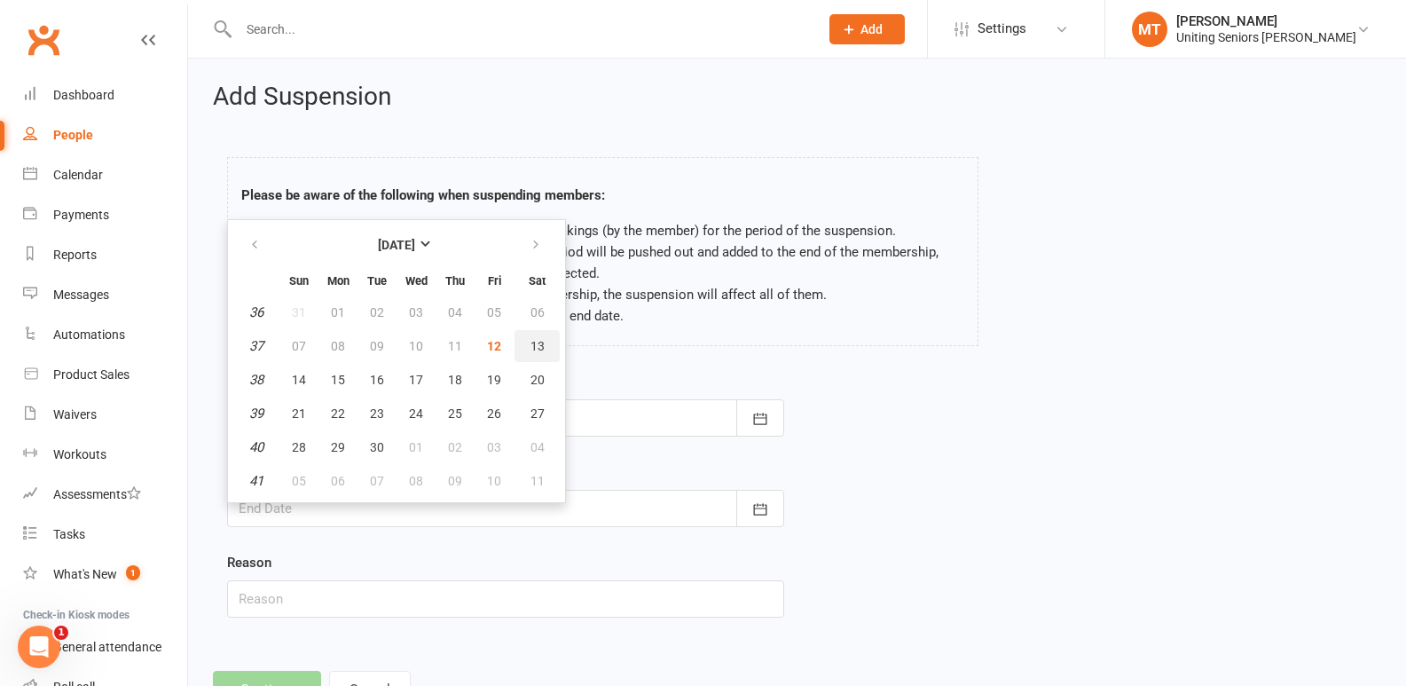
click at [542, 356] on button "13" at bounding box center [537, 346] width 45 height 32
type input "[DATE]"
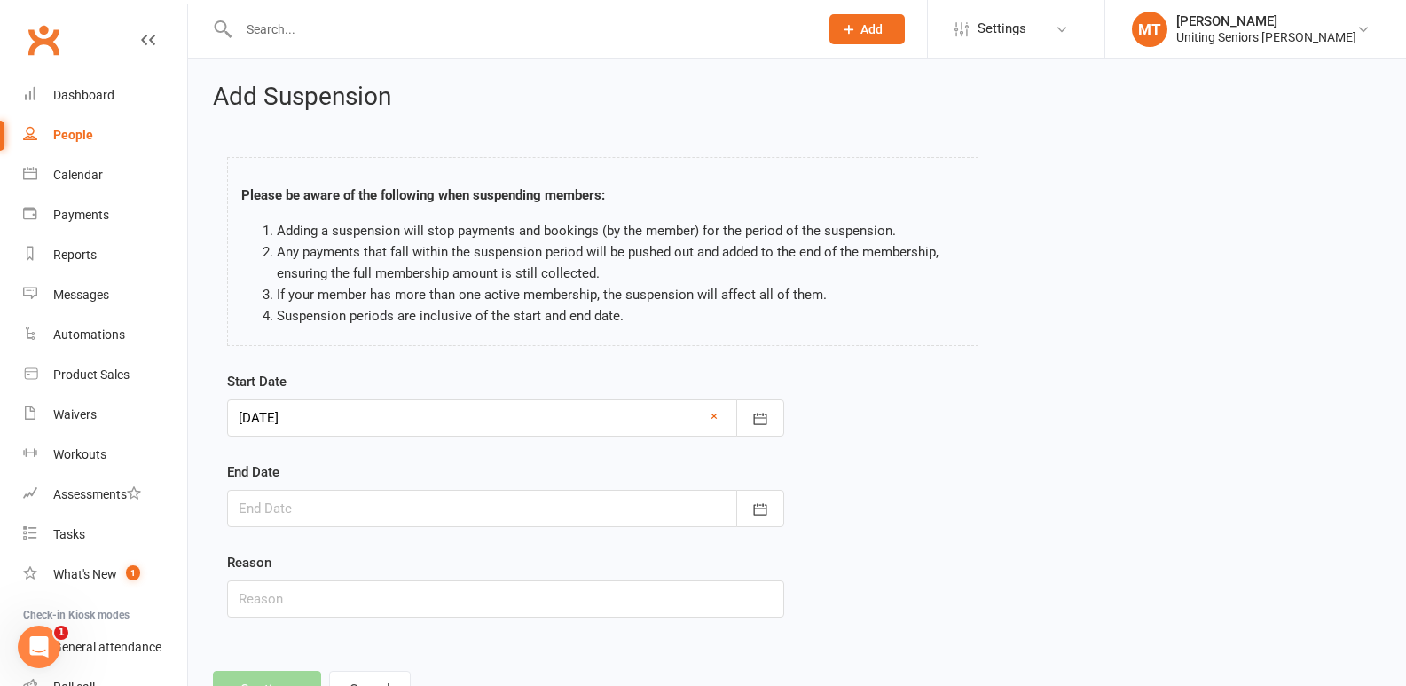
click at [484, 512] on div at bounding box center [505, 508] width 557 height 37
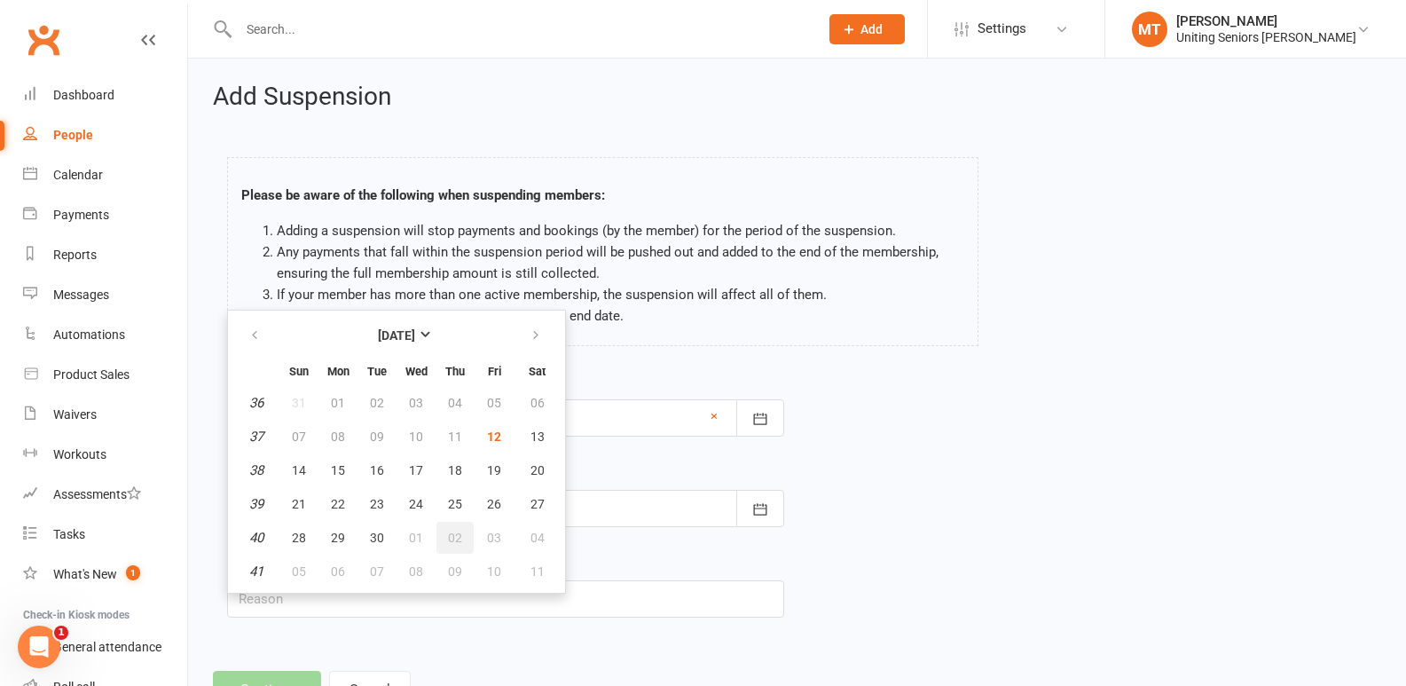
click at [461, 545] on button "02" at bounding box center [455, 538] width 37 height 32
type input "[DATE]"
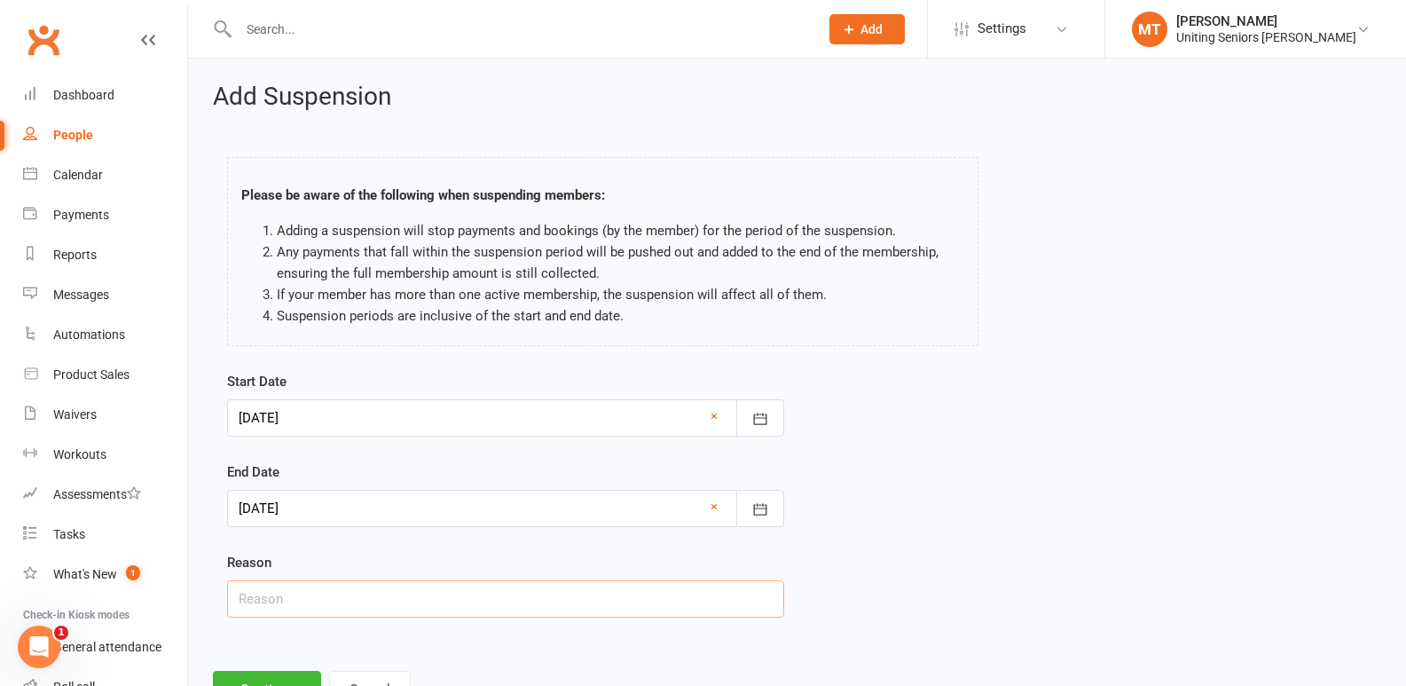
click at [454, 599] on input "text" at bounding box center [505, 598] width 557 height 37
type input "N"
type input "Holiday"
click at [283, 681] on button "Continue" at bounding box center [267, 689] width 108 height 37
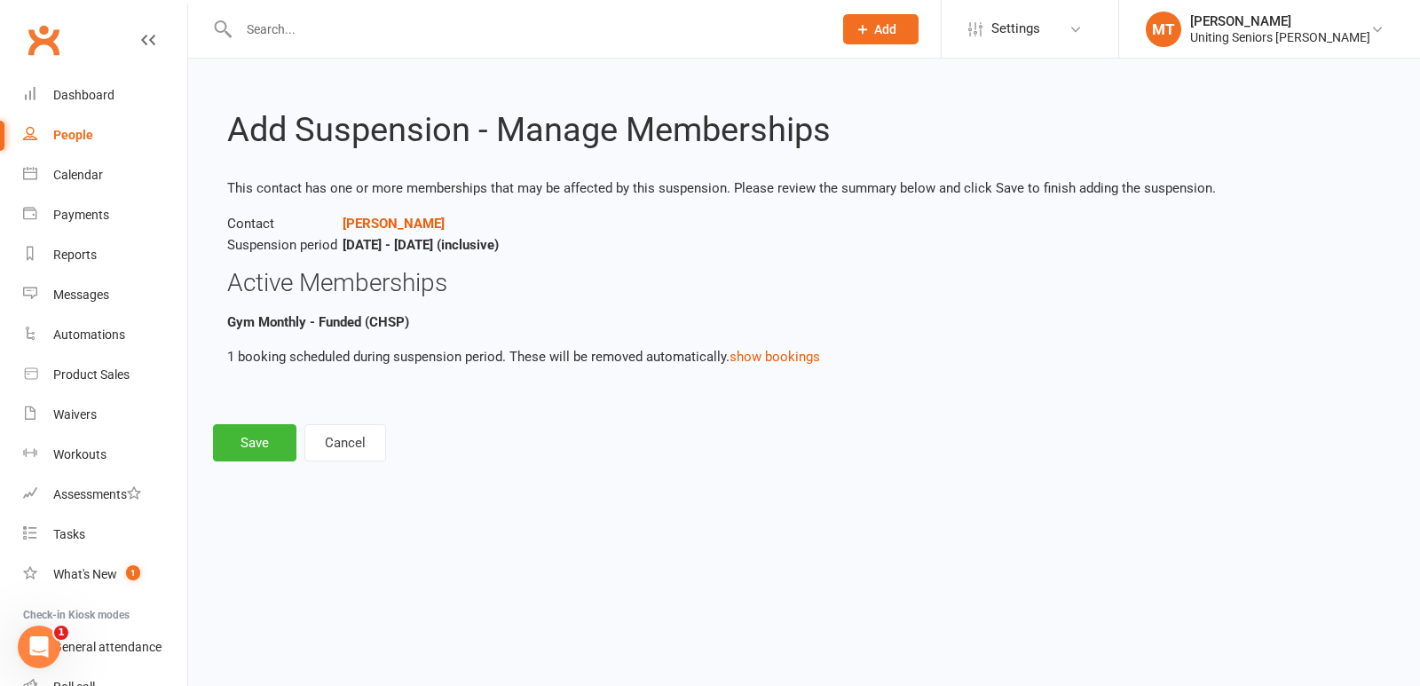
drag, startPoint x: 226, startPoint y: 221, endPoint x: 556, endPoint y: 252, distance: 331.5
click at [571, 239] on main "Add Suspension - Manage Memberships This contact has one or more memberships th…" at bounding box center [804, 254] width 1182 height 284
click at [260, 428] on button "Save" at bounding box center [254, 442] width 83 height 37
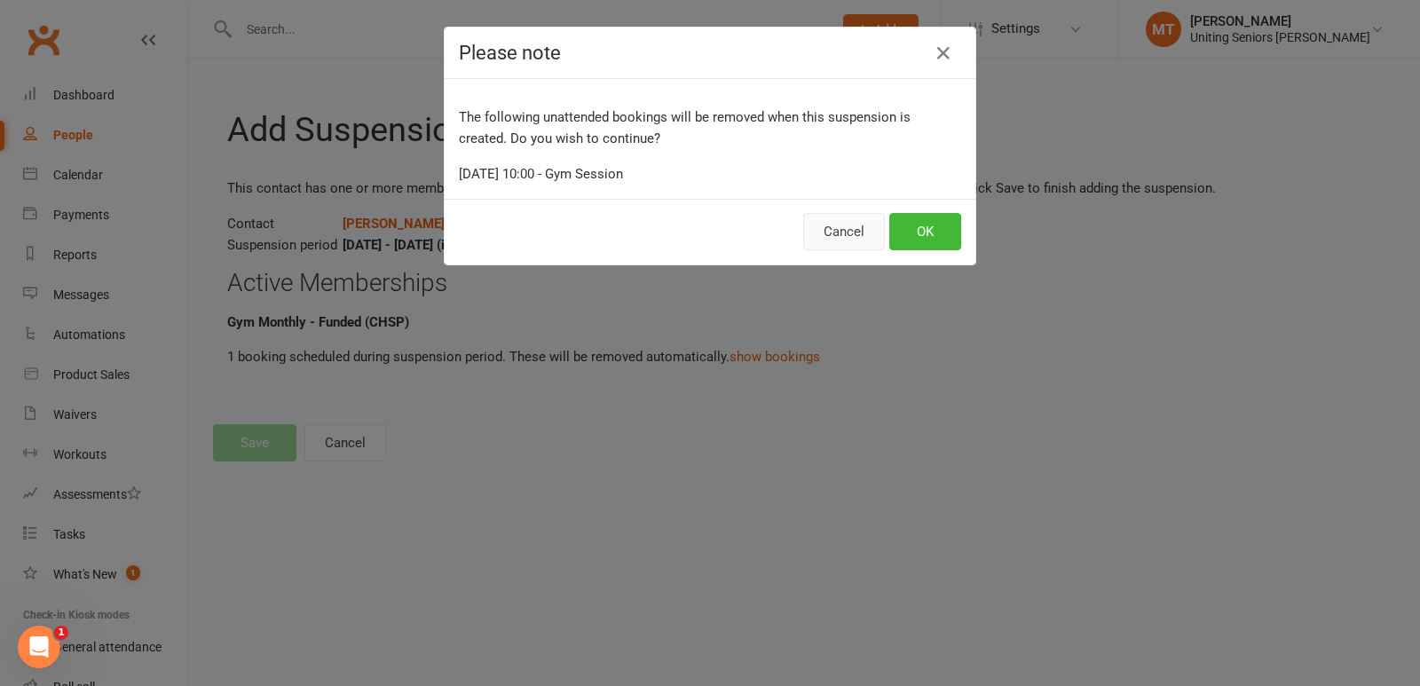
click at [803, 224] on button "Cancel" at bounding box center [844, 231] width 82 height 37
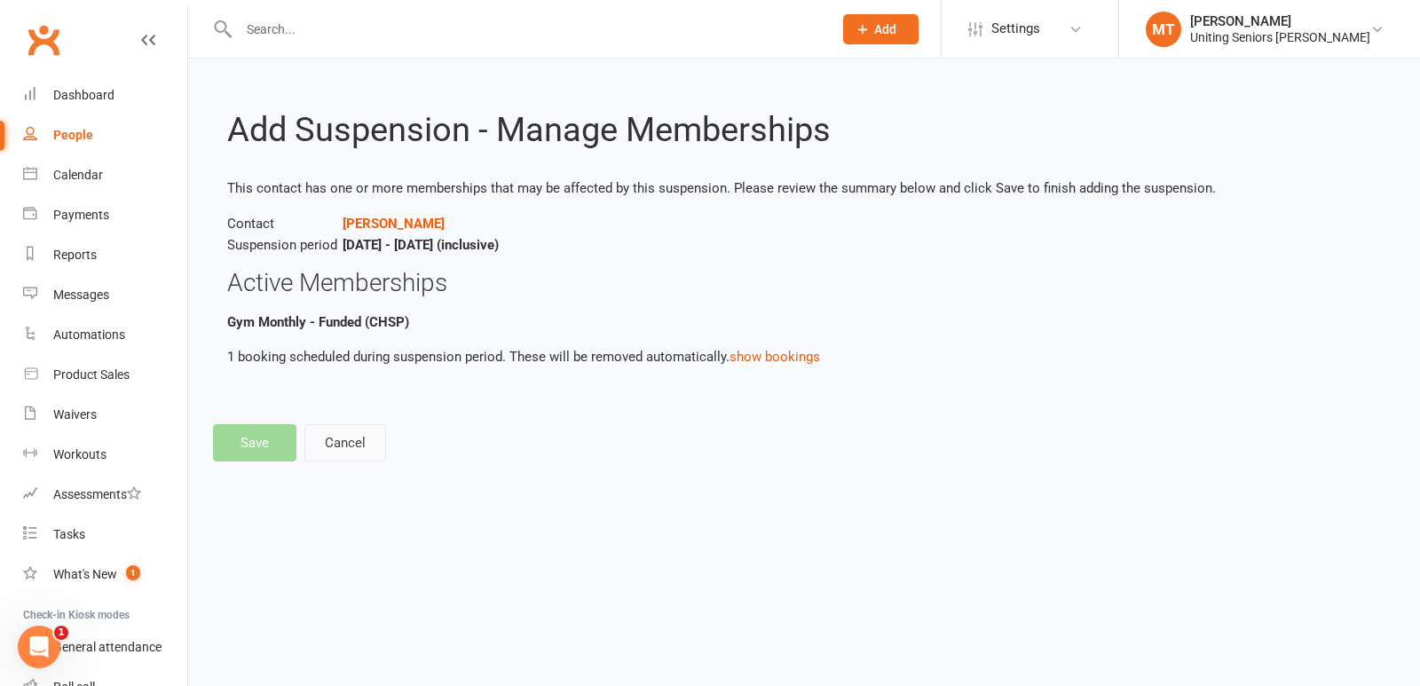
click at [353, 445] on button "Cancel" at bounding box center [345, 442] width 82 height 37
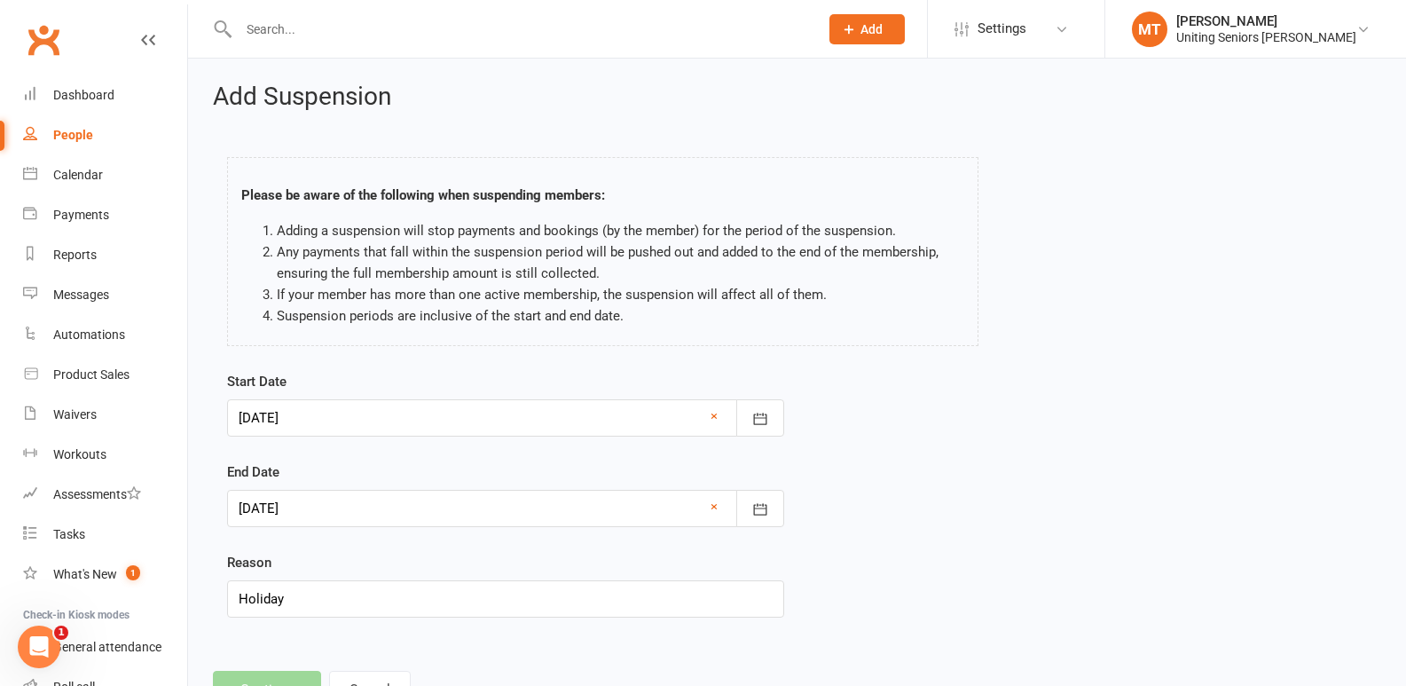
click at [393, 509] on div at bounding box center [505, 508] width 557 height 37
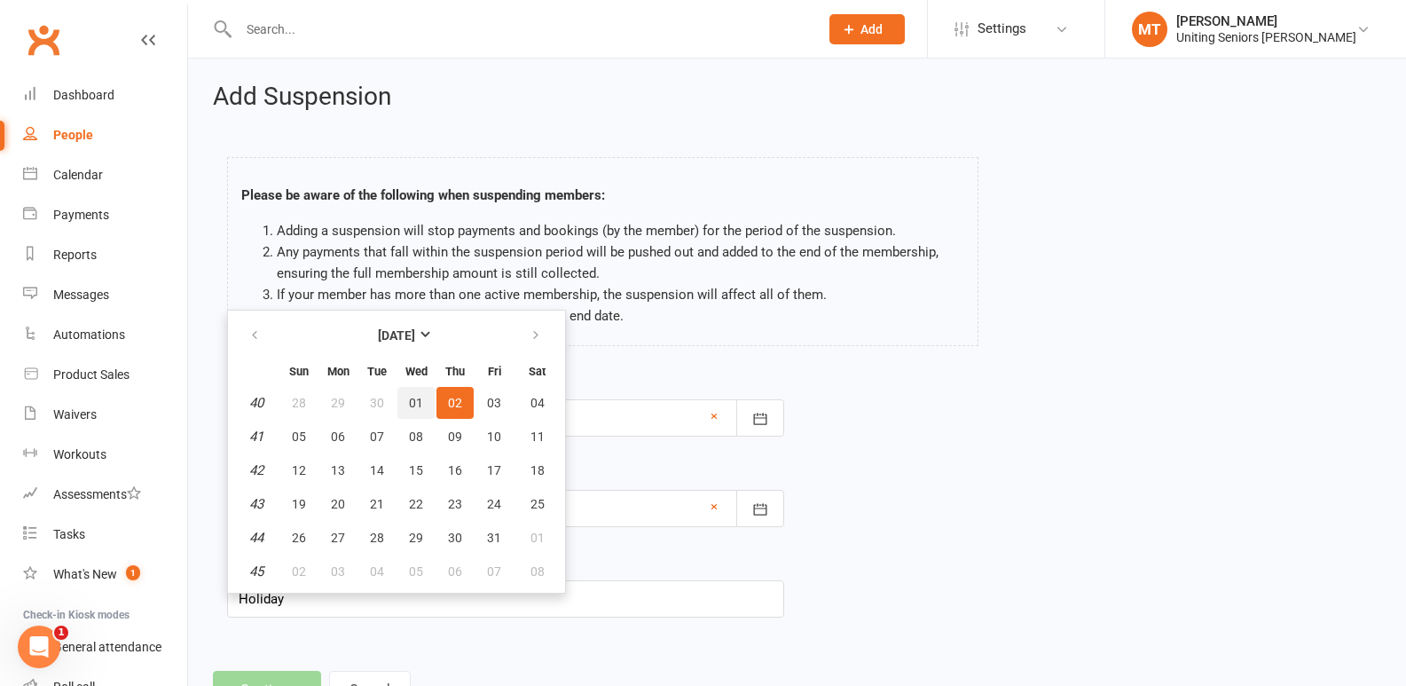
click at [414, 413] on button "01" at bounding box center [416, 403] width 37 height 32
type input "[DATE]"
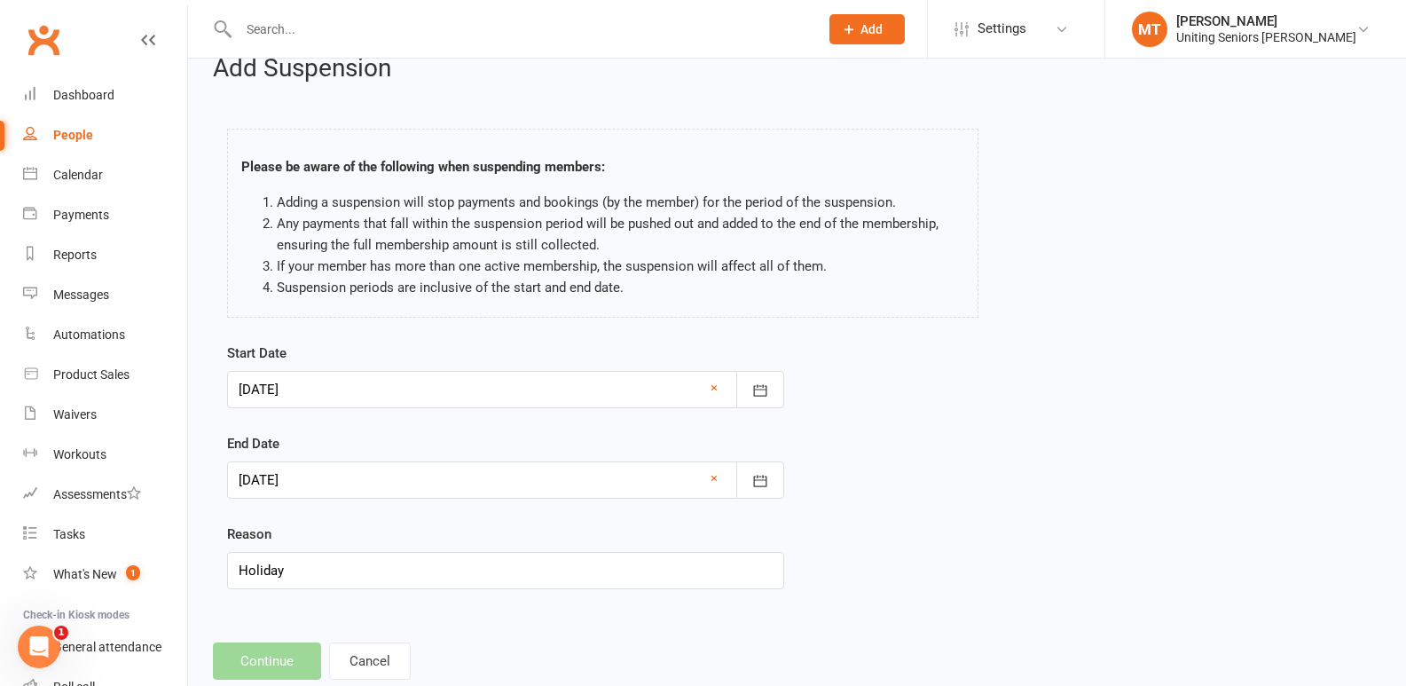
scroll to position [73, 0]
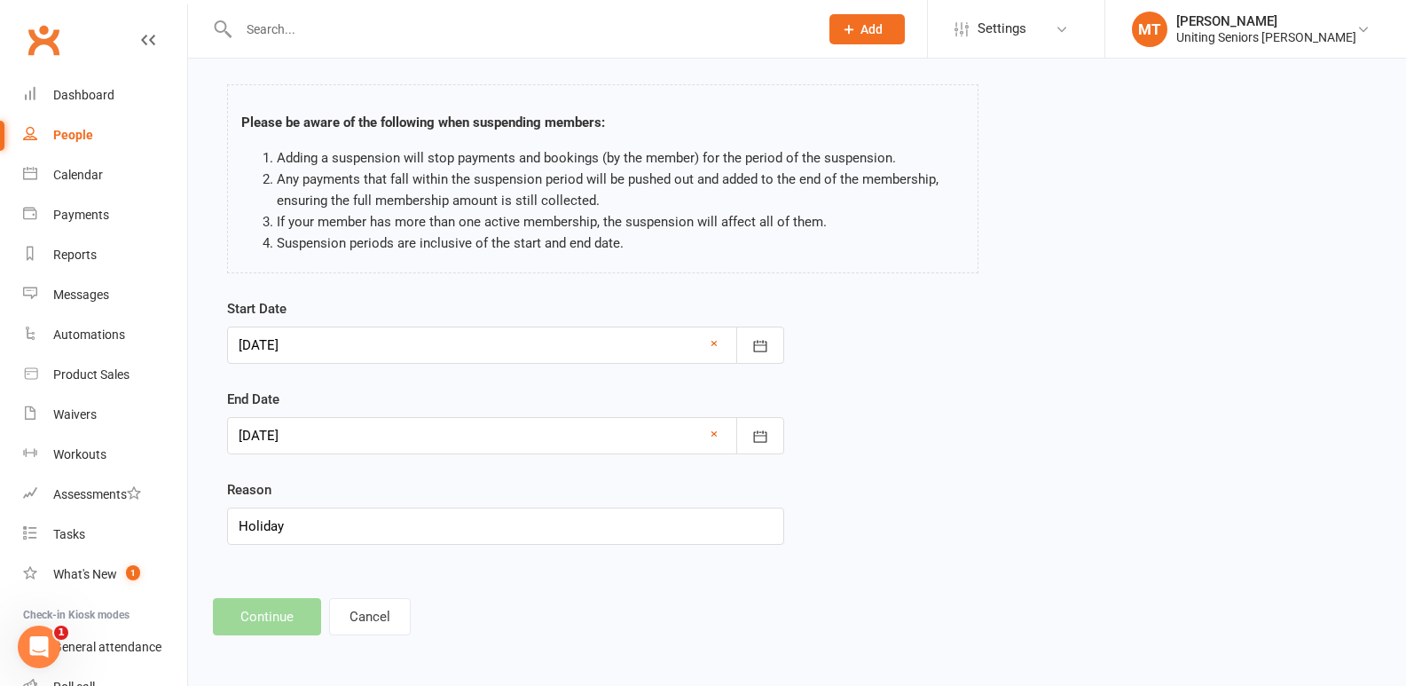
click at [956, 584] on div "Add Suspension Please be aware of the following when suspending members: Adding…" at bounding box center [797, 323] width 1218 height 674
click at [255, 603] on footer "Continue Cancel" at bounding box center [797, 616] width 1169 height 37
click at [375, 342] on div at bounding box center [505, 345] width 557 height 37
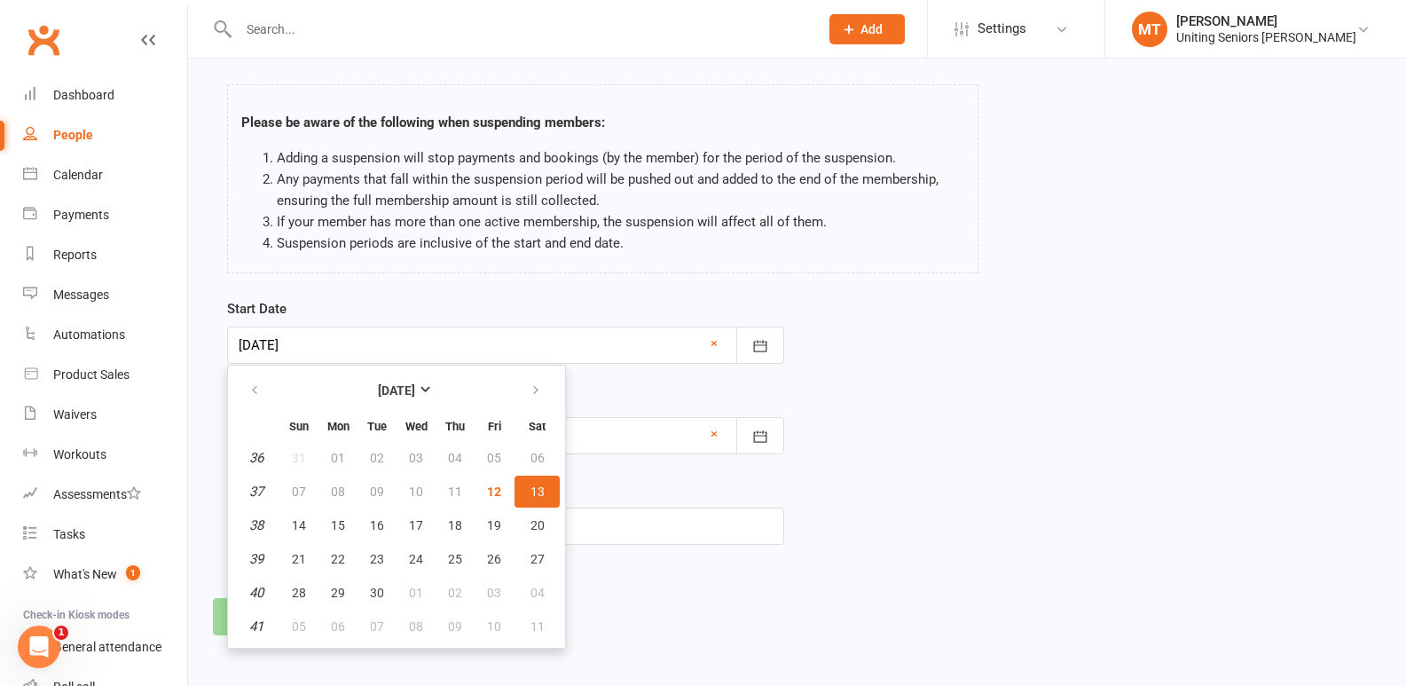
click at [536, 478] on button "13" at bounding box center [537, 492] width 45 height 32
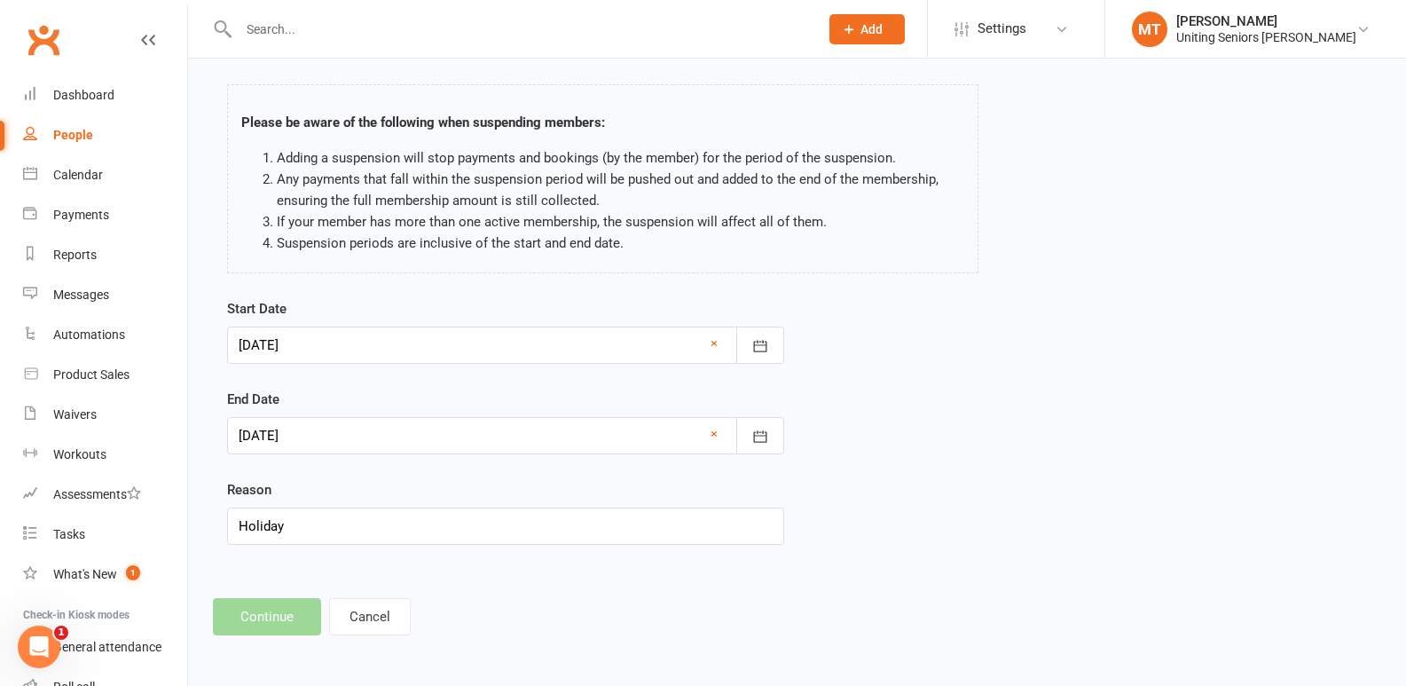
click at [389, 429] on div at bounding box center [505, 435] width 557 height 37
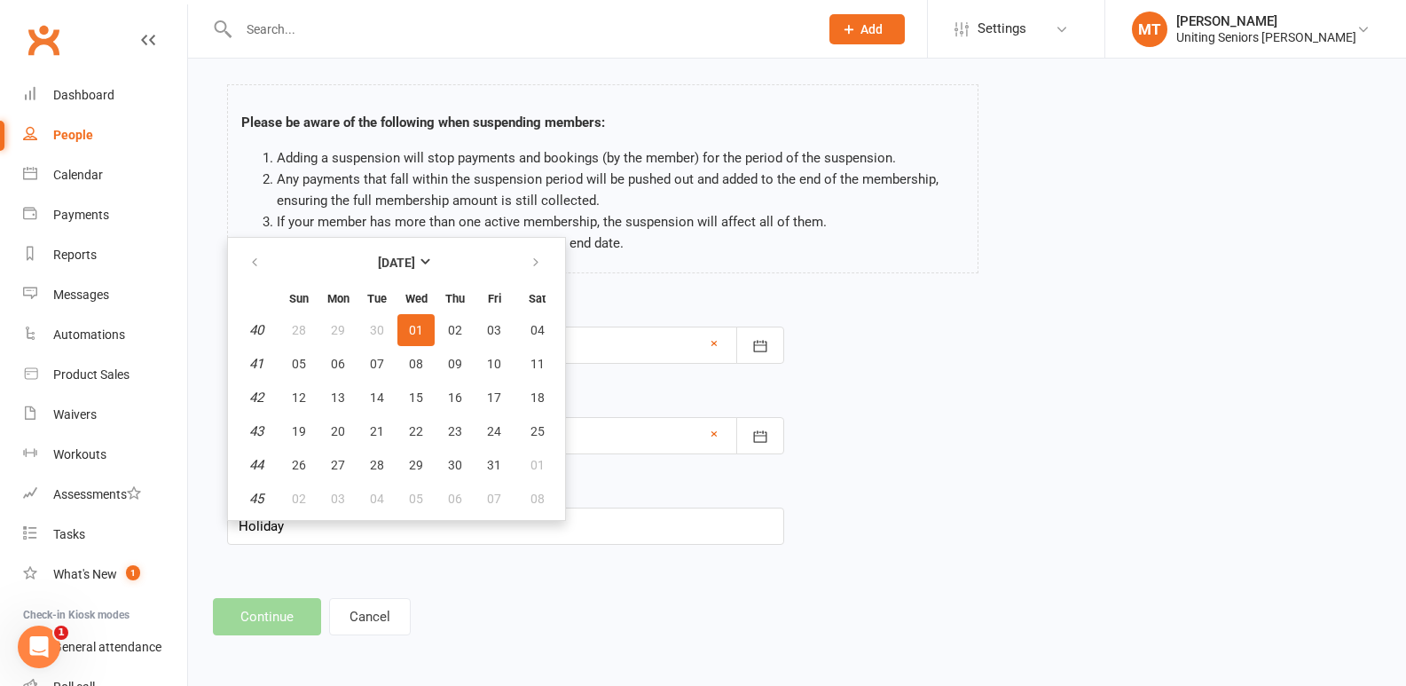
click at [413, 335] on span "01" at bounding box center [416, 330] width 14 height 14
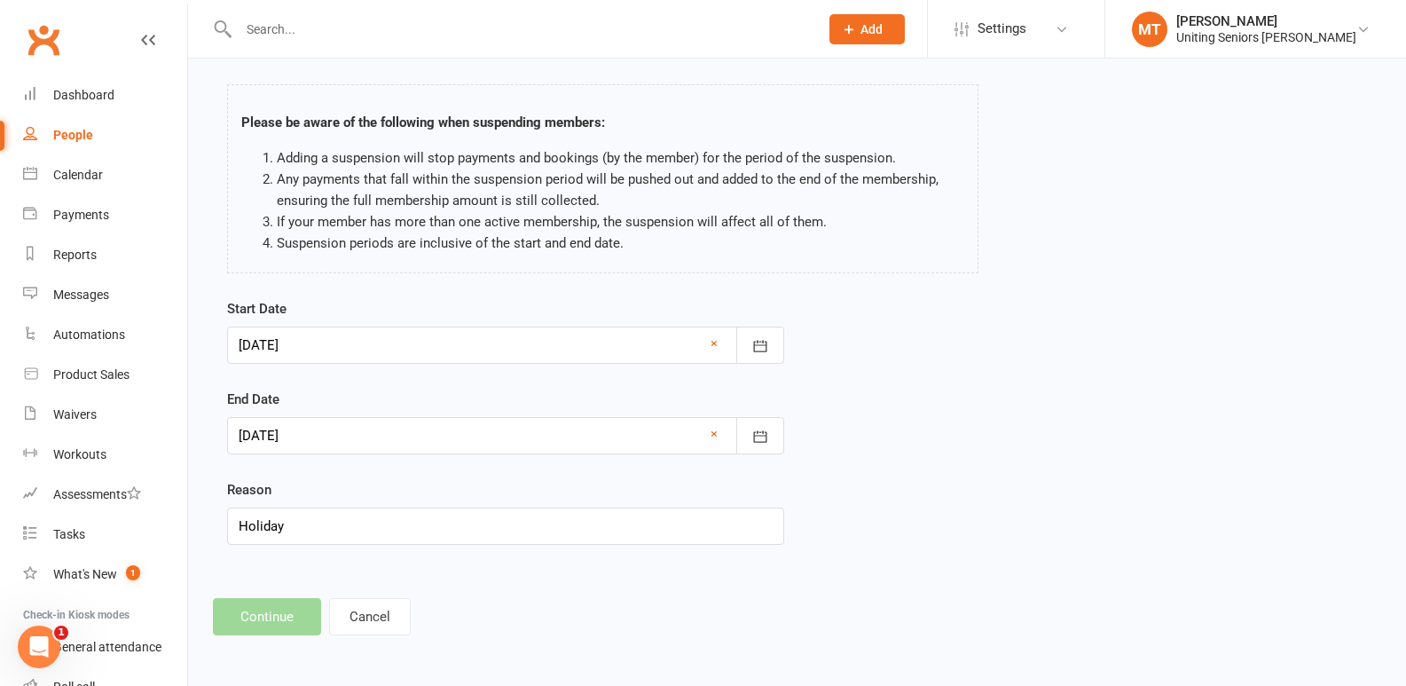
click at [291, 617] on footer "Continue Cancel" at bounding box center [797, 616] width 1169 height 37
click at [331, 518] on input "Holiday" at bounding box center [505, 526] width 557 height 37
click at [403, 556] on div "Start Date [DATE] [DATE] Sun Mon Tue Wed Thu Fri Sat 36 31 01 02 03 04 05 06 37…" at bounding box center [506, 434] width 584 height 272
drag, startPoint x: 367, startPoint y: 531, endPoint x: 210, endPoint y: 547, distance: 158.0
click at [217, 546] on div "Start Date [DATE] [DATE] Sun Mon Tue Wed Thu Fri Sat 36 31 01 02 03 04 05 06 37…" at bounding box center [506, 434] width 584 height 272
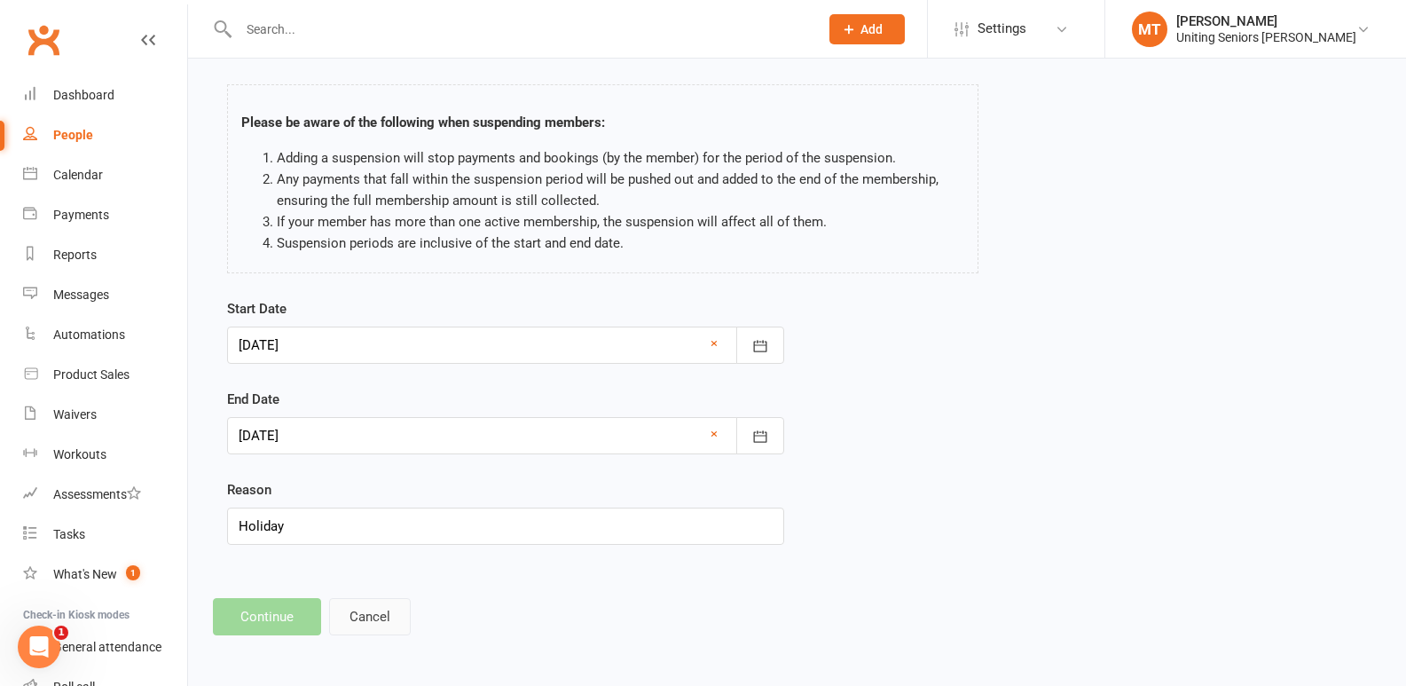
click at [398, 613] on button "Cancel" at bounding box center [370, 616] width 82 height 37
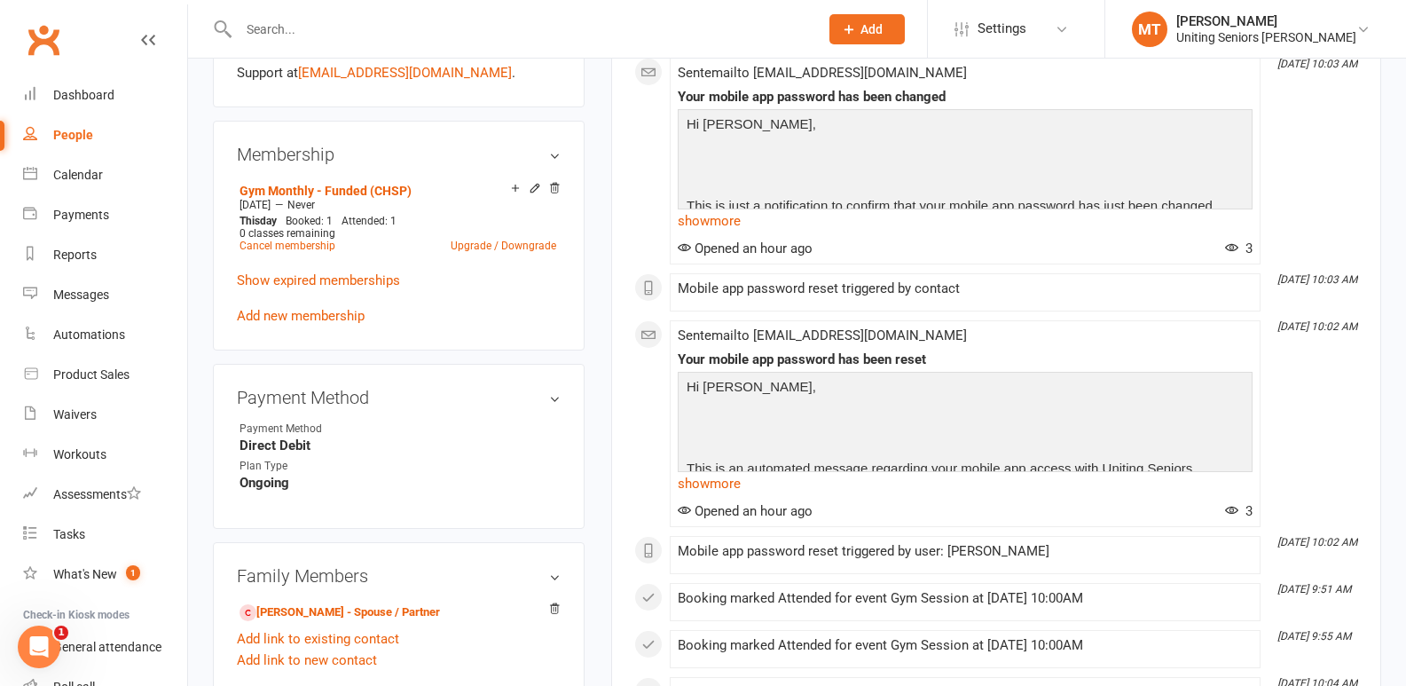
scroll to position [1065, 0]
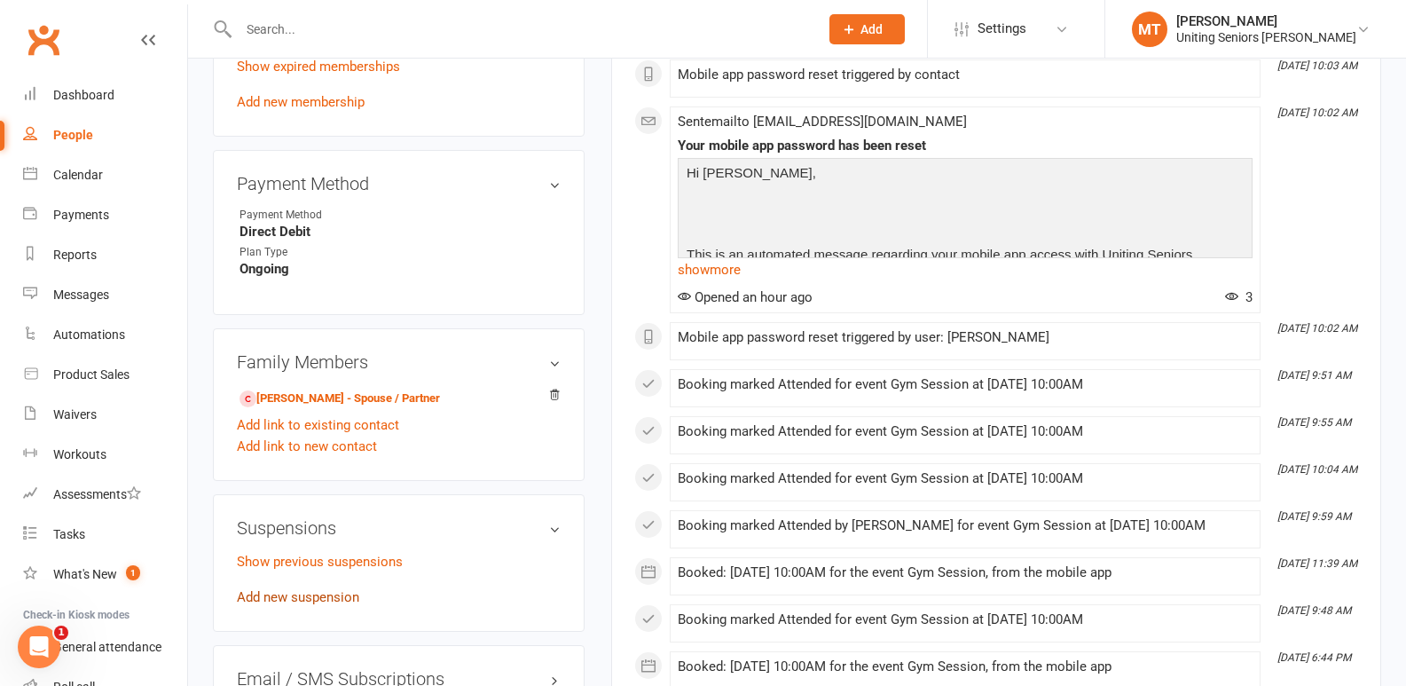
click at [315, 595] on link "Add new suspension" at bounding box center [298, 597] width 122 height 16
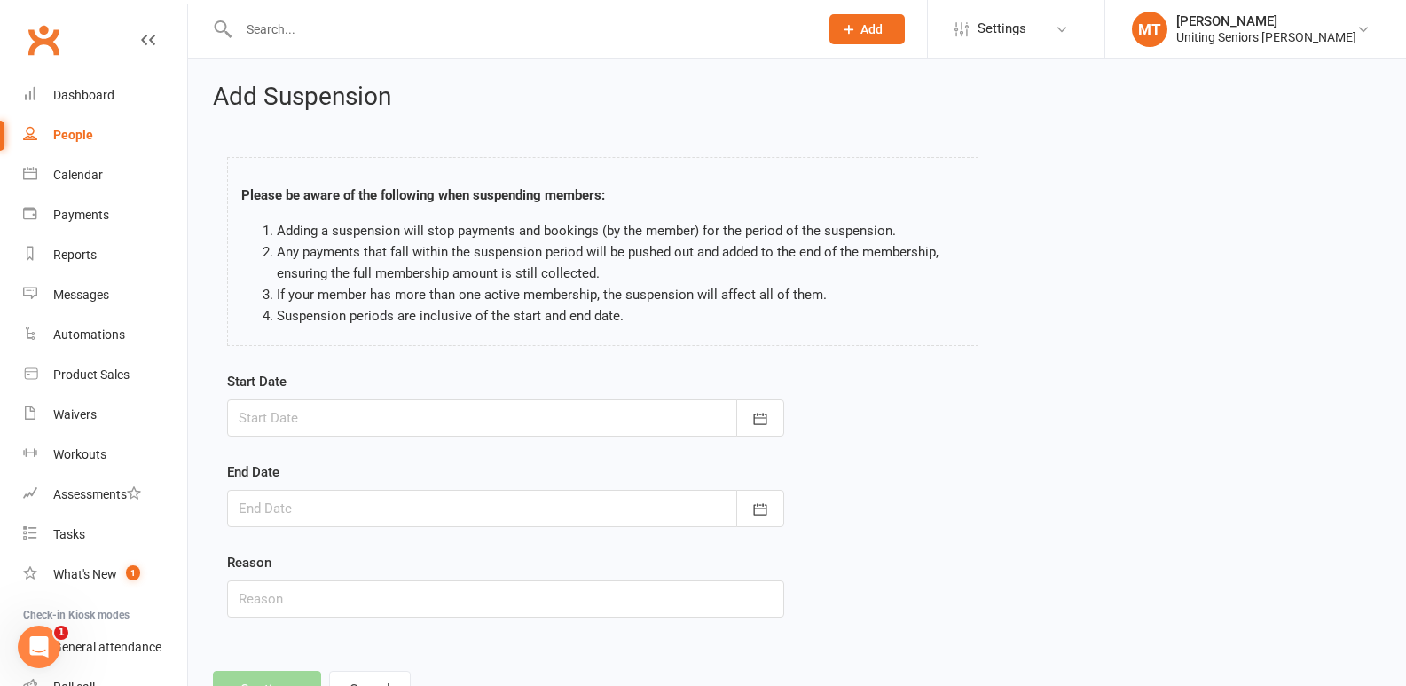
click at [294, 408] on div at bounding box center [505, 417] width 557 height 37
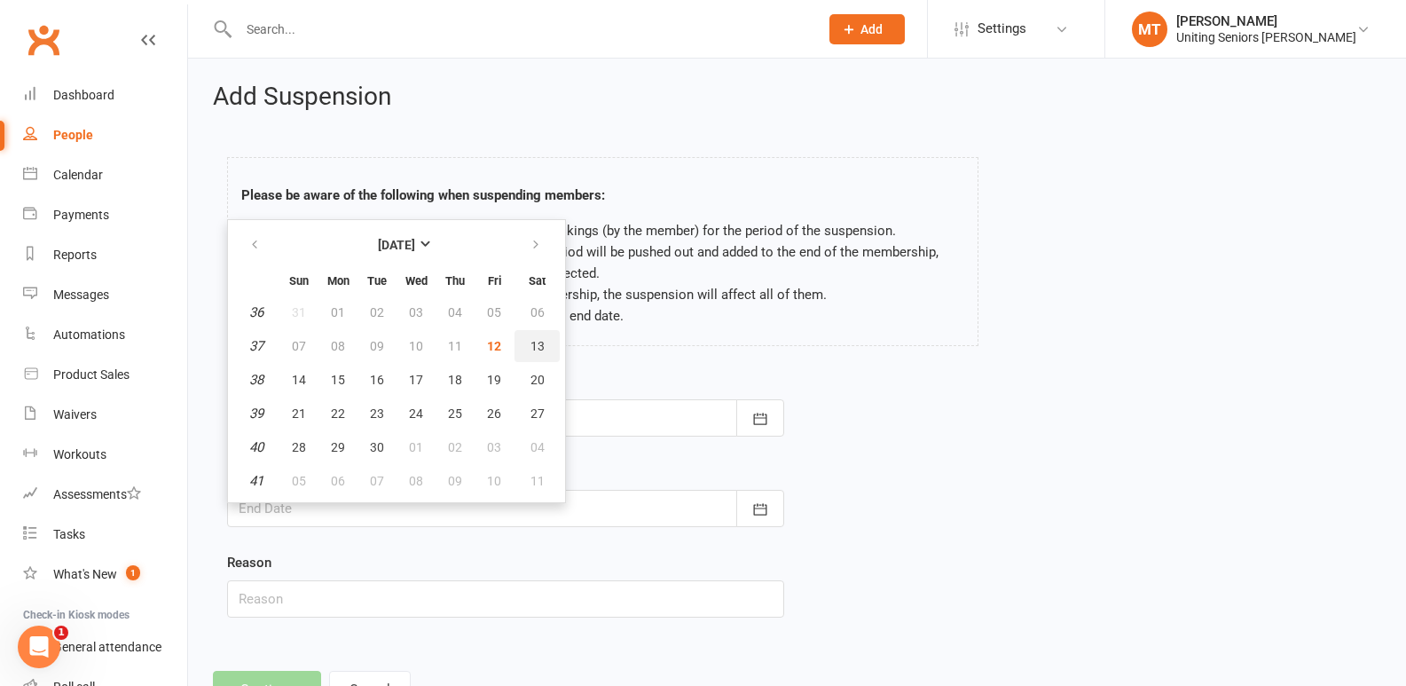
click at [531, 347] on span "13" at bounding box center [538, 346] width 14 height 14
type input "[DATE]"
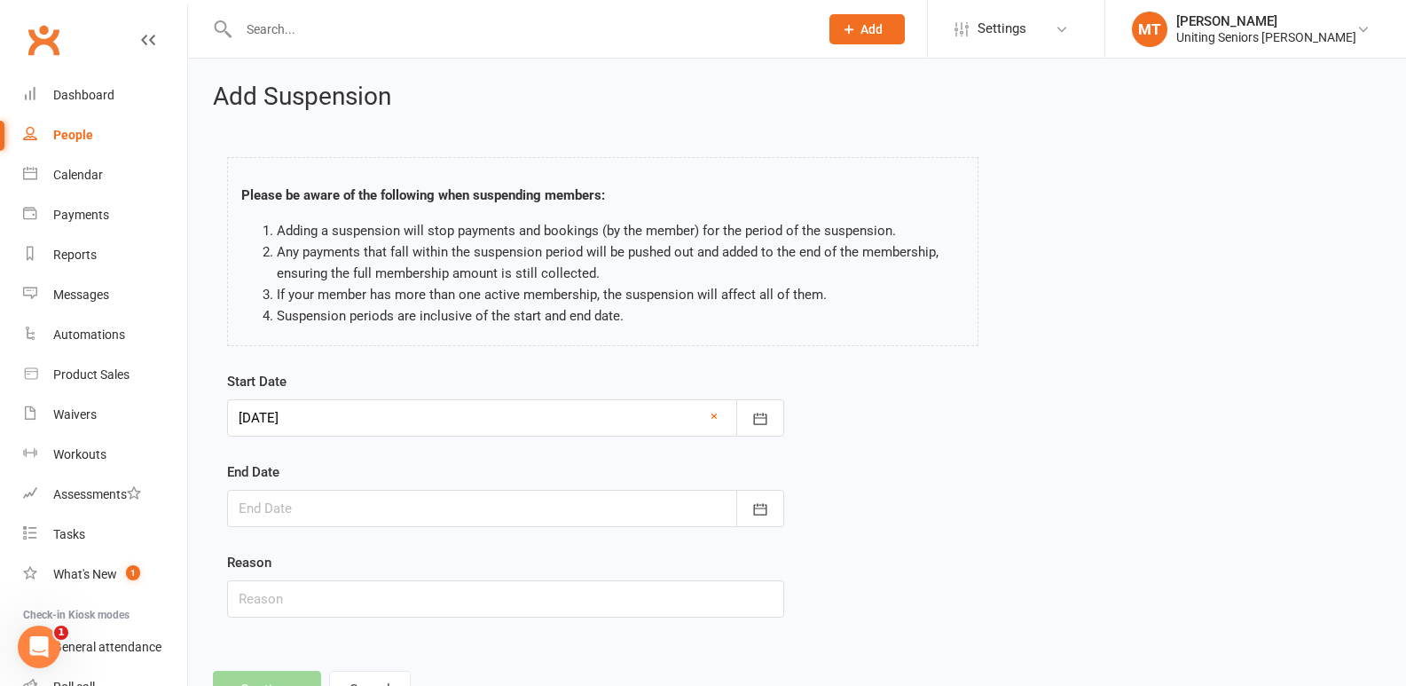
click at [330, 523] on div at bounding box center [505, 508] width 557 height 37
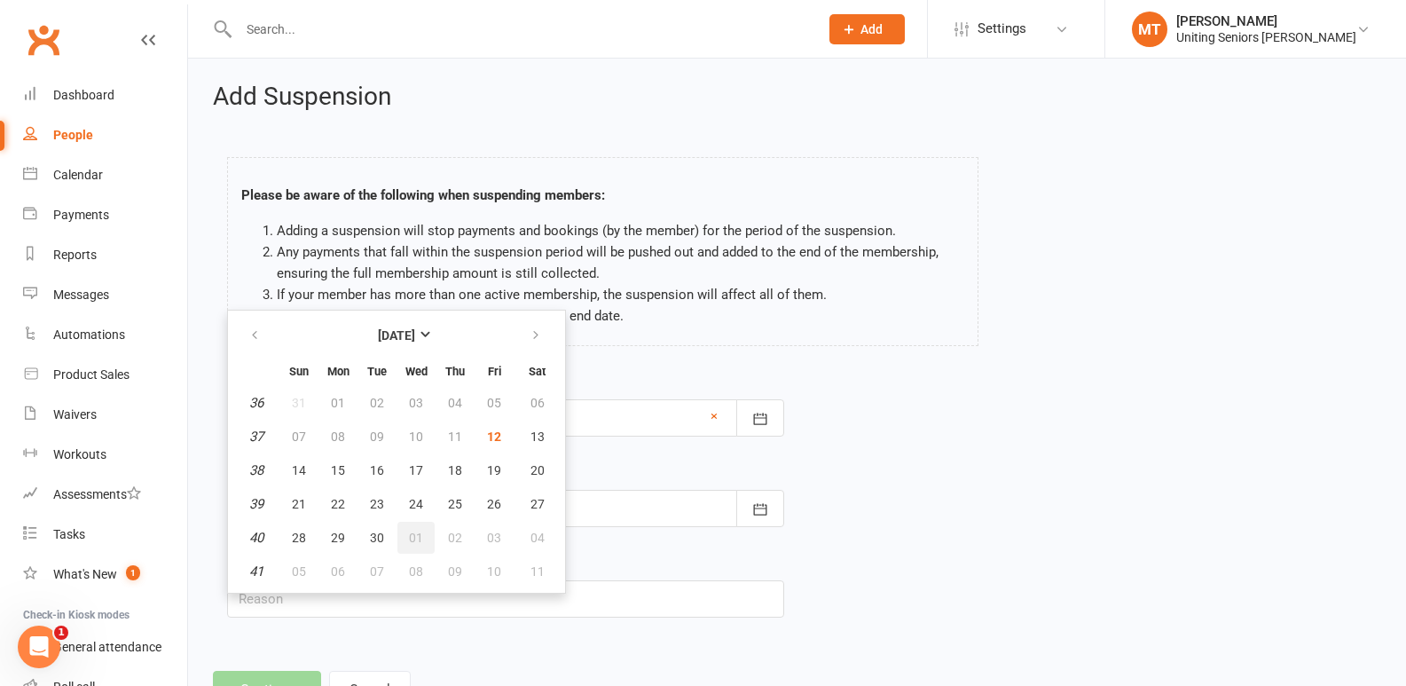
click at [417, 545] on button "01" at bounding box center [416, 538] width 37 height 32
type input "[DATE]"
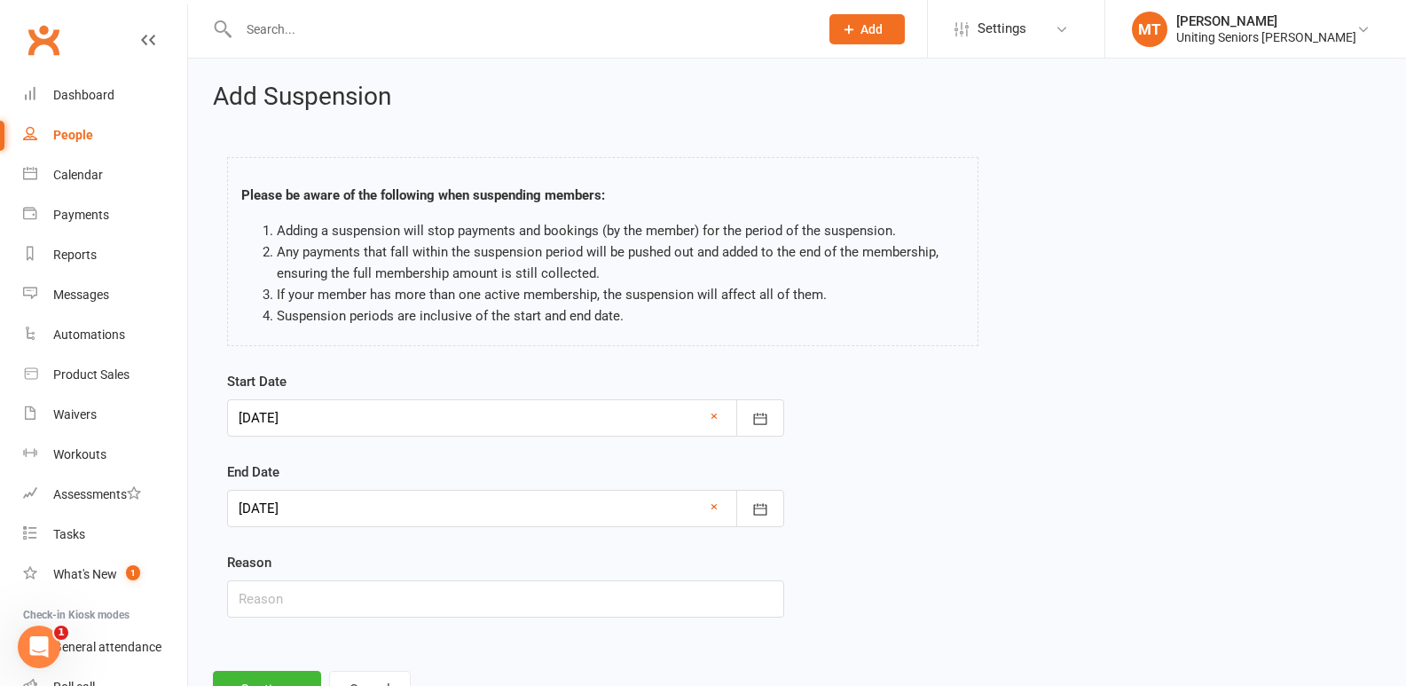
click at [327, 619] on div "Start Date [DATE] [DATE] Sun Mon Tue Wed Thu Fri Sat 36 31 01 02 03 04 05 06 37…" at bounding box center [506, 507] width 584 height 272
click at [379, 601] on input "text" at bounding box center [505, 598] width 557 height 37
type input "Holiday"
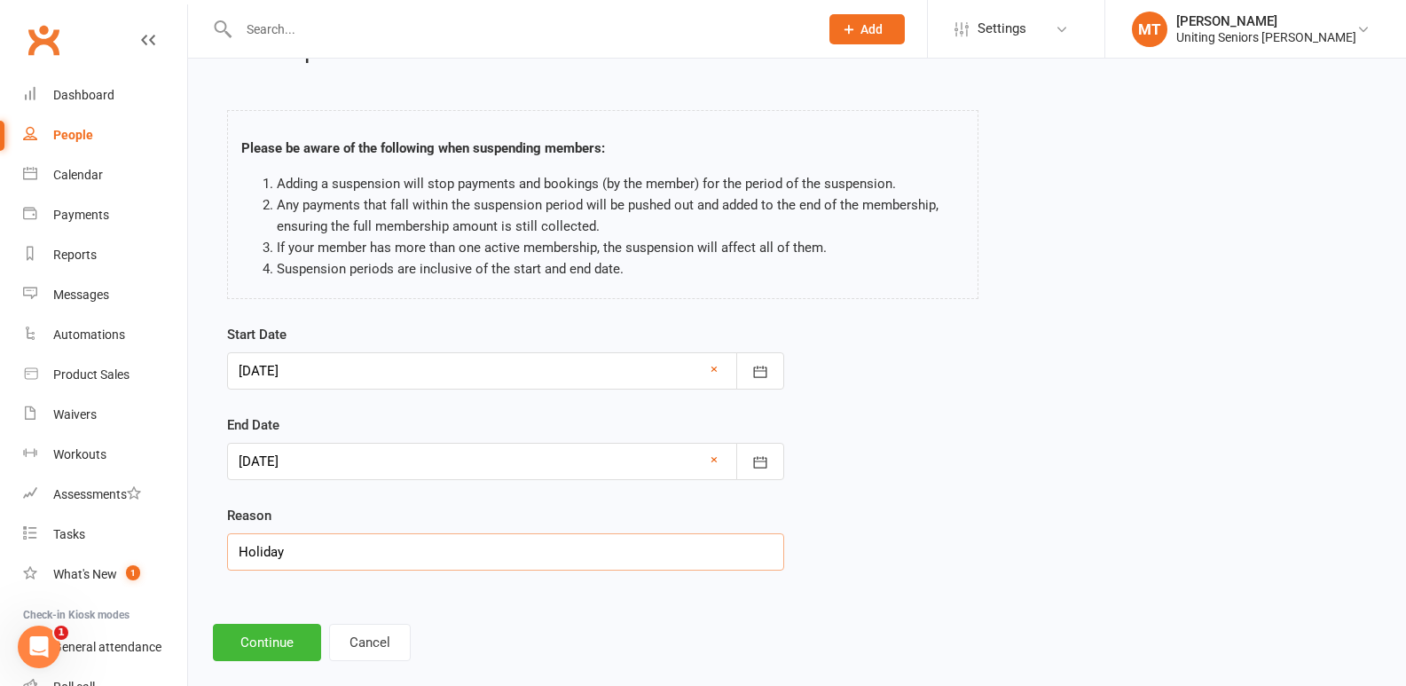
scroll to position [73, 0]
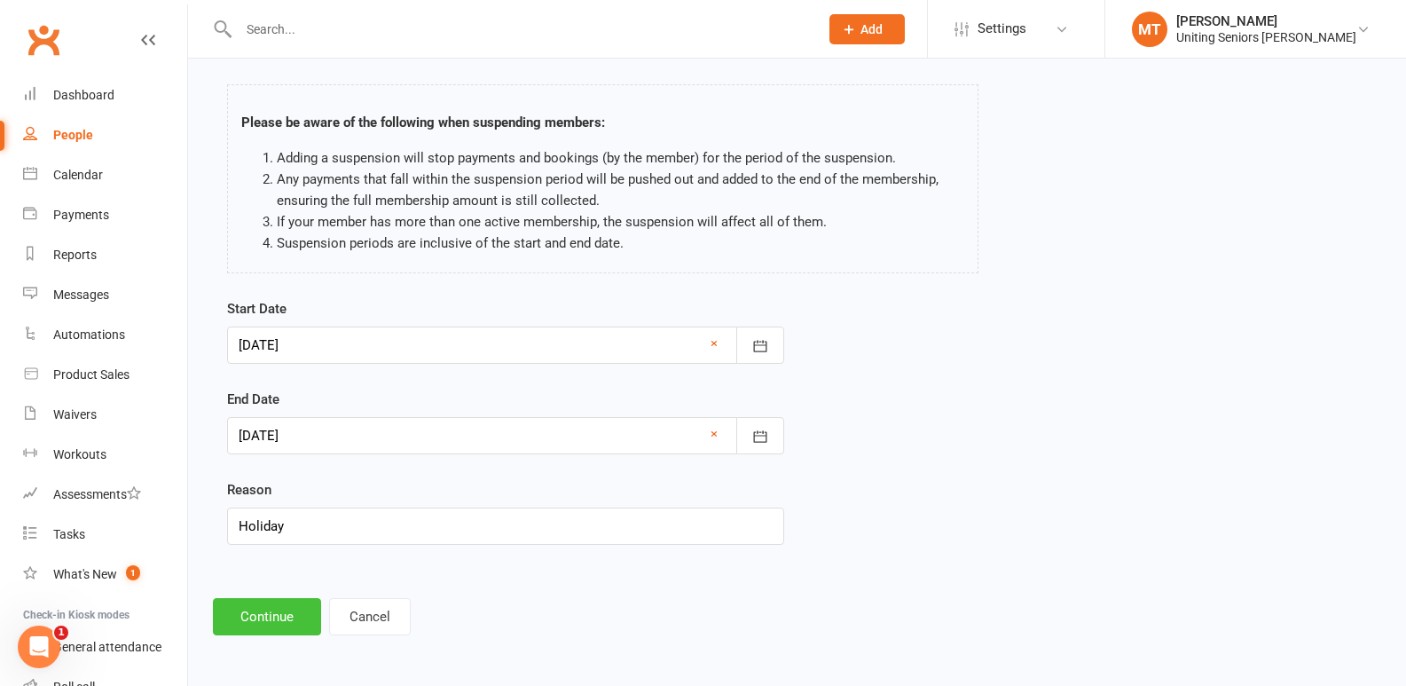
drag, startPoint x: 266, startPoint y: 623, endPoint x: 428, endPoint y: 300, distance: 361.1
click at [265, 623] on button "Continue" at bounding box center [267, 616] width 108 height 37
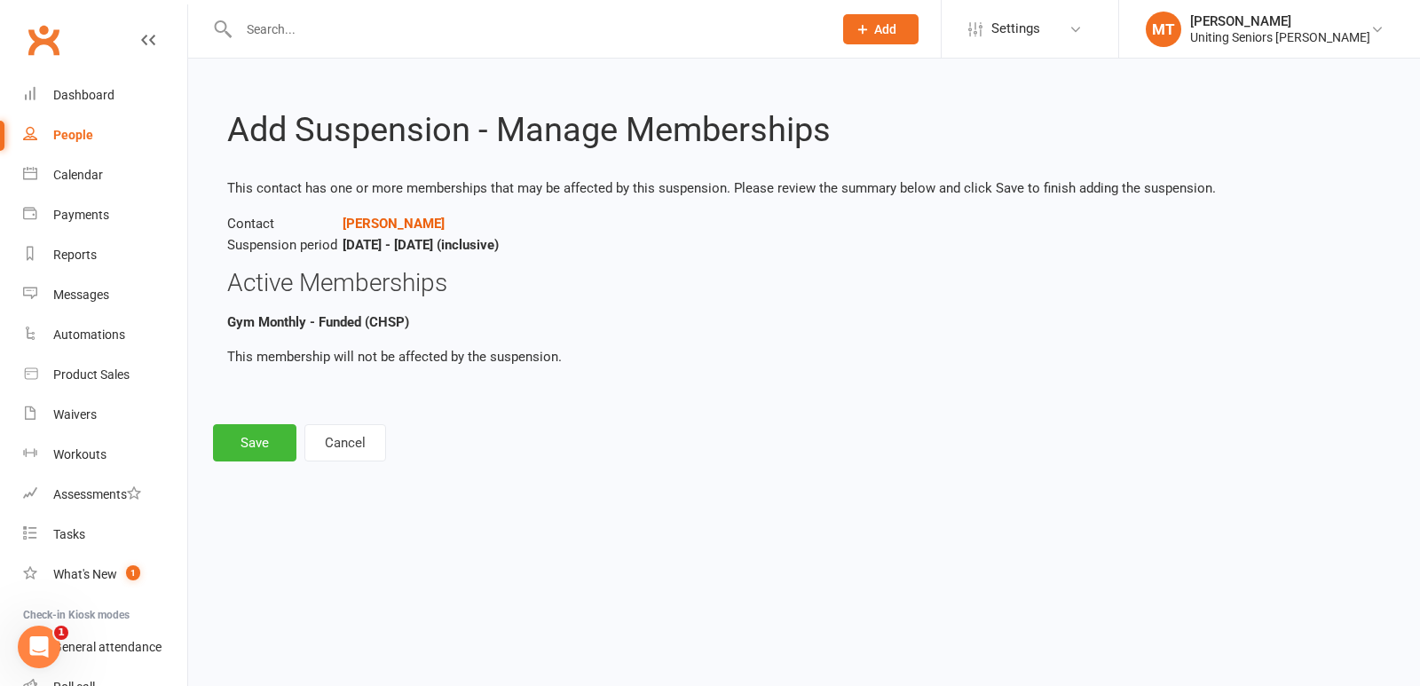
drag, startPoint x: 363, startPoint y: 245, endPoint x: 618, endPoint y: 255, distance: 255.7
click at [634, 249] on p "Contact [PERSON_NAME] Suspension period [DATE] - [DATE] (inclusive)" at bounding box center [804, 234] width 1154 height 43
copy strong "ep 13, 2025 - [DATE] (inclusive)"
click at [257, 424] on button "Save" at bounding box center [254, 442] width 83 height 37
